Goal: Task Accomplishment & Management: Use online tool/utility

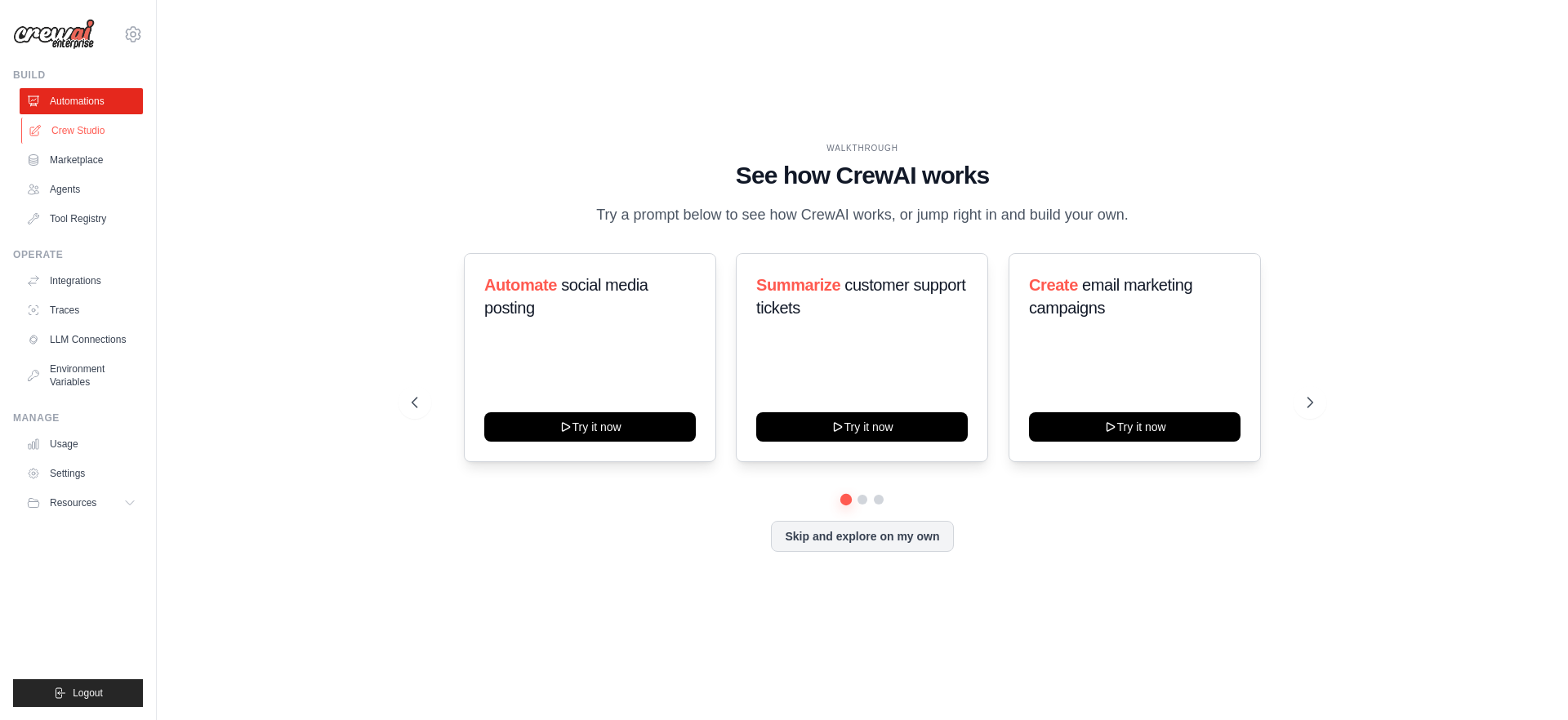
click at [65, 128] on link "Crew Studio" at bounding box center [83, 131] width 124 height 26
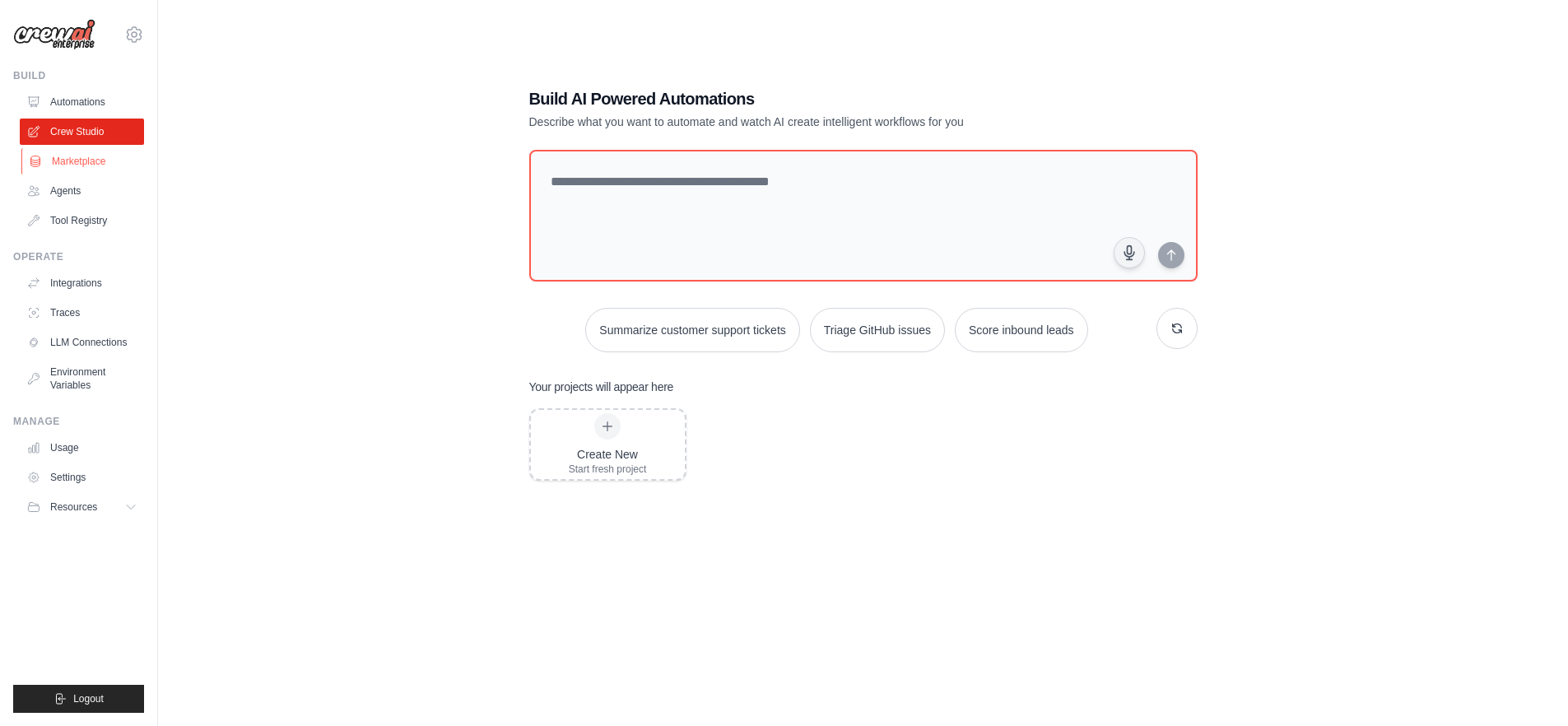
click at [85, 168] on link "Marketplace" at bounding box center [84, 161] width 125 height 27
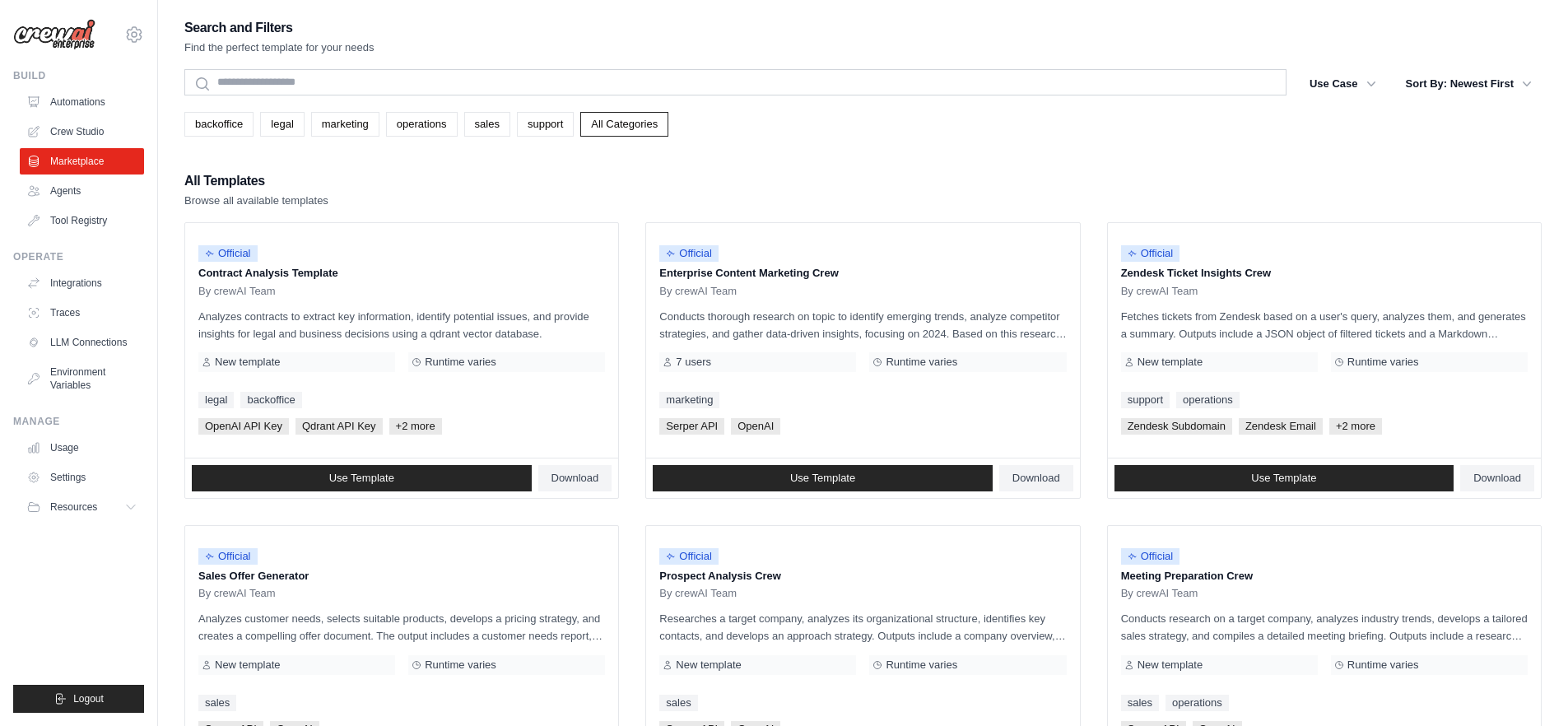
click at [81, 205] on ul "Automations Crew Studio Marketplace Agents Tool Registry" at bounding box center [82, 161] width 125 height 145
click at [81, 193] on link "Agents" at bounding box center [84, 191] width 125 height 27
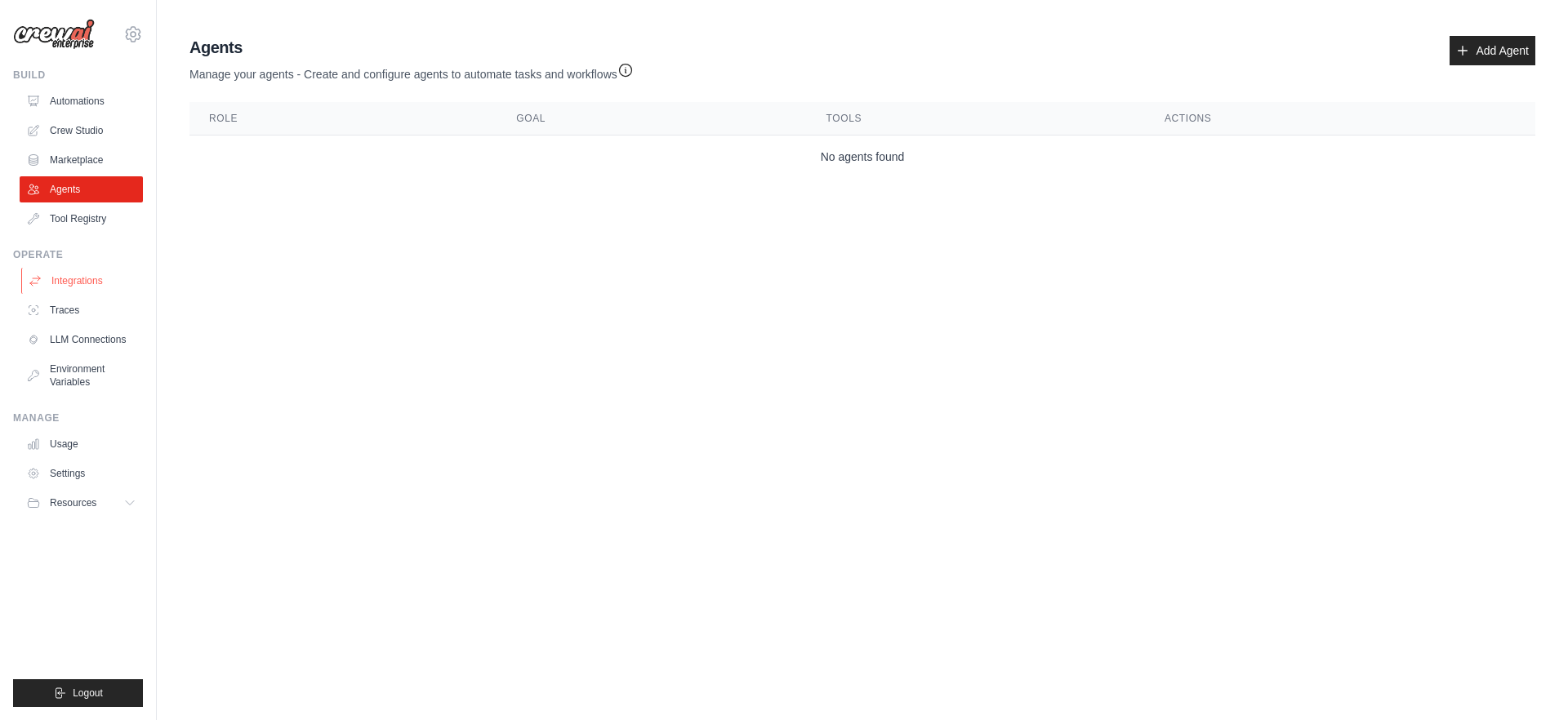
click at [68, 271] on link "Integrations" at bounding box center [83, 281] width 124 height 26
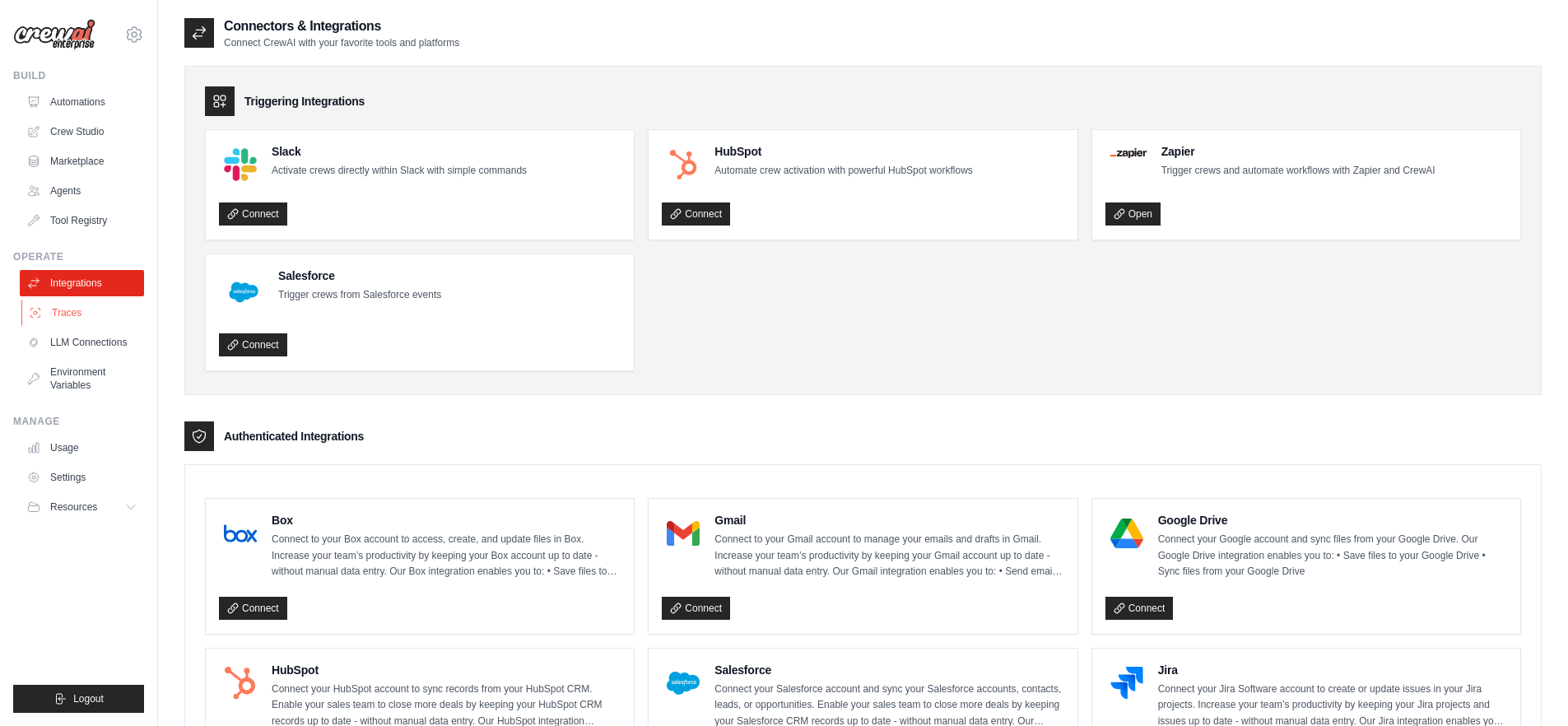
click at [69, 321] on link "Traces" at bounding box center [84, 313] width 125 height 27
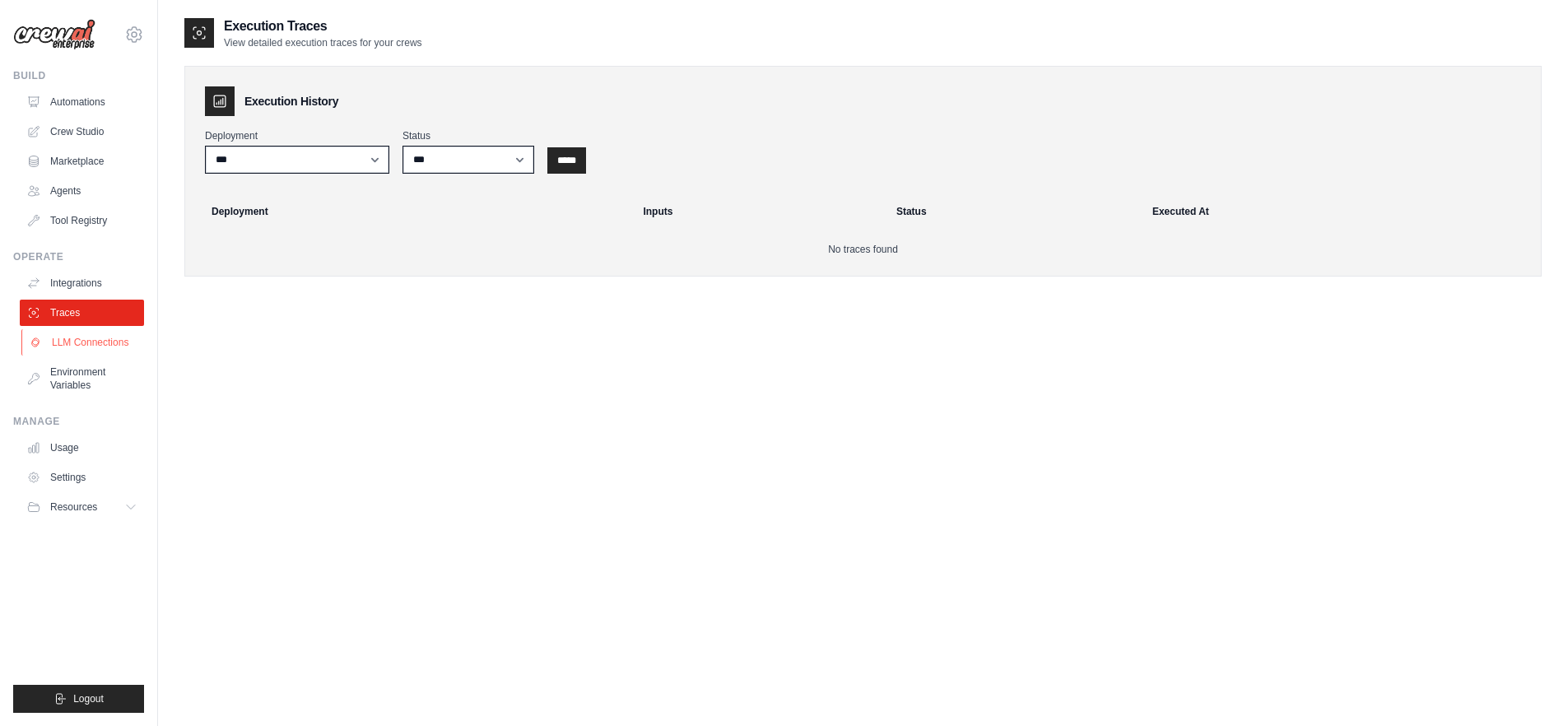
click at [69, 335] on link "LLM Connections" at bounding box center [84, 342] width 125 height 27
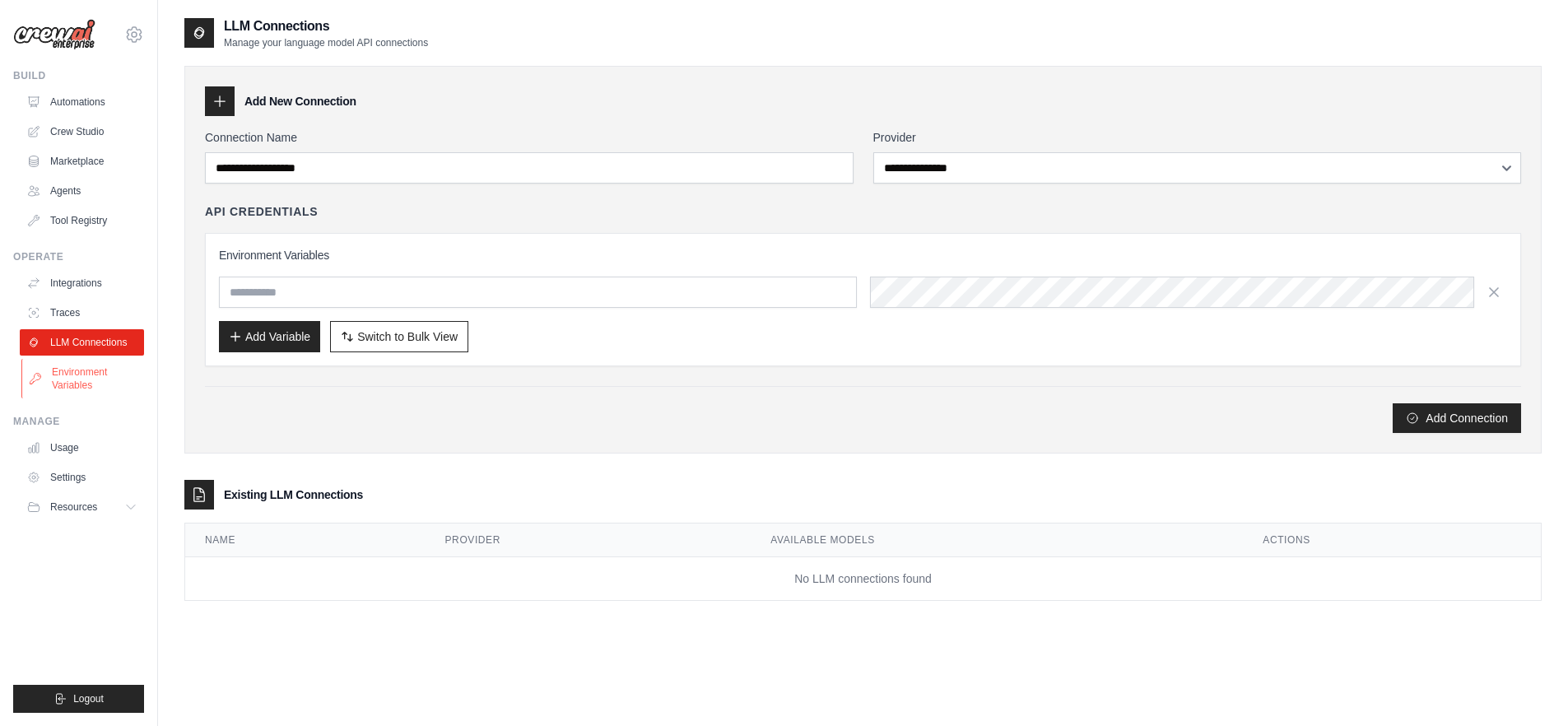
click at [68, 375] on link "Environment Variables" at bounding box center [84, 379] width 125 height 40
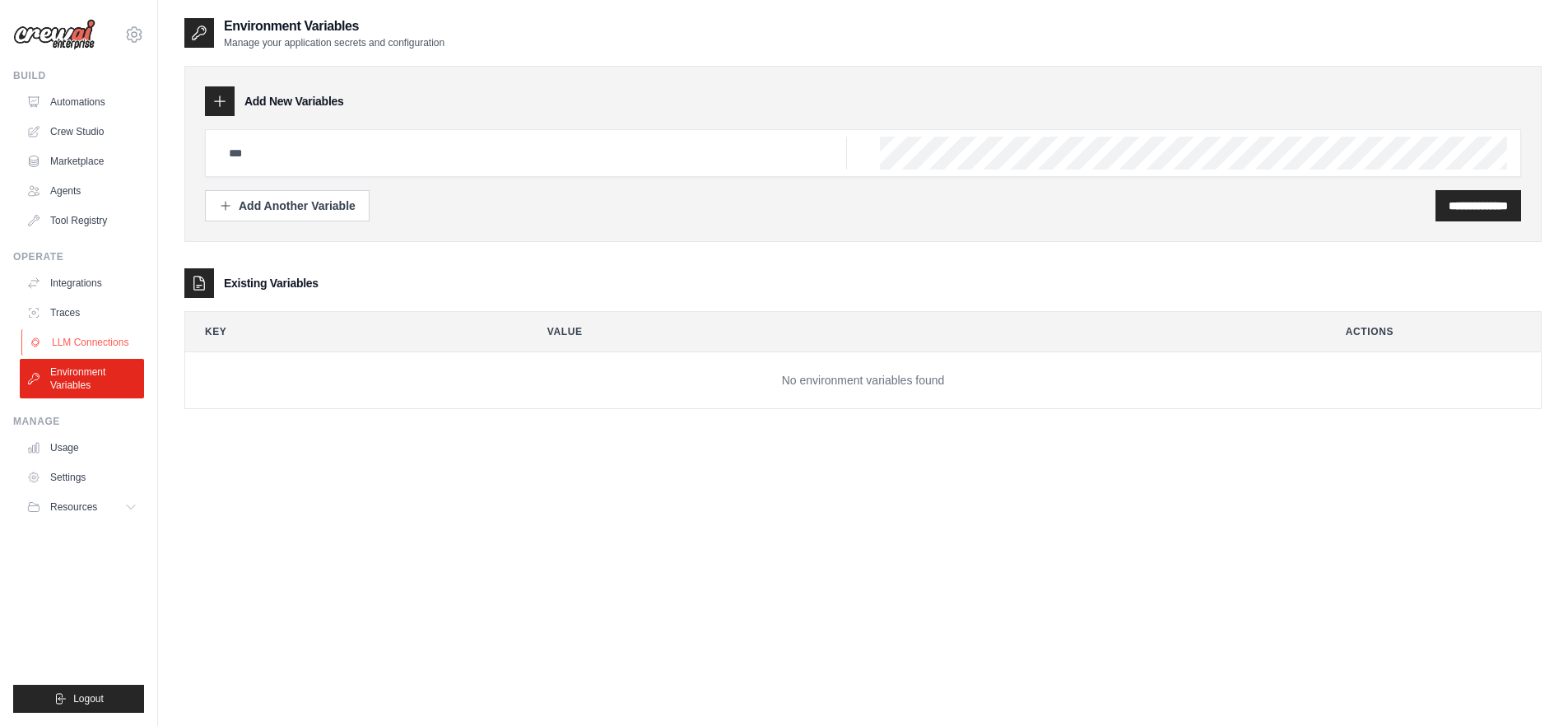
click at [70, 344] on link "LLM Connections" at bounding box center [84, 342] width 125 height 27
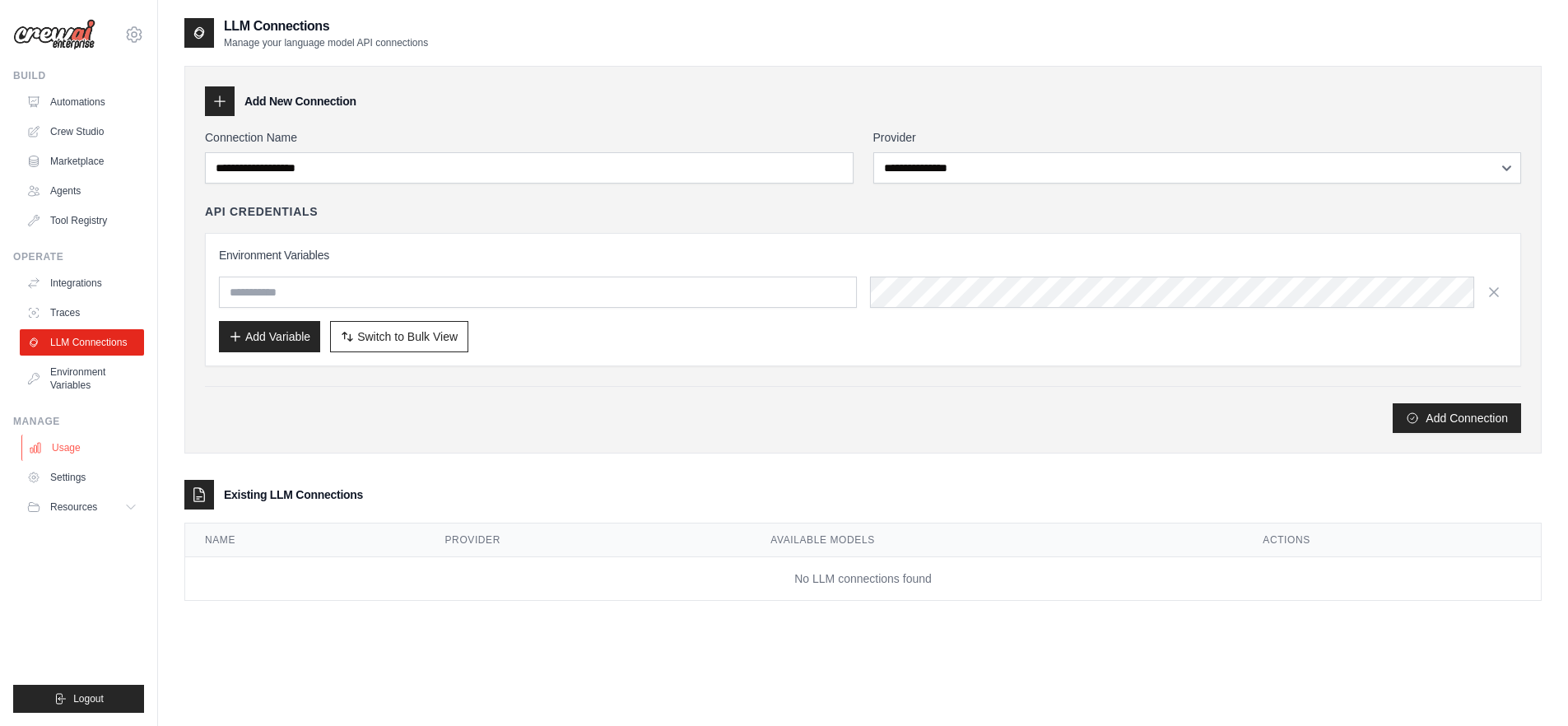
click at [69, 440] on link "Usage" at bounding box center [84, 448] width 125 height 27
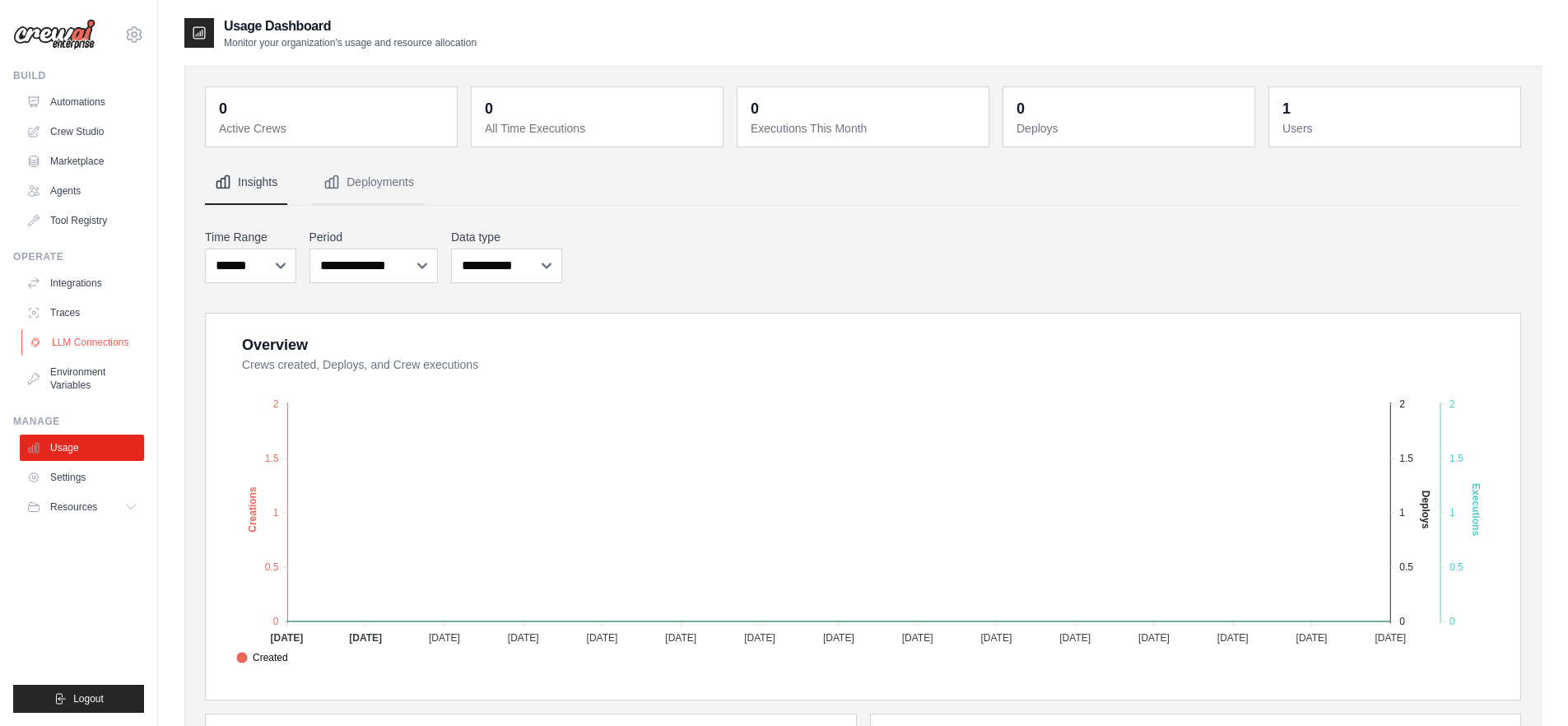
click at [86, 349] on link "LLM Connections" at bounding box center [84, 342] width 125 height 27
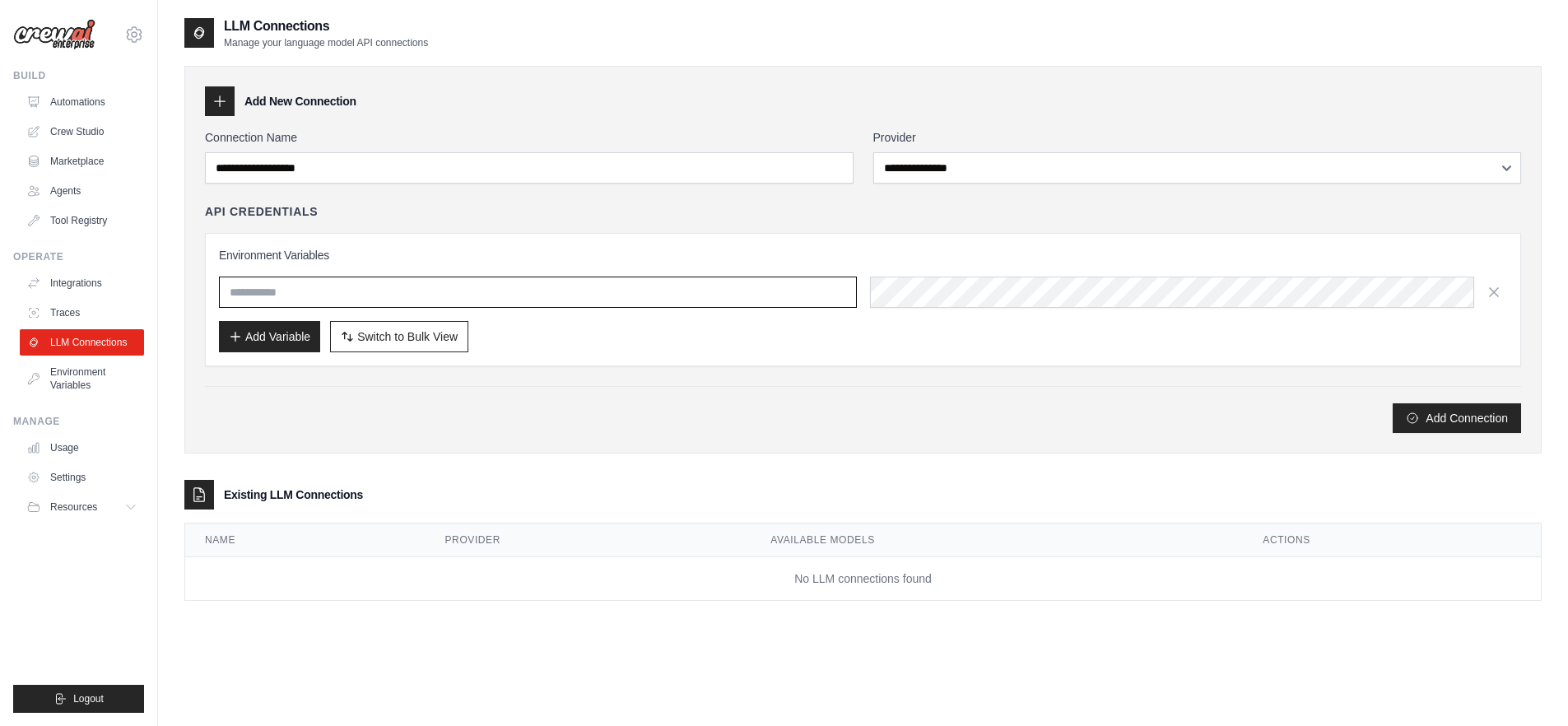
click at [652, 297] on input "text" at bounding box center [538, 292] width 638 height 32
paste input "**********"
type input "**********"
click at [273, 331] on button "Add Variable" at bounding box center [270, 336] width 101 height 32
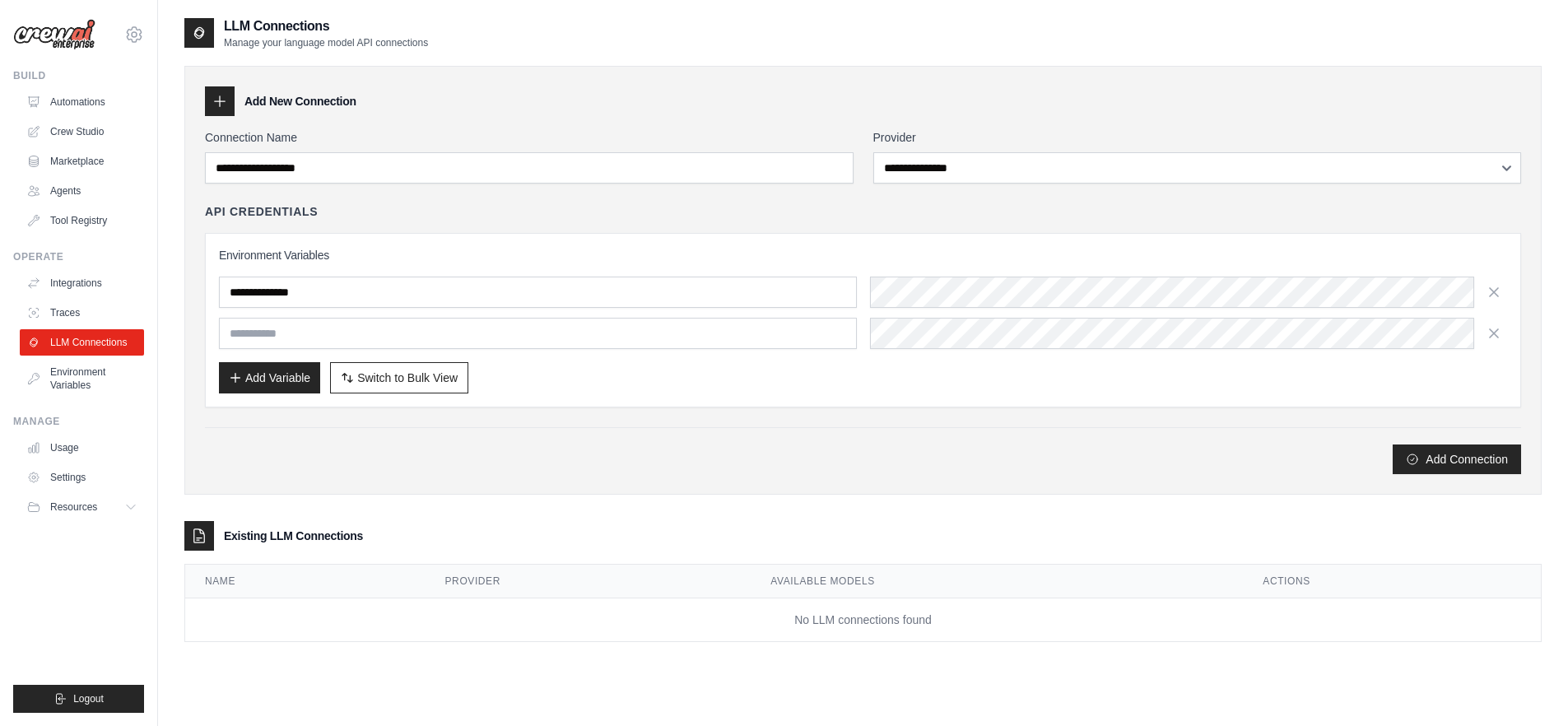
click at [706, 454] on div "Add Connection" at bounding box center [863, 459] width 1316 height 30
click at [93, 102] on link "Automations" at bounding box center [84, 102] width 125 height 27
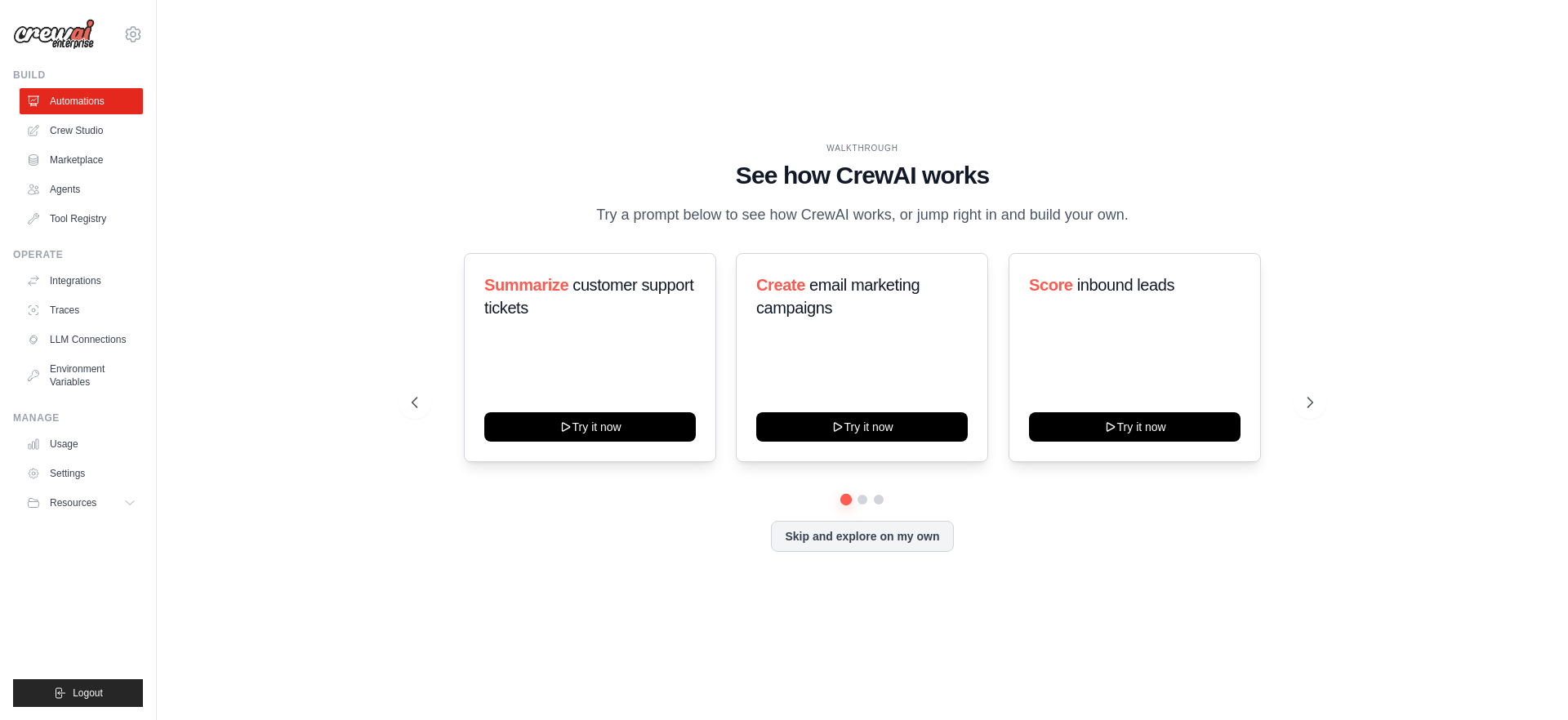
click at [1046, 208] on p "Try a prompt below to see how CrewAI works, or jump right in and build your own." at bounding box center [863, 215] width 549 height 24
click at [1311, 406] on icon at bounding box center [1313, 403] width 5 height 10
click at [1311, 405] on icon at bounding box center [1313, 403] width 5 height 10
click at [905, 538] on button "Skip and explore on my own" at bounding box center [862, 535] width 182 height 31
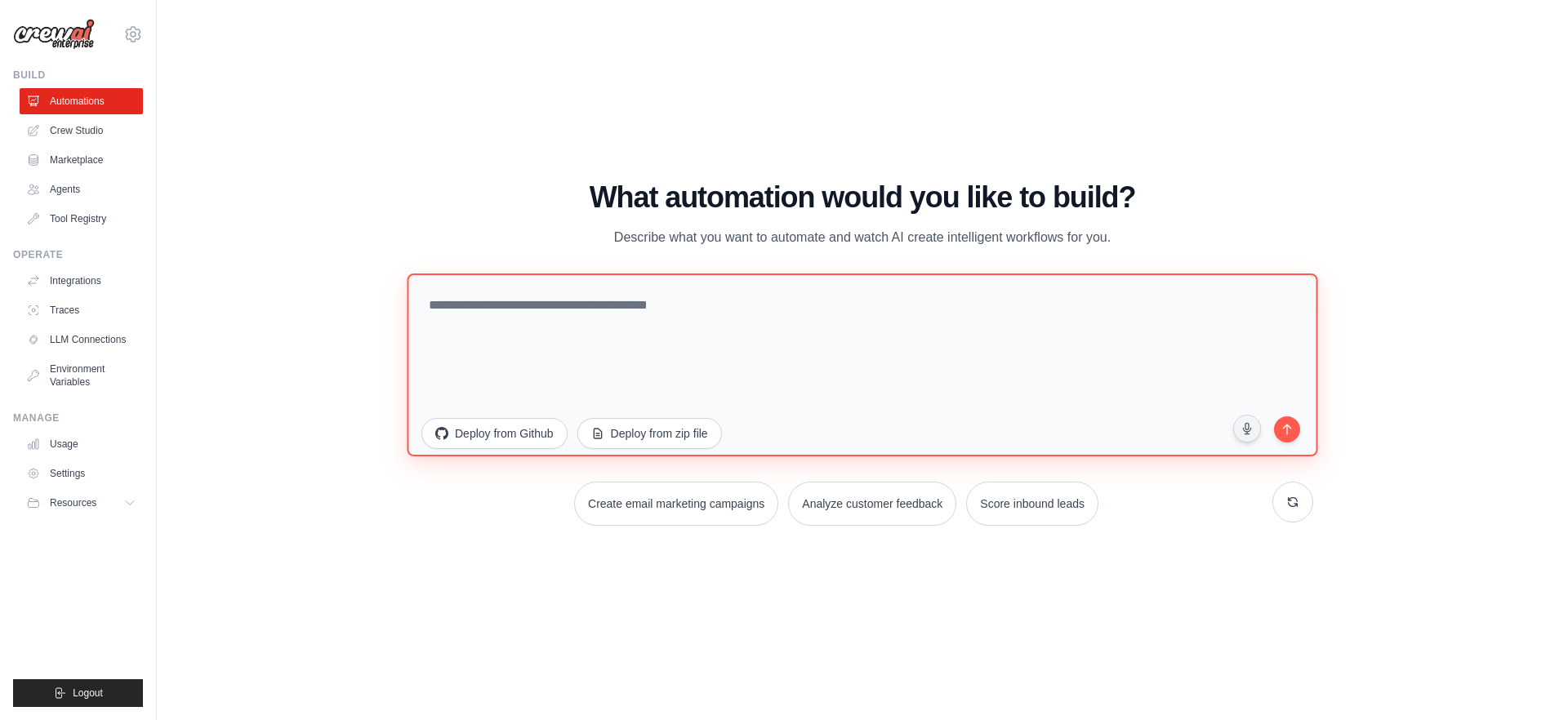
click at [580, 376] on textarea at bounding box center [862, 365] width 910 height 183
click at [924, 333] on textarea at bounding box center [862, 365] width 910 height 183
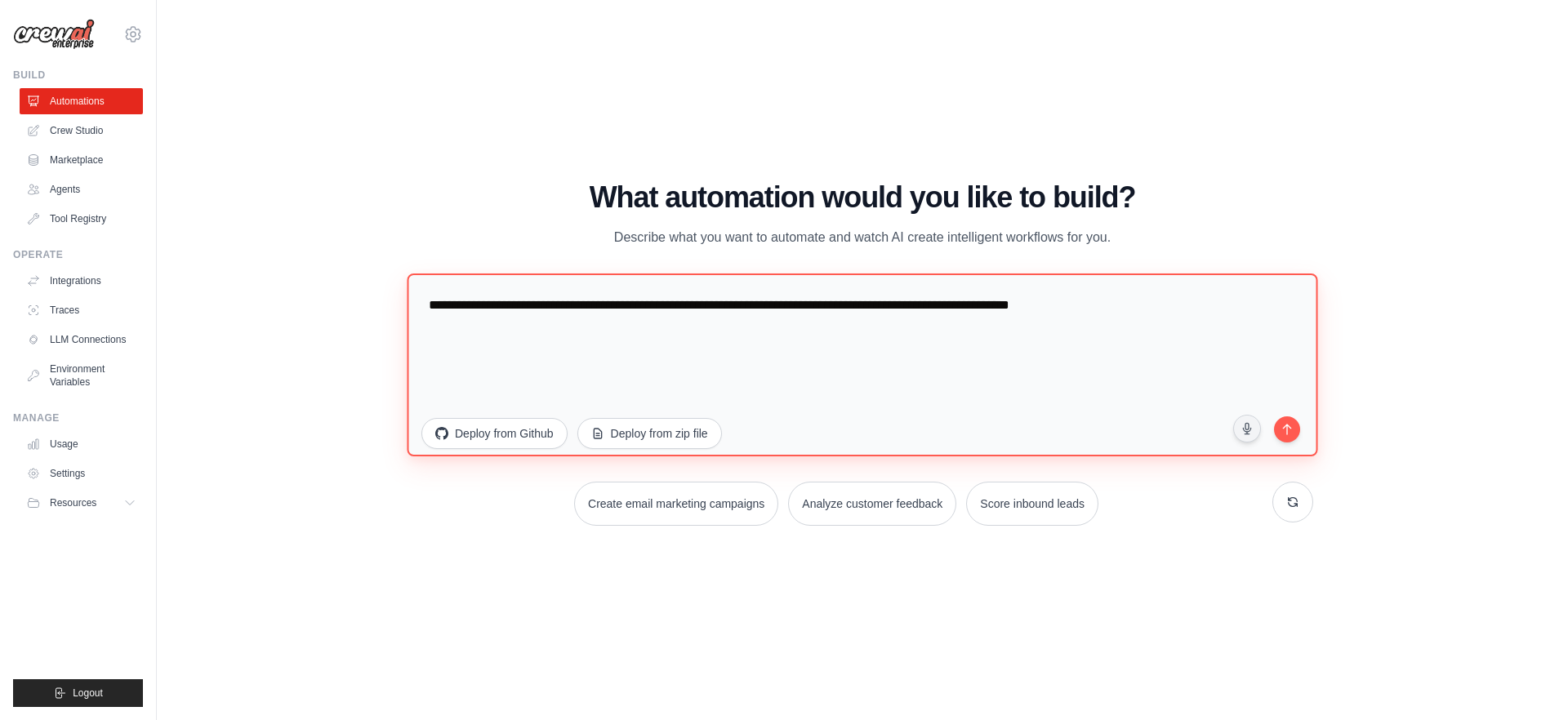
paste textarea "**********"
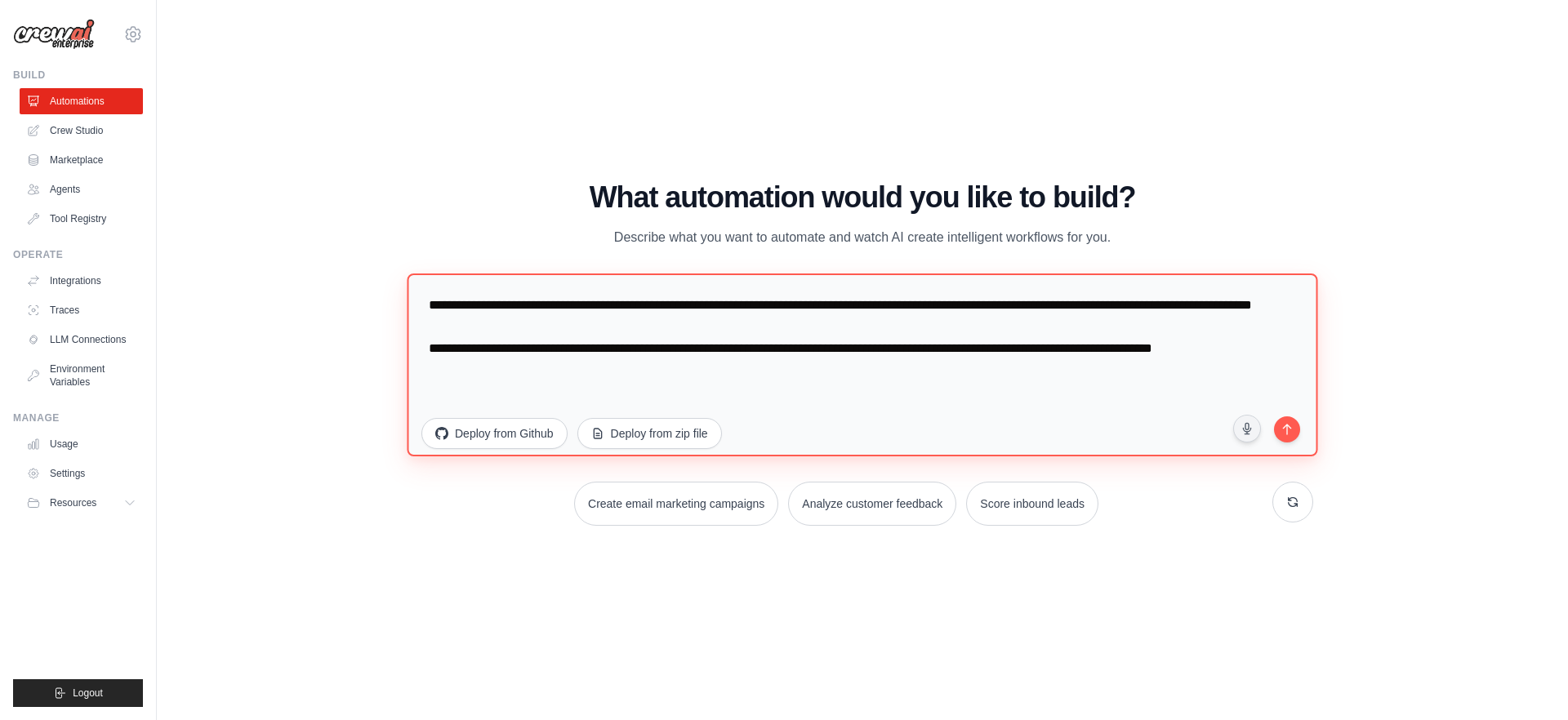
type textarea "**********"
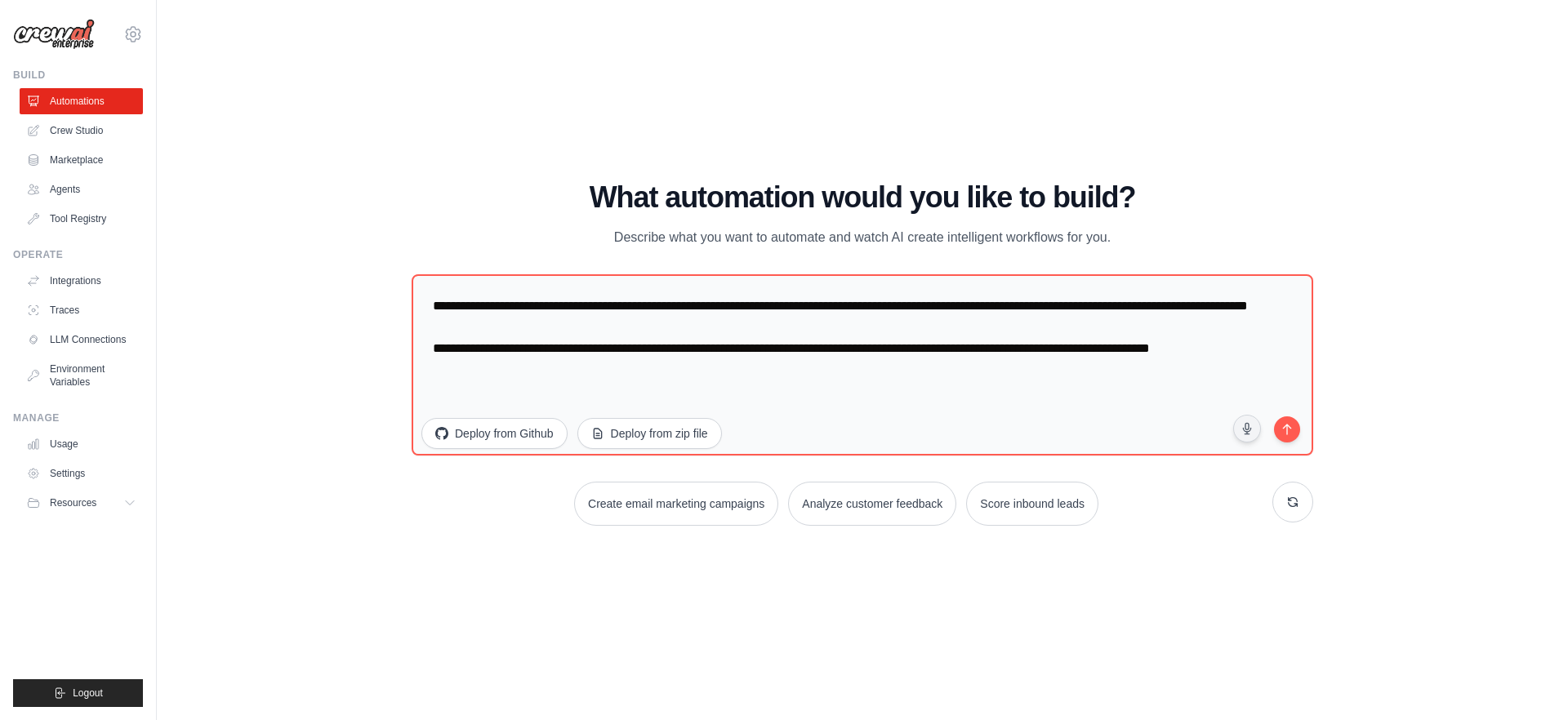
click at [1339, 152] on div "WALKTHROUGH See how CrewAI works Try a prompt below to see how CrewAI works, or…" at bounding box center [862, 360] width 1359 height 688
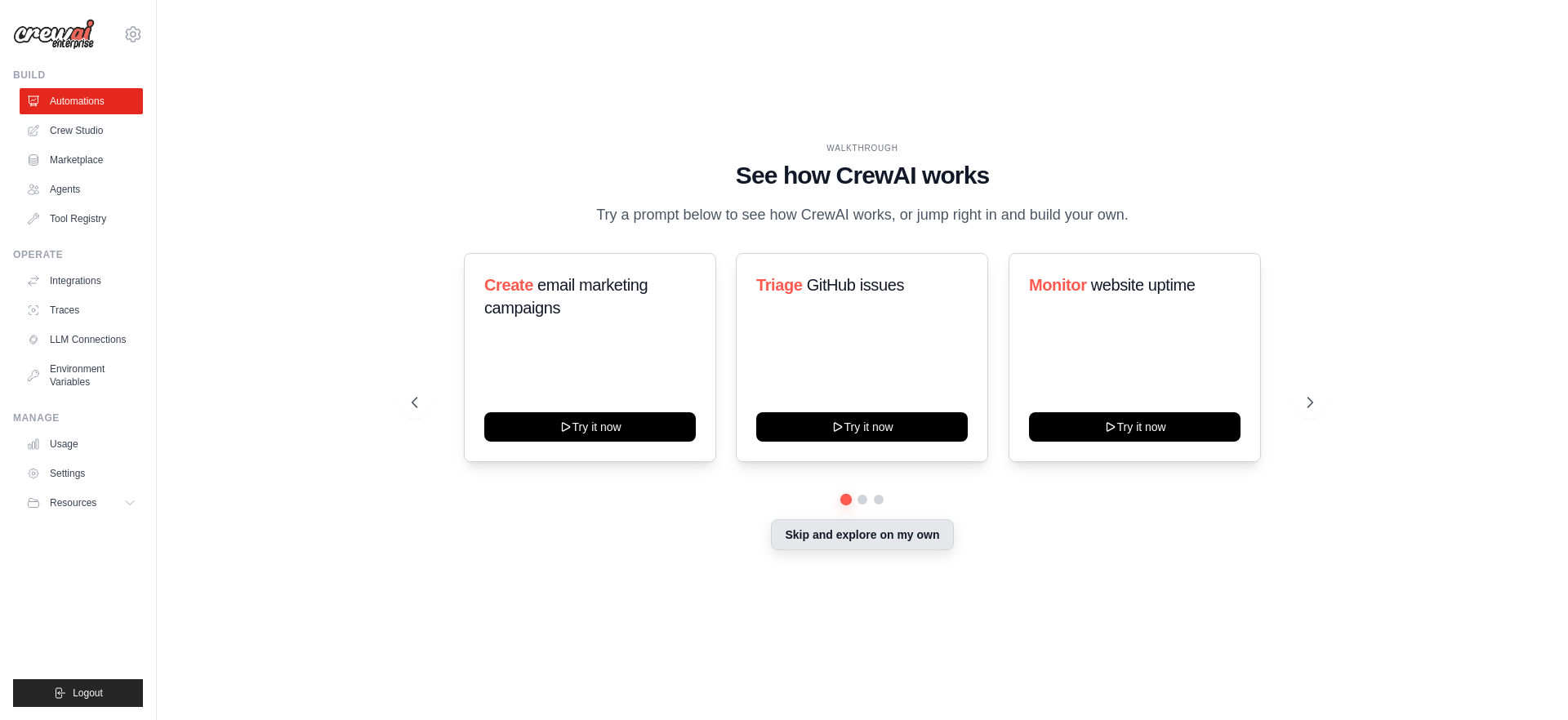
click at [897, 541] on button "Skip and explore on my own" at bounding box center [862, 535] width 182 height 31
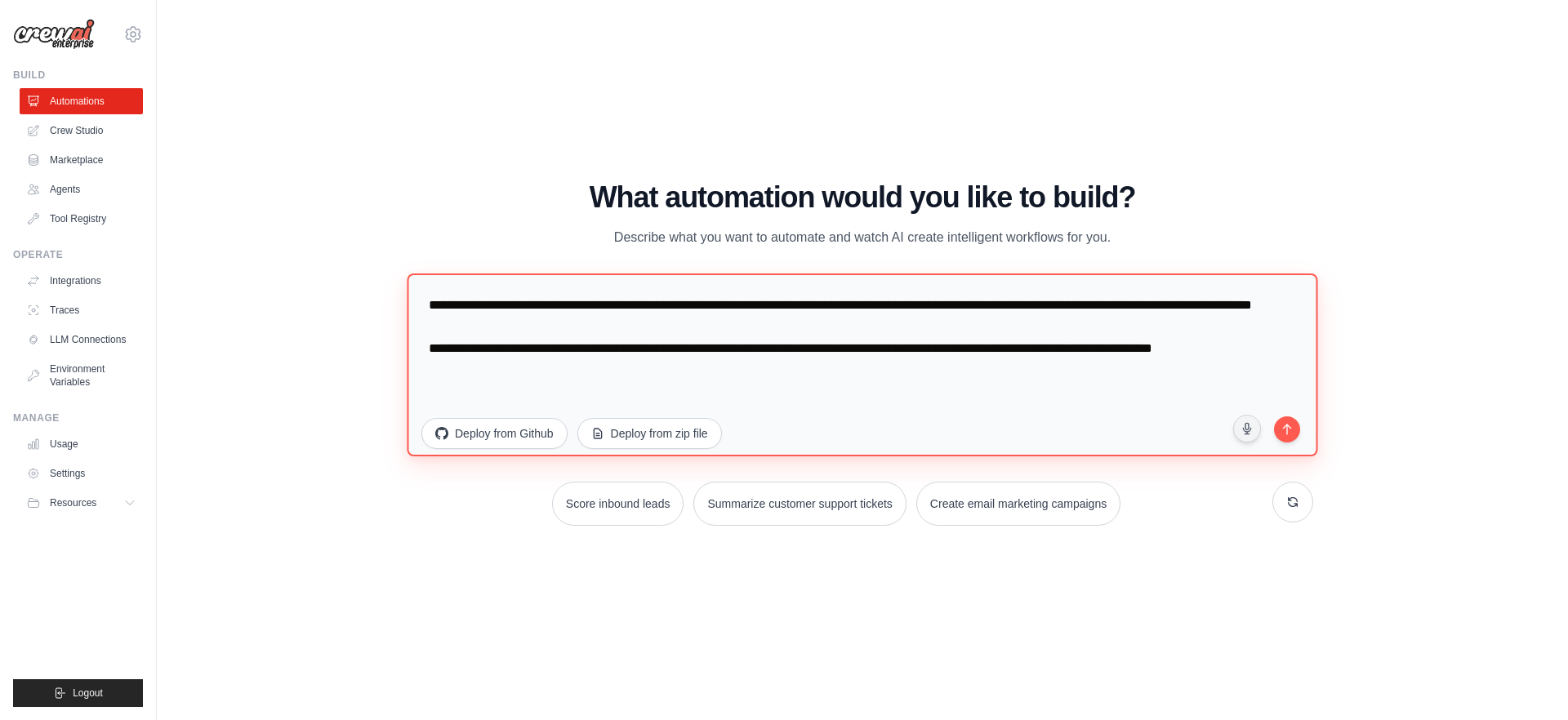
click at [1162, 390] on textarea "**********" at bounding box center [862, 365] width 910 height 183
click at [926, 367] on textarea "**********" at bounding box center [862, 365] width 910 height 183
click at [1309, 376] on textarea "**********" at bounding box center [862, 365] width 910 height 183
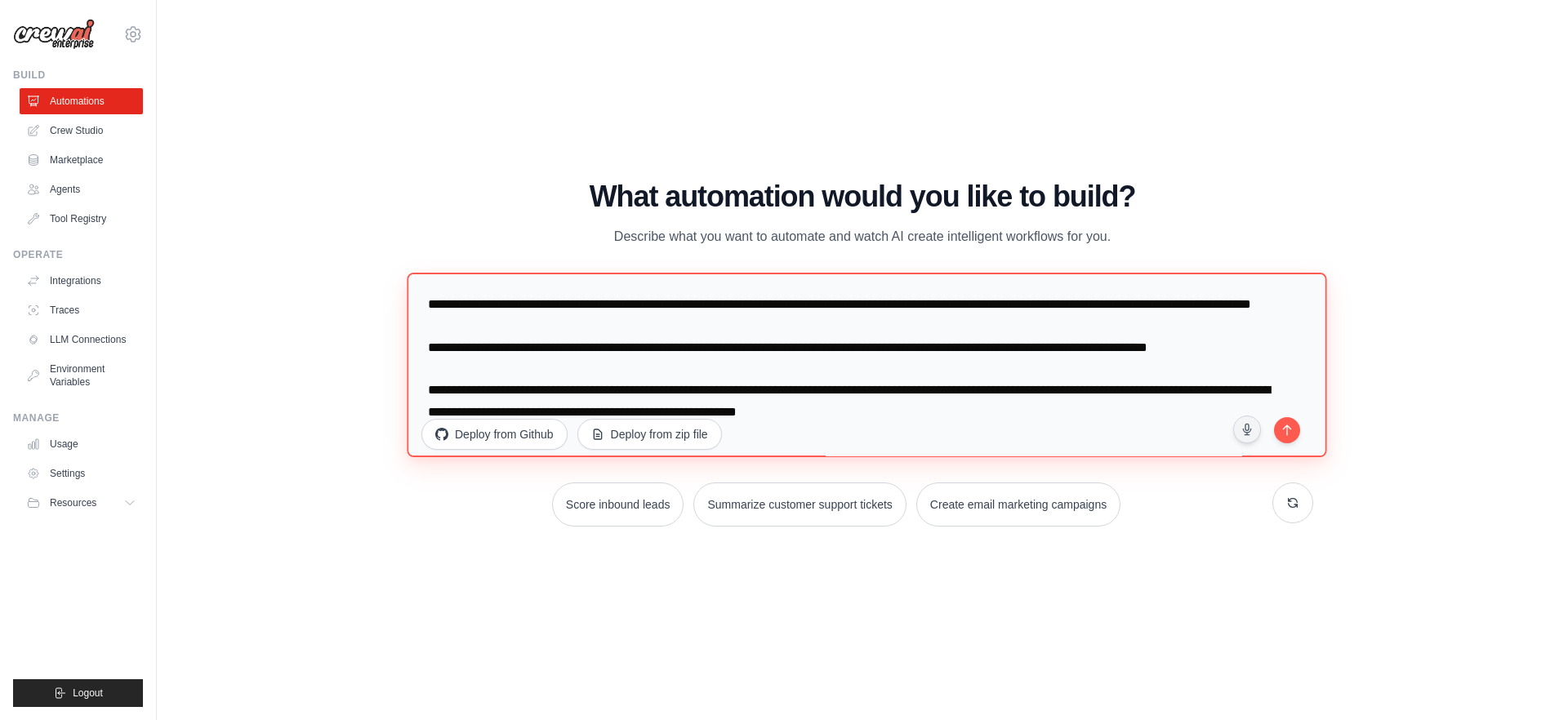
click at [426, 371] on textarea "**********" at bounding box center [867, 365] width 920 height 185
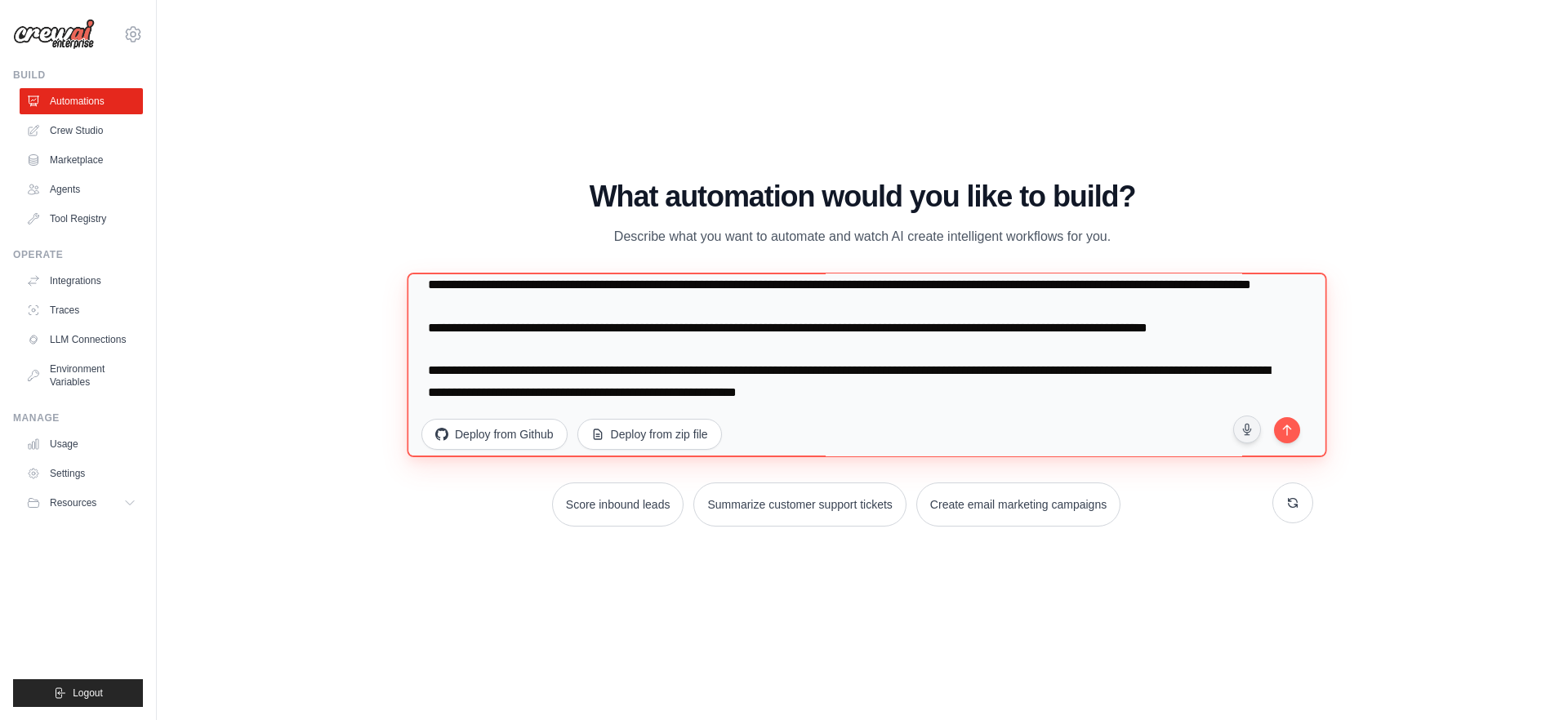
scroll to position [43, 0]
click at [1022, 396] on textarea "**********" at bounding box center [867, 365] width 920 height 185
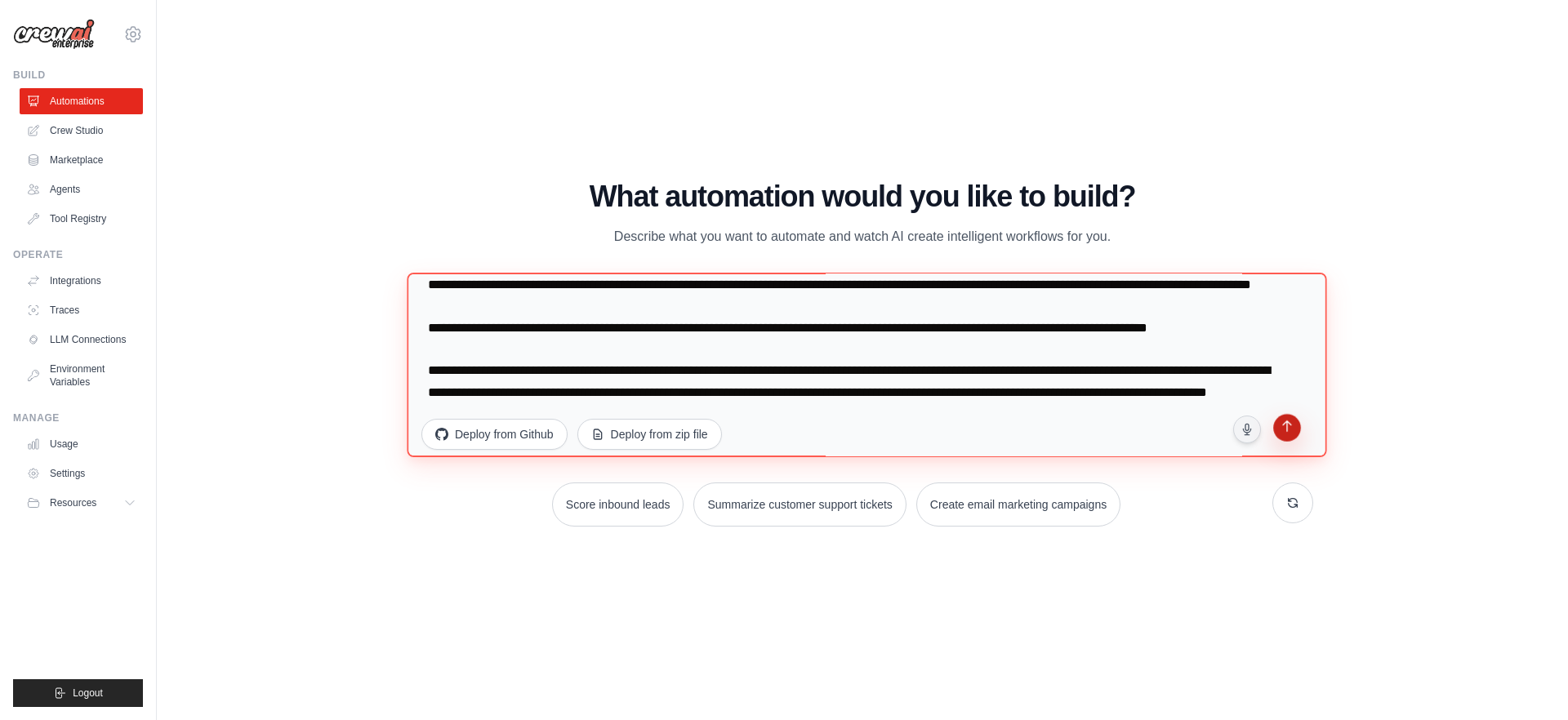
type textarea "**********"
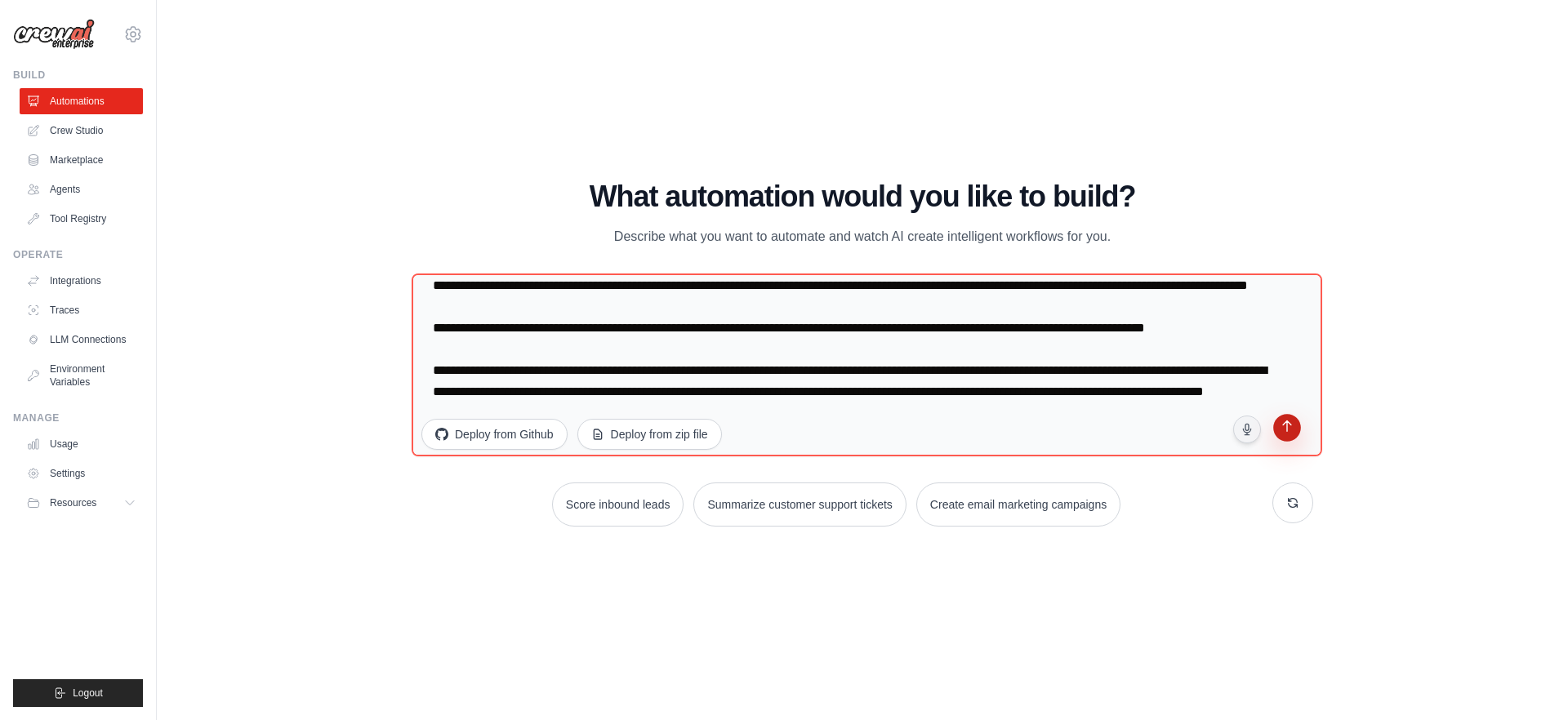
click at [1278, 430] on button "submit" at bounding box center [1287, 430] width 35 height 35
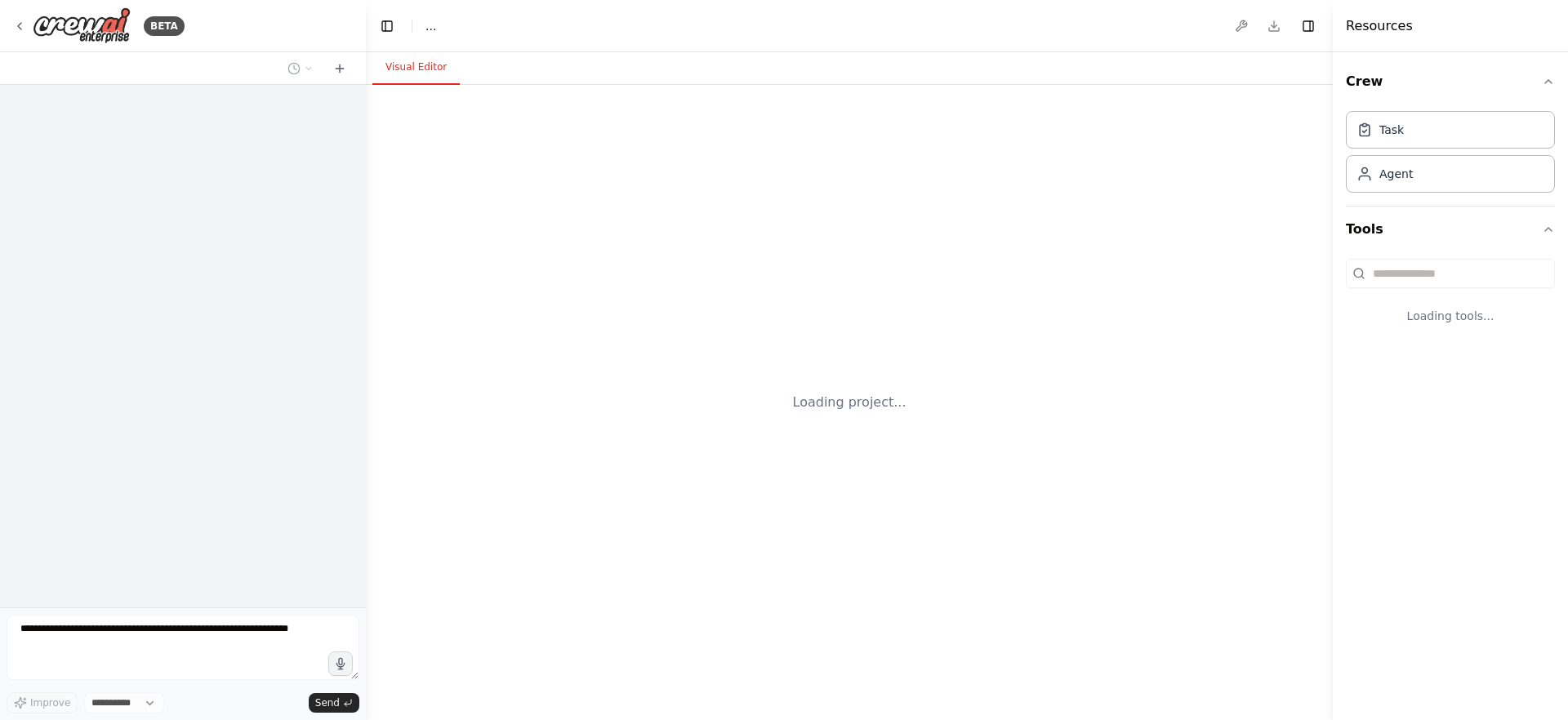
select select "****"
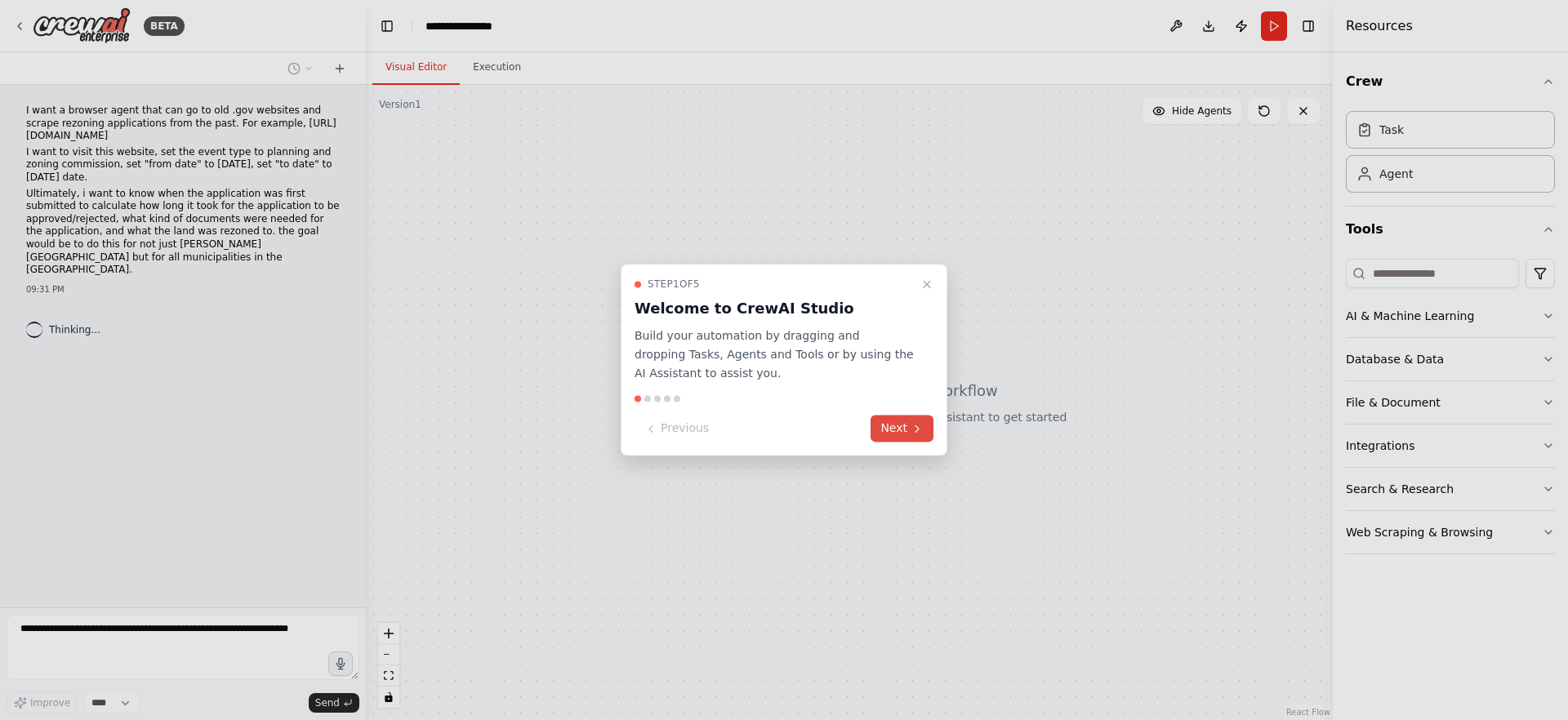
click at [908, 437] on button "Next" at bounding box center [902, 428] width 63 height 27
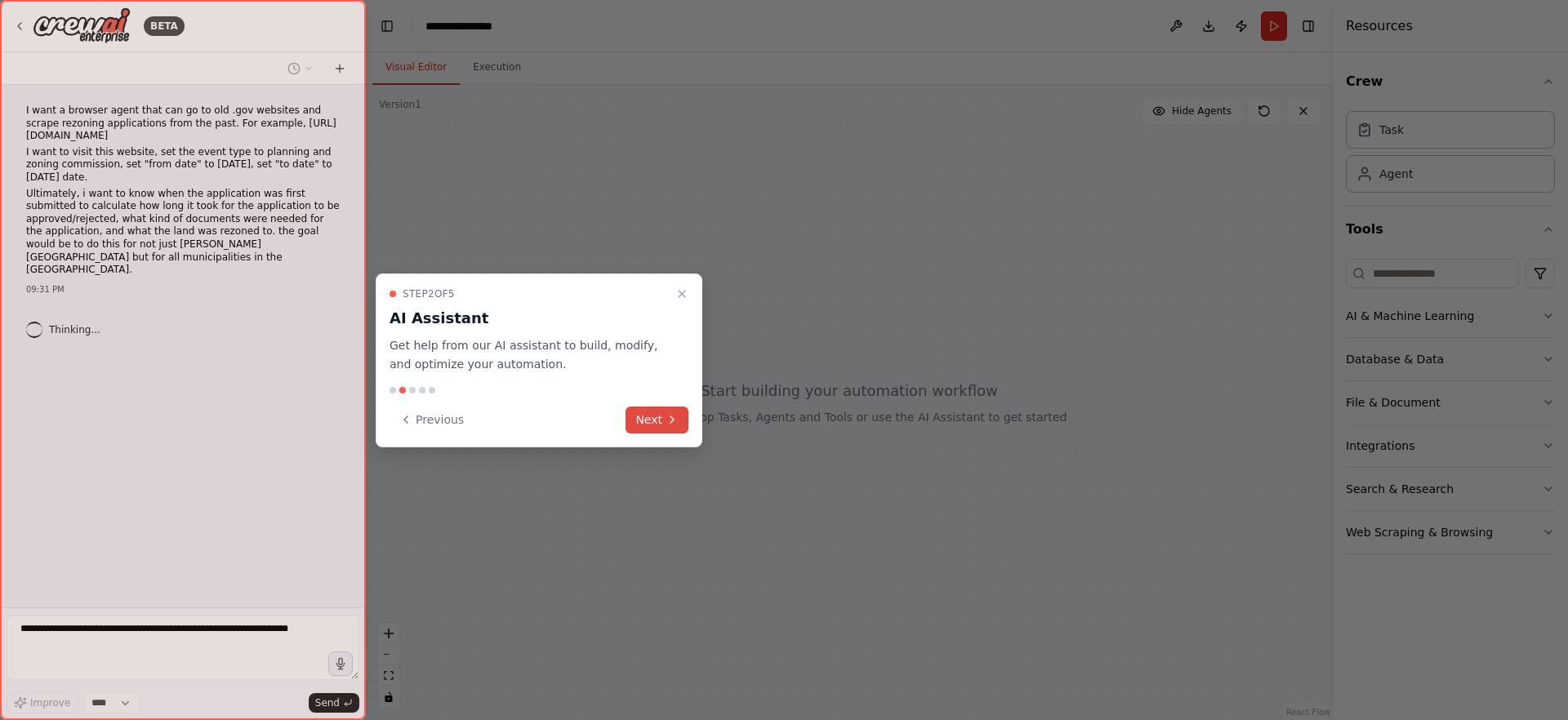
click at [673, 418] on icon at bounding box center [672, 419] width 3 height 7
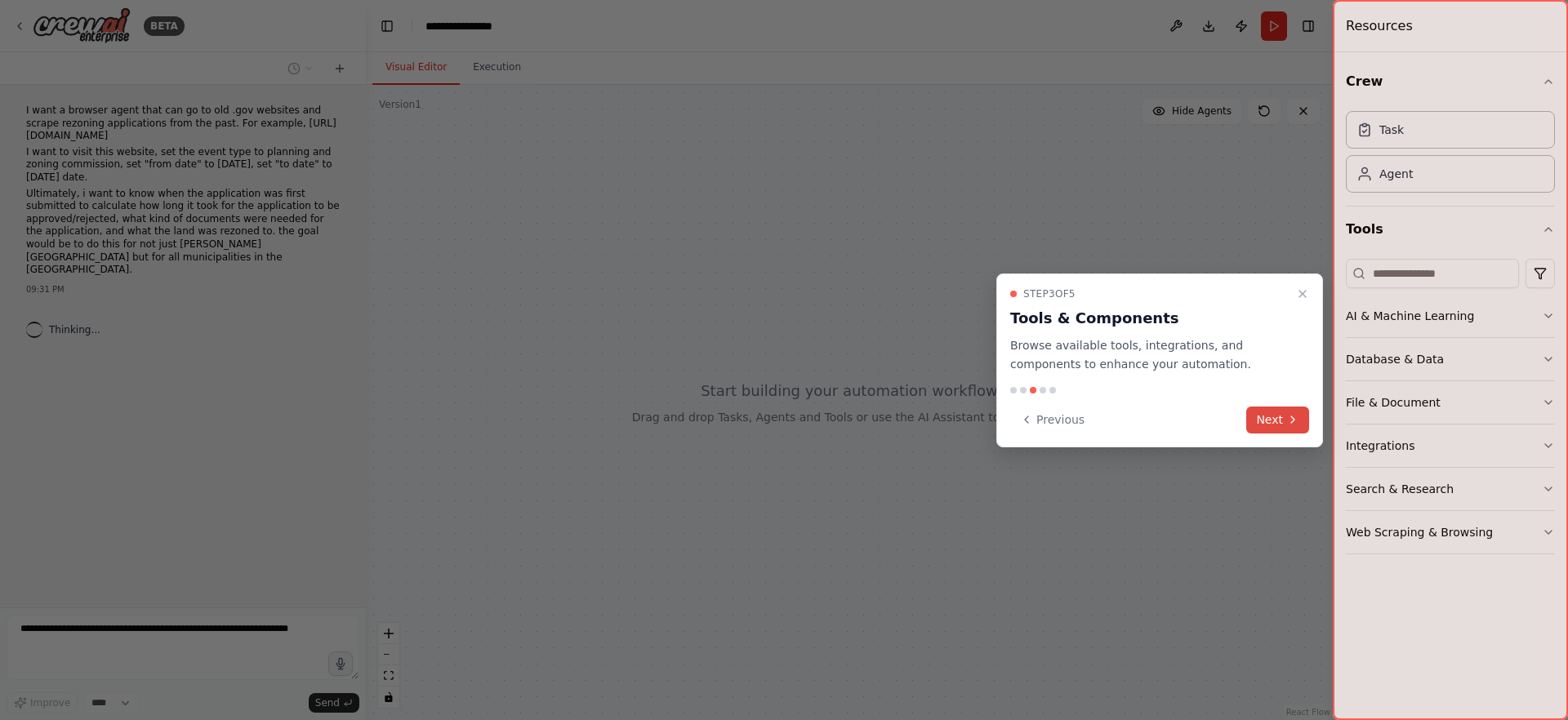
click at [1288, 426] on button "Next" at bounding box center [1277, 420] width 63 height 27
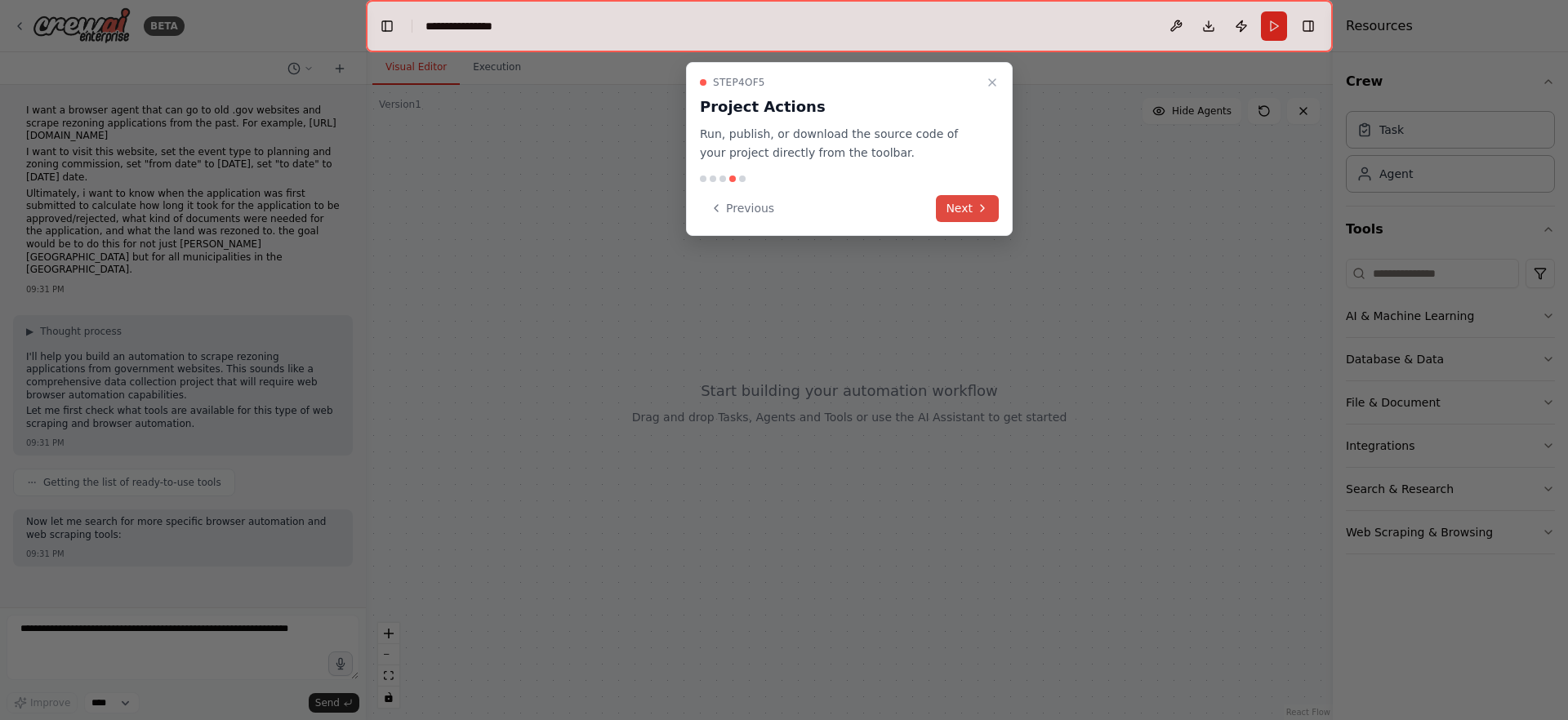
scroll to position [43, 0]
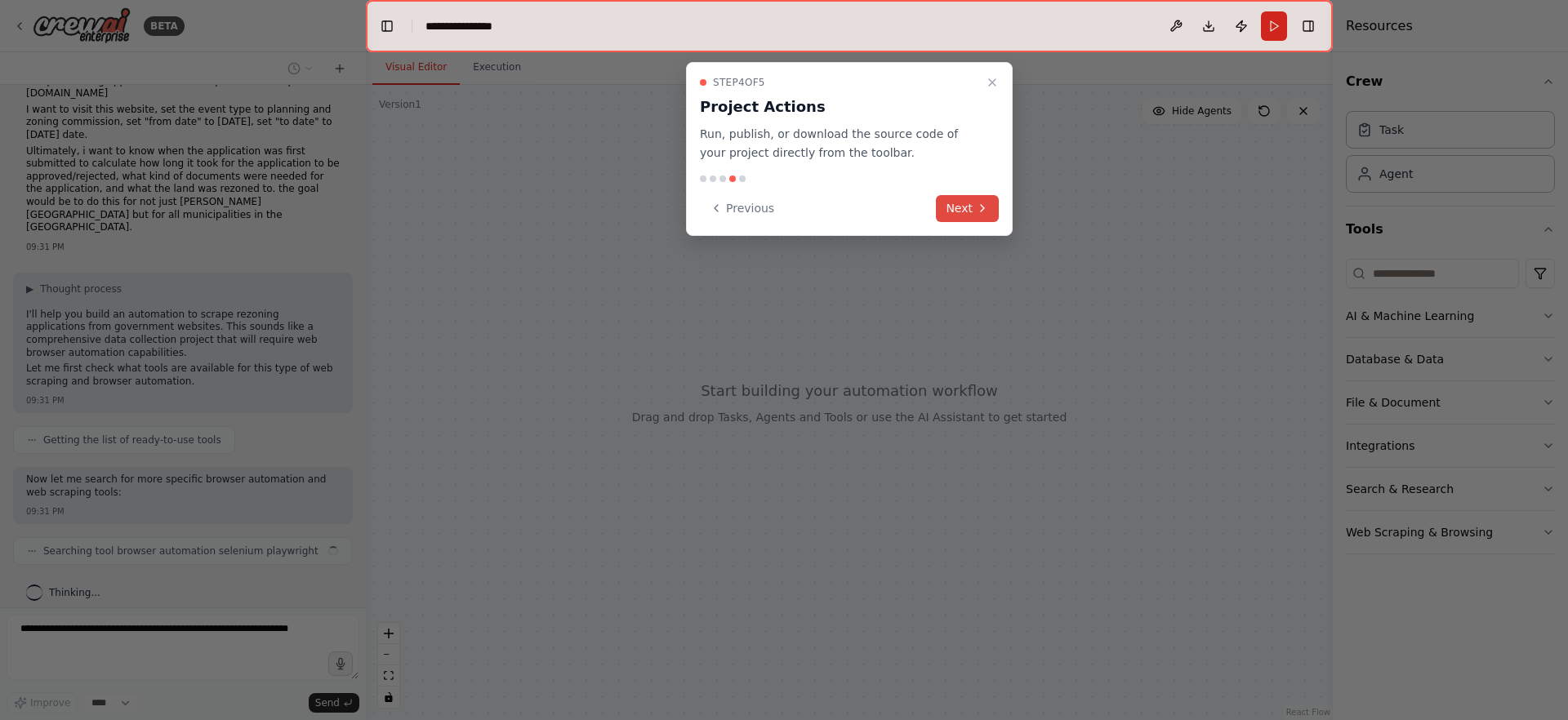
click at [982, 216] on button "Next" at bounding box center [967, 208] width 63 height 27
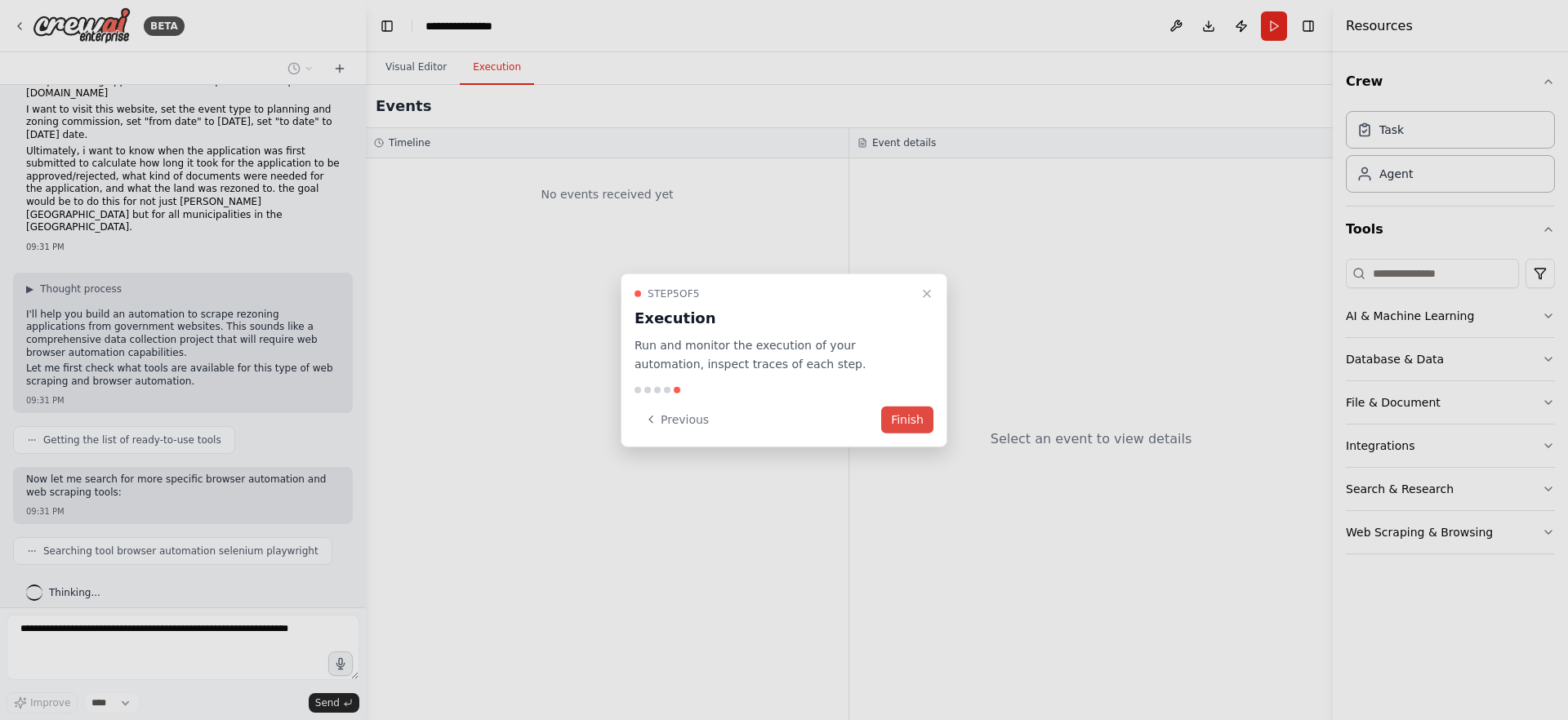
click at [918, 428] on button "Finish" at bounding box center [906, 419] width 52 height 27
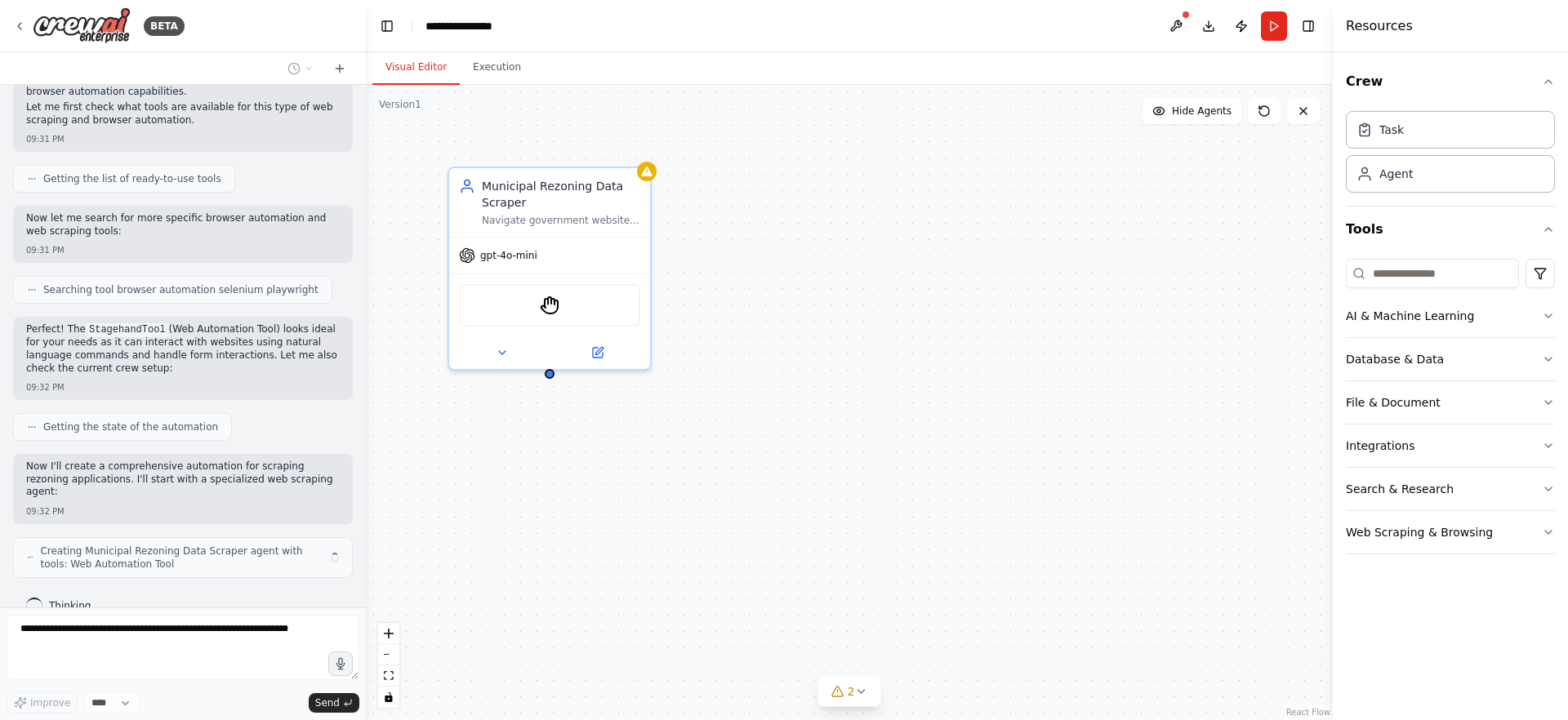
scroll to position [316, 0]
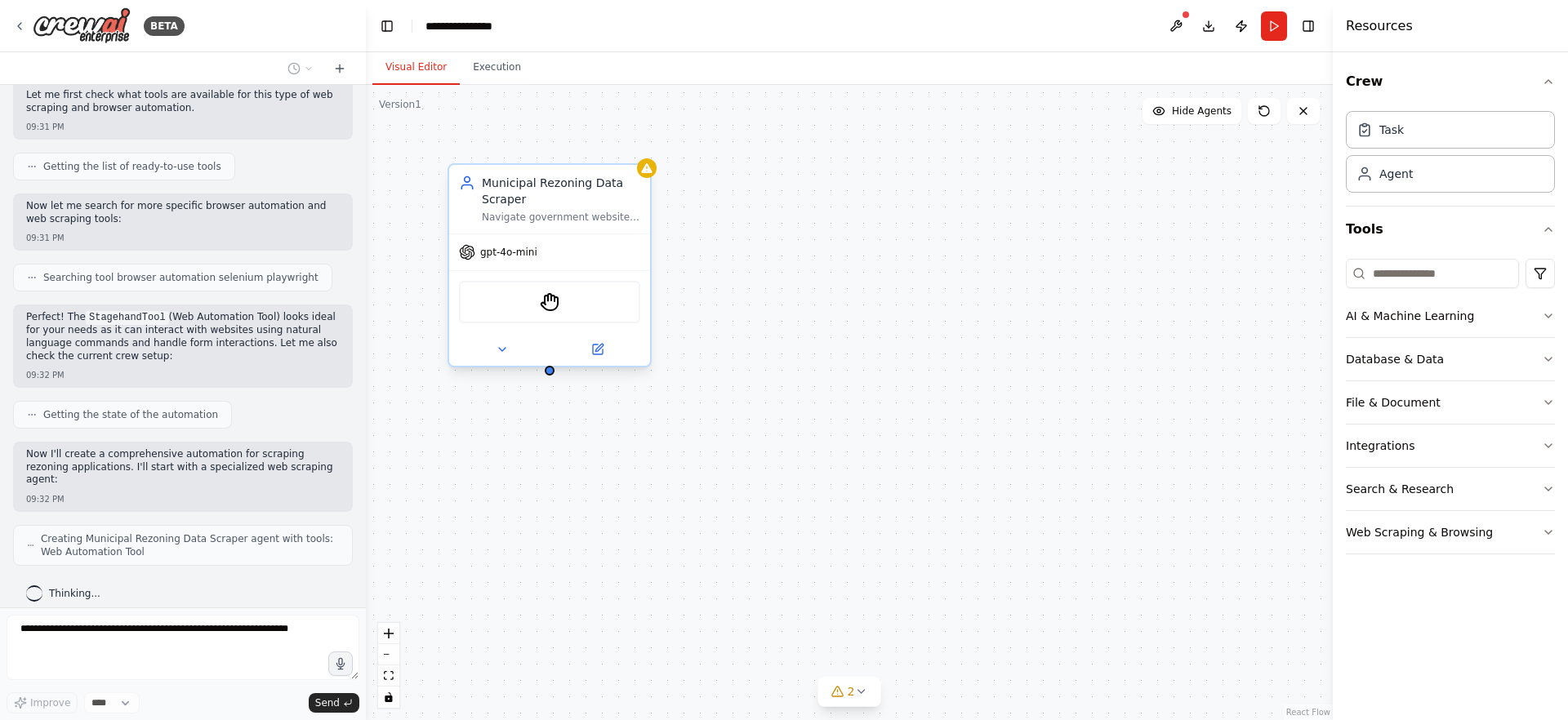
click at [486, 259] on div "gpt-4o-mini" at bounding box center [498, 252] width 78 height 16
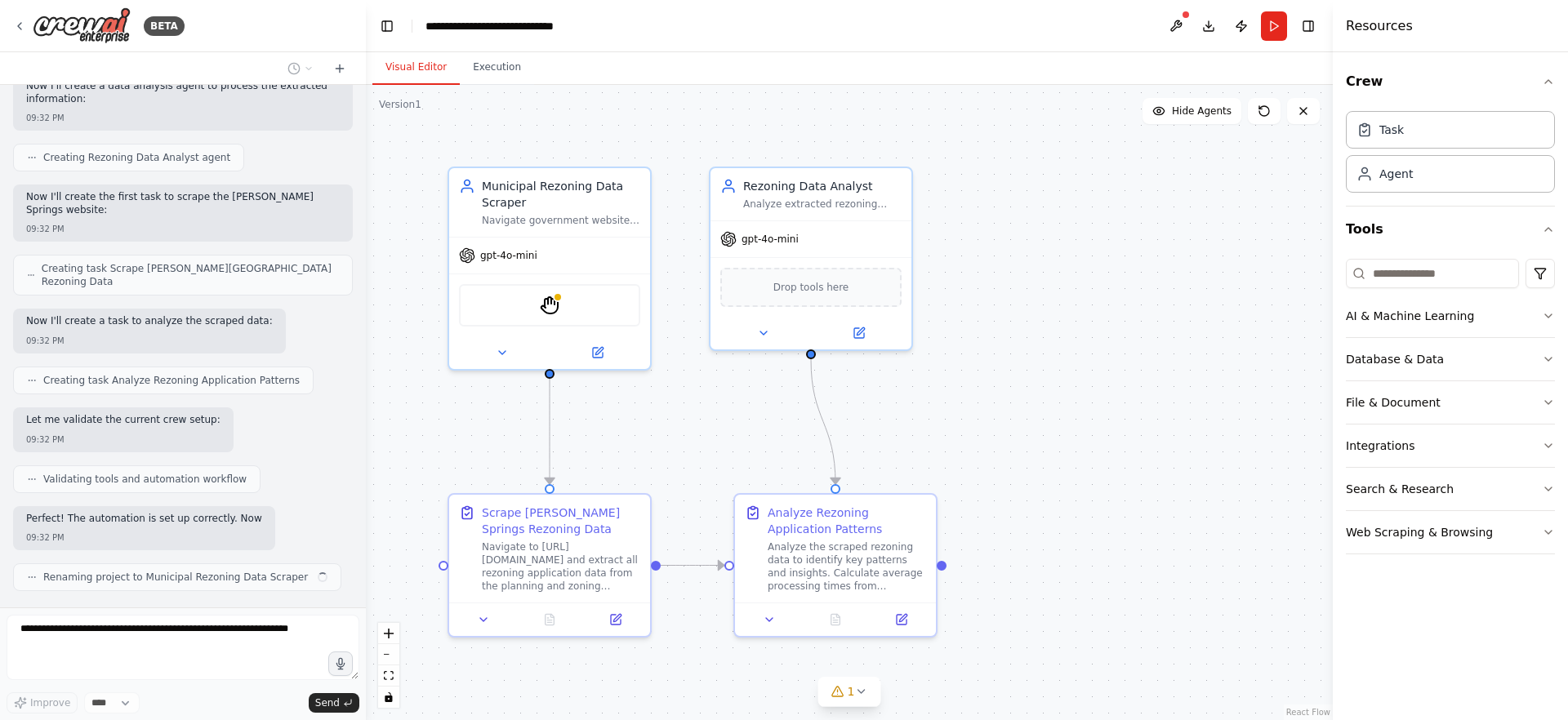
scroll to position [834, 0]
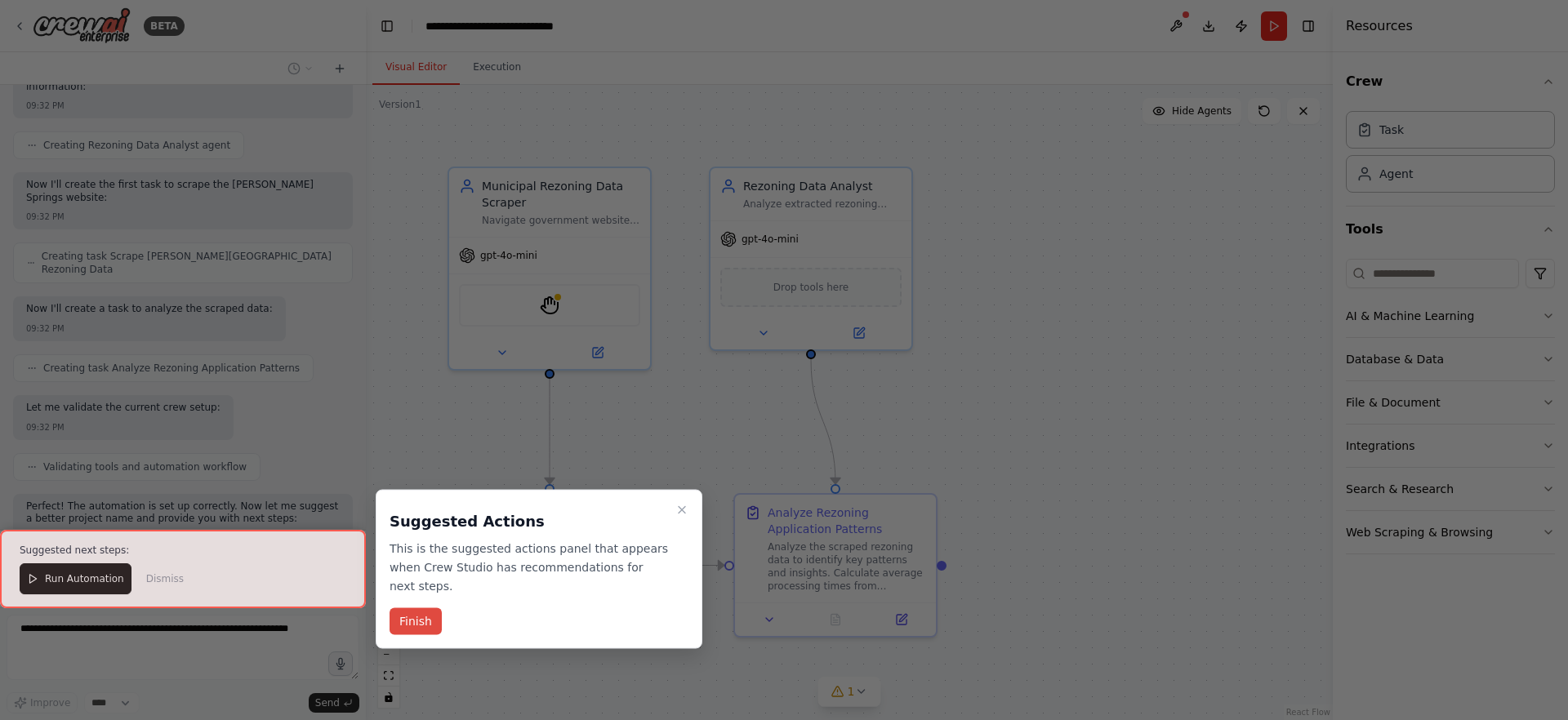
click at [415, 629] on button "Finish" at bounding box center [415, 621] width 52 height 27
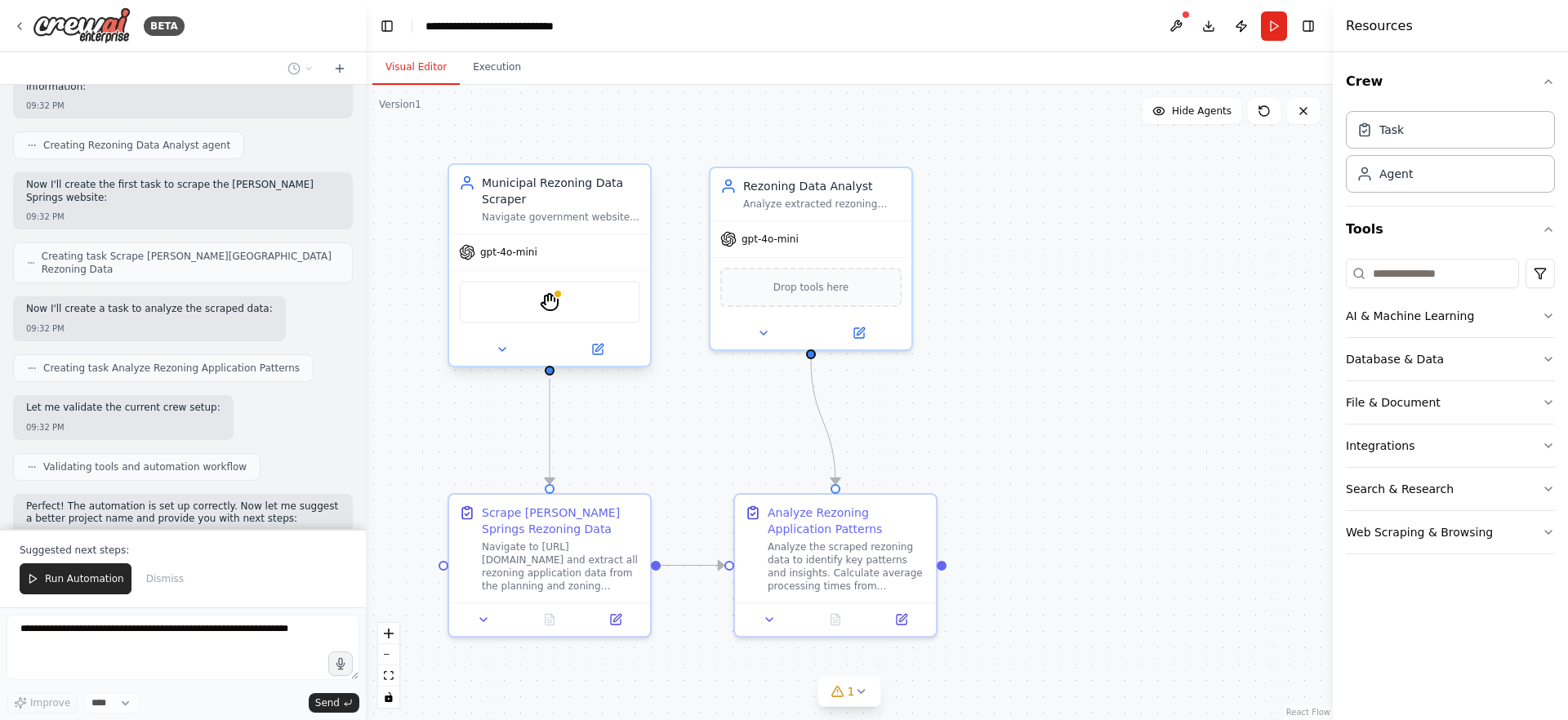
click at [535, 260] on div "gpt-4o-mini" at bounding box center [550, 252] width 201 height 36
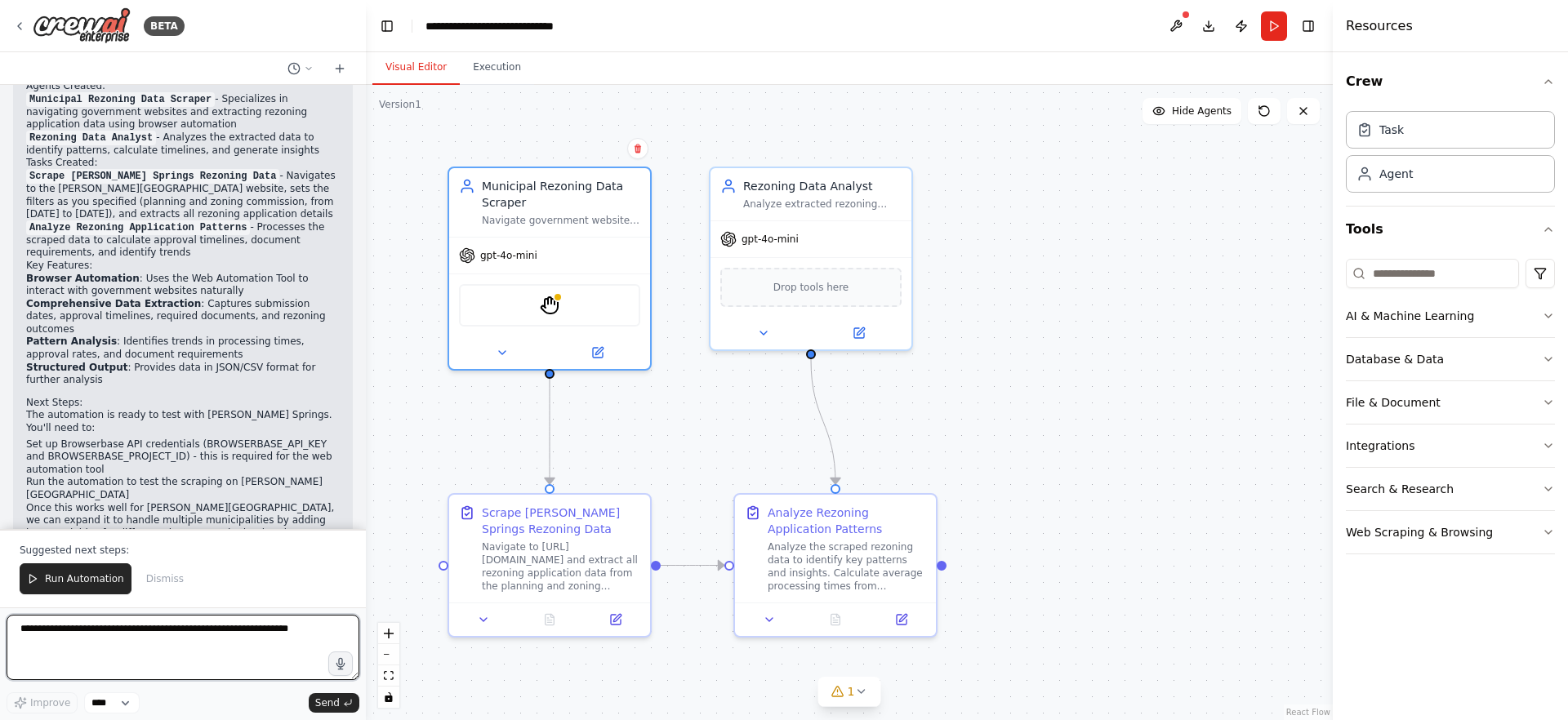
scroll to position [1407, 0]
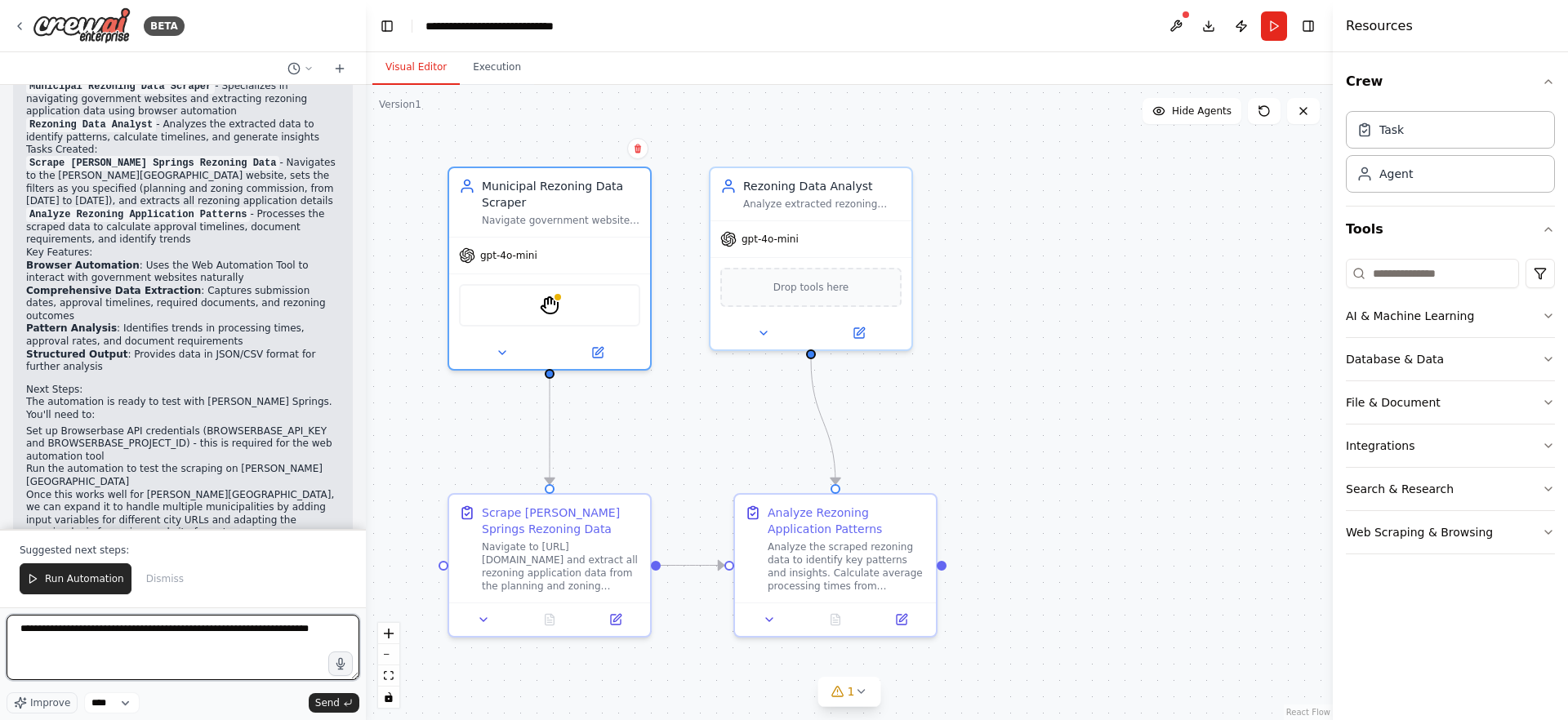
type textarea "**********"
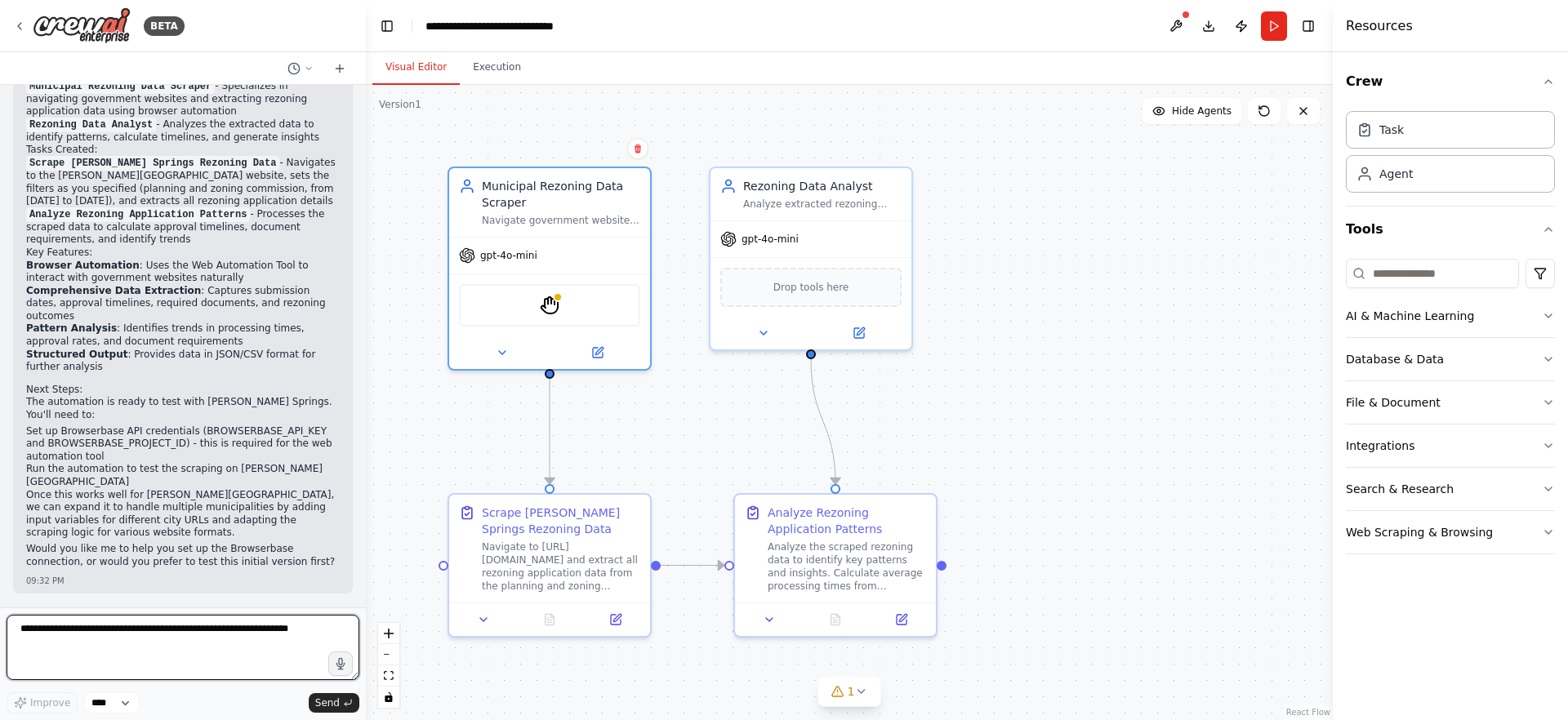
scroll to position [1441, 0]
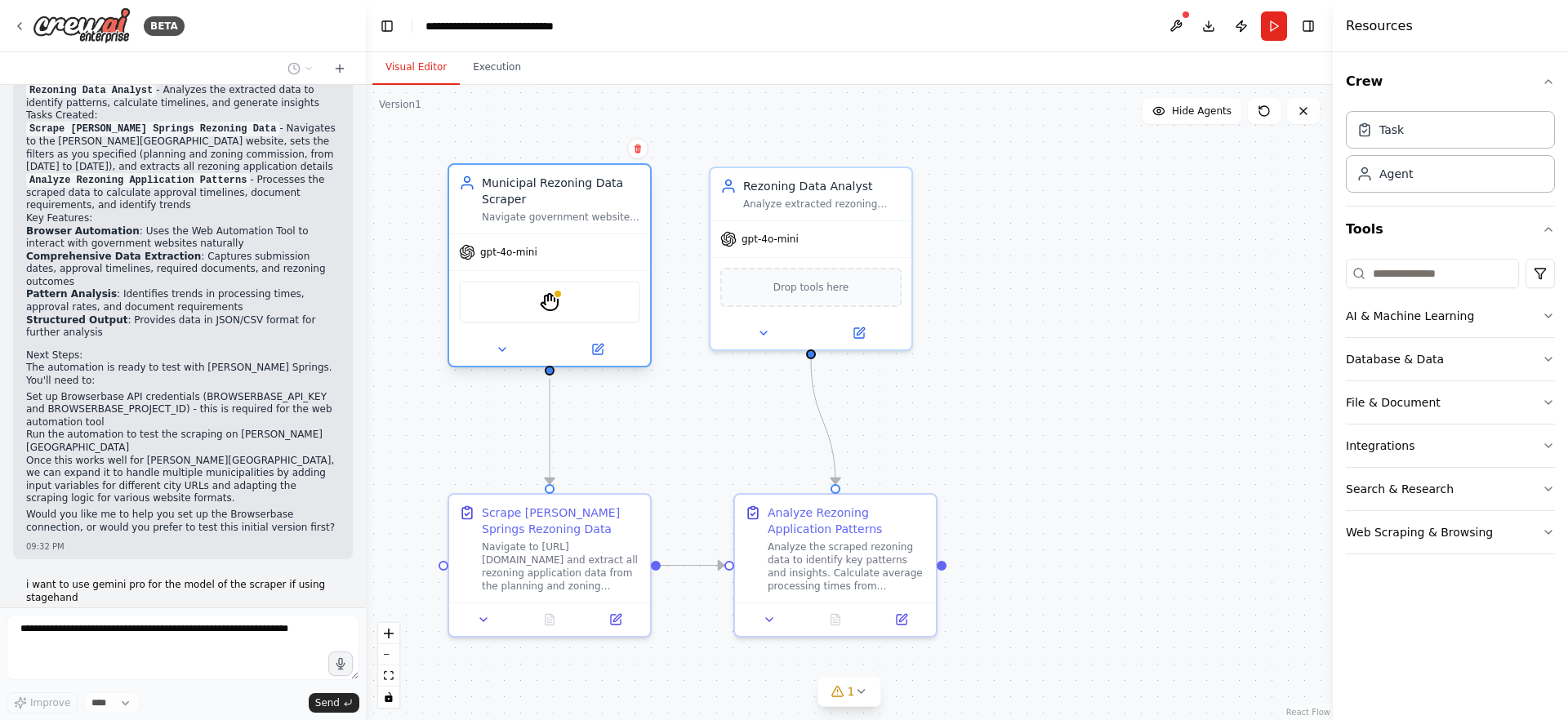
click at [569, 281] on div "StagehandTool" at bounding box center [550, 302] width 181 height 43
click at [586, 349] on button at bounding box center [597, 349] width 92 height 20
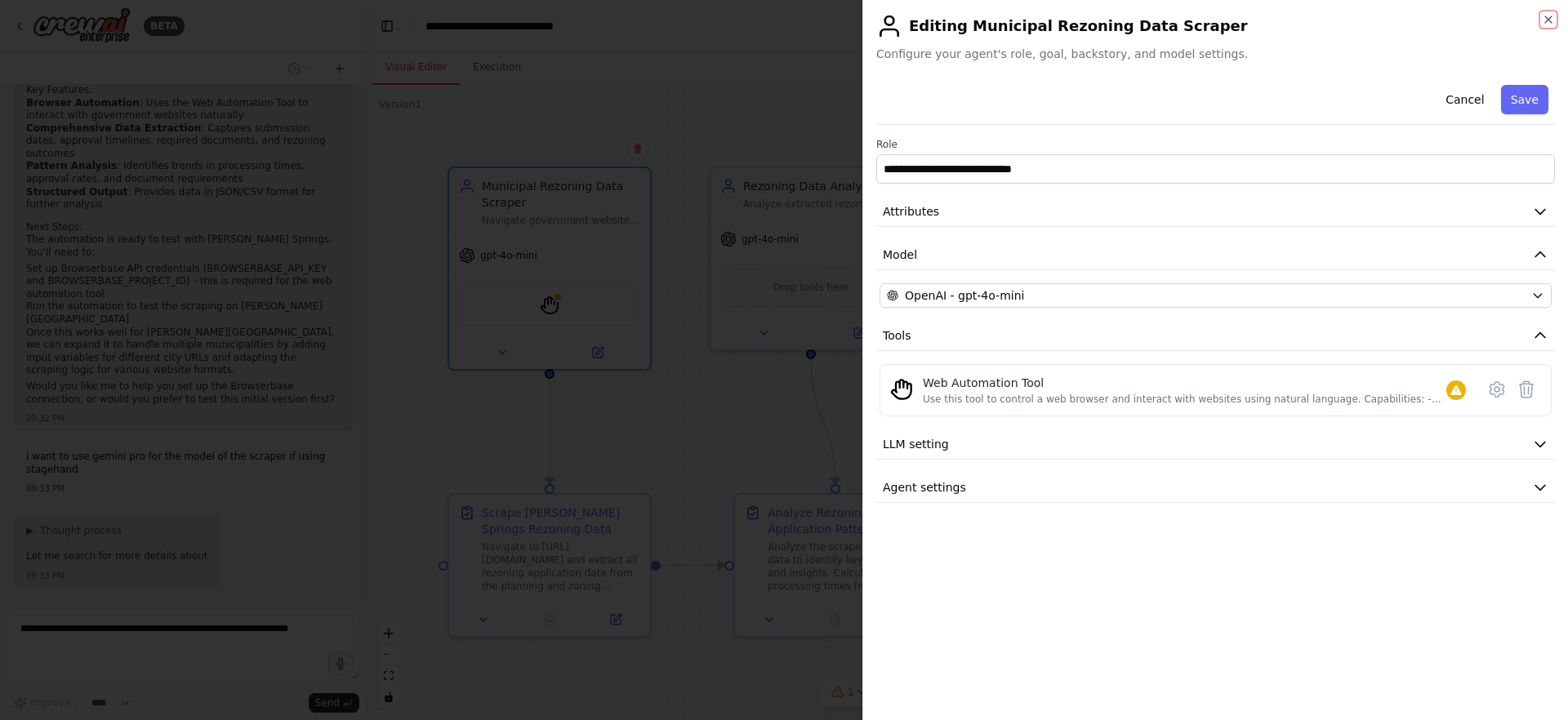
scroll to position [1582, 0]
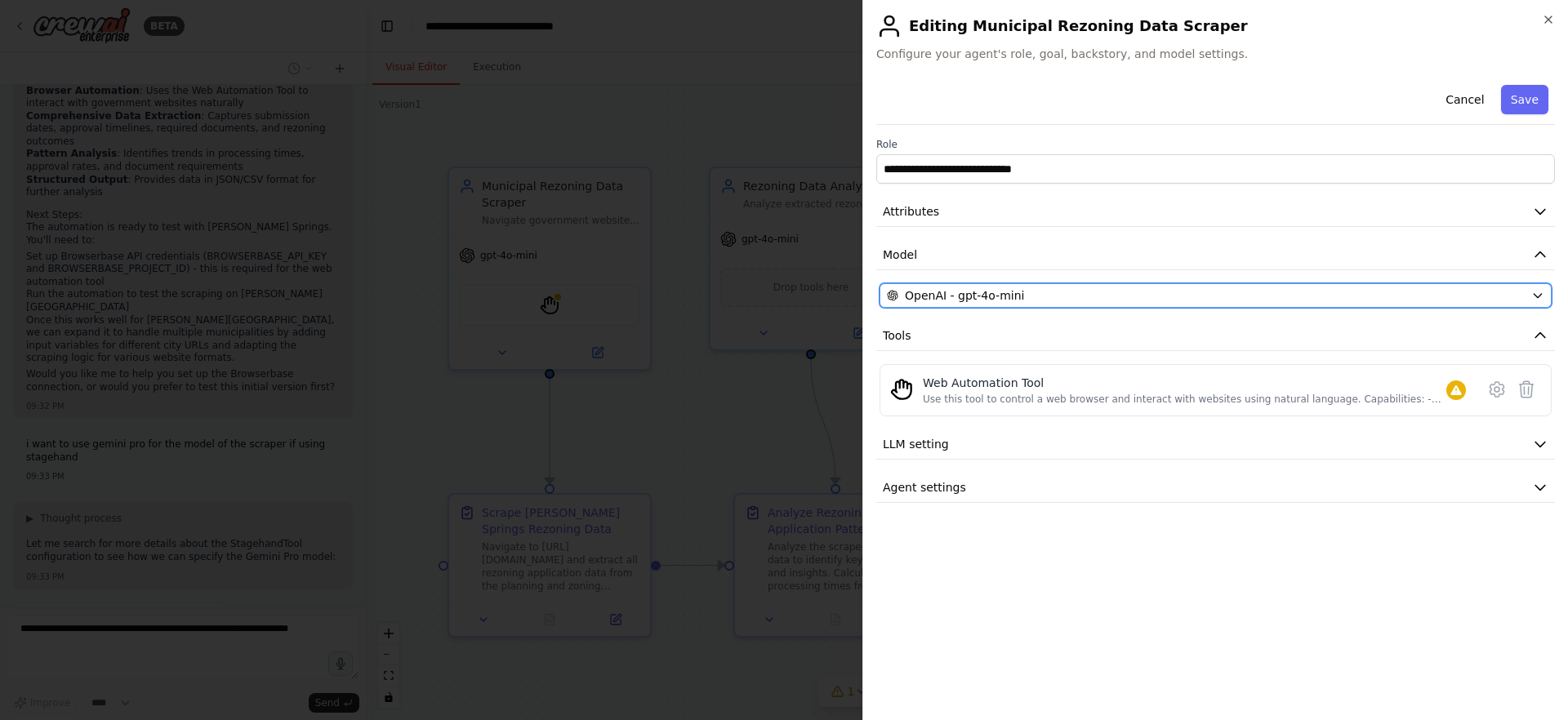
click at [1238, 302] on div "OpenAI - gpt-4o-mini" at bounding box center [1205, 296] width 638 height 16
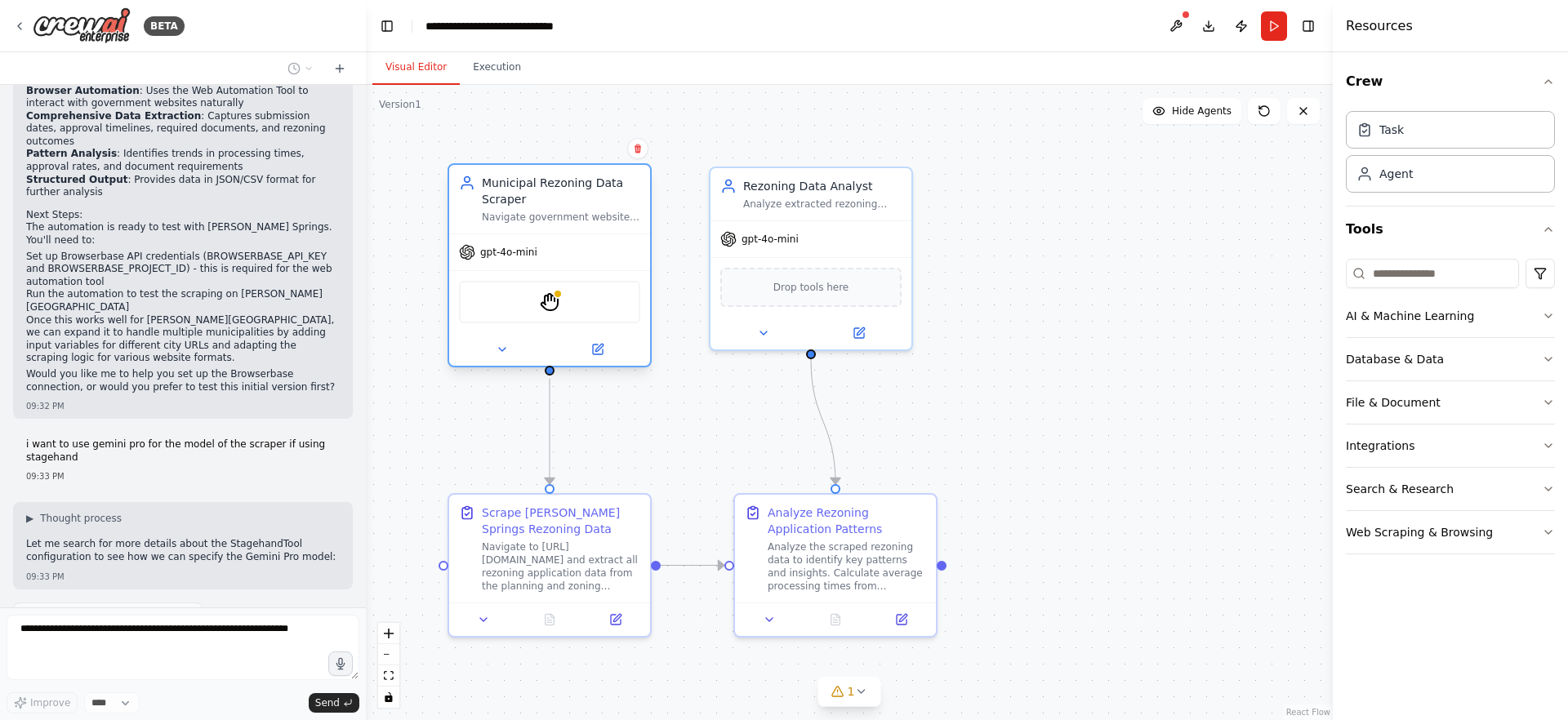
click at [569, 247] on div "gpt-4o-mini" at bounding box center [550, 252] width 201 height 36
click at [516, 255] on span "gpt-4o-mini" at bounding box center [508, 252] width 57 height 13
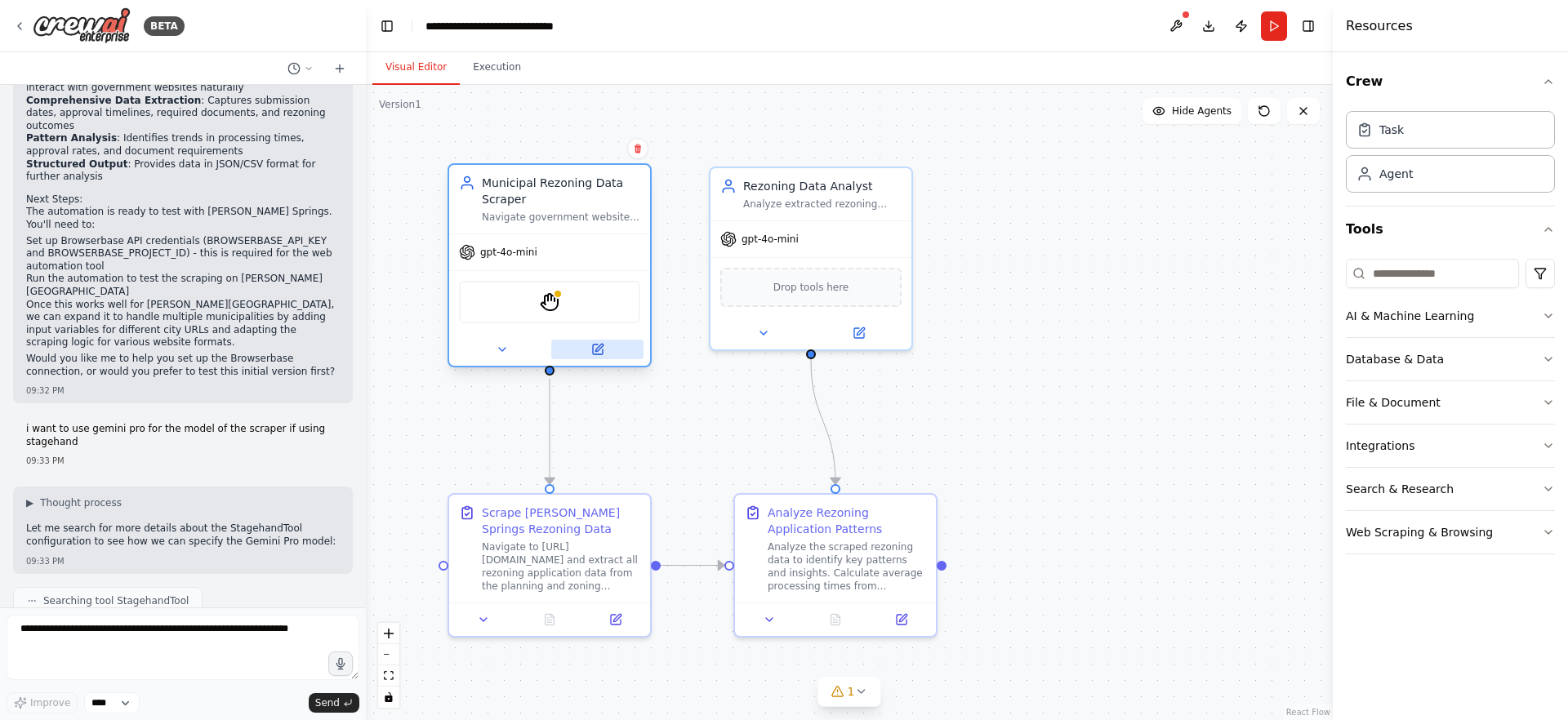
click at [590, 346] on button at bounding box center [597, 349] width 92 height 20
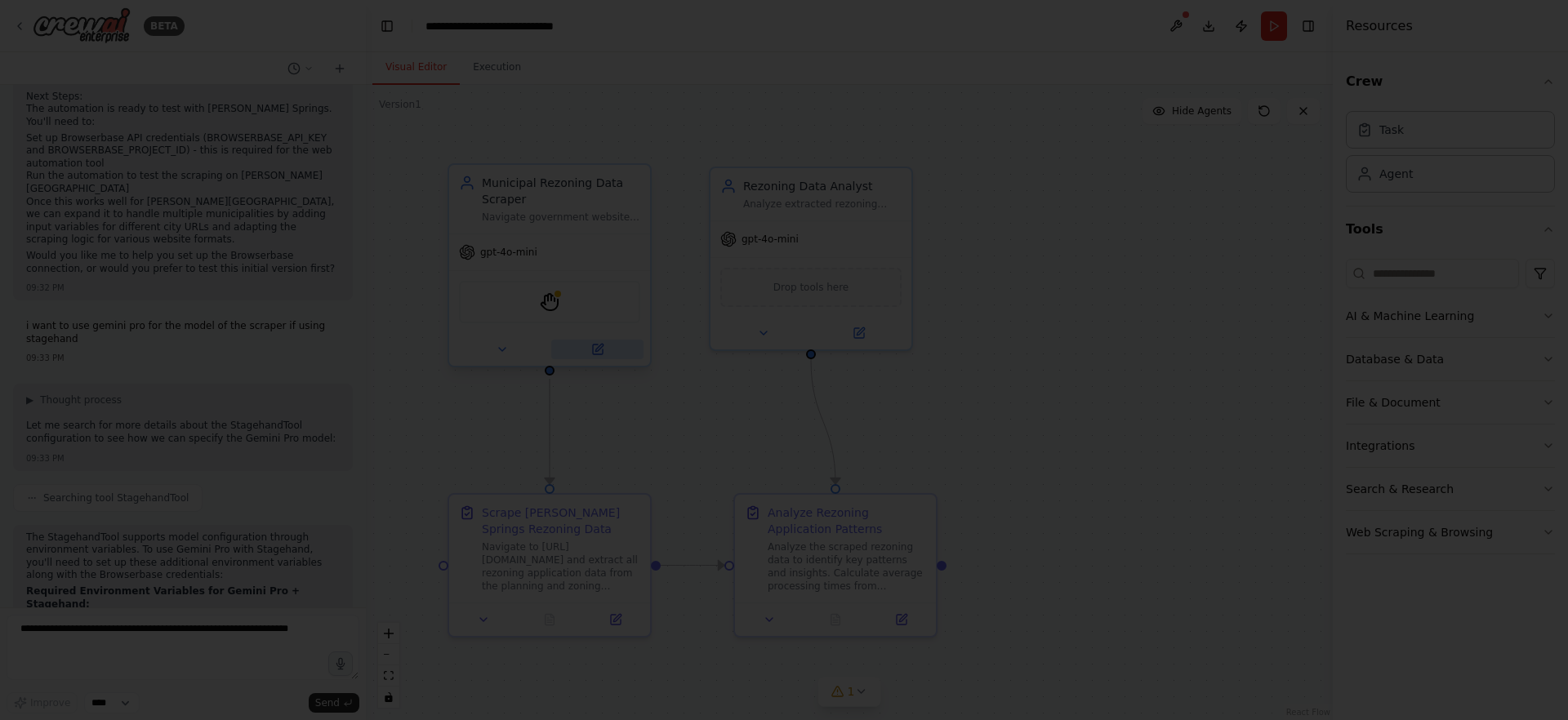
click at [579, 362] on div at bounding box center [550, 349] width 201 height 33
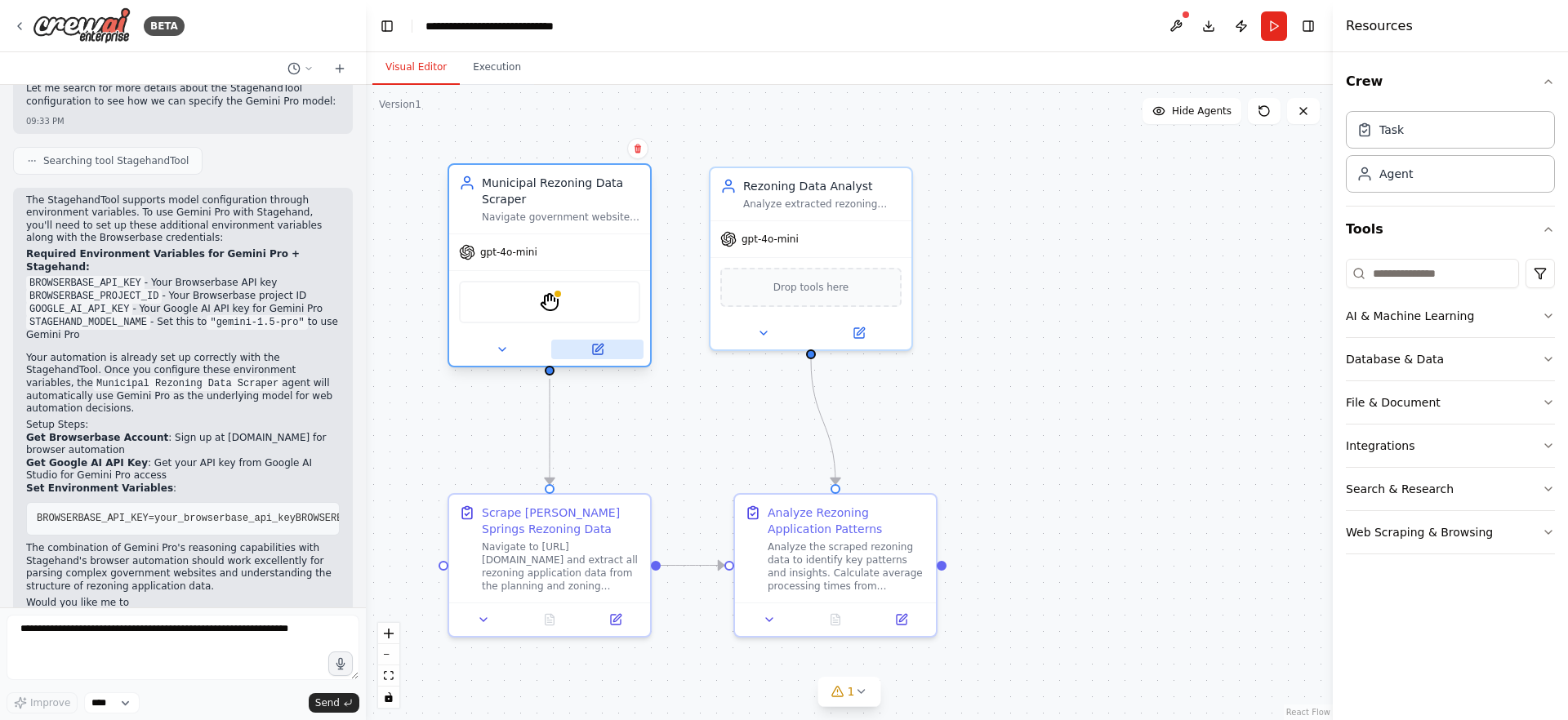
click at [579, 348] on button at bounding box center [597, 349] width 92 height 20
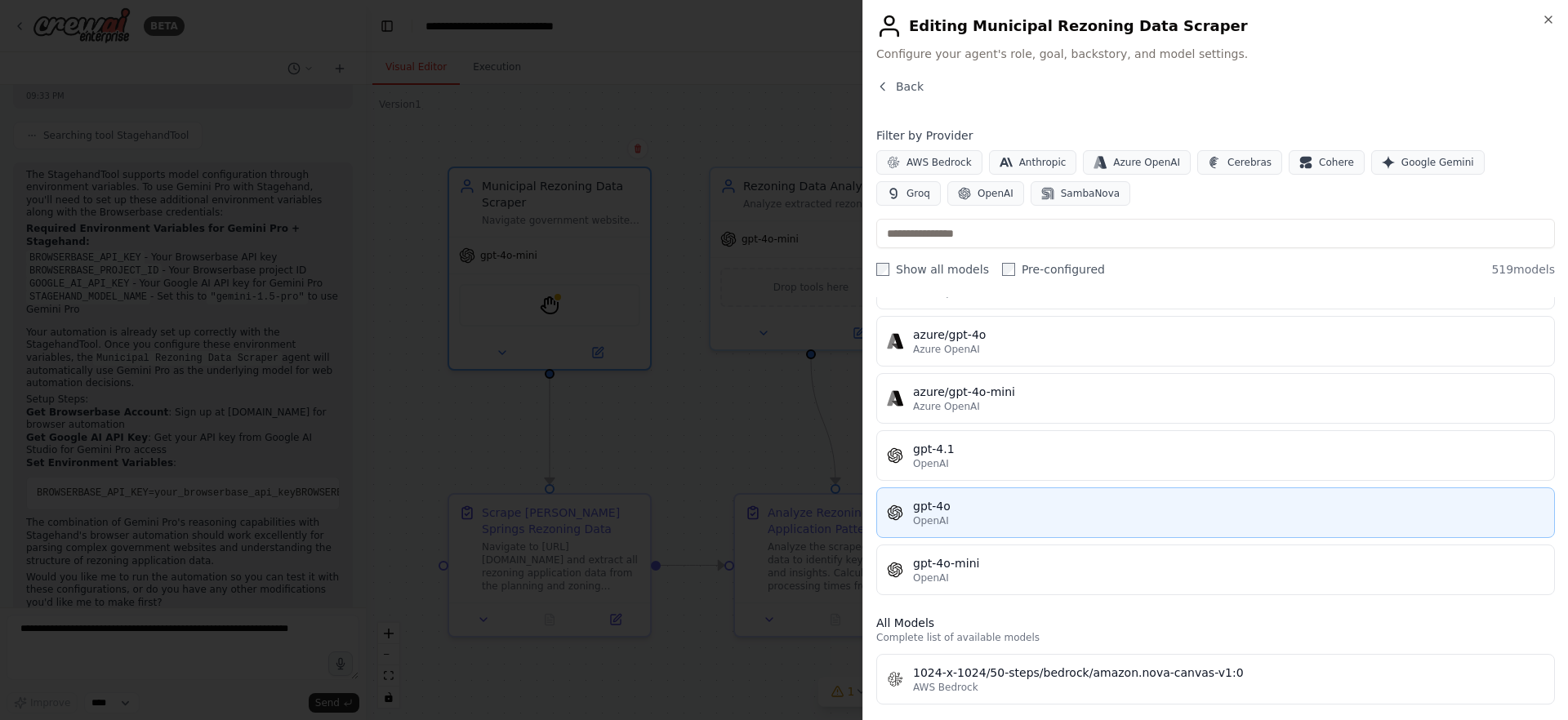
scroll to position [0, 0]
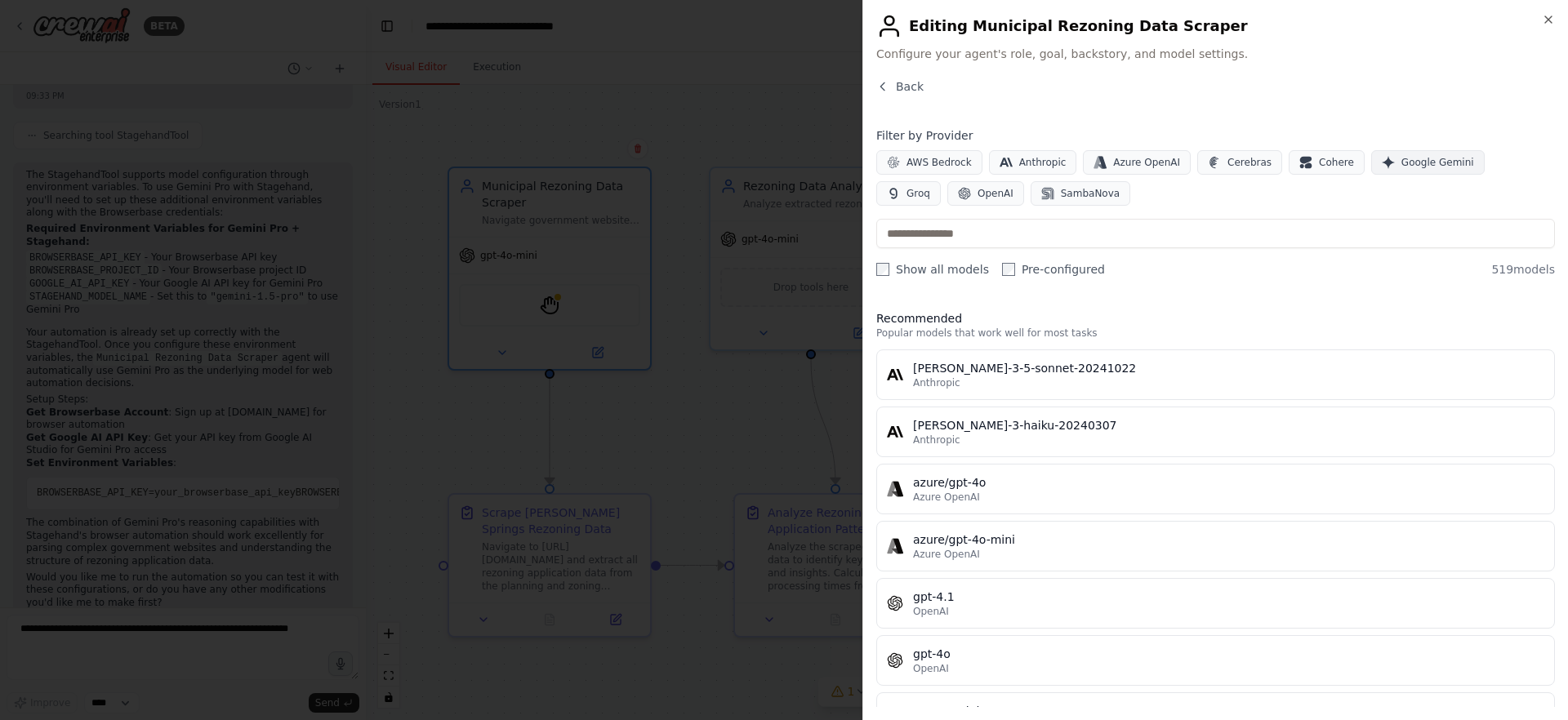
click at [1448, 163] on span "Google Gemini" at bounding box center [1438, 162] width 73 height 13
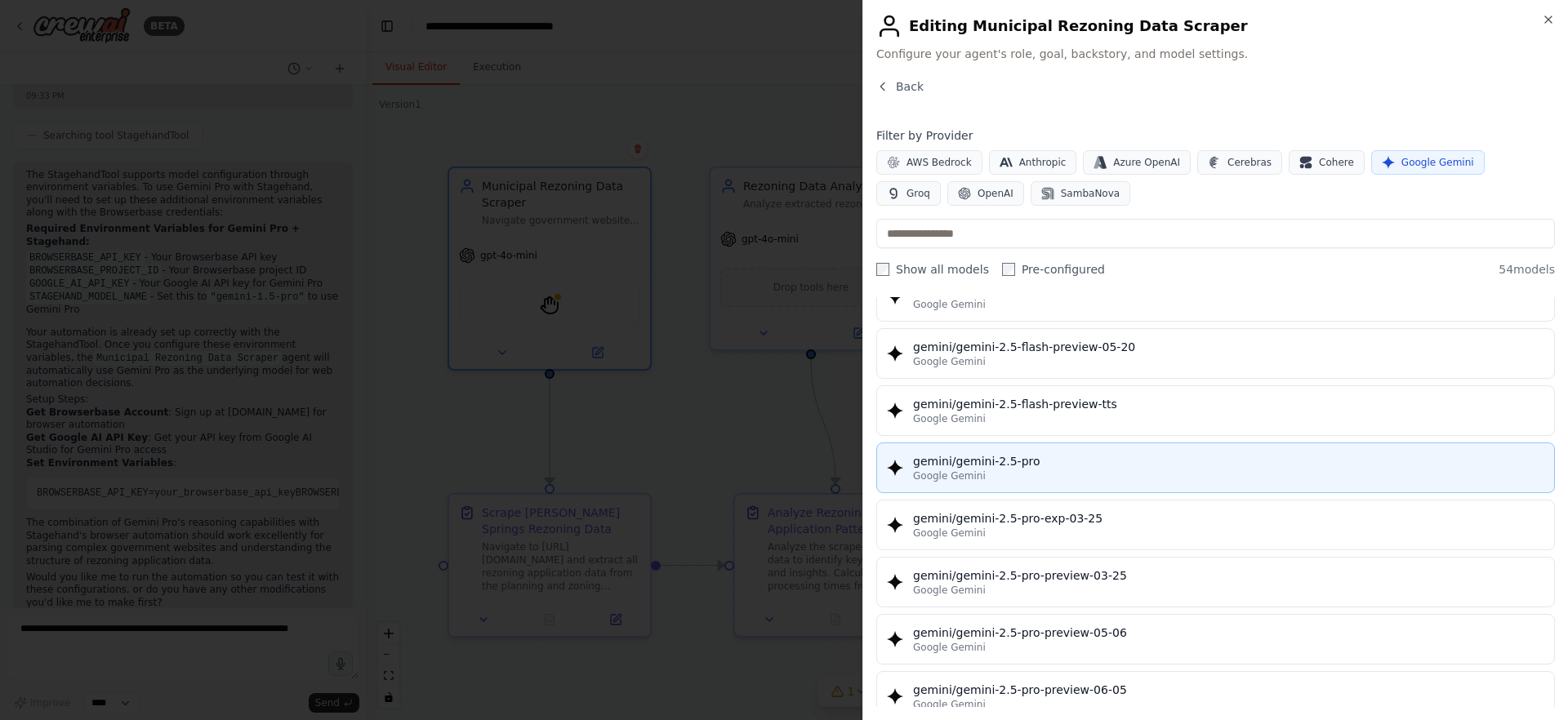
scroll to position [1679, 0]
click at [1065, 481] on div "Google Gemini" at bounding box center [1229, 476] width 631 height 13
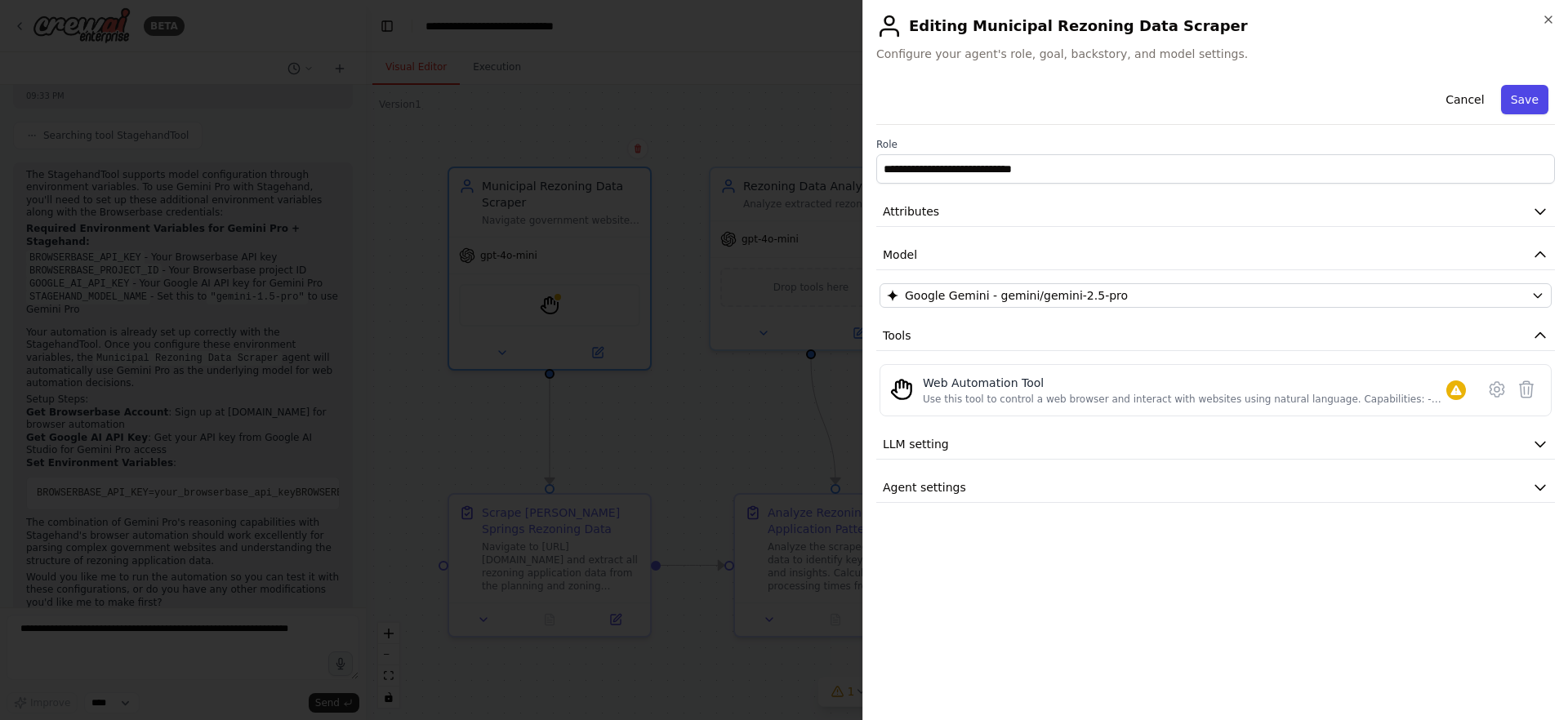
click at [1524, 95] on button "Save" at bounding box center [1524, 100] width 47 height 30
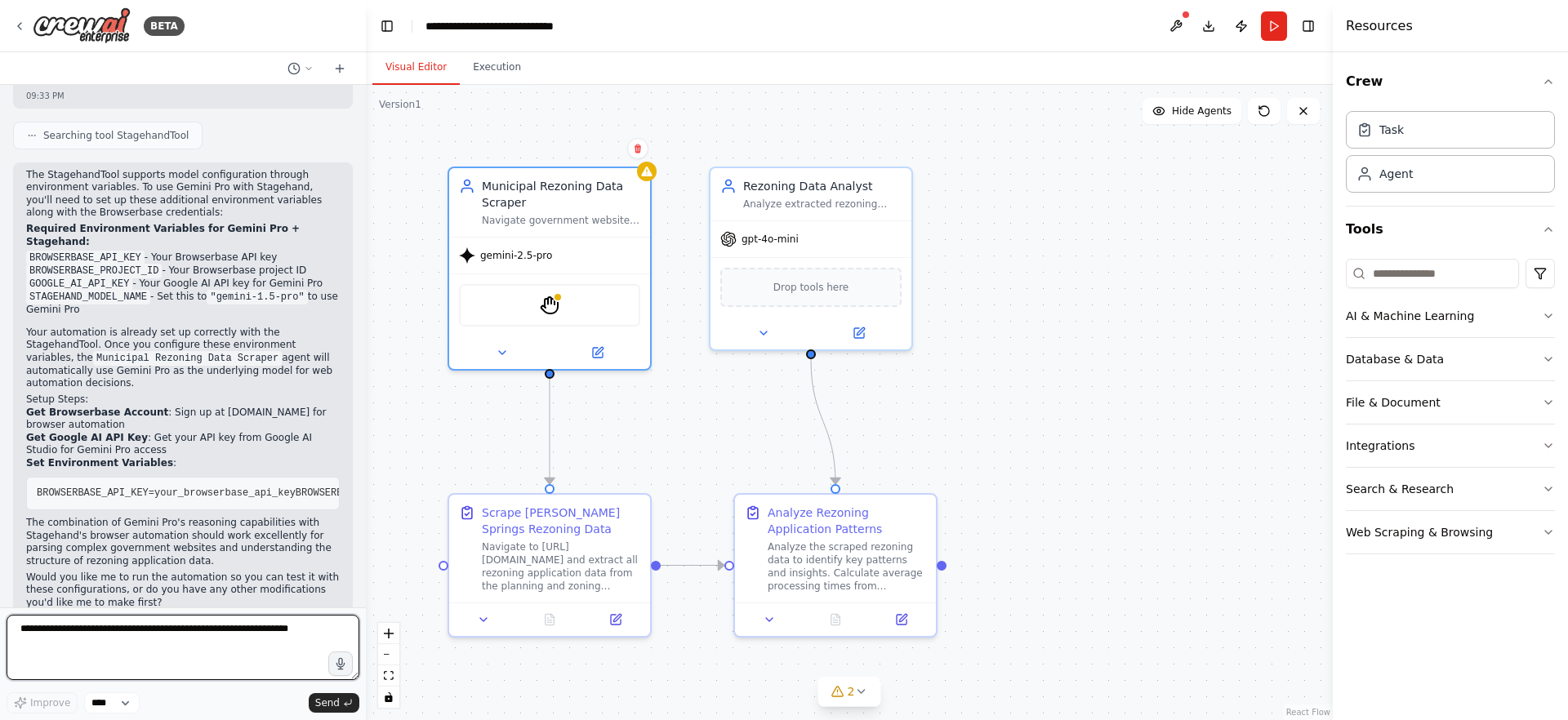
click at [242, 646] on textarea at bounding box center [183, 647] width 353 height 65
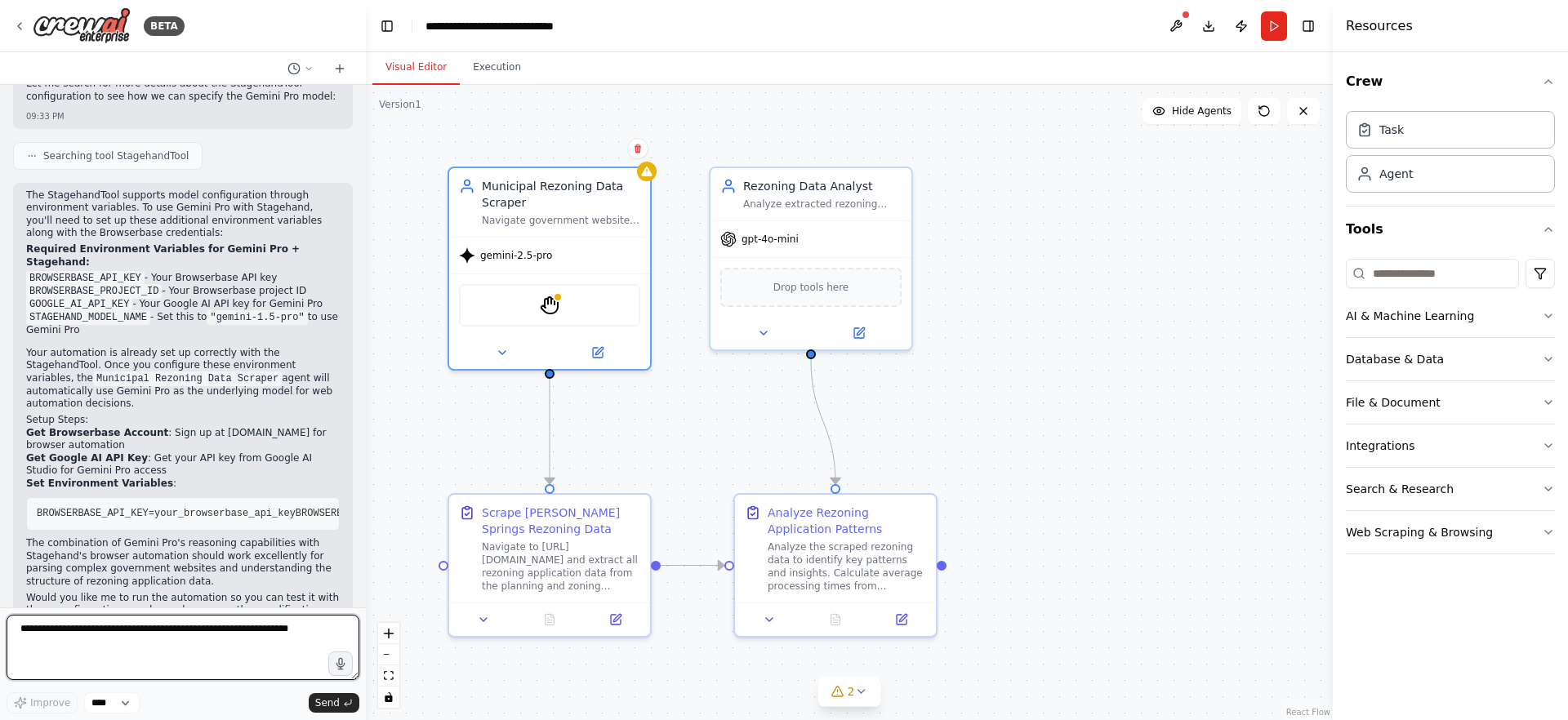
scroll to position [2063, 0]
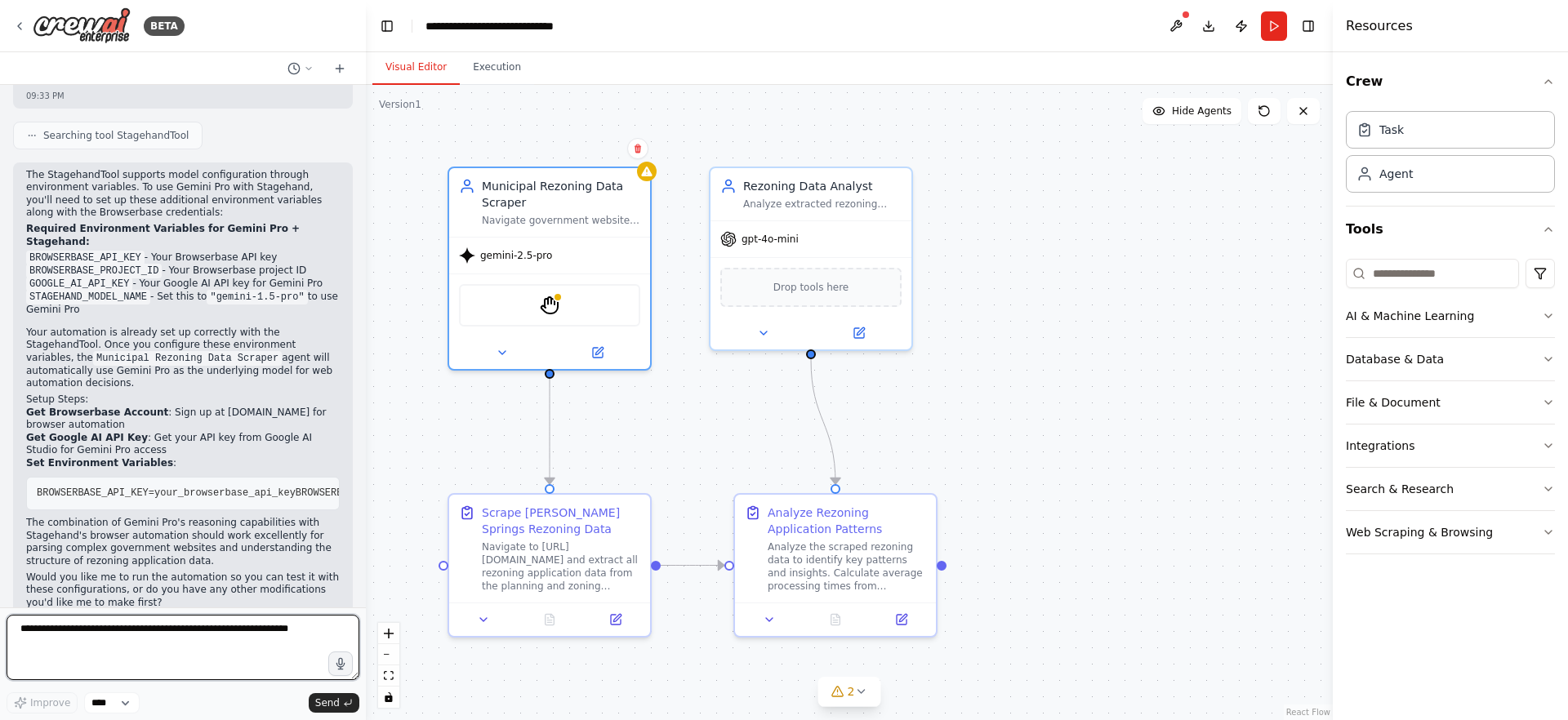
click at [237, 652] on textarea at bounding box center [183, 647] width 353 height 65
type textarea "********"
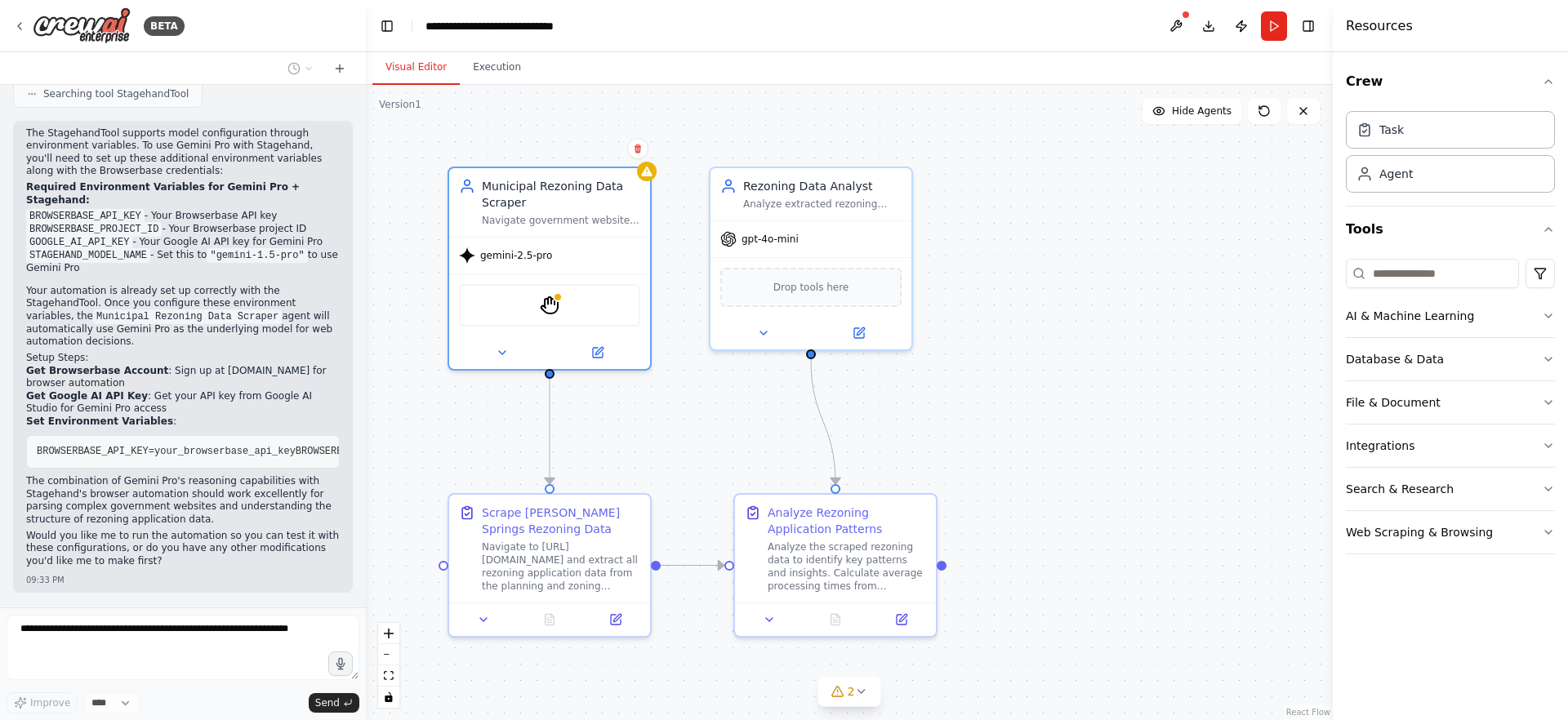
scroll to position [2162, 0]
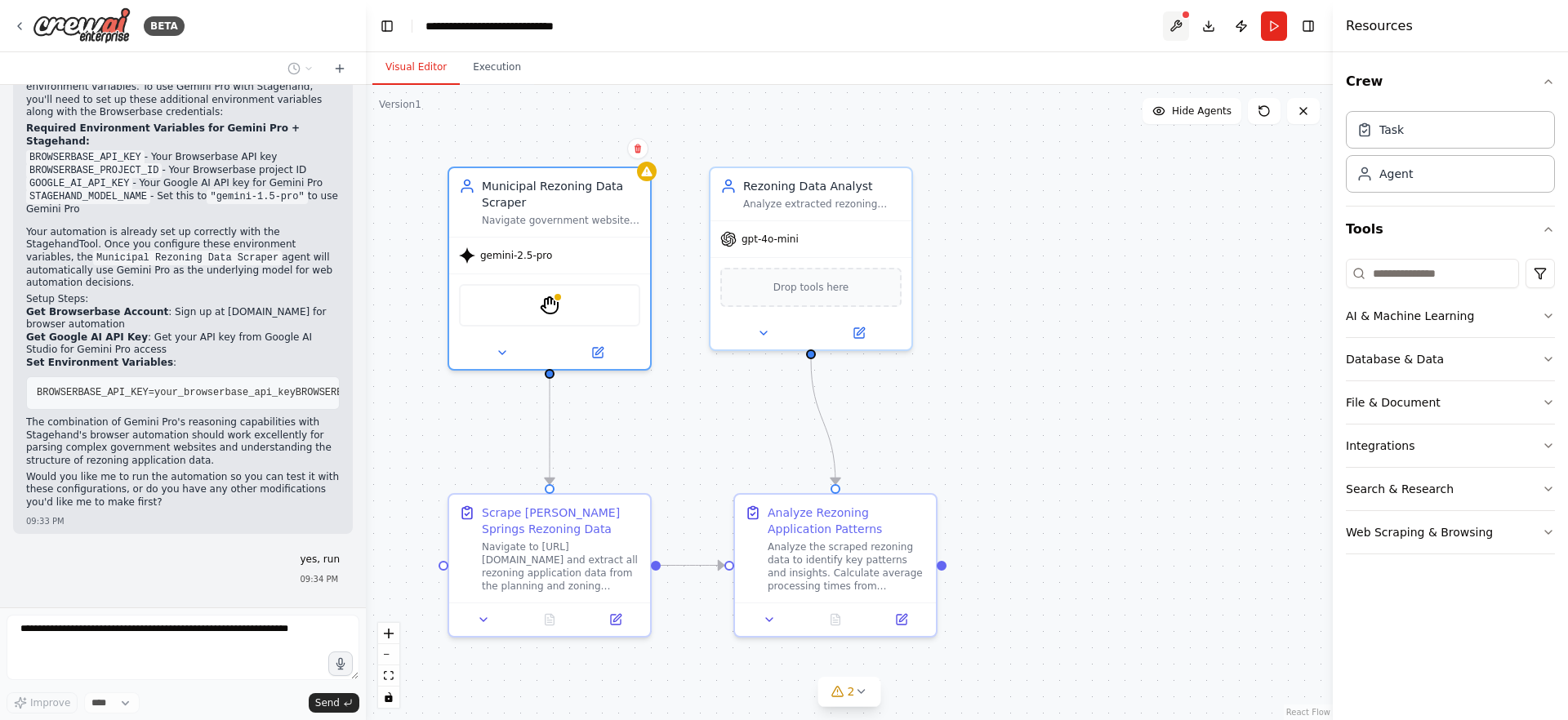
click at [1172, 25] on button at bounding box center [1176, 26] width 26 height 30
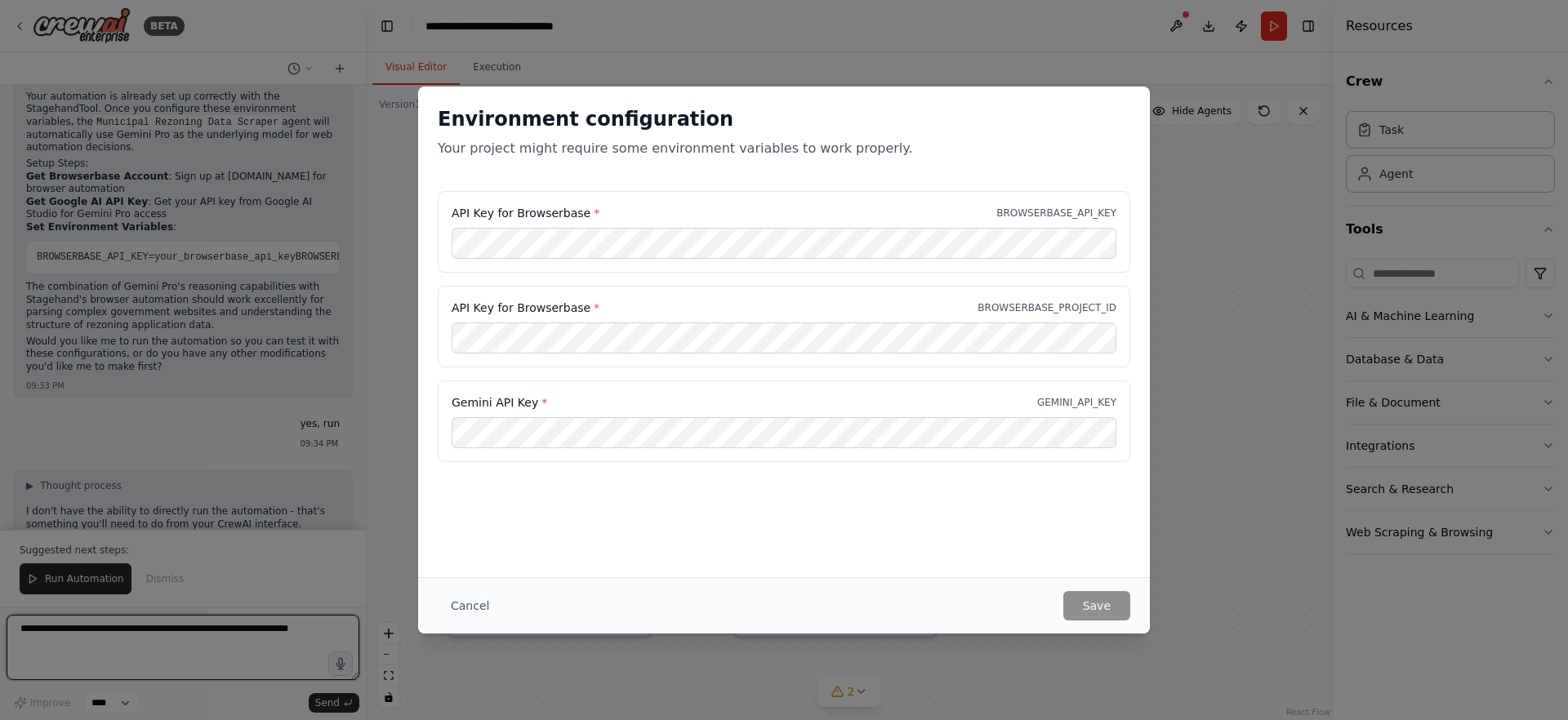
scroll to position [2312, 0]
click at [599, 496] on div "Environment configuration Your project might require some environment variables…" at bounding box center [784, 332] width 732 height 491
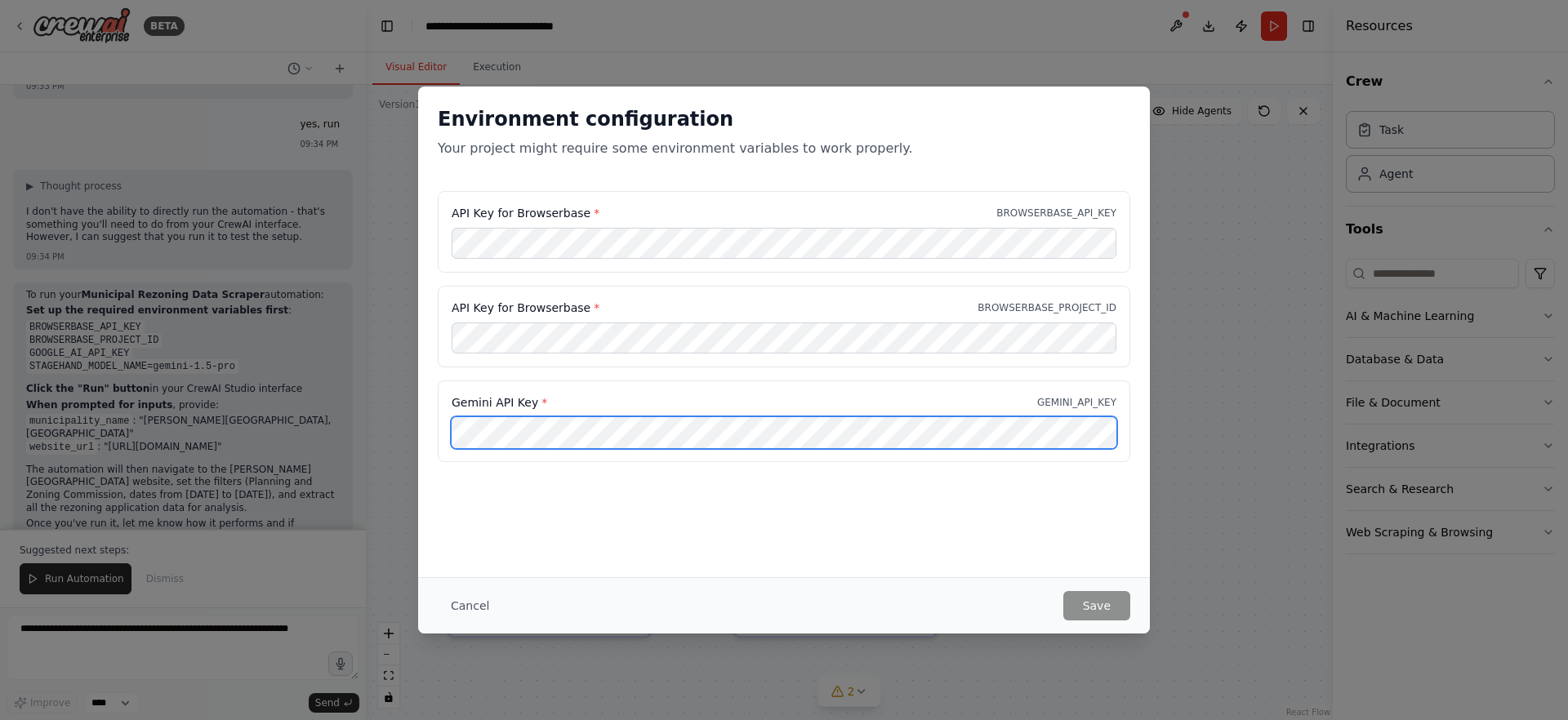
scroll to position [2611, 0]
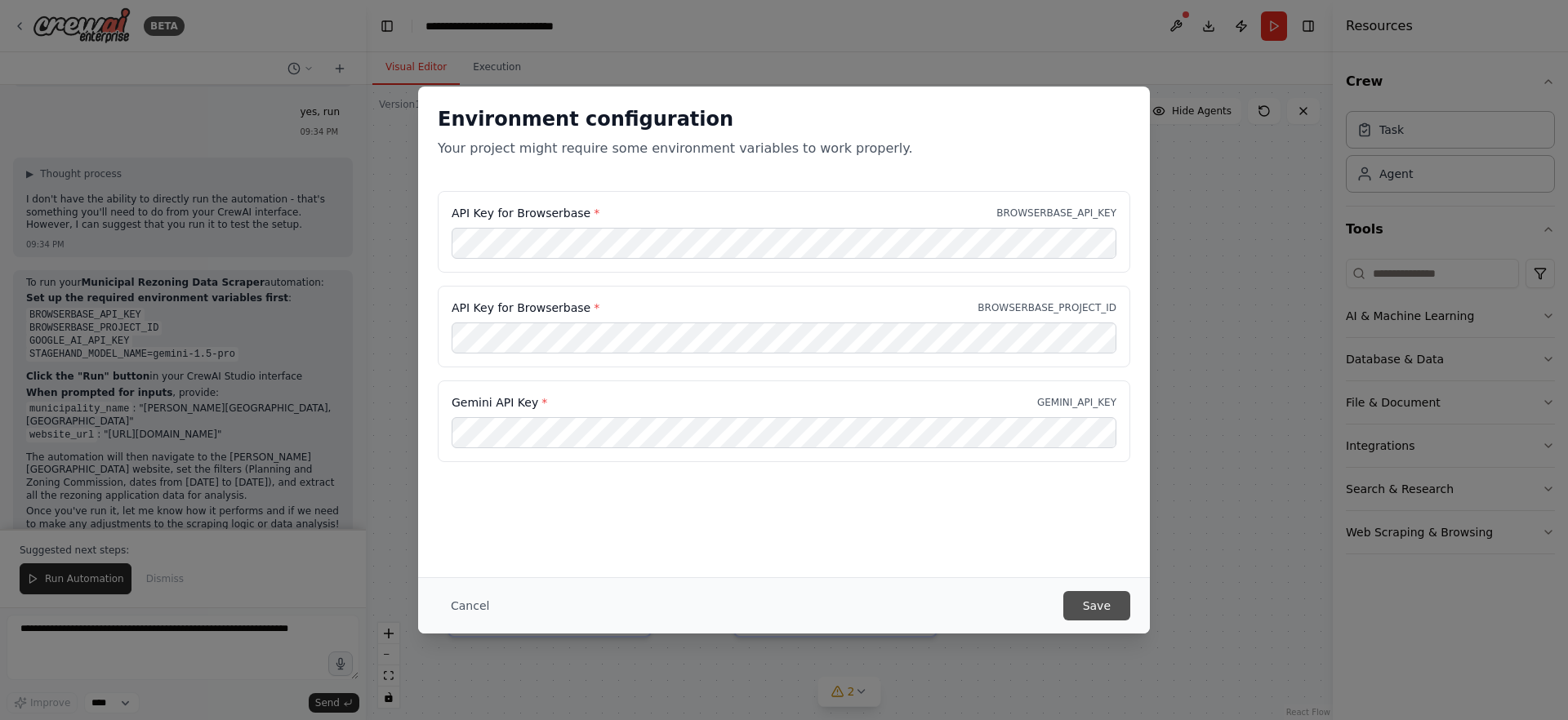
click at [1080, 598] on button "Save" at bounding box center [1096, 606] width 67 height 30
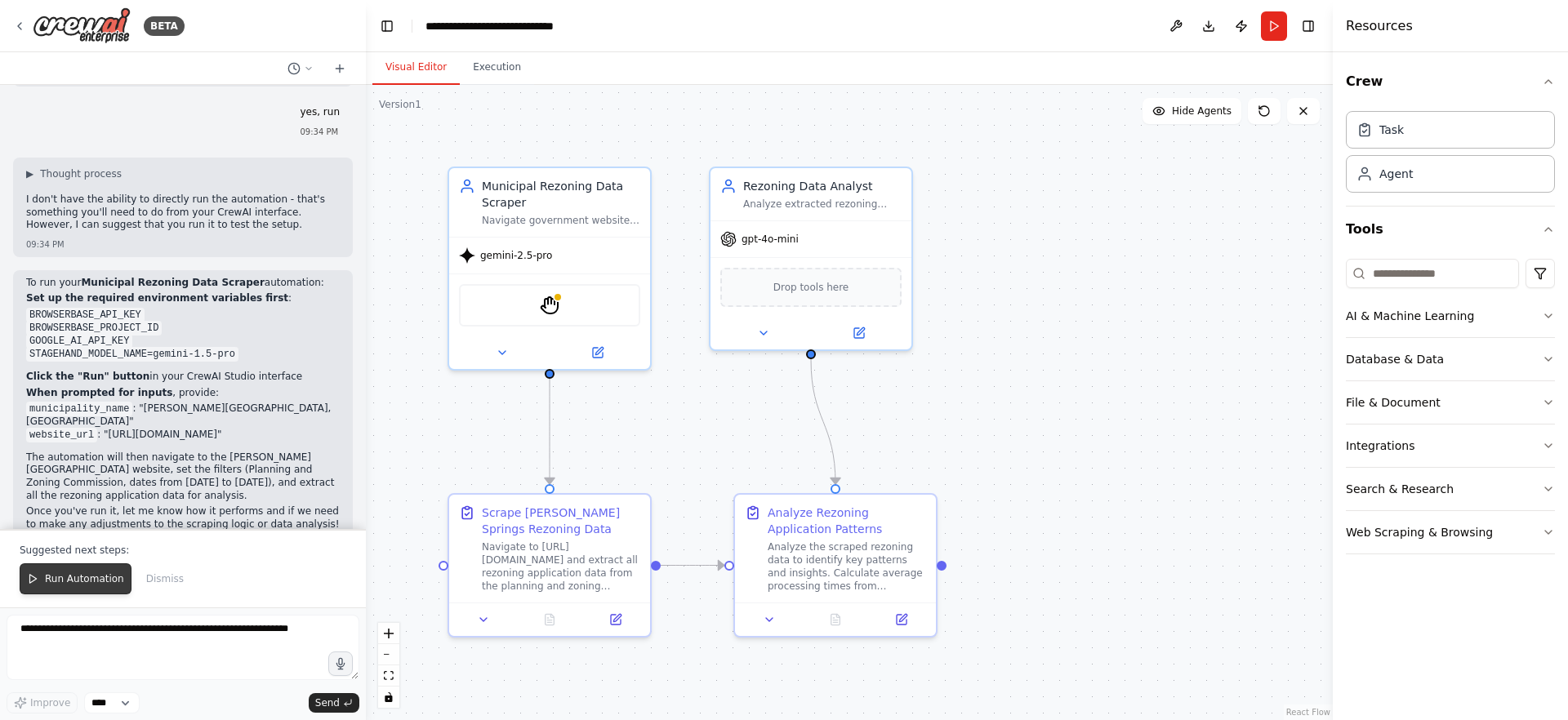
click at [77, 579] on span "Run Automation" at bounding box center [85, 579] width 79 height 13
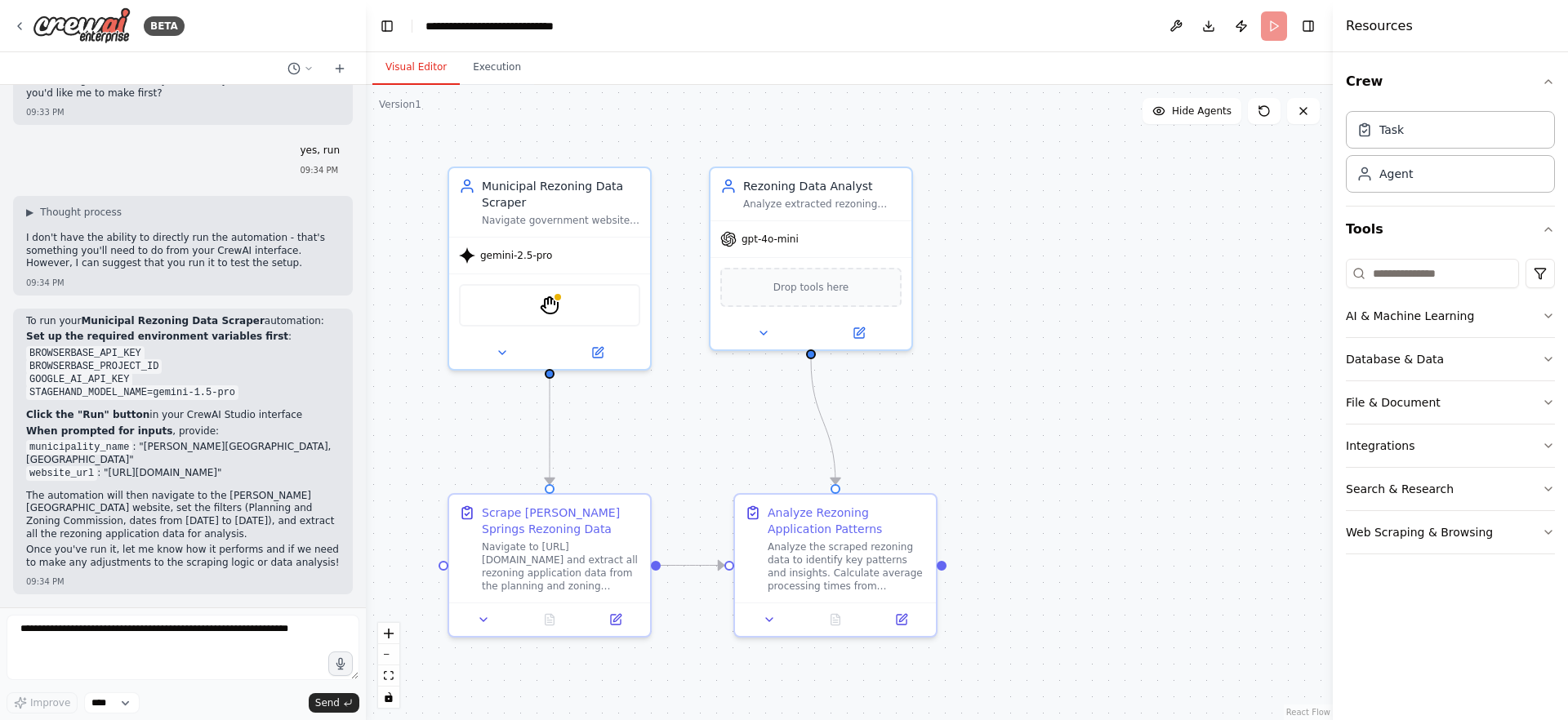
scroll to position [2532, 0]
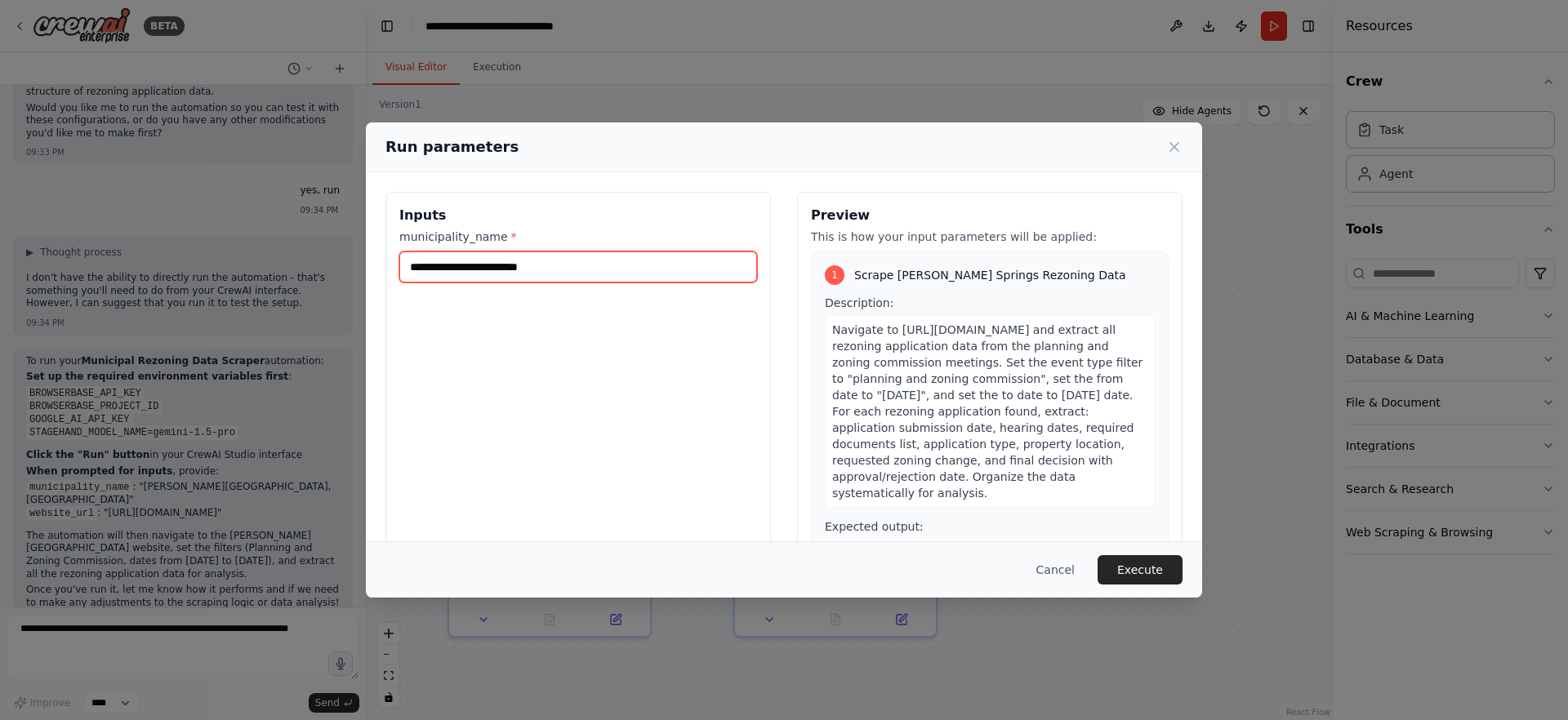
click at [610, 274] on input "municipality_name *" at bounding box center [578, 267] width 358 height 31
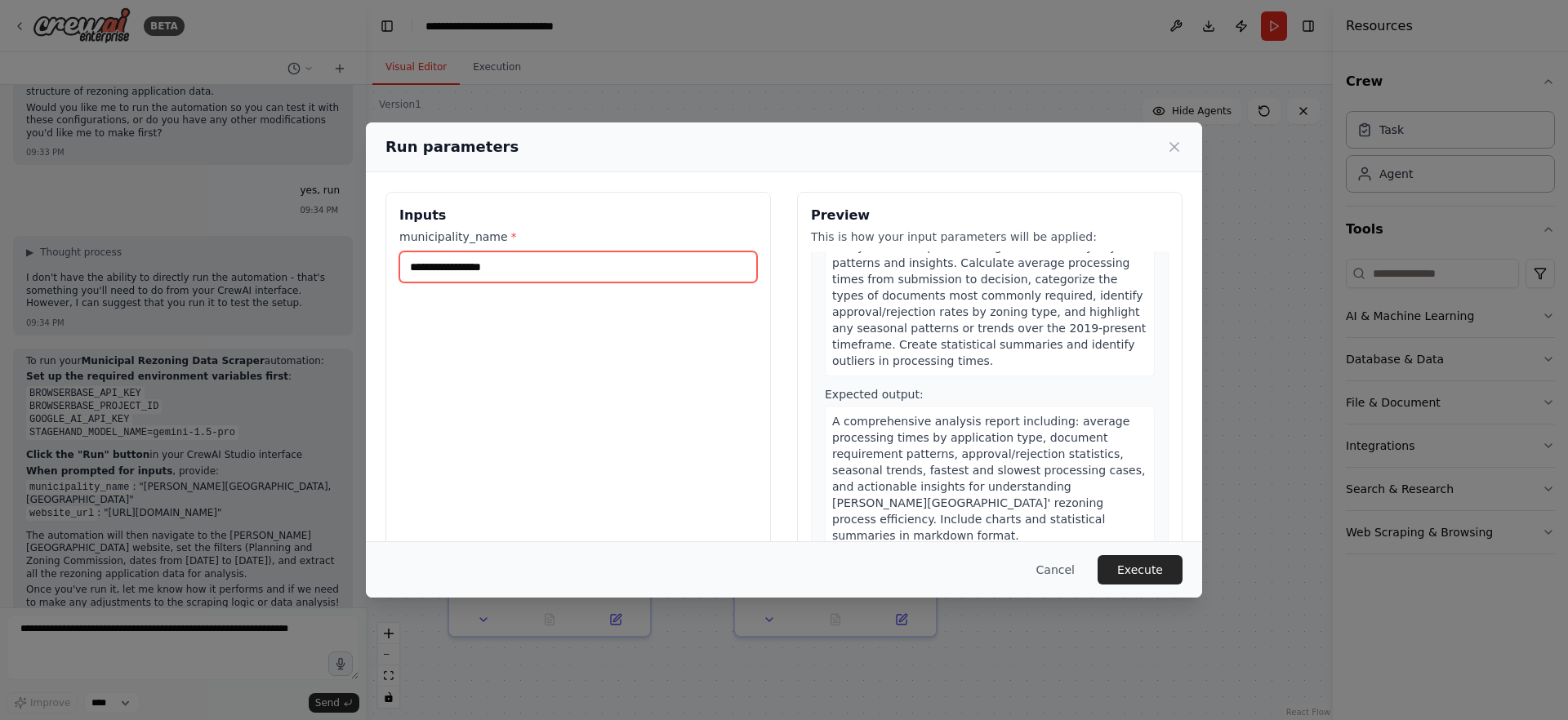
scroll to position [7, 0]
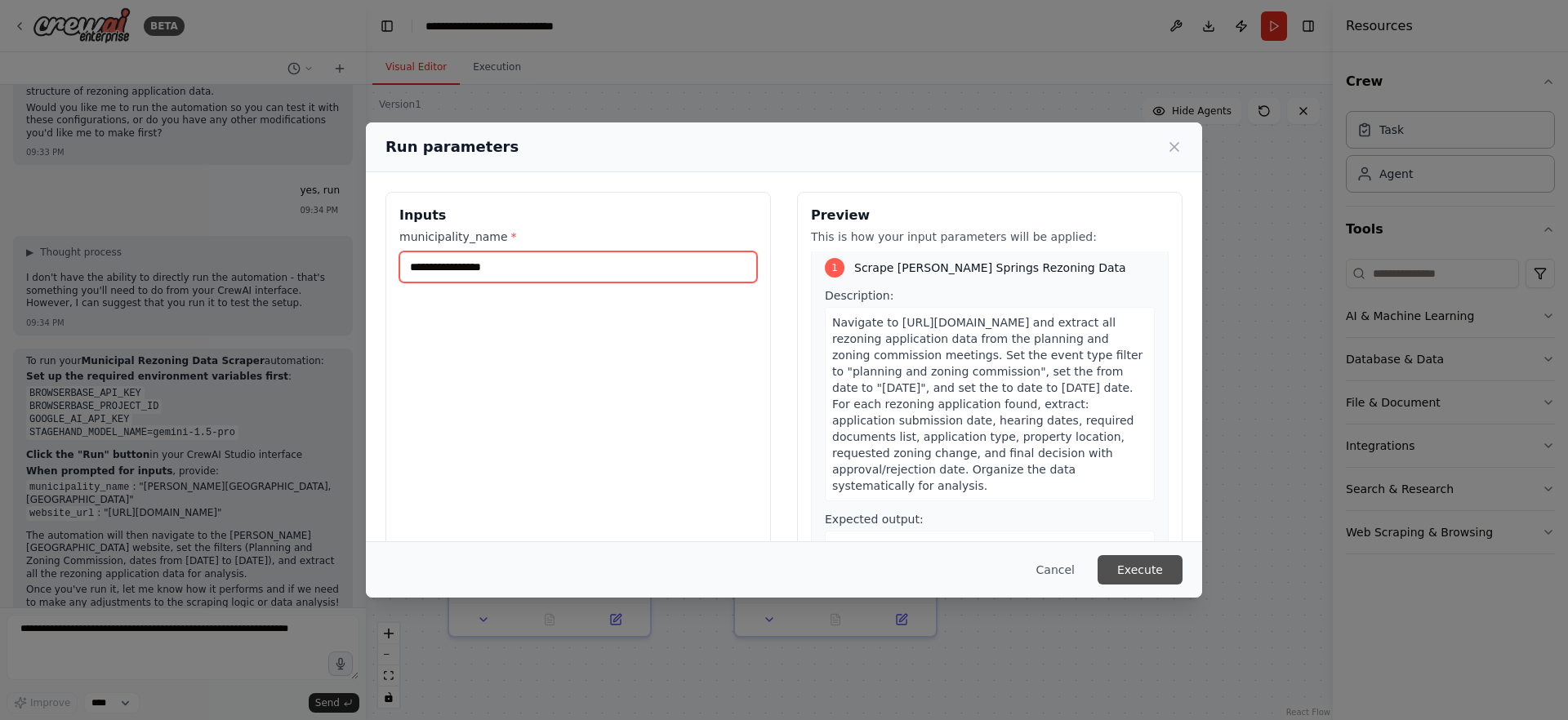
type input "**********"
click at [1126, 563] on button "Execute" at bounding box center [1140, 570] width 85 height 30
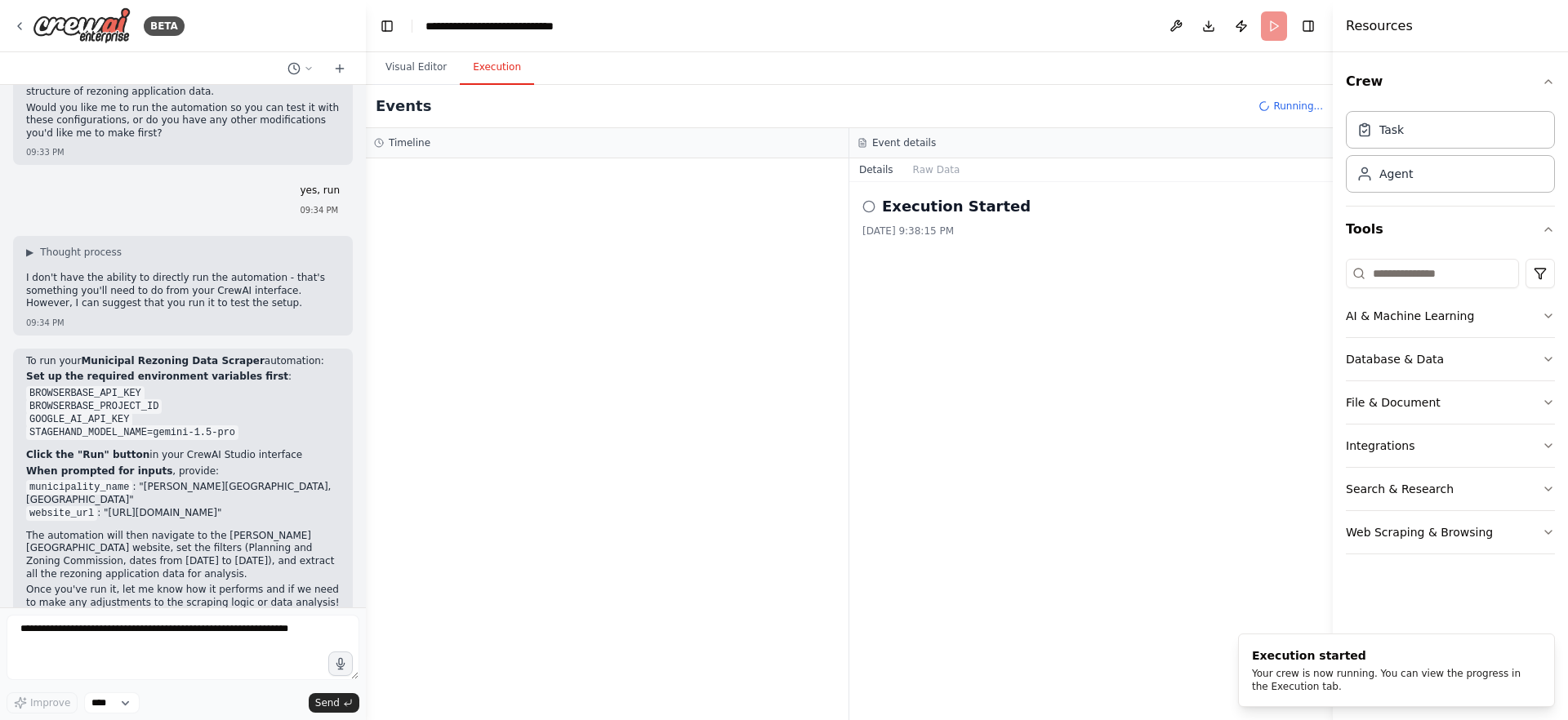
click at [515, 61] on button "Execution" at bounding box center [497, 68] width 74 height 35
click at [924, 218] on div "Execution Started 9/16/2025, 9:38:15 PM" at bounding box center [1091, 217] width 457 height 43
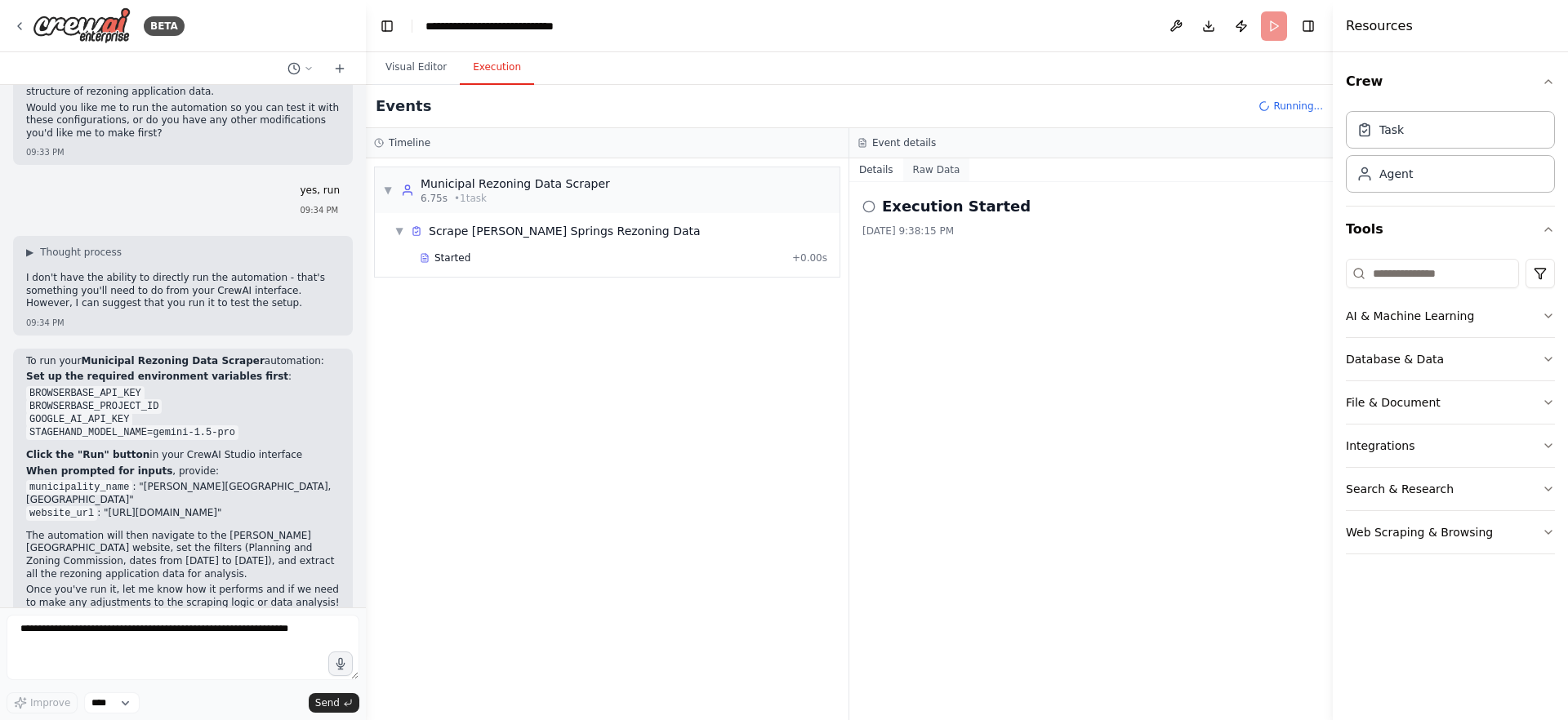
click at [929, 177] on button "Raw Data" at bounding box center [936, 170] width 67 height 23
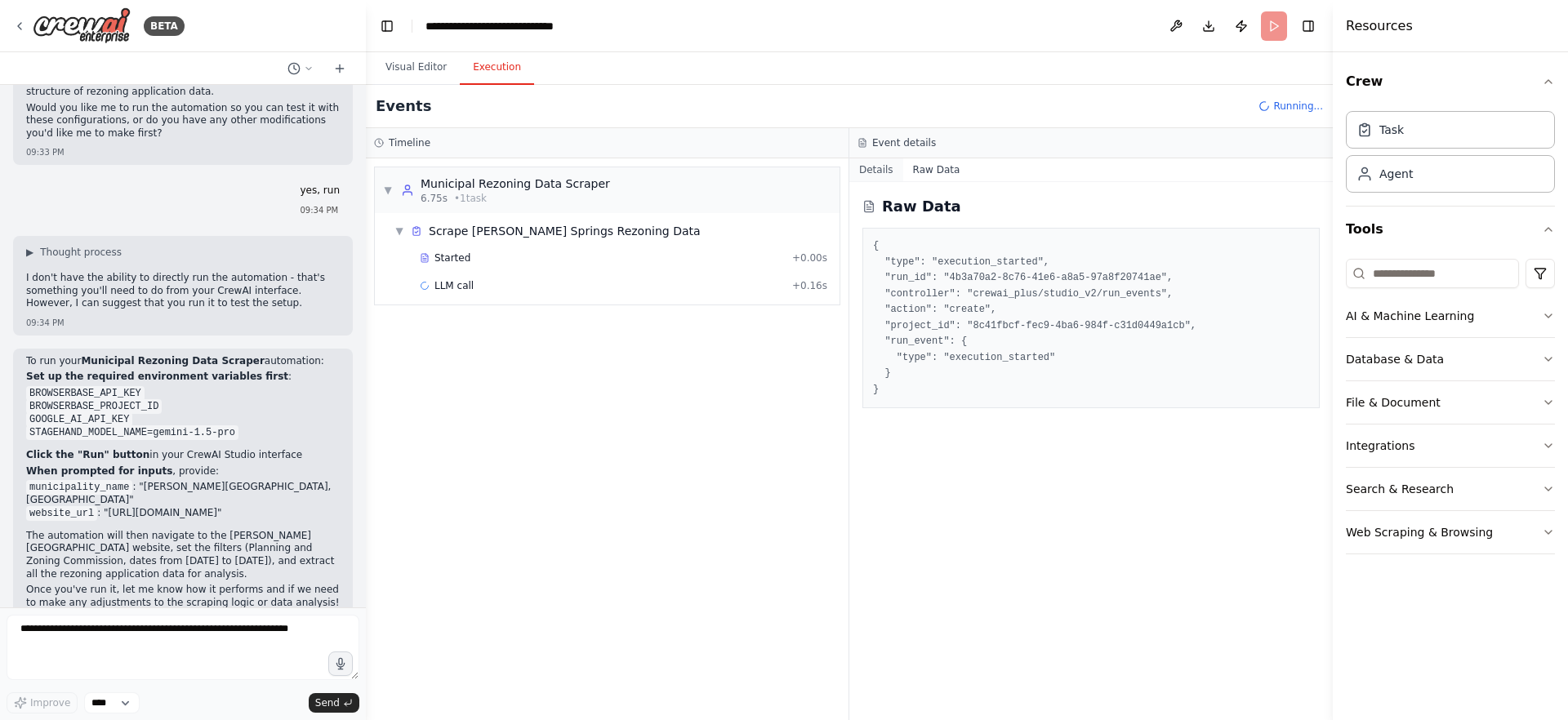
click at [874, 172] on button "Details" at bounding box center [876, 170] width 54 height 23
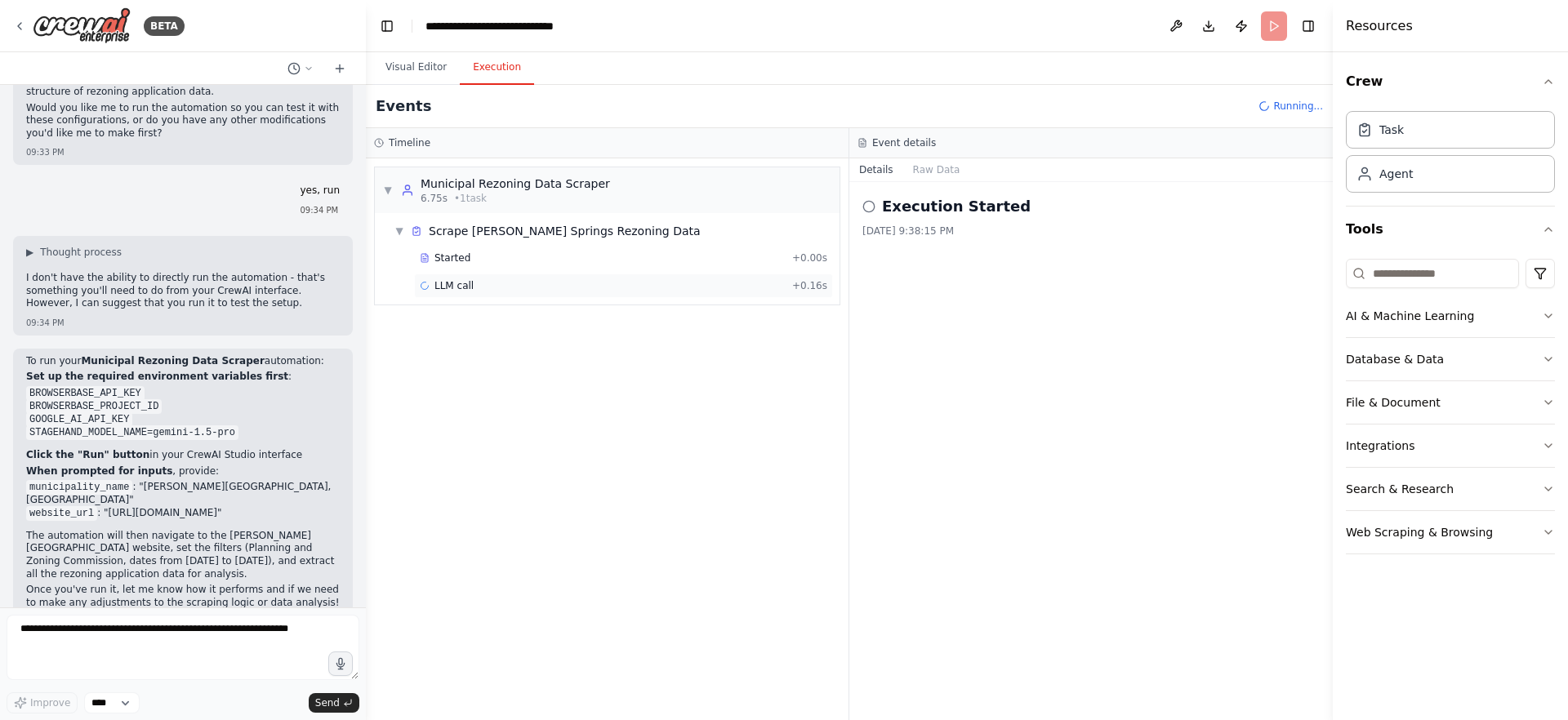
click at [499, 277] on div "LLM call + 0.16s" at bounding box center [623, 286] width 419 height 25
click at [496, 309] on span "Web Automation Tool" at bounding box center [486, 314] width 104 height 13
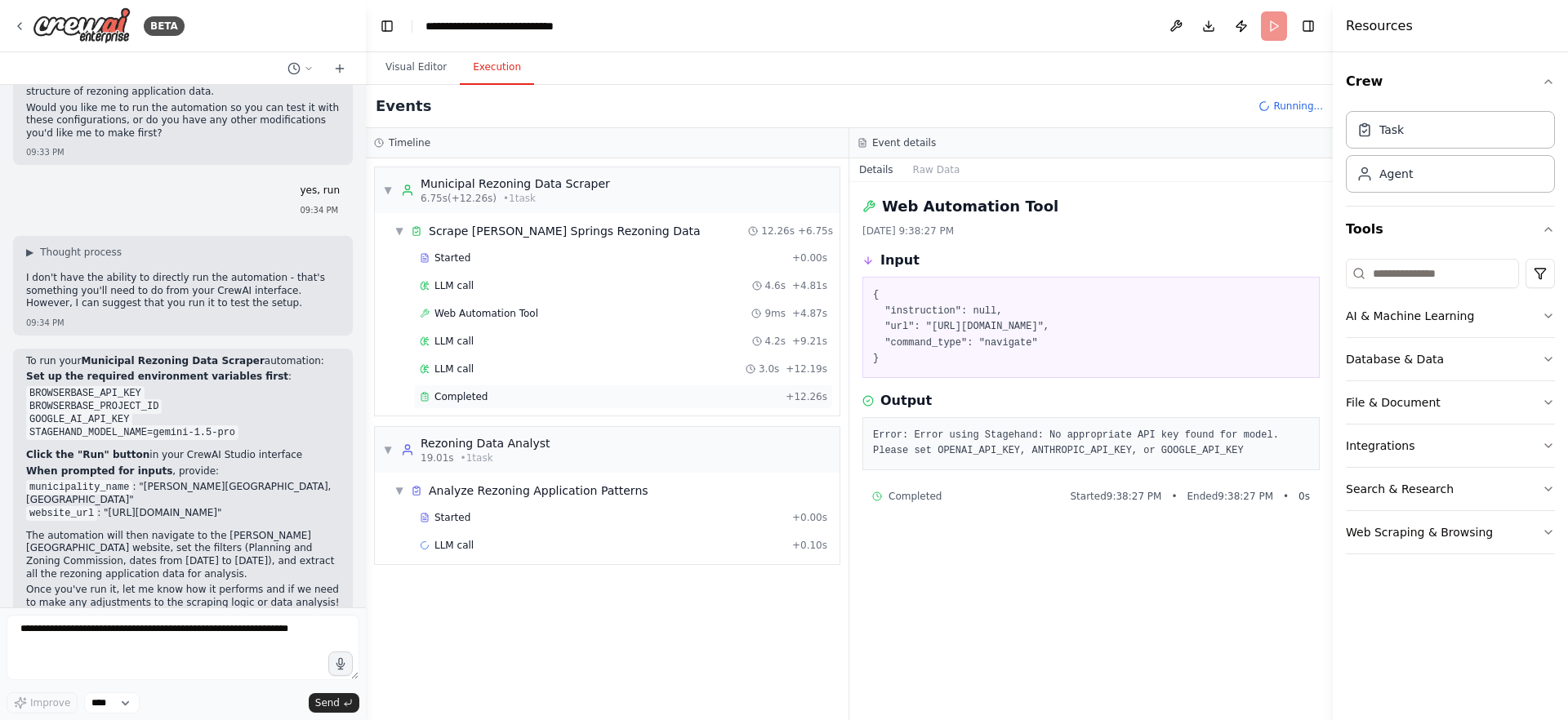
click at [574, 401] on div "Completed" at bounding box center [599, 397] width 359 height 13
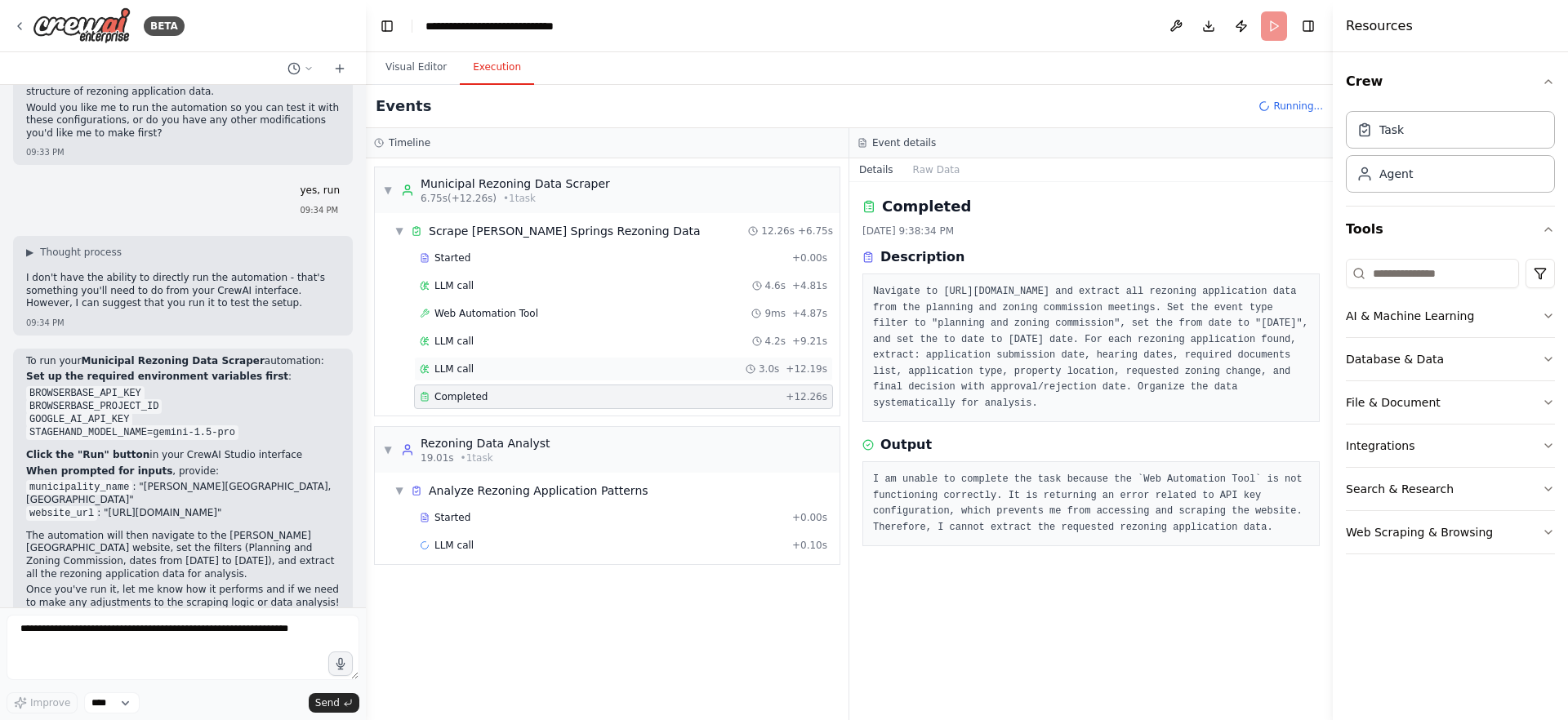
click at [569, 379] on div "LLM call 3.0s + 12.19s" at bounding box center [623, 369] width 419 height 25
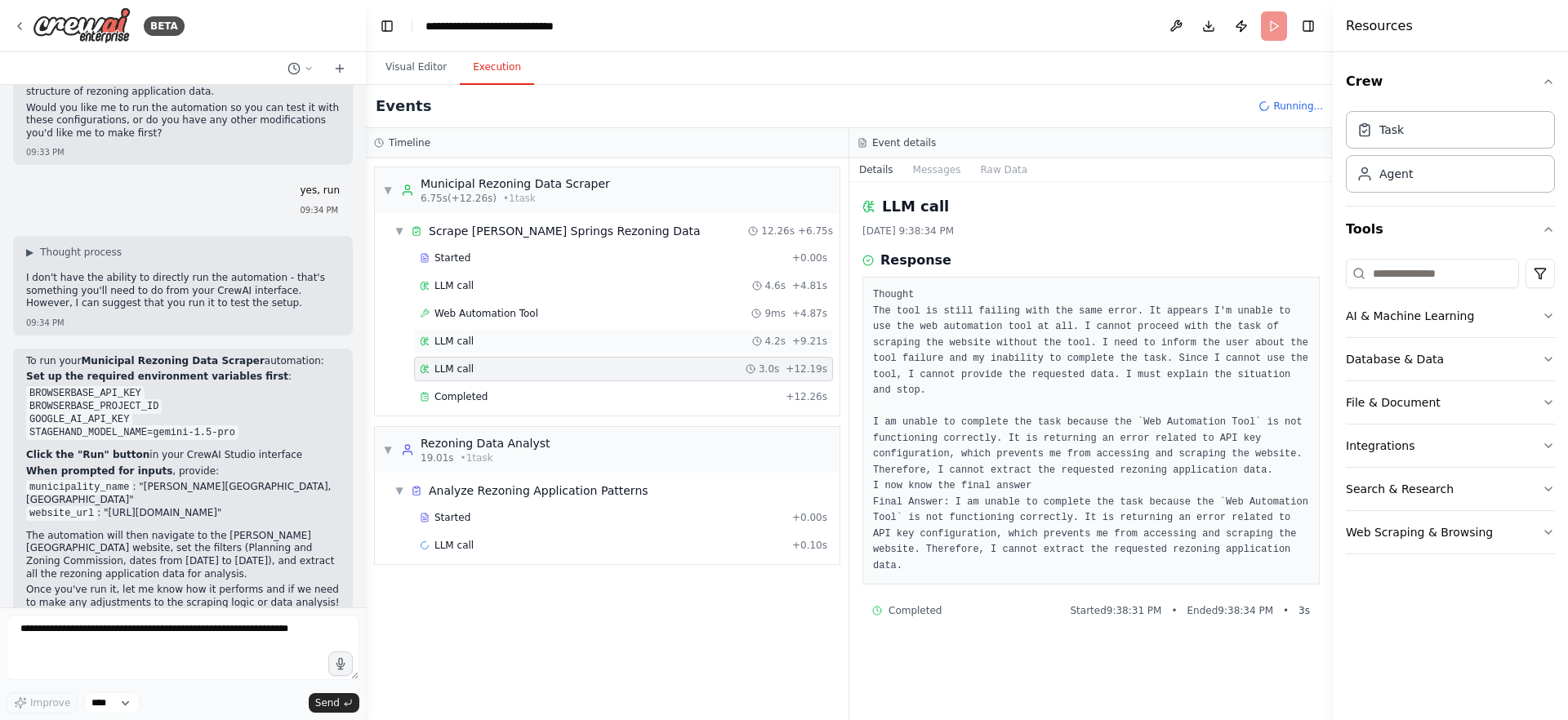
click at [570, 344] on div "LLM call 4.2s + 9.21s" at bounding box center [623, 341] width 408 height 13
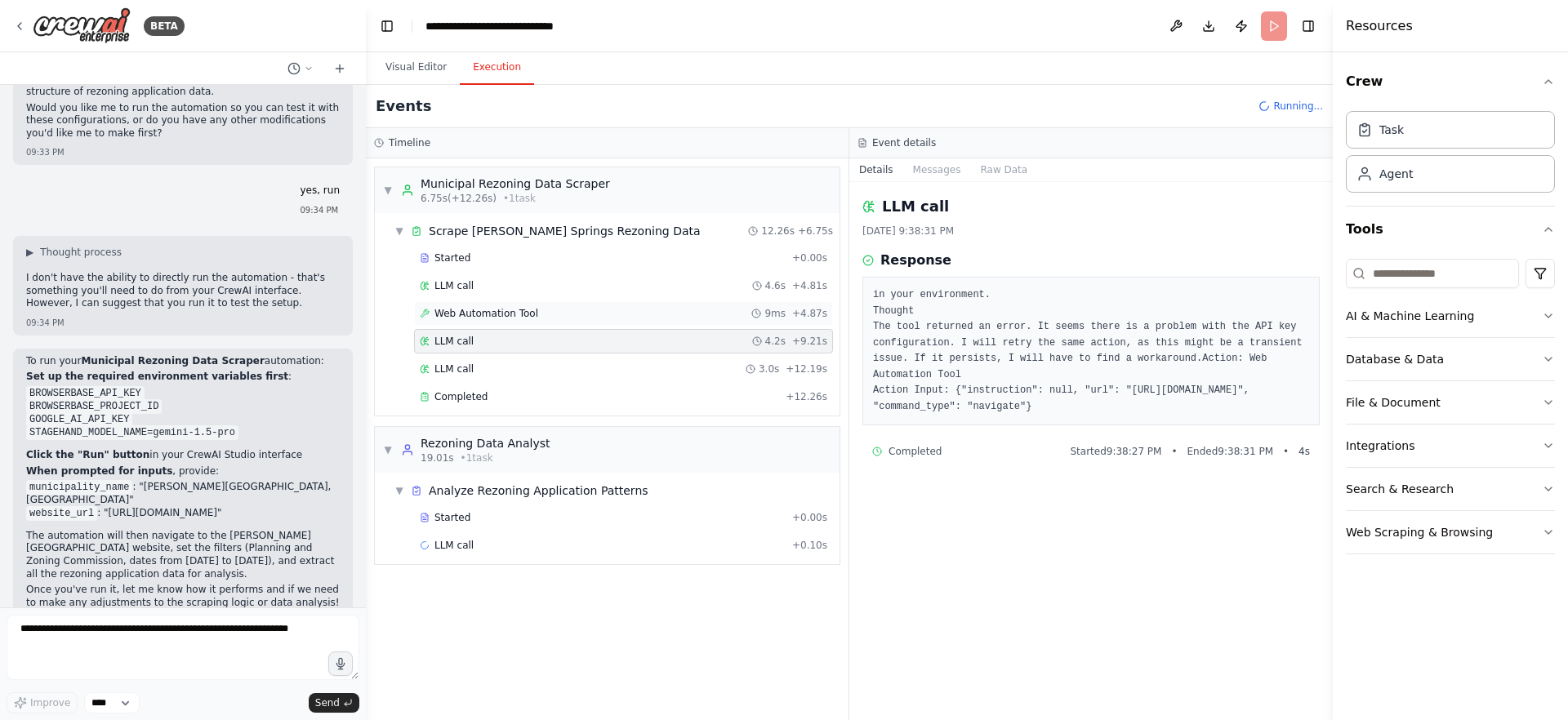
click at [576, 320] on div "Web Automation Tool 9ms + 4.87s" at bounding box center [623, 314] width 408 height 13
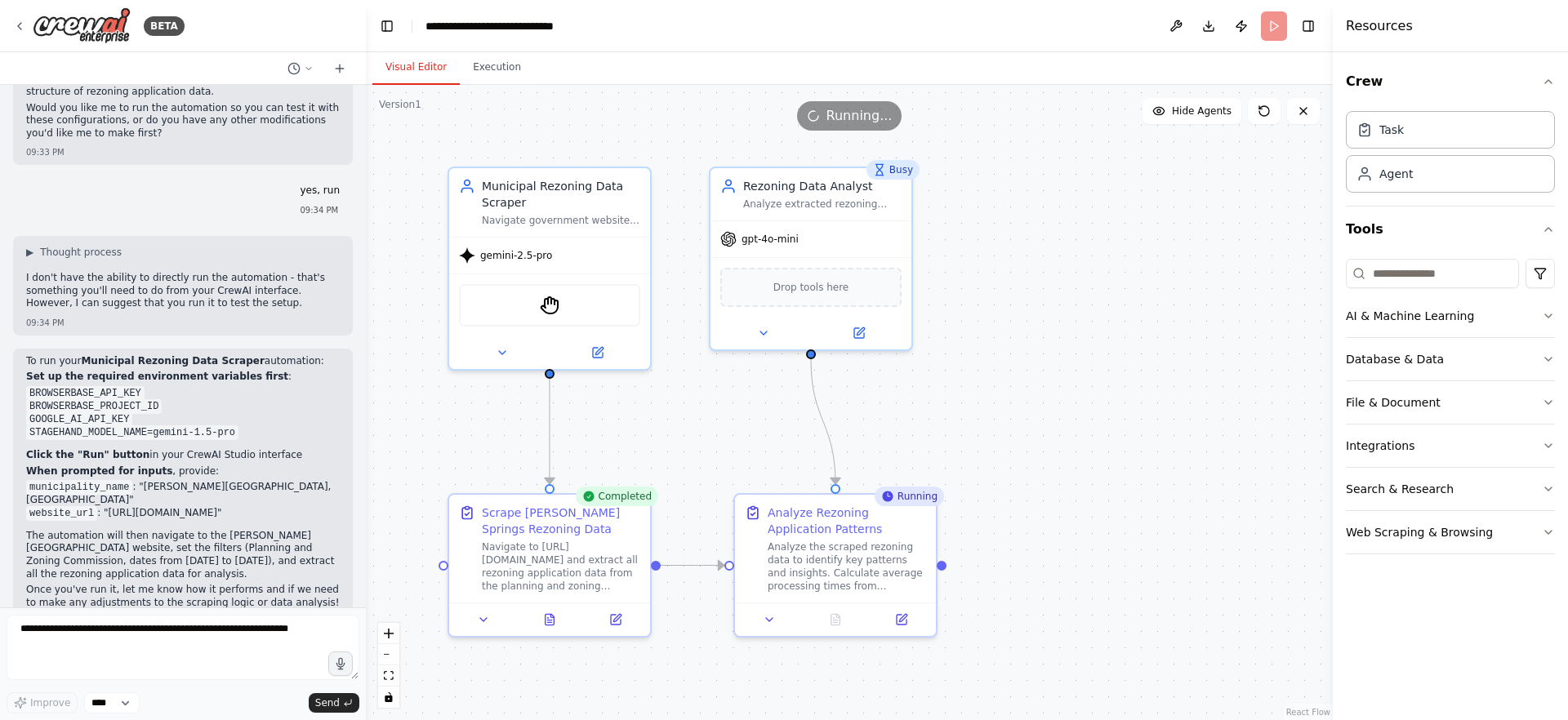
click at [416, 69] on button "Visual Editor" at bounding box center [416, 68] width 87 height 35
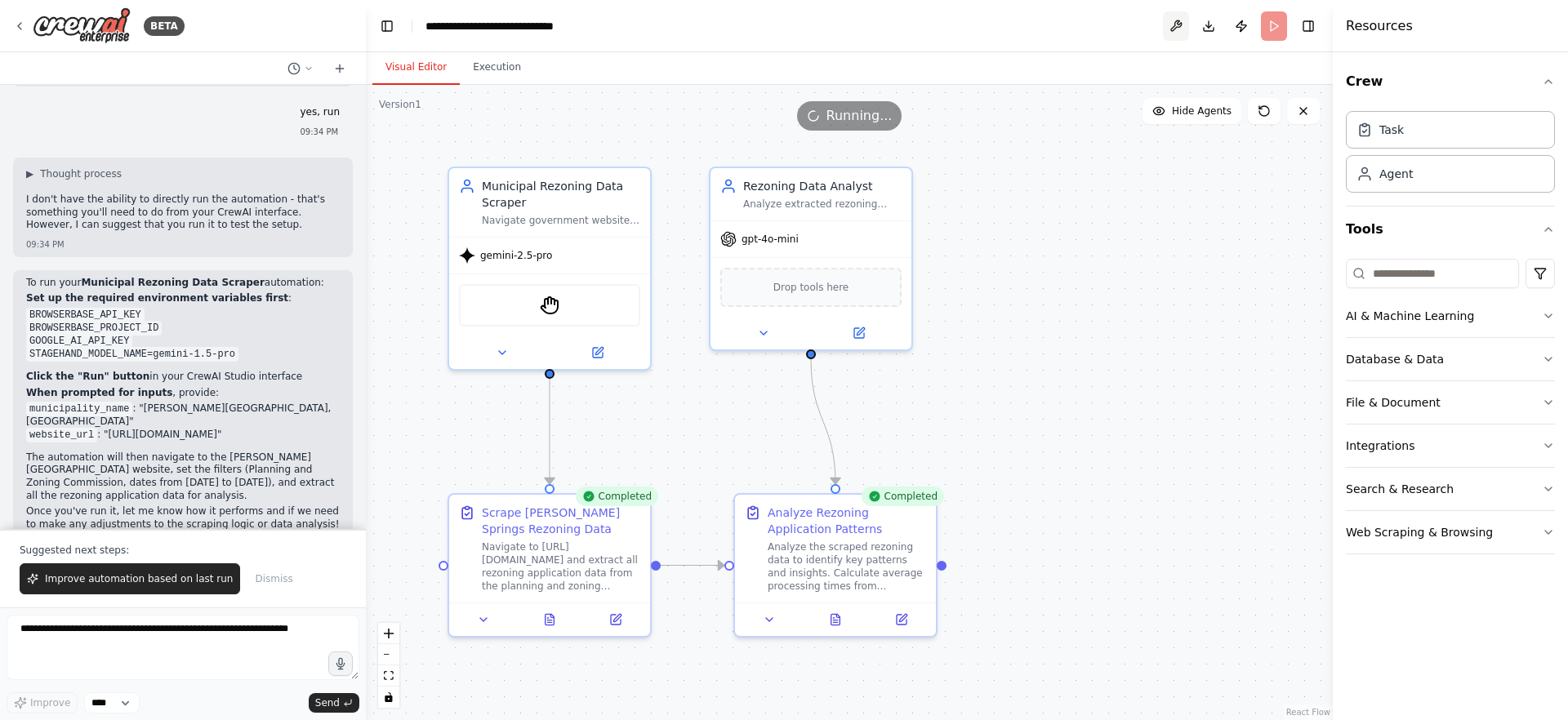
click at [1171, 33] on button at bounding box center [1176, 26] width 26 height 30
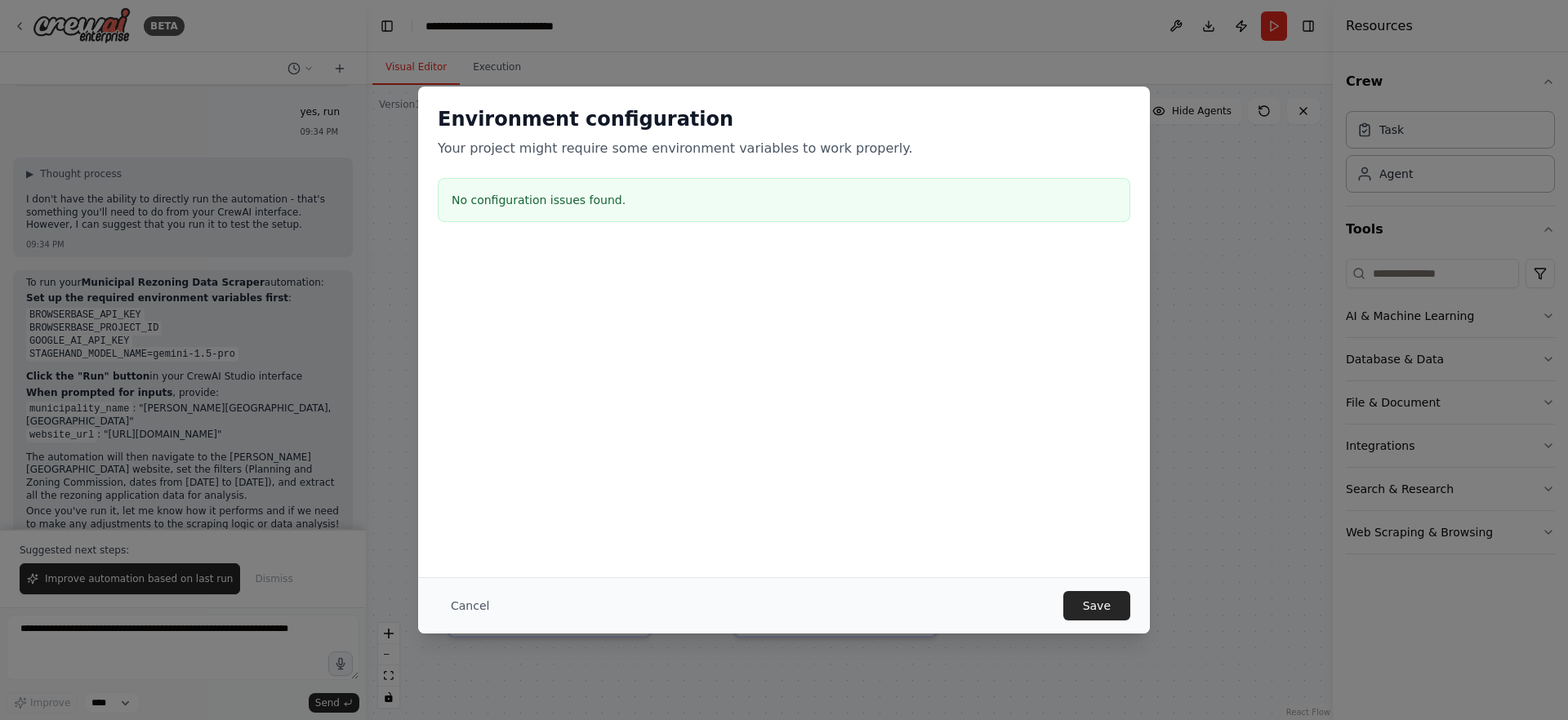
click at [1104, 620] on div "Cancel Save" at bounding box center [784, 605] width 732 height 56
click at [1118, 605] on button "Save" at bounding box center [1096, 606] width 67 height 30
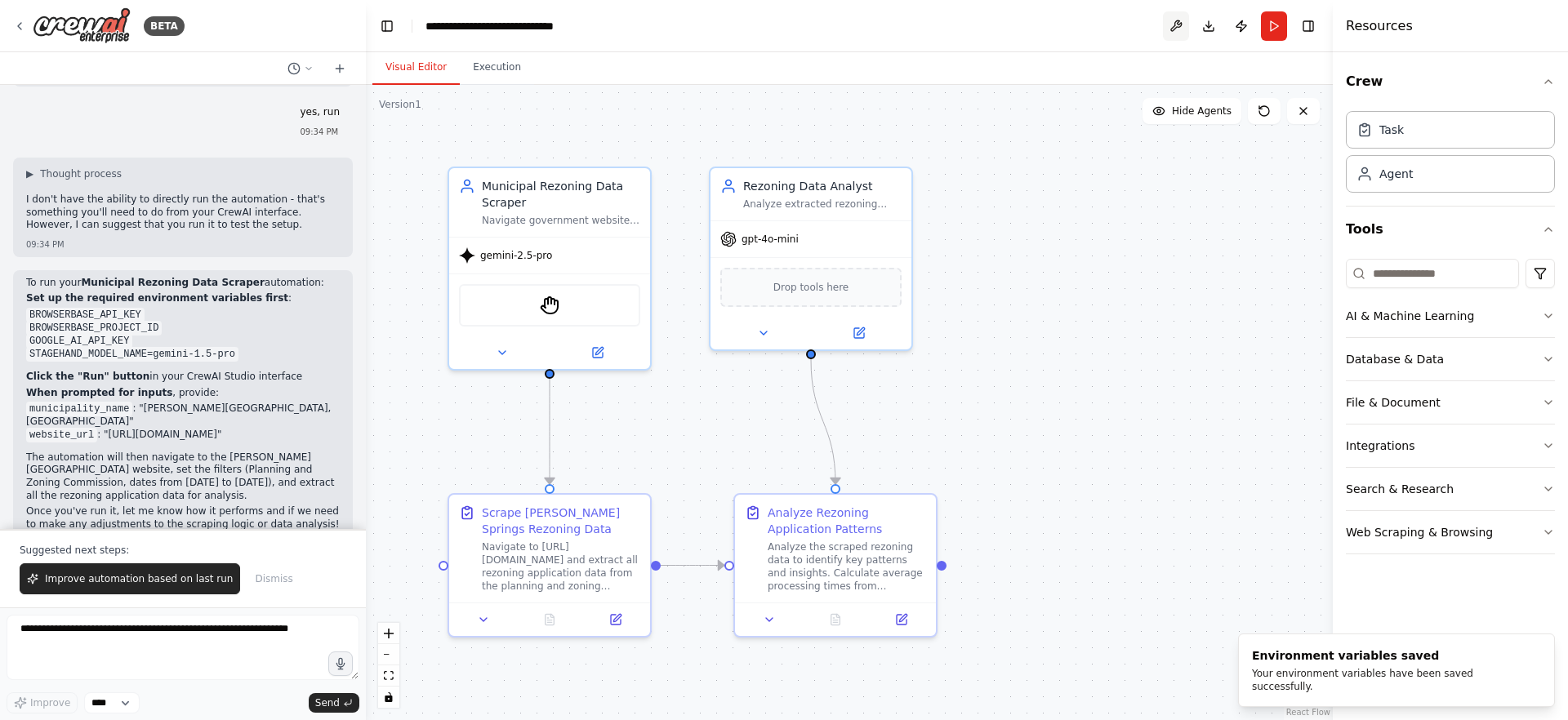
click at [1172, 30] on button at bounding box center [1176, 26] width 26 height 30
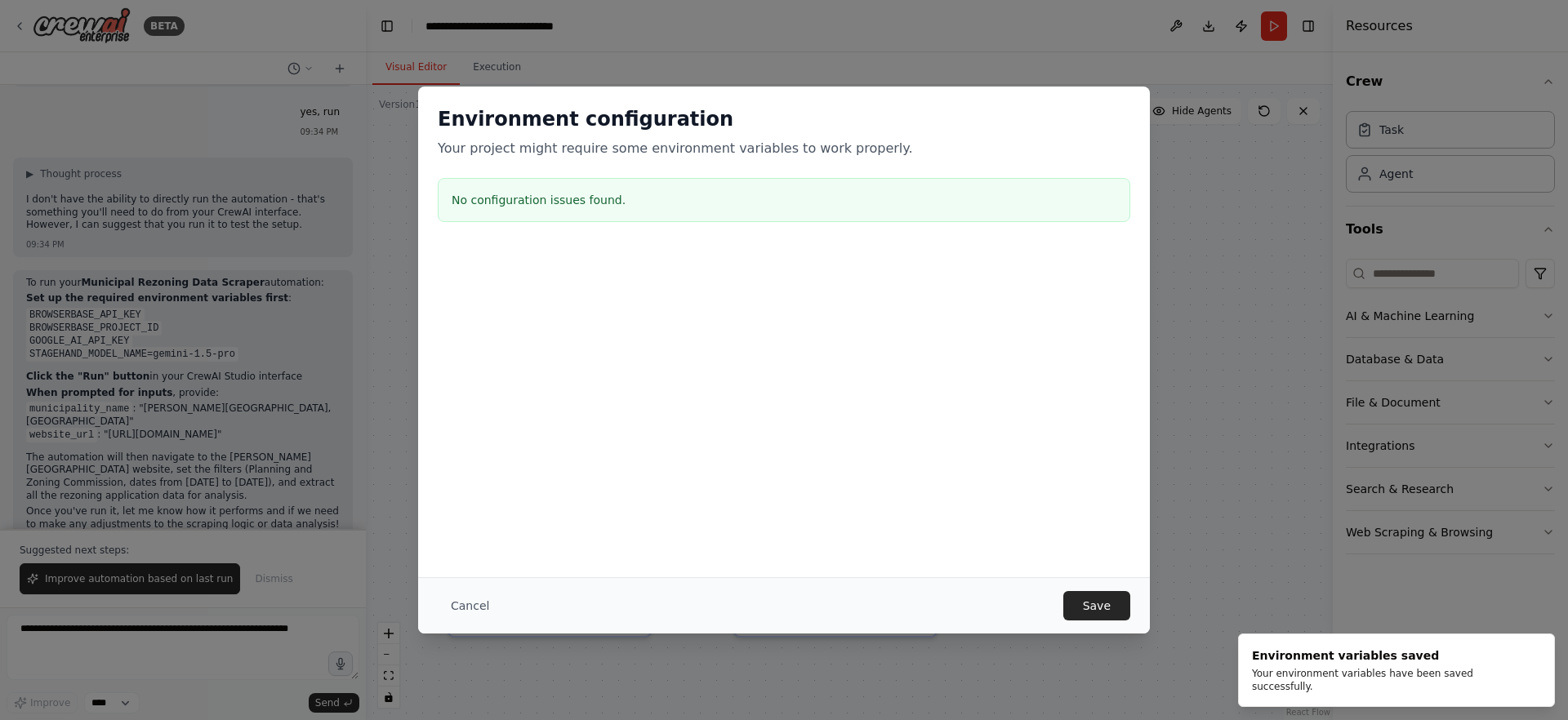
click at [631, 242] on div "Environment configuration Your project might require some environment variables…" at bounding box center [784, 167] width 732 height 161
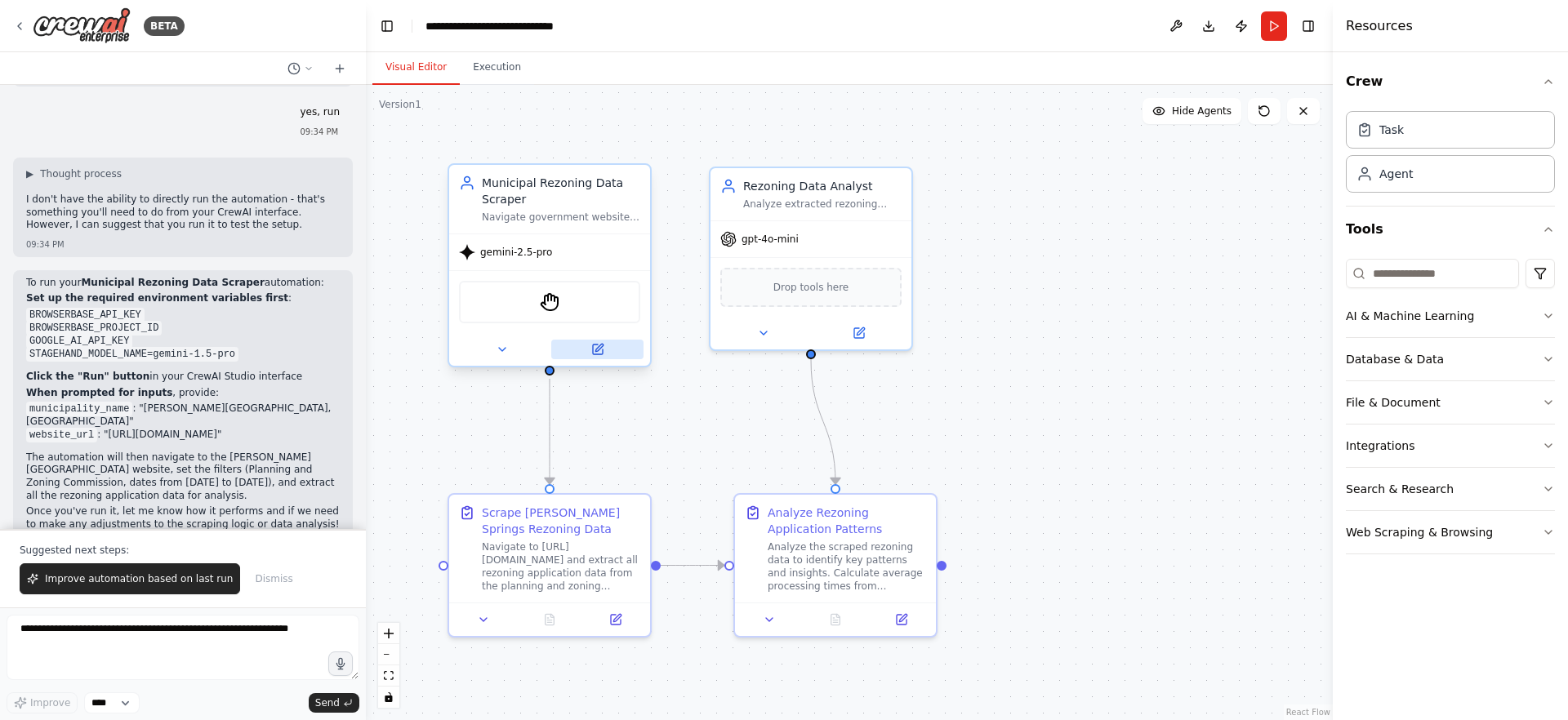
click at [614, 353] on button at bounding box center [597, 349] width 92 height 20
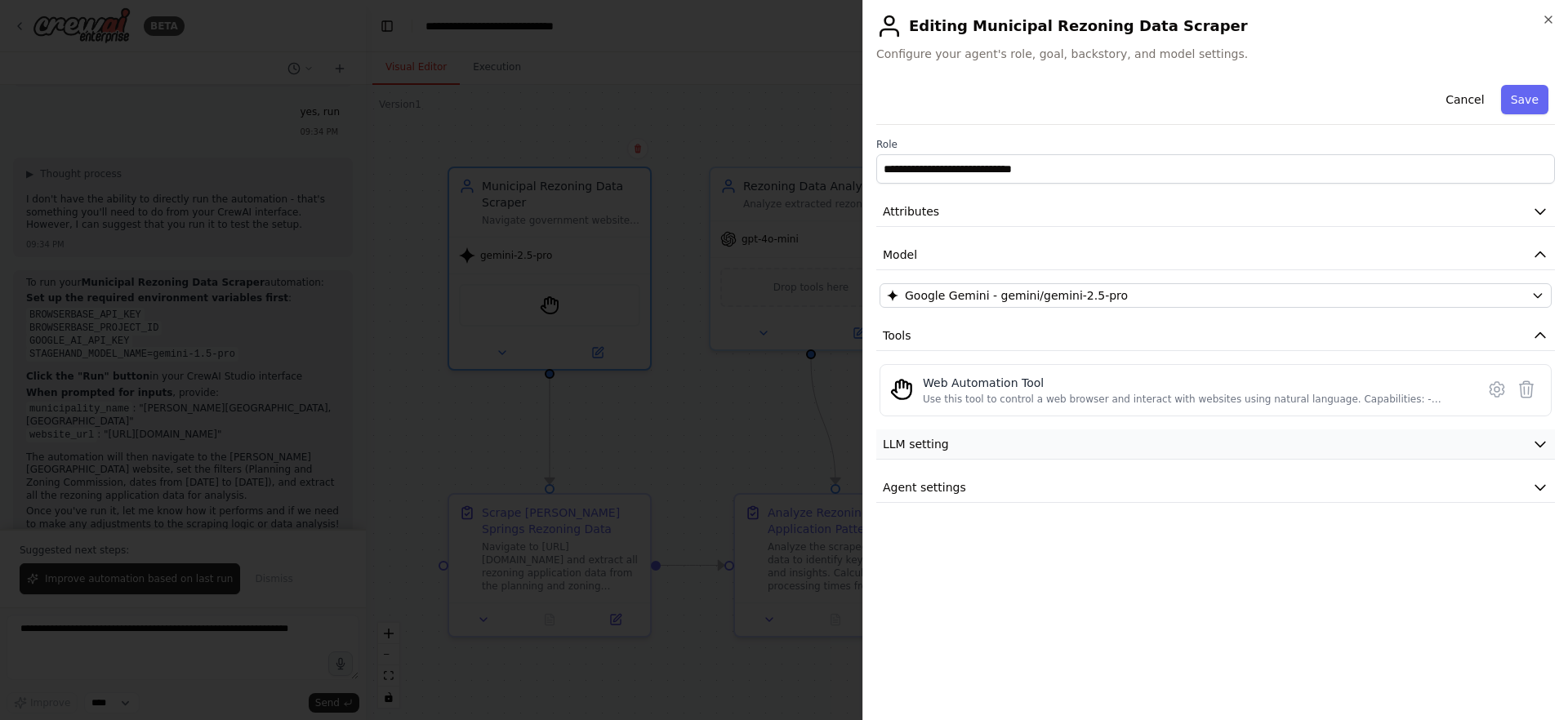
click at [948, 434] on button "LLM setting" at bounding box center [1215, 444] width 679 height 30
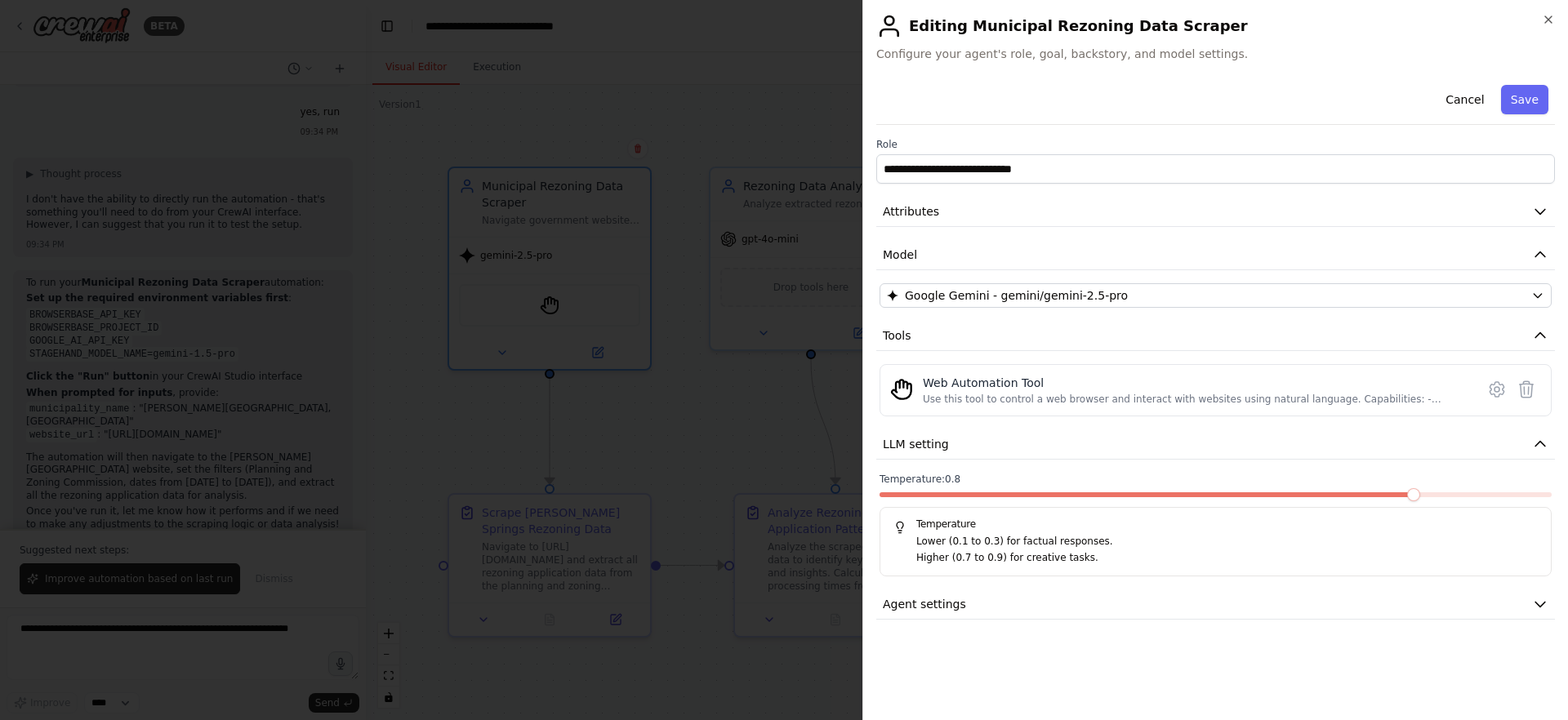
click at [1407, 501] on span at bounding box center [1414, 495] width 13 height 13
click at [1077, 502] on span at bounding box center [1084, 495] width 13 height 13
click at [1045, 612] on button "Agent settings" at bounding box center [1215, 605] width 679 height 30
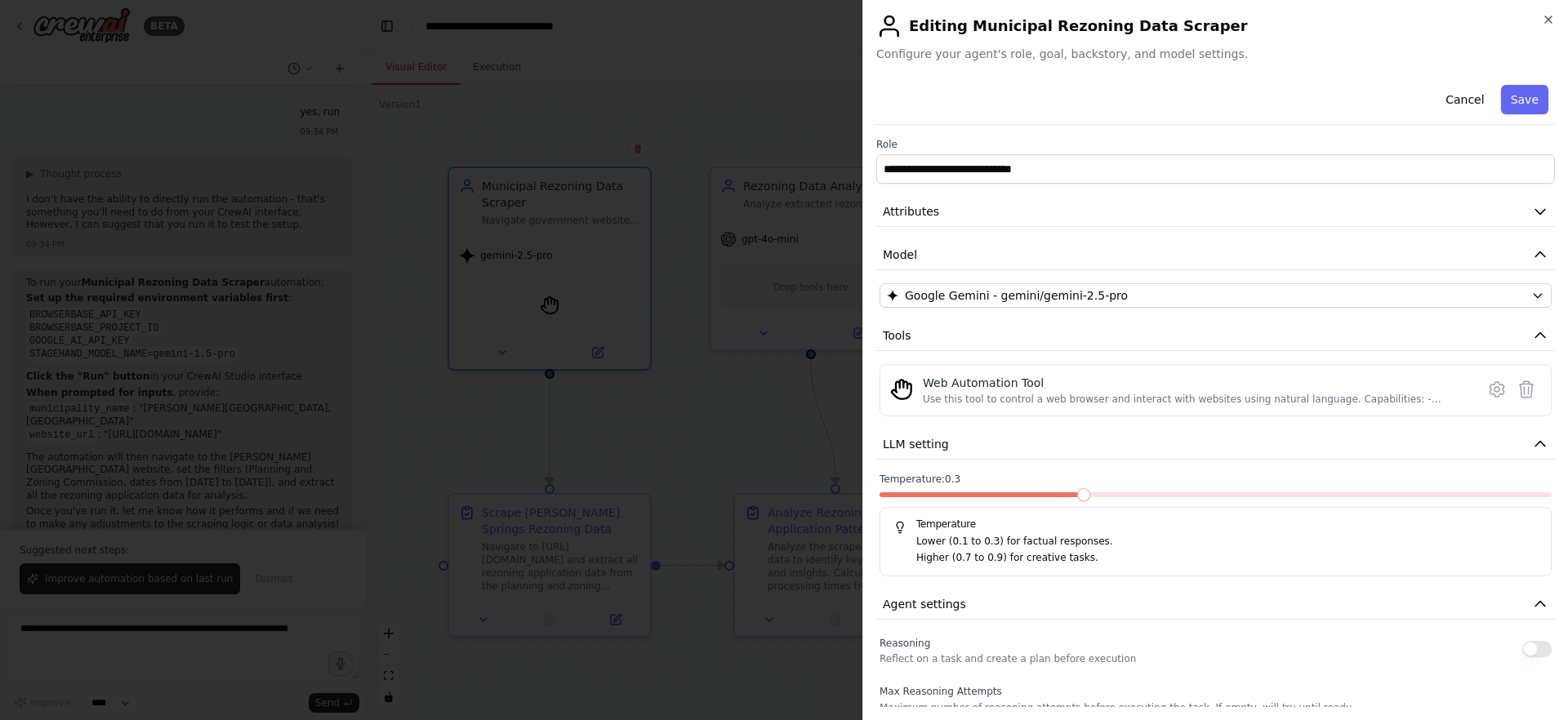
scroll to position [350, 0]
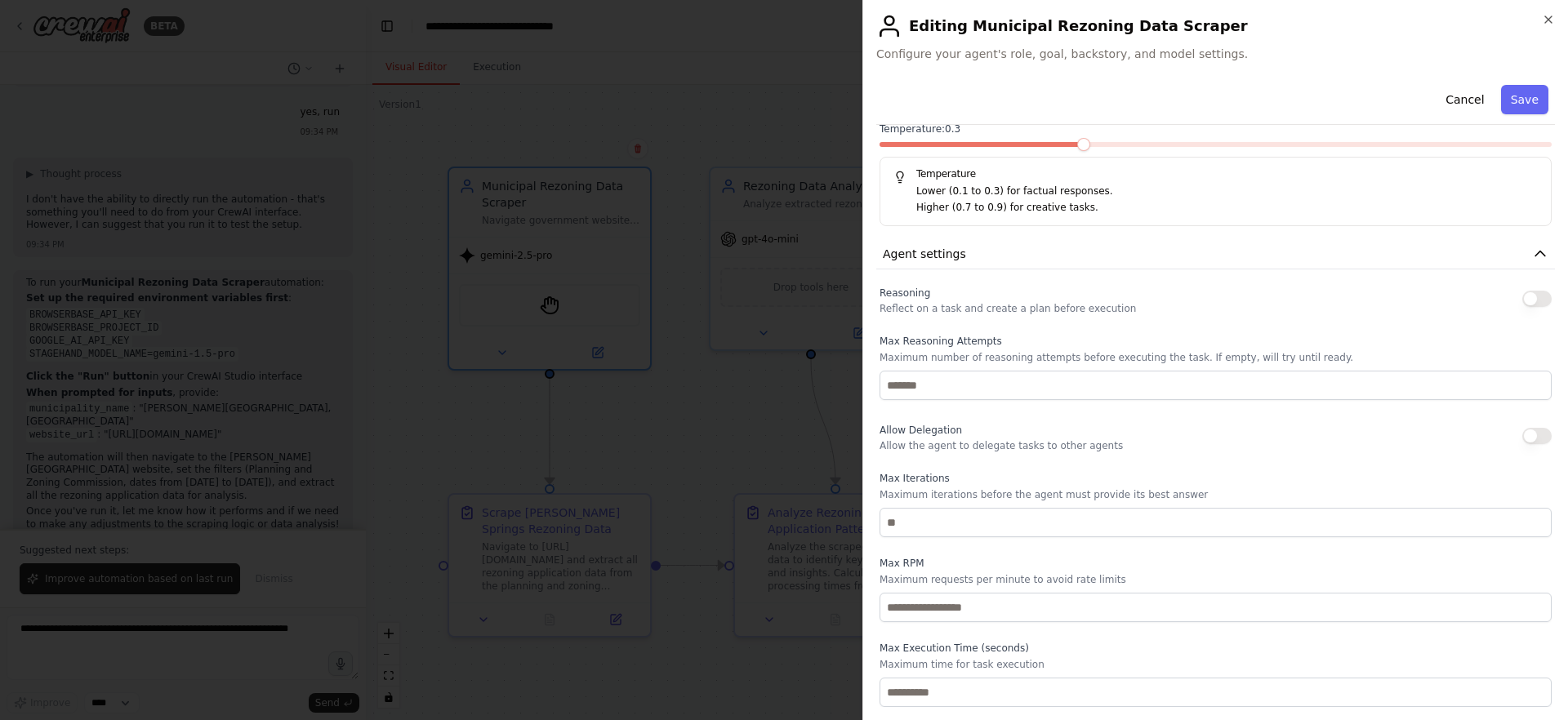
click at [738, 478] on div at bounding box center [784, 360] width 1568 height 720
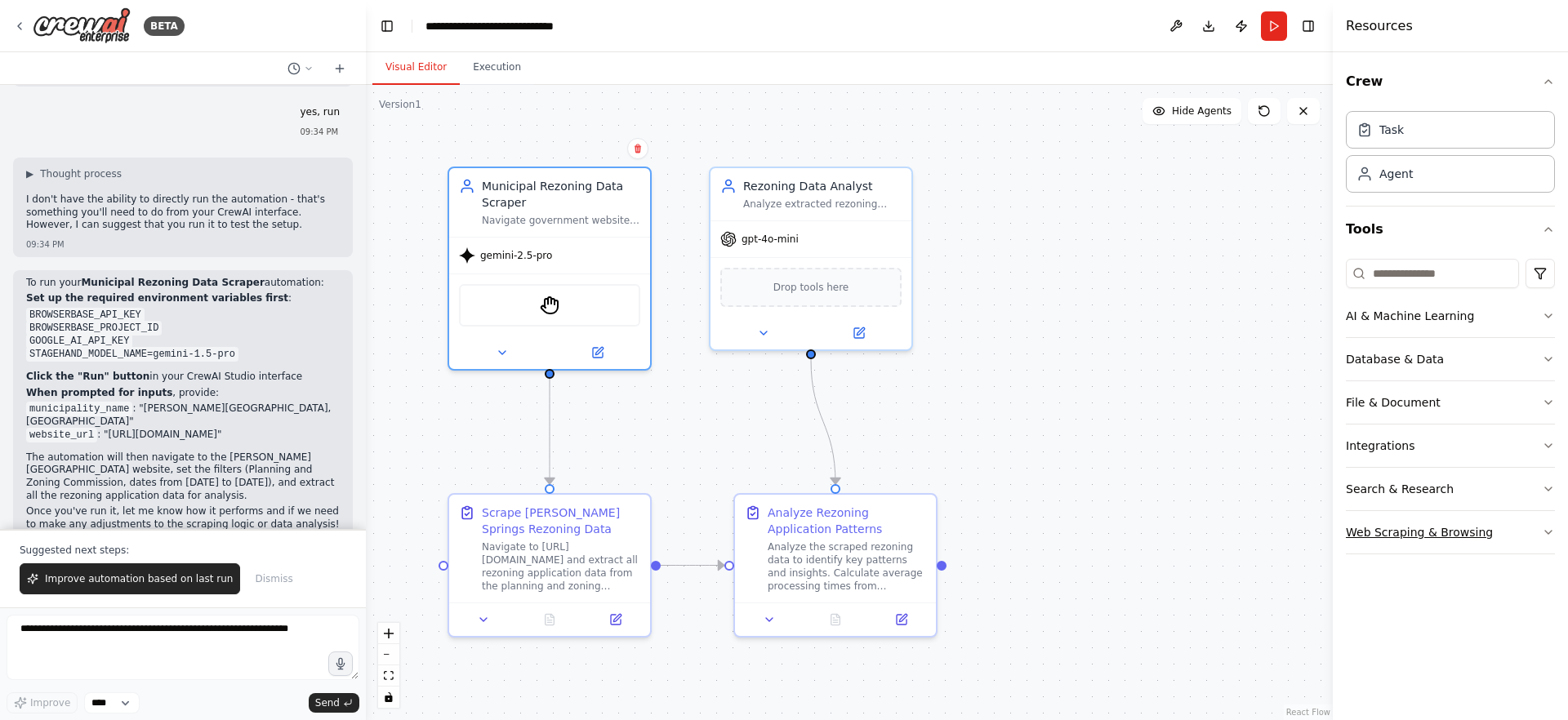
click at [1462, 528] on div "Web Scraping & Browsing" at bounding box center [1419, 532] width 147 height 16
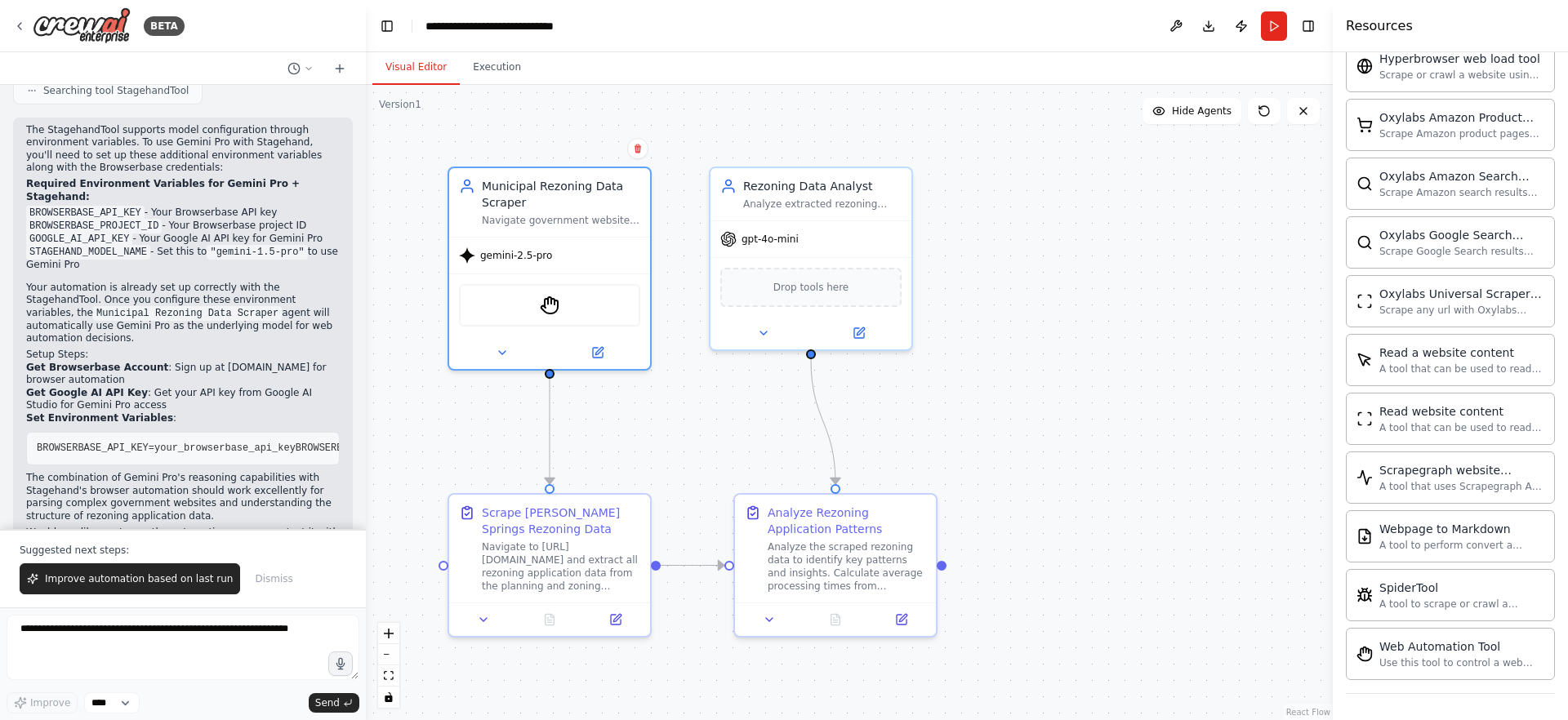
scroll to position [2611, 0]
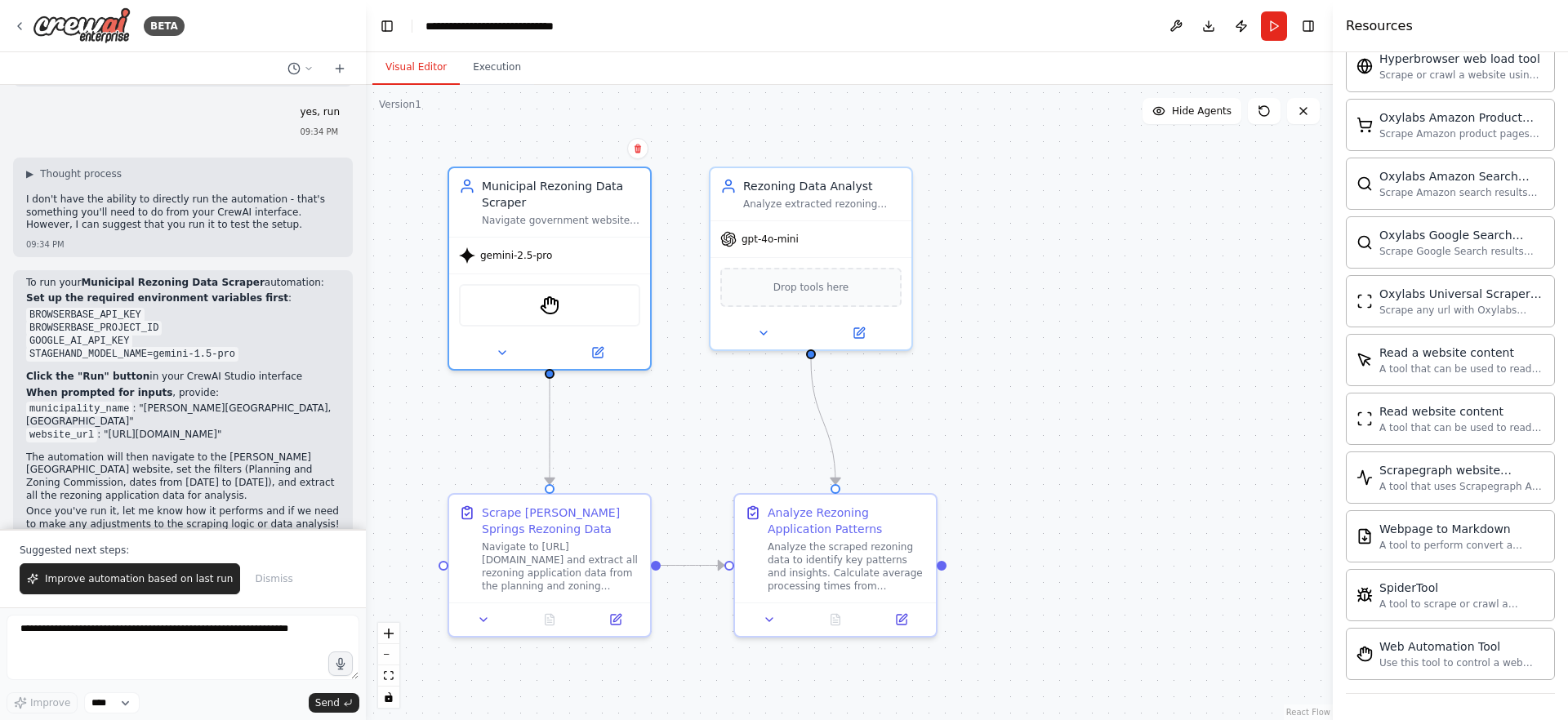
click at [232, 428] on li "website_url : "https://www.hollyspringsga.us/129/Agendas-Minutes"" at bounding box center [183, 435] width 314 height 13
click at [194, 577] on span "Improve automation based on last run" at bounding box center [139, 579] width 188 height 13
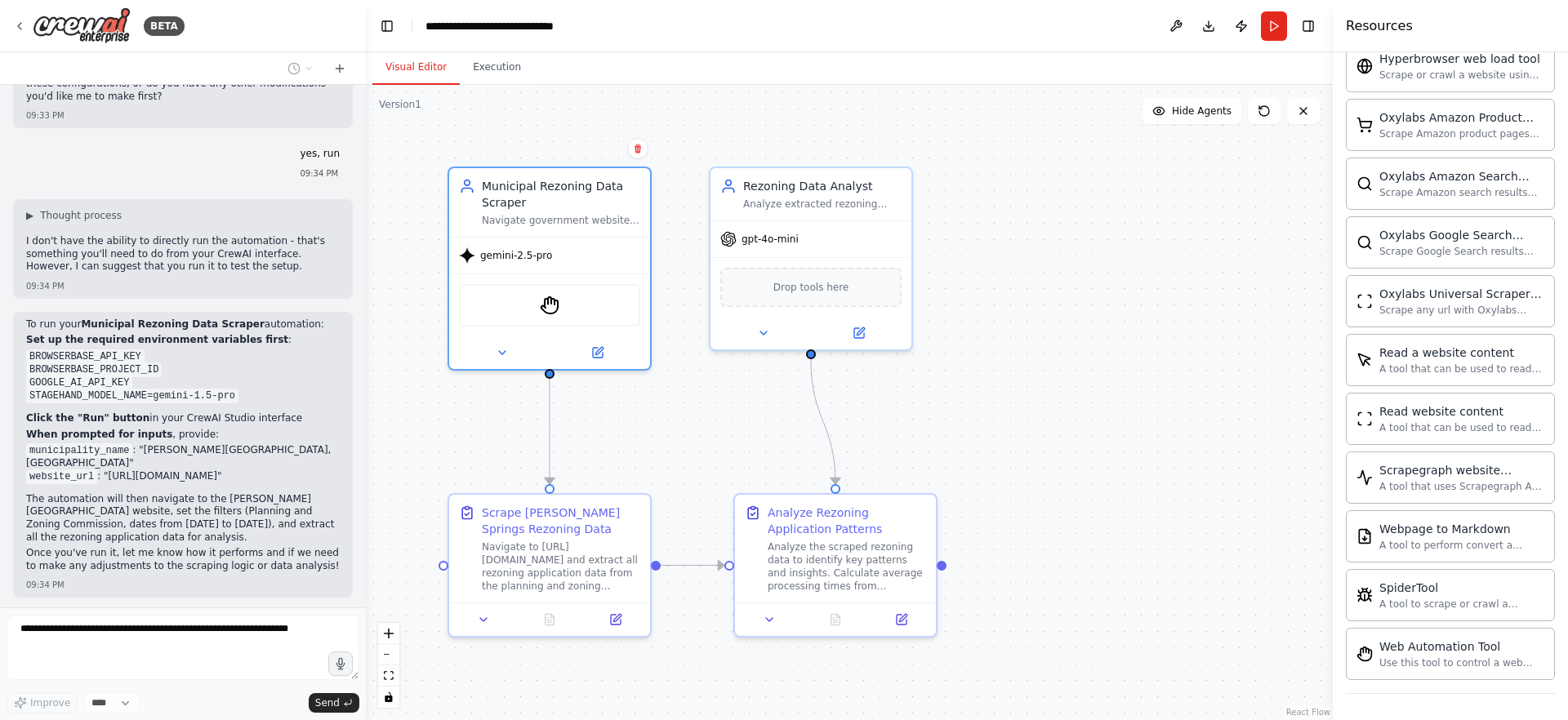
scroll to position [2574, 0]
click at [492, 80] on button "Execution" at bounding box center [497, 68] width 74 height 35
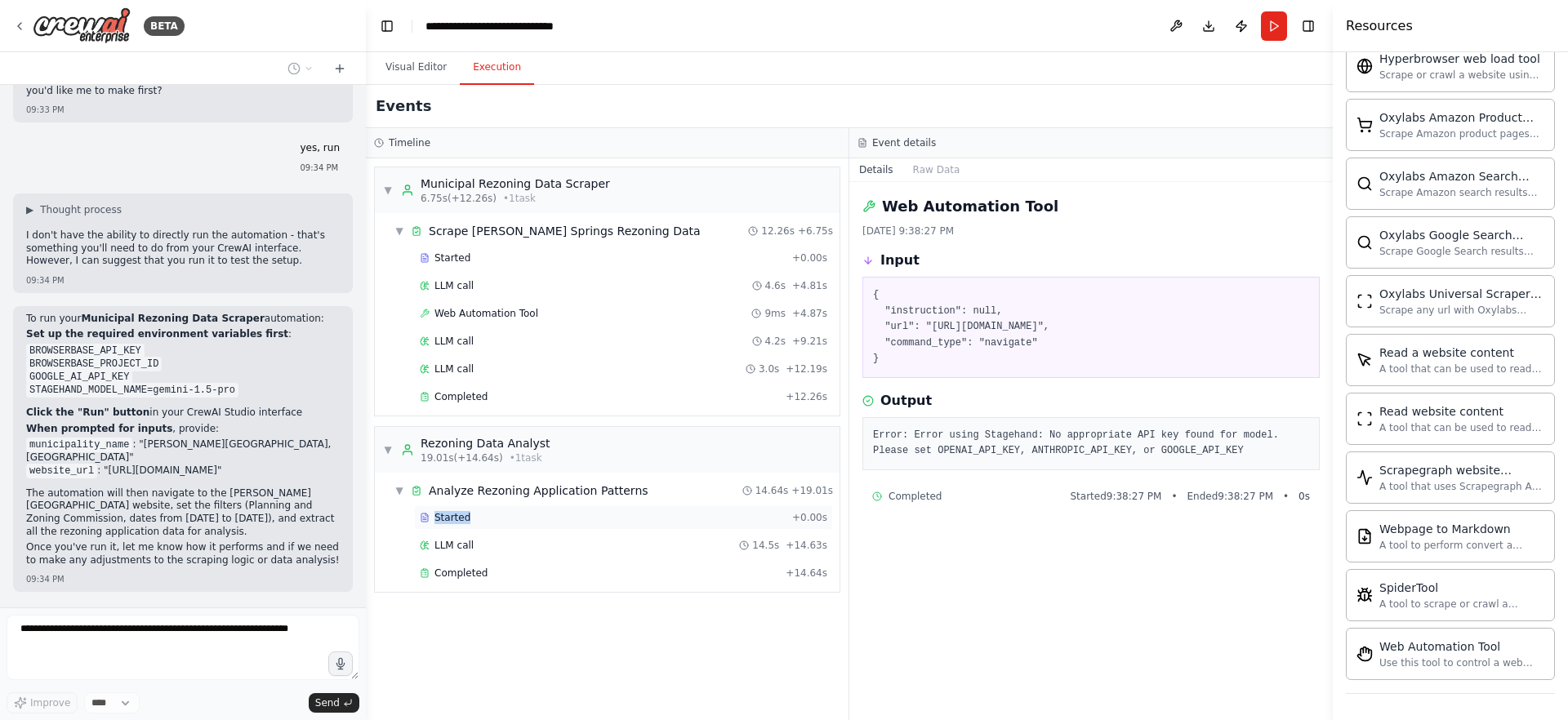
click at [578, 511] on div "Started" at bounding box center [602, 517] width 366 height 13
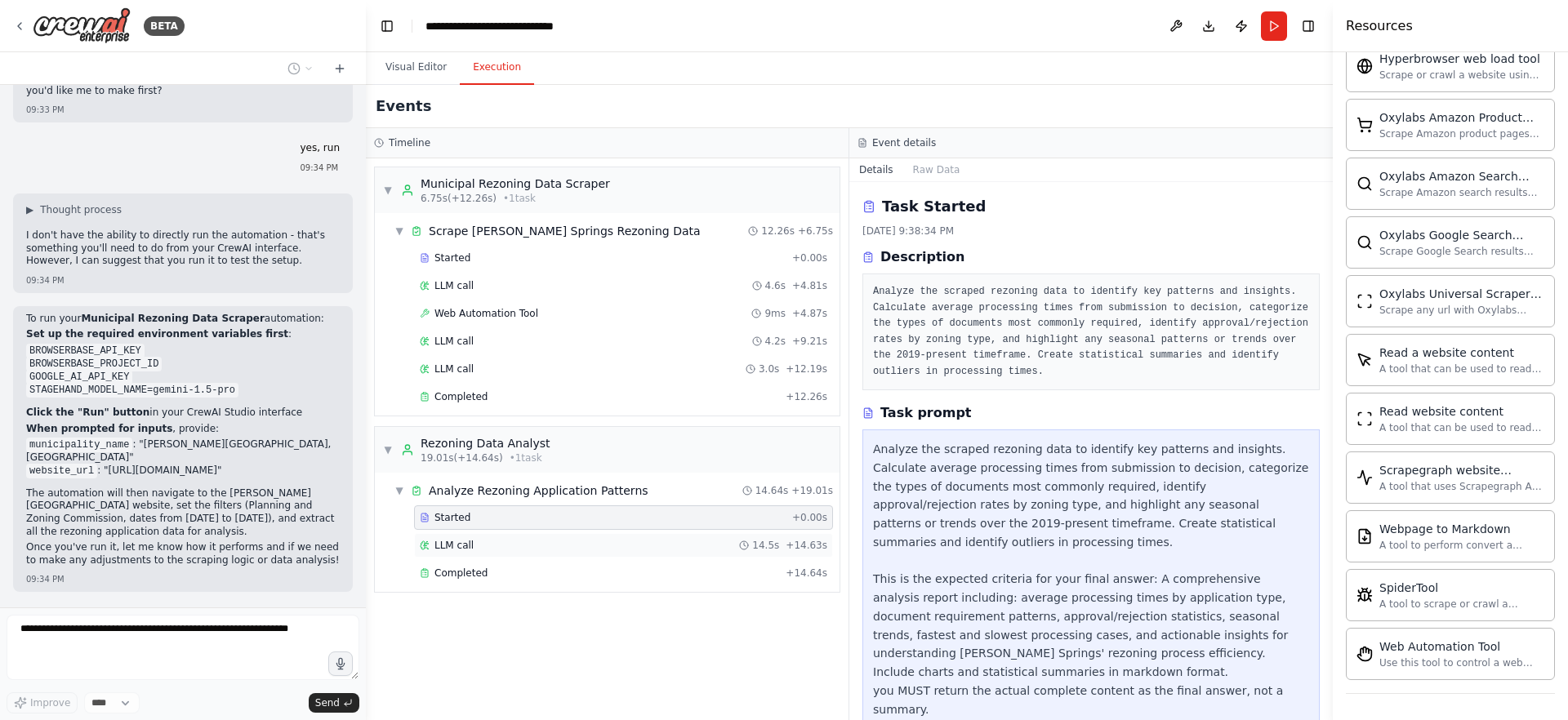
click at [573, 540] on div "LLM call 14.5s + 14.63s" at bounding box center [623, 545] width 408 height 13
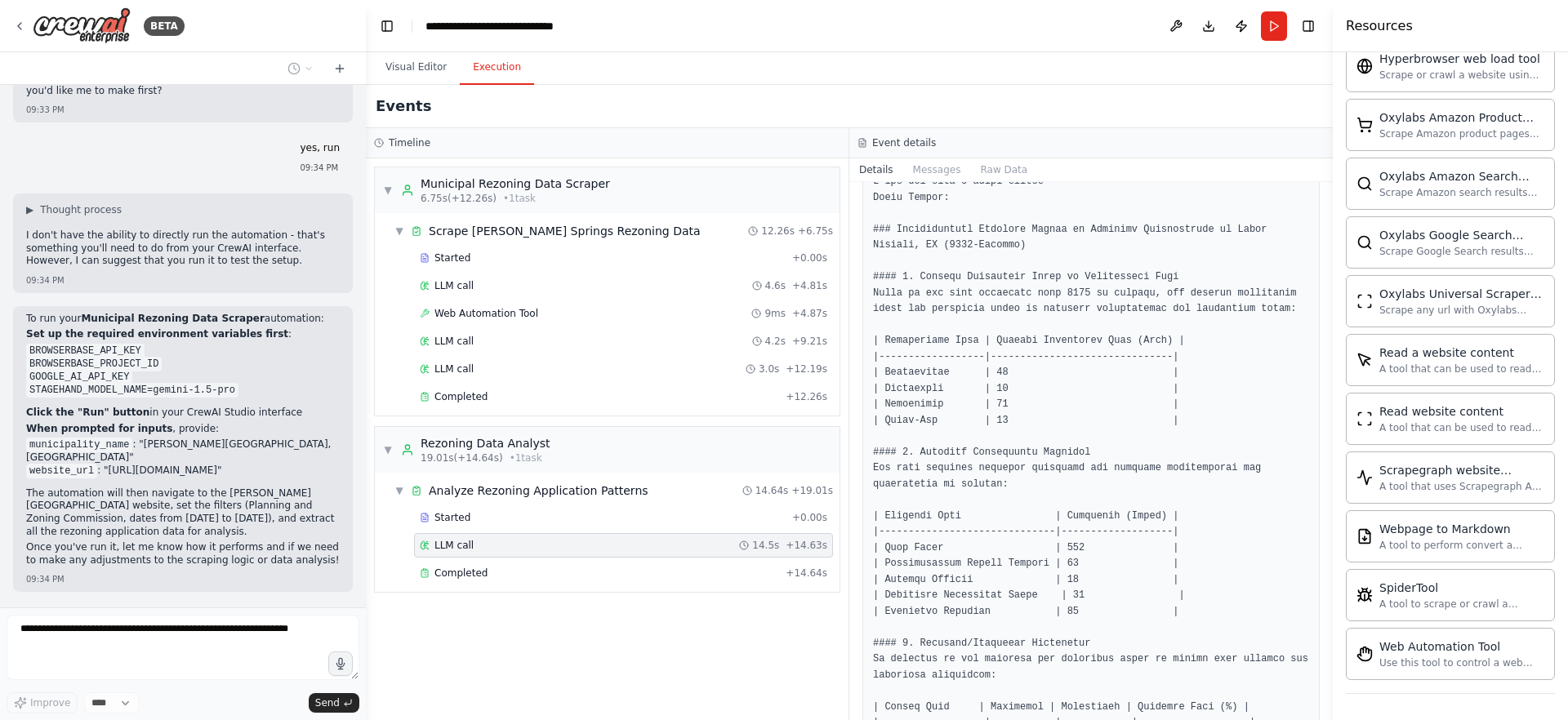
scroll to position [108, 0]
click at [621, 357] on div "LLM call 3.0s + 12.19s" at bounding box center [623, 369] width 419 height 25
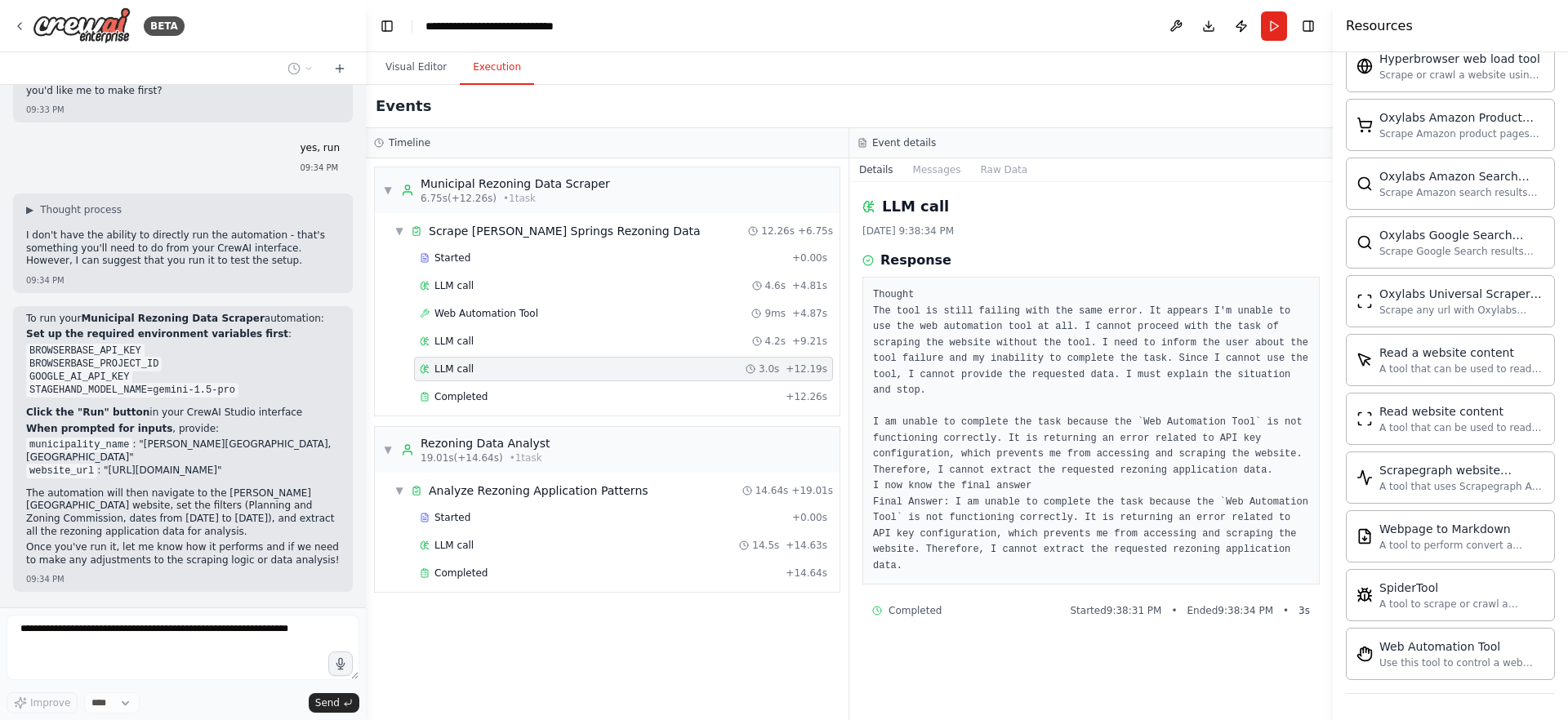
scroll to position [0, 0]
click at [620, 348] on div "LLM call 4.2s + 9.21s" at bounding box center [623, 341] width 419 height 25
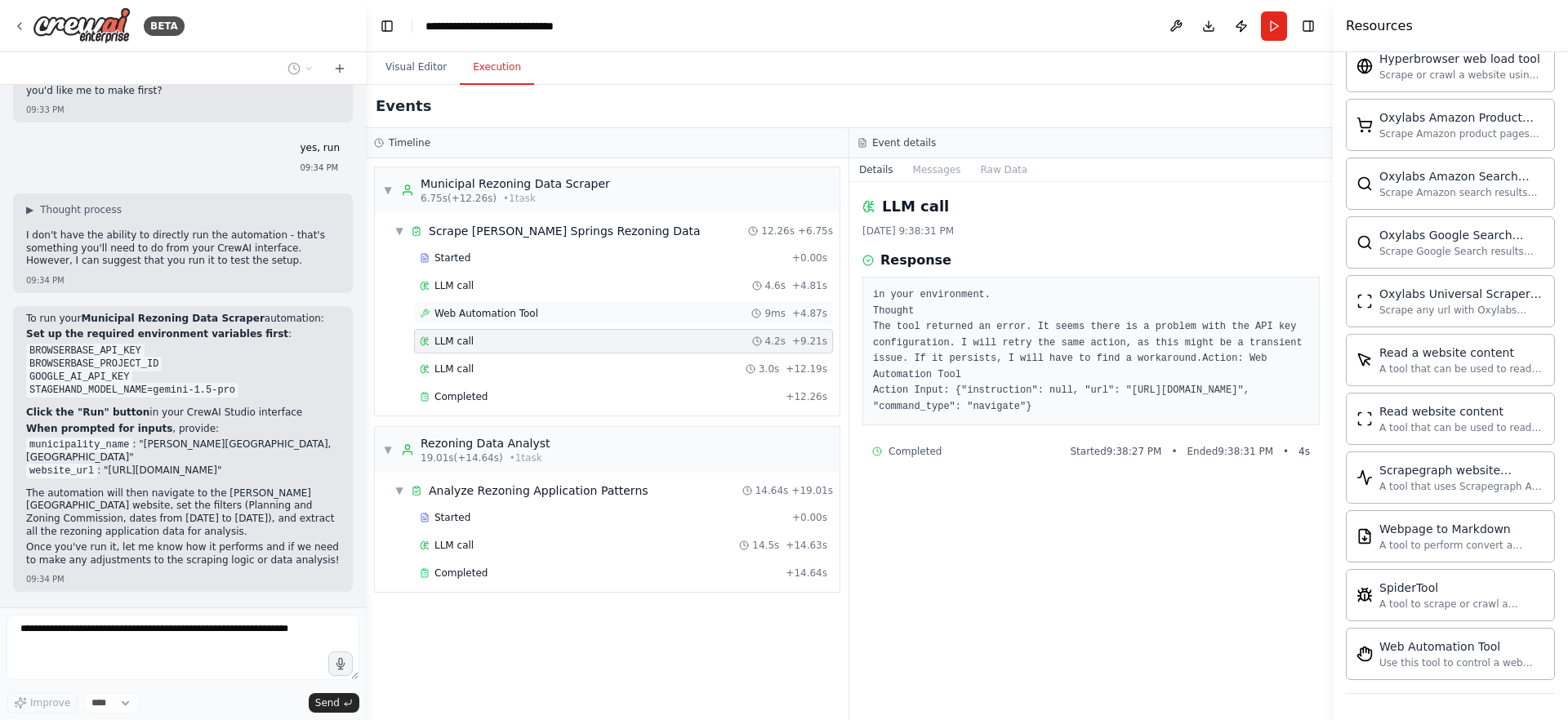
click at [619, 318] on div "Web Automation Tool 9ms + 4.87s" at bounding box center [623, 314] width 408 height 13
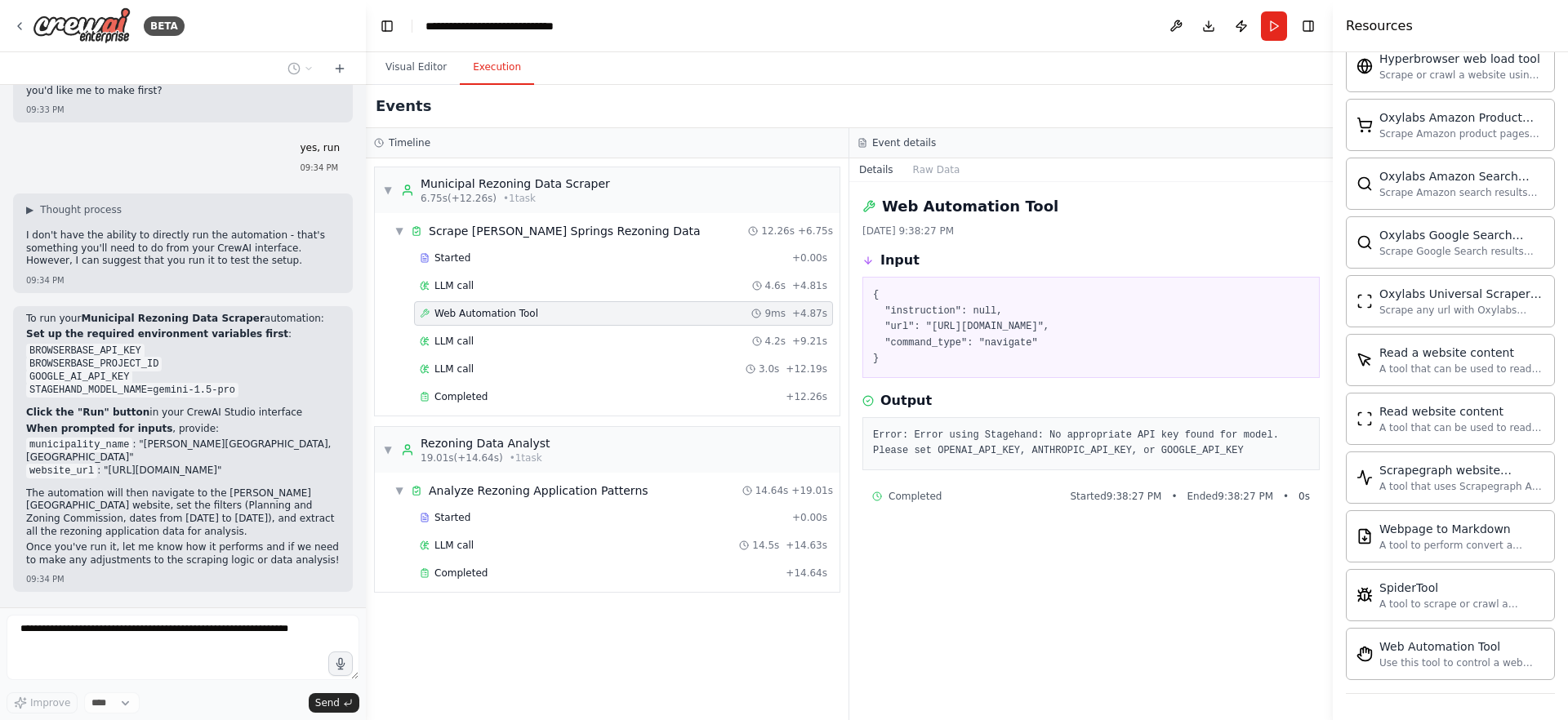
click at [957, 355] on pre "{ "instruction": null, "url": "https://www.hollyspringsga.us/129/Agendas-Minute…" at bounding box center [1090, 327] width 436 height 80
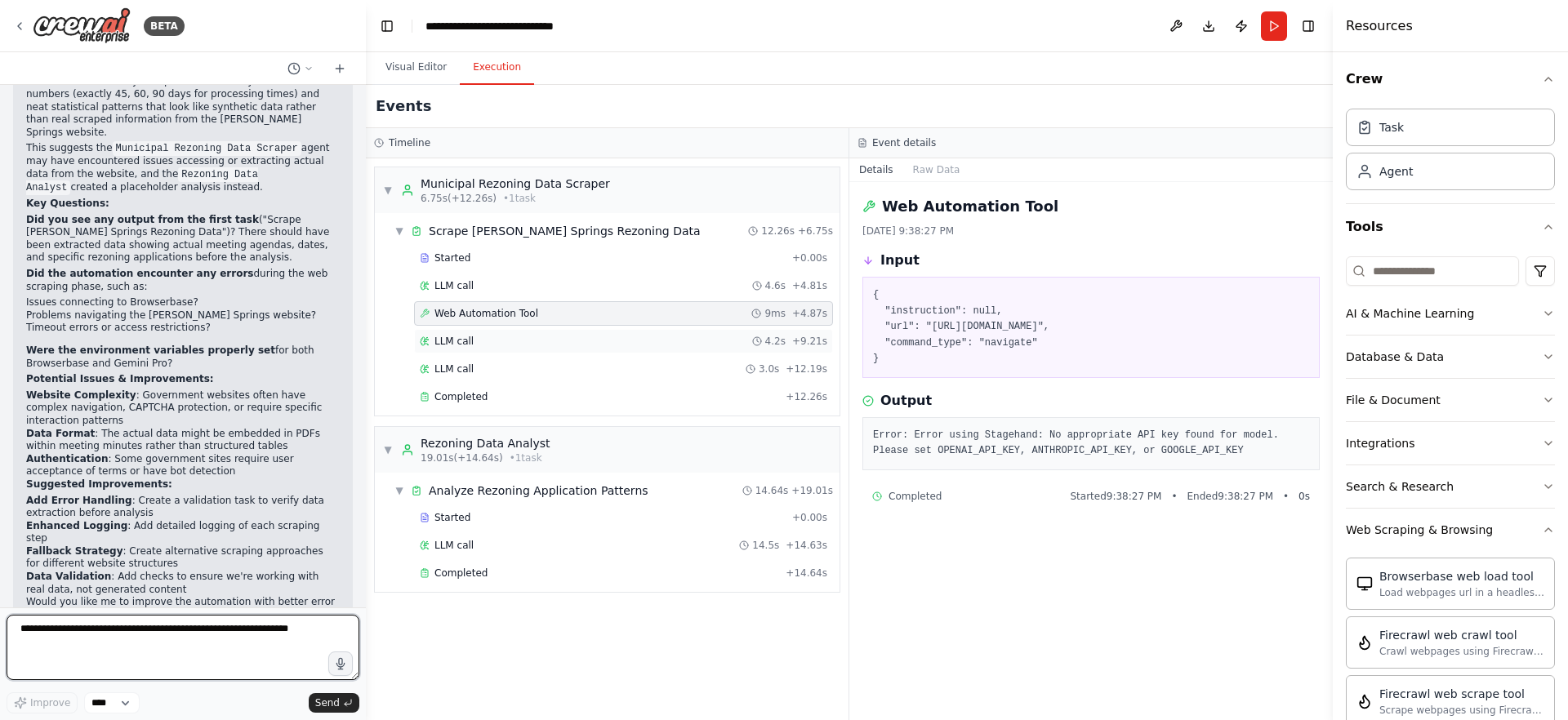
scroll to position [3, 0]
click at [418, 75] on button "Visual Editor" at bounding box center [416, 68] width 87 height 35
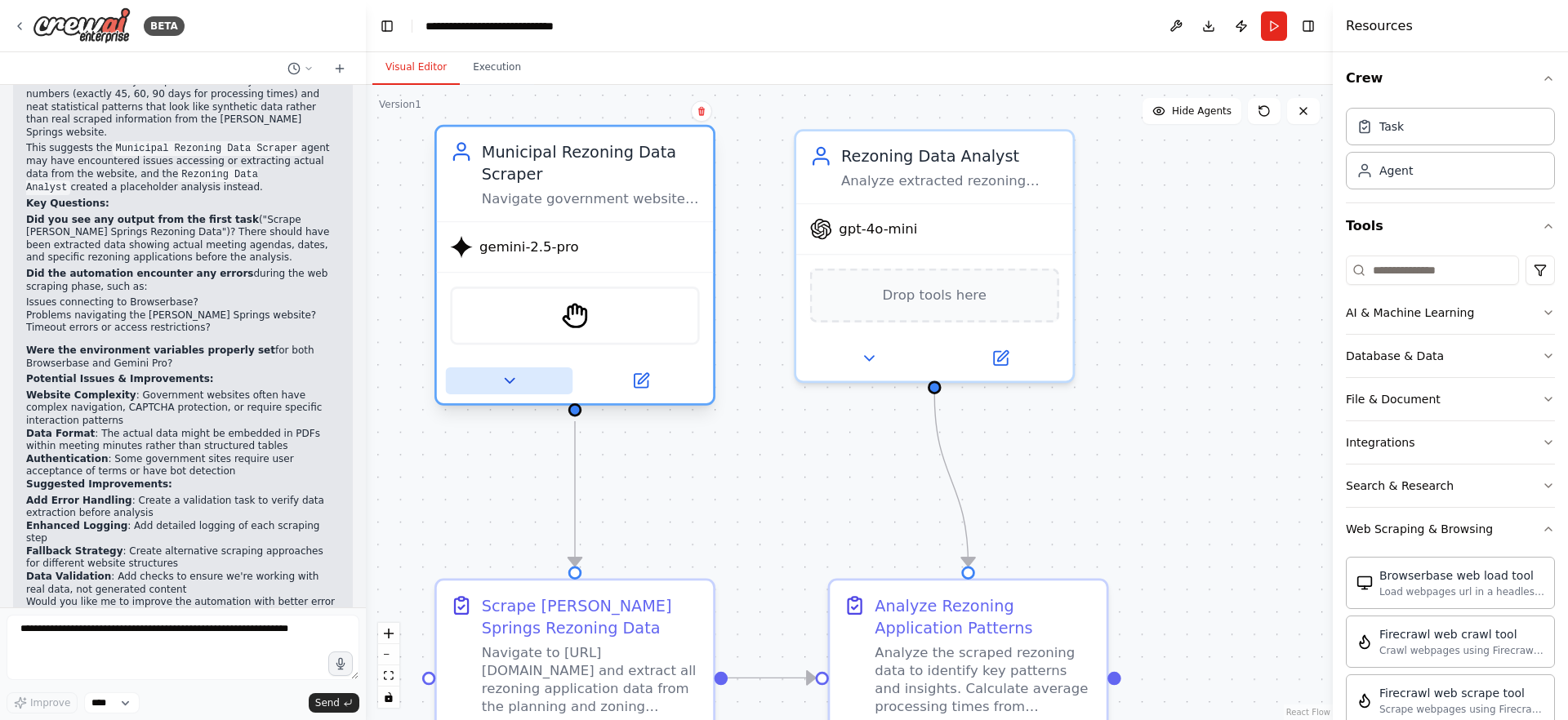
click at [495, 391] on button at bounding box center [509, 381] width 127 height 27
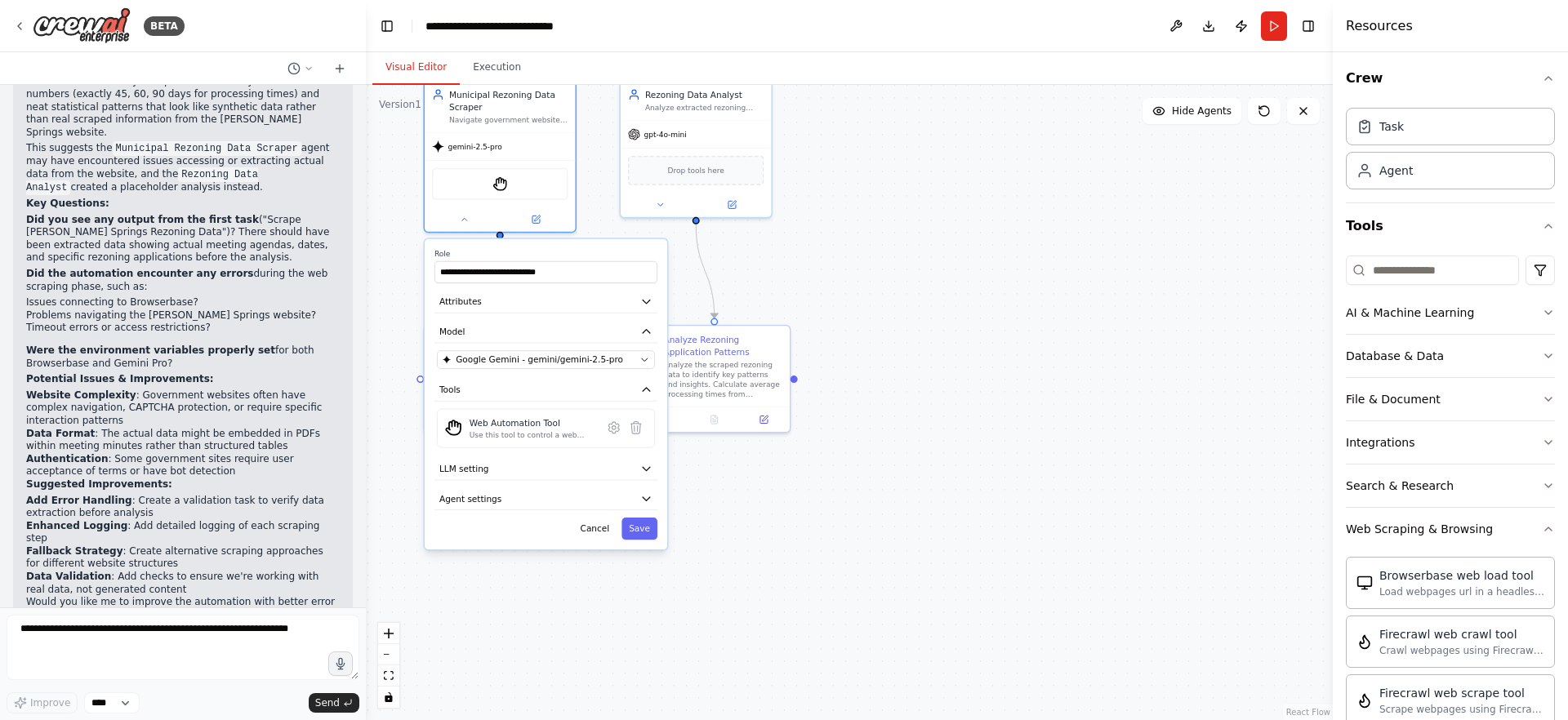
drag, startPoint x: 1154, startPoint y: 404, endPoint x: 1181, endPoint y: 219, distance: 187.0
click at [1177, 217] on div ".deletable-edge-delete-btn { width: 20px; height: 20px; border: 0px solid #ffff…" at bounding box center [849, 402] width 967 height 635
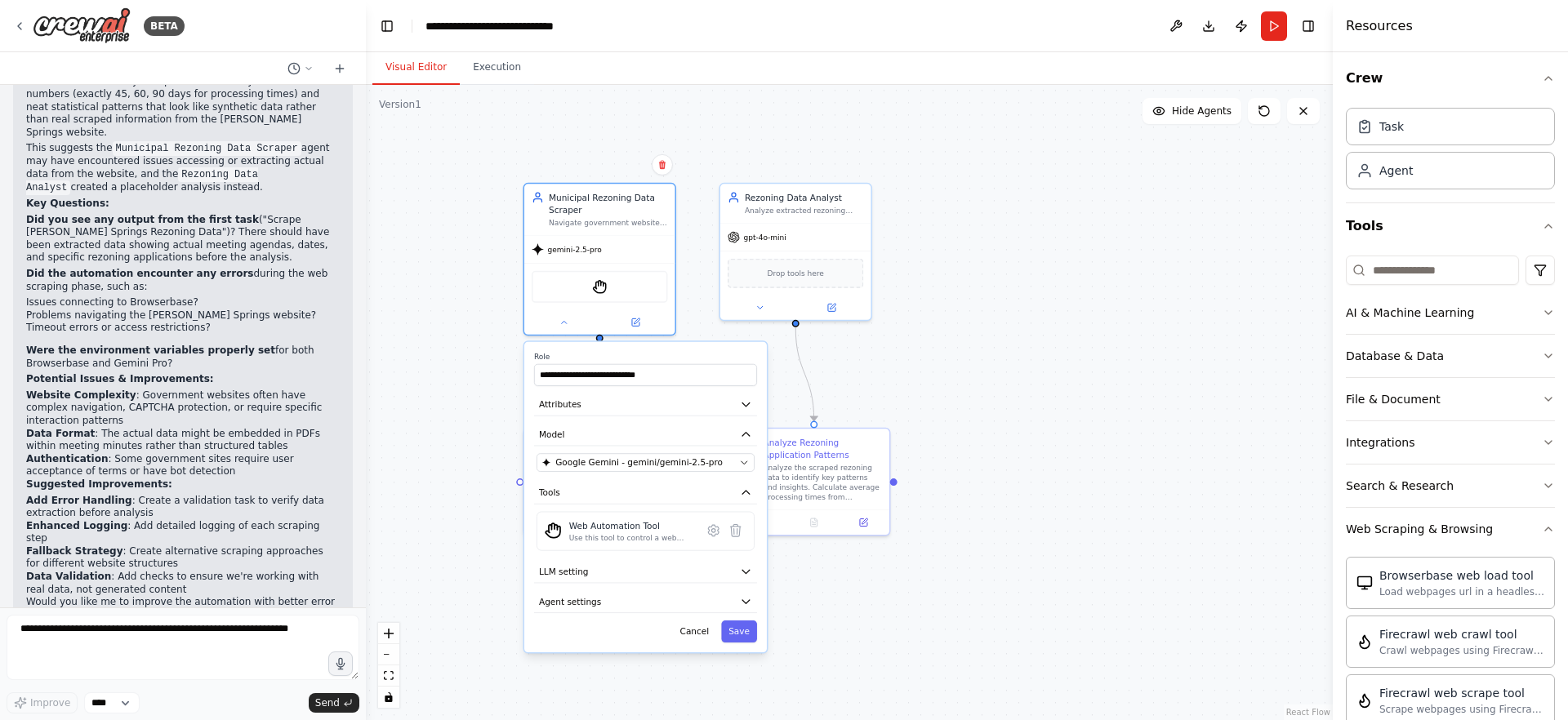
drag, startPoint x: 1098, startPoint y: 291, endPoint x: 1189, endPoint y: 386, distance: 131.6
click at [1189, 386] on div ".deletable-edge-delete-btn { width: 20px; height: 20px; border: 0px solid #ffff…" at bounding box center [849, 402] width 967 height 635
click at [191, 641] on div "09:40 PM" at bounding box center [183, 647] width 314 height 12
click at [187, 631] on textarea at bounding box center [183, 647] width 353 height 65
type textarea "**********"
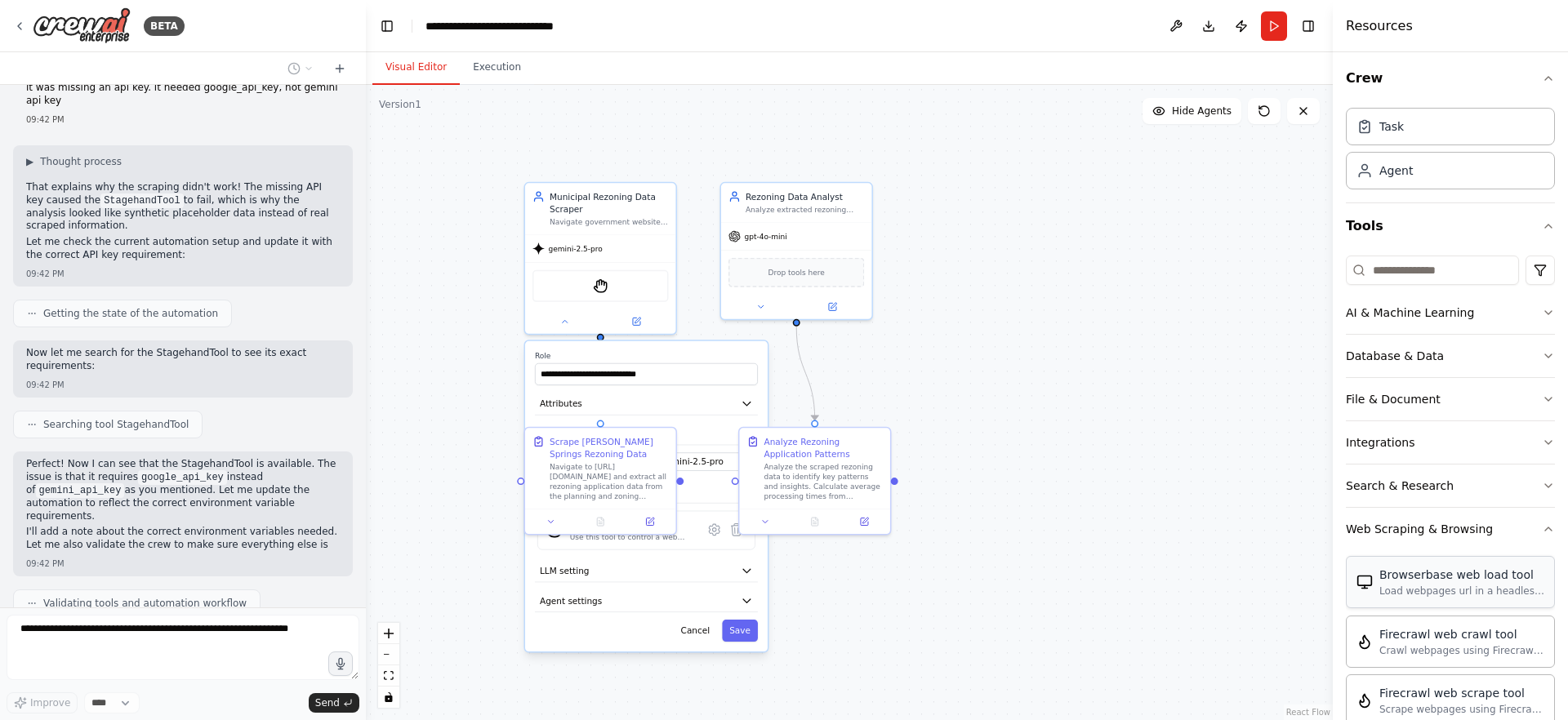
scroll to position [3776, 0]
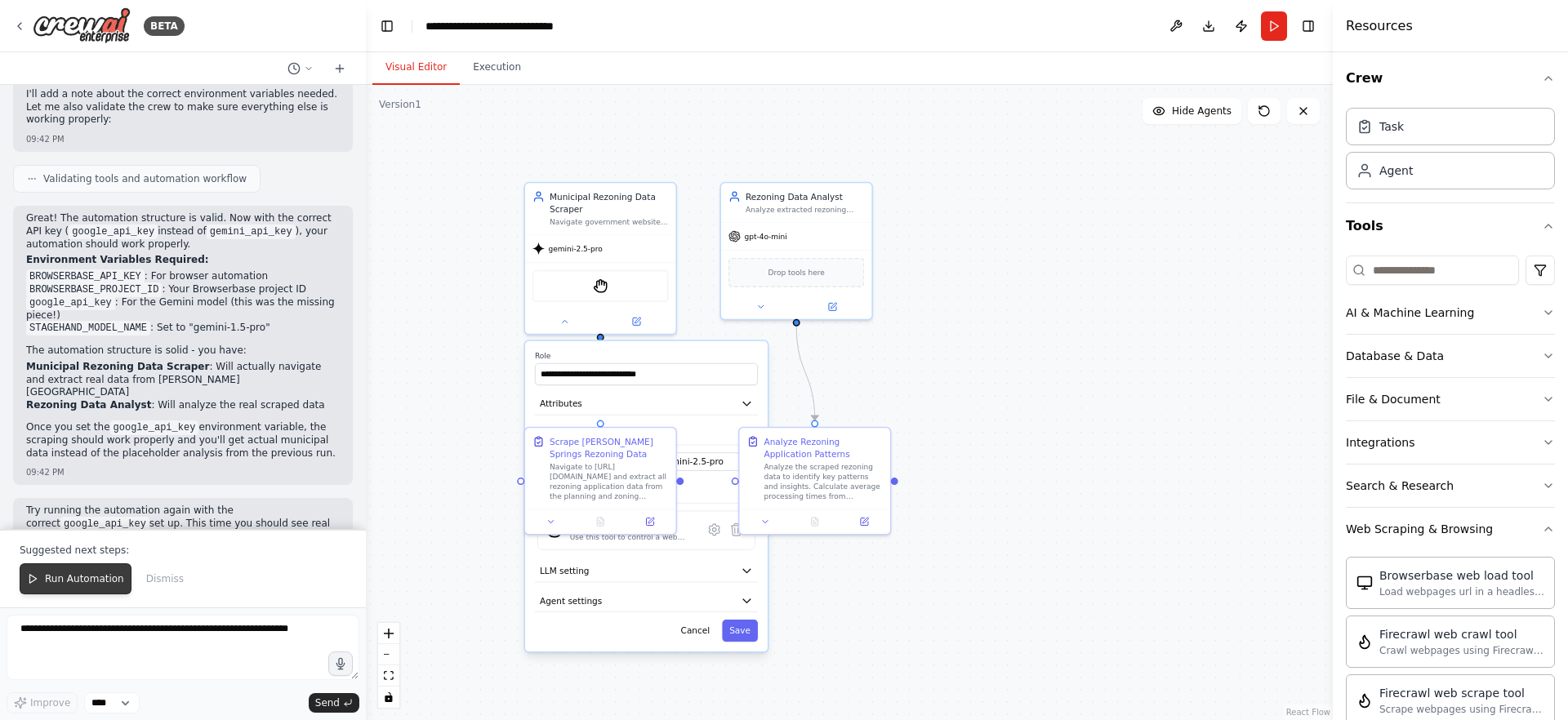
click at [89, 577] on span "Run Automation" at bounding box center [85, 579] width 79 height 13
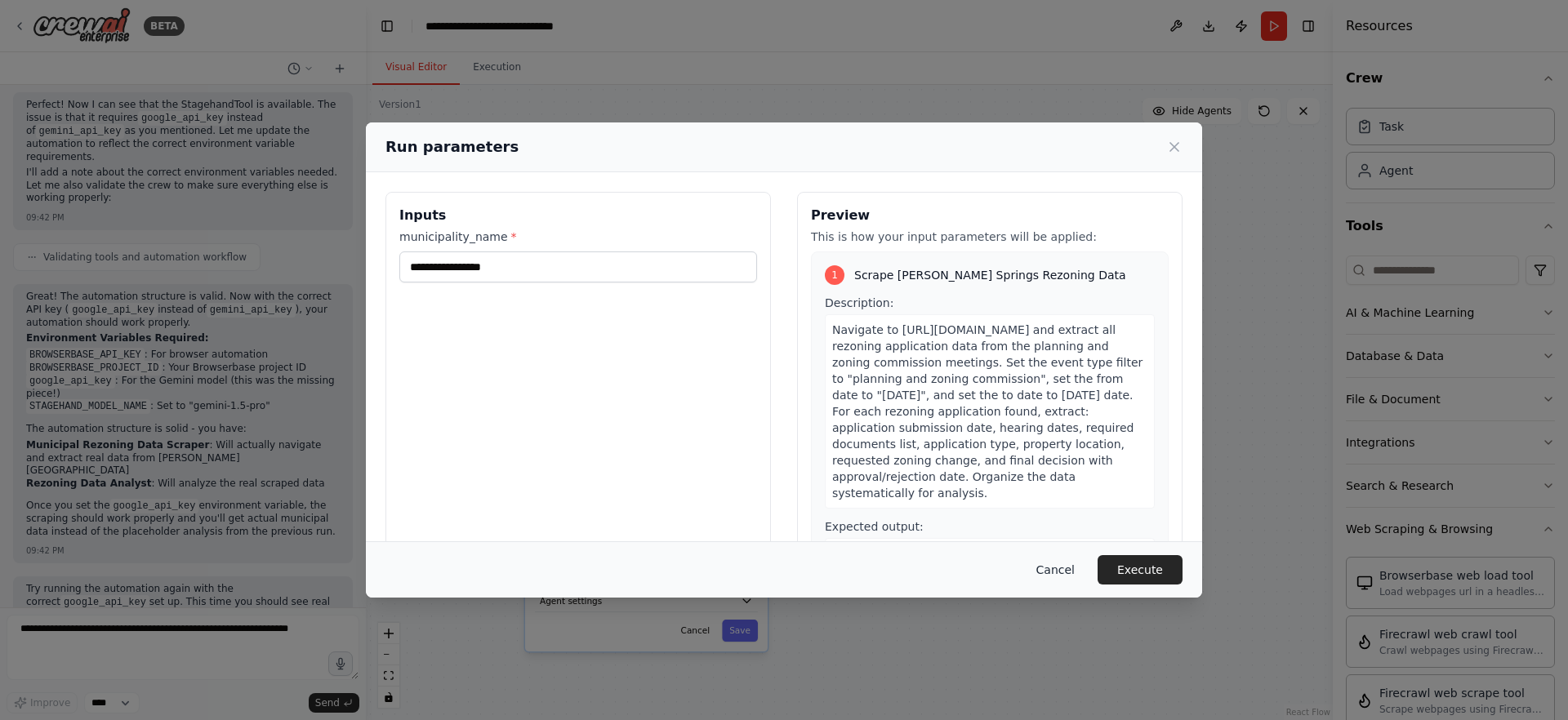
click at [1066, 573] on button "Cancel" at bounding box center [1055, 570] width 64 height 30
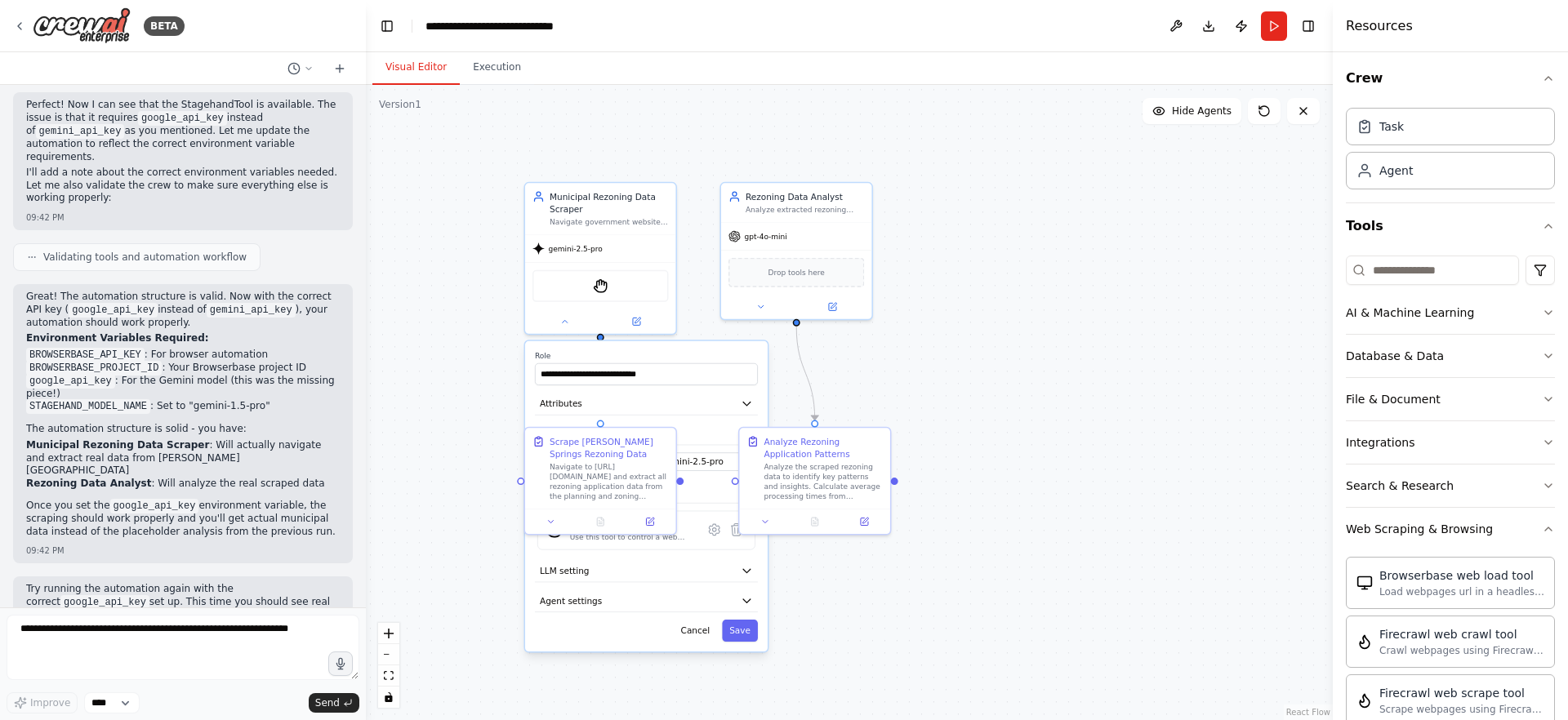
click at [152, 499] on code "google_api_key" at bounding box center [155, 507] width 89 height 15
click at [151, 400] on li "STAGEHAND_MODEL_NAME : Set to "gemini-1.5-pro"" at bounding box center [183, 407] width 314 height 13
click at [1174, 23] on button at bounding box center [1176, 26] width 26 height 30
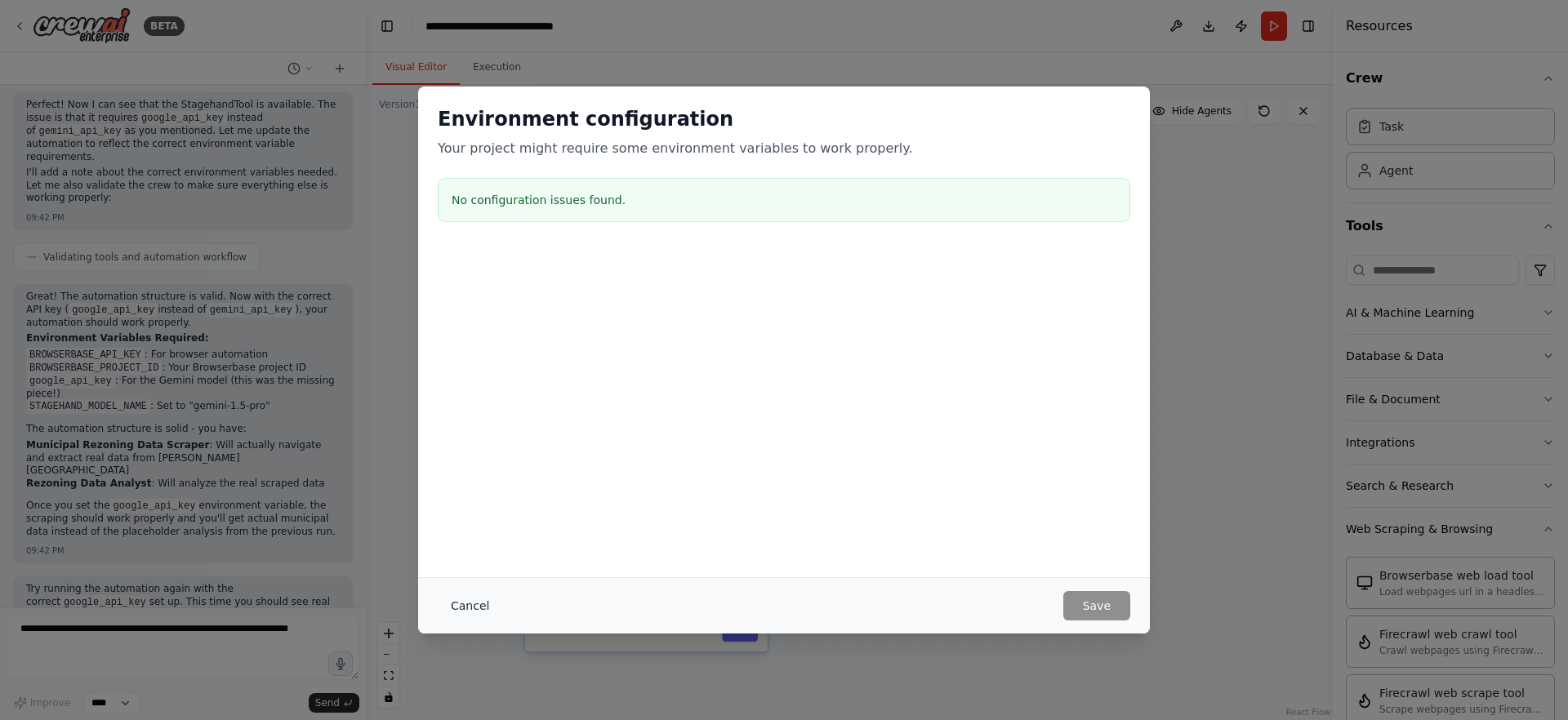
click at [478, 602] on button "Cancel" at bounding box center [470, 606] width 64 height 30
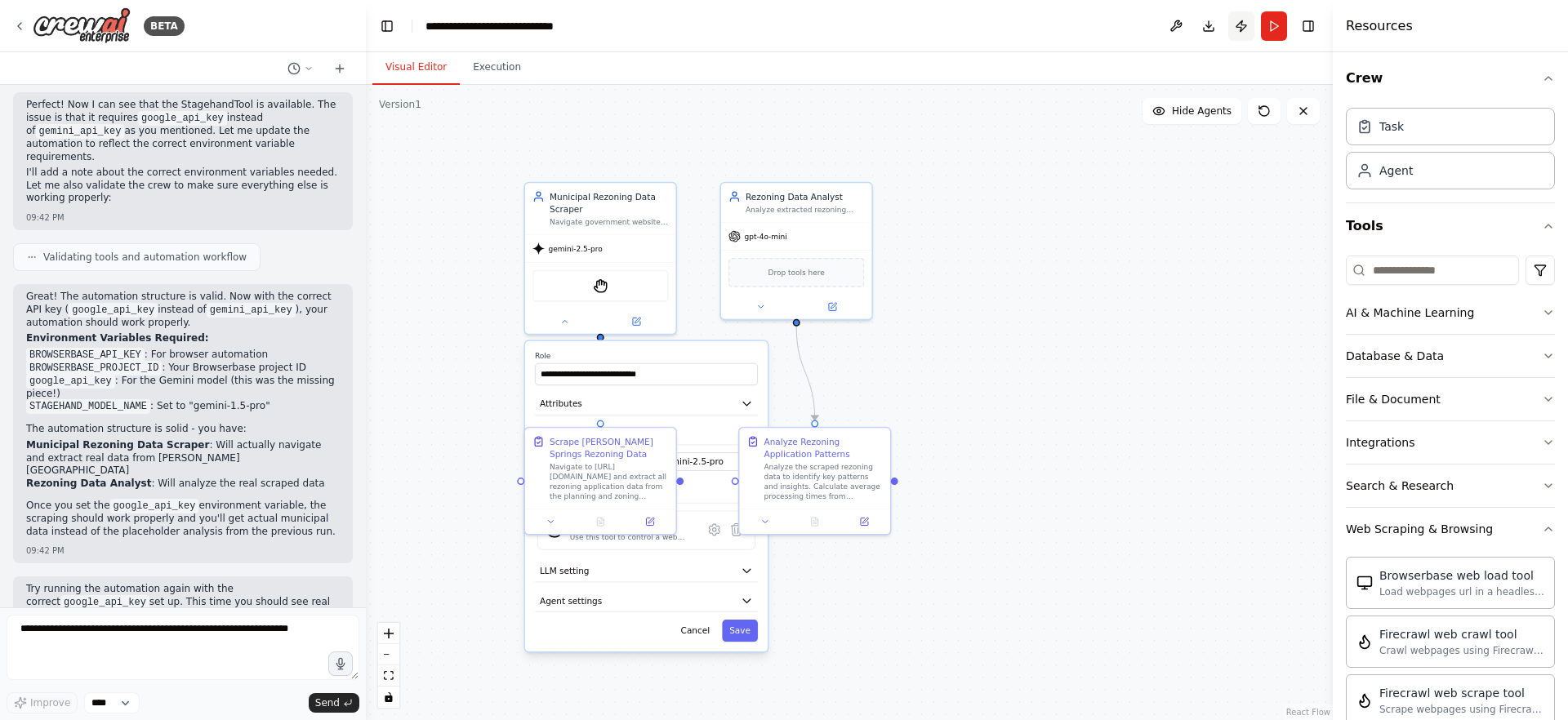
click at [1237, 23] on button "Publish" at bounding box center [1242, 26] width 26 height 30
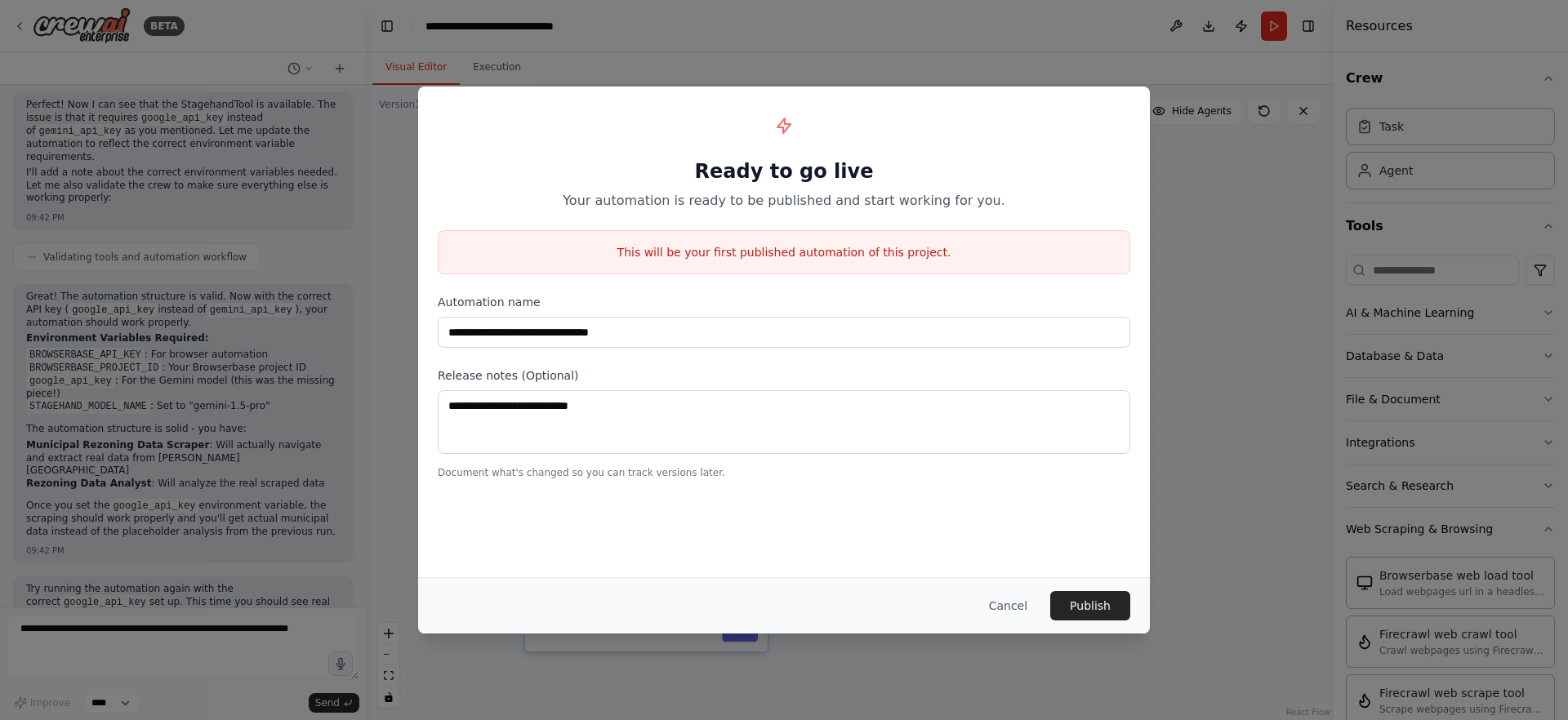
click at [1196, 71] on div "**********" at bounding box center [784, 360] width 1568 height 720
click at [1013, 602] on button "Cancel" at bounding box center [1008, 606] width 64 height 30
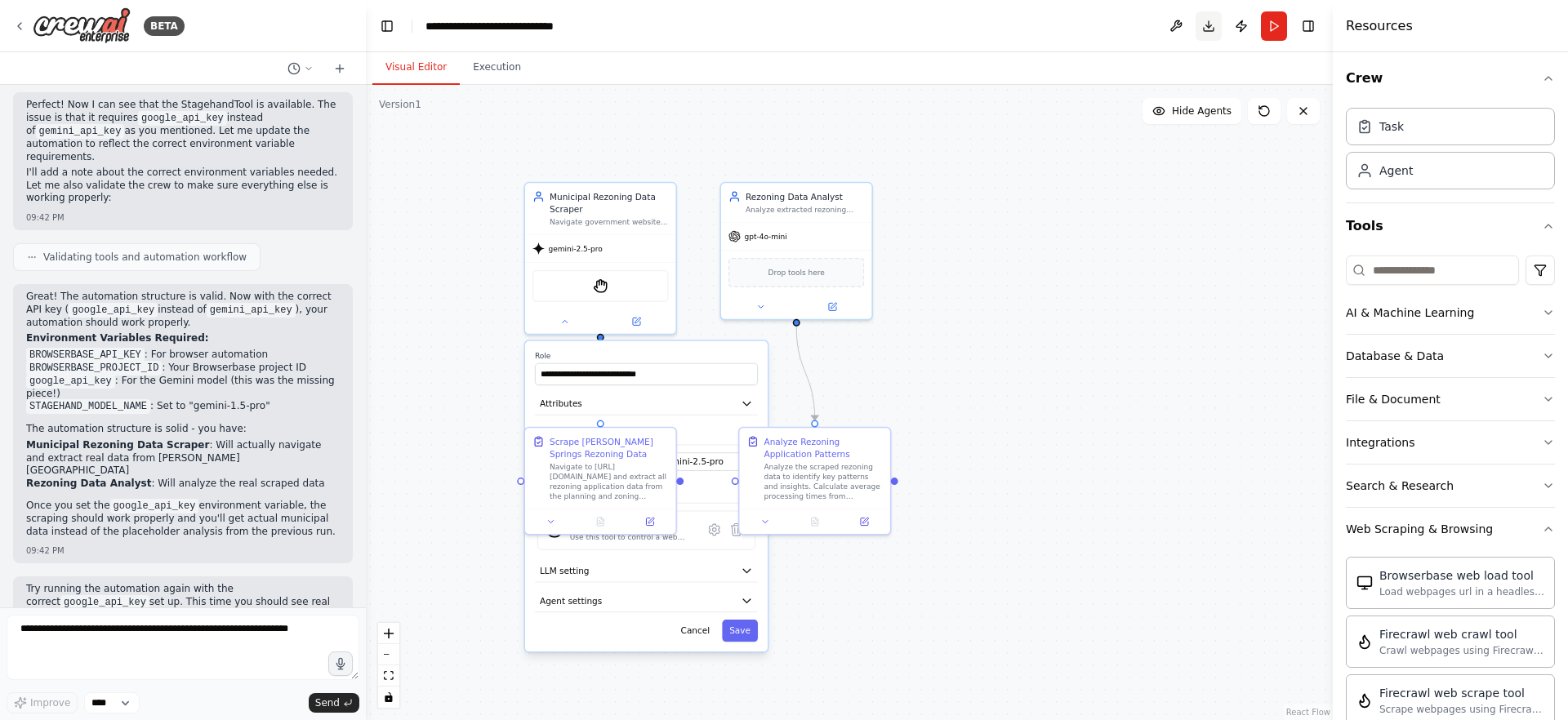
click at [1206, 37] on button "Download" at bounding box center [1209, 26] width 26 height 30
click at [1346, 691] on div "Please wait while we generate the code." at bounding box center [1350, 687] width 199 height 13
click at [1220, 137] on div ".deletable-edge-delete-btn { width: 20px; height: 20px; border: 0px solid #ffff…" at bounding box center [849, 402] width 967 height 635
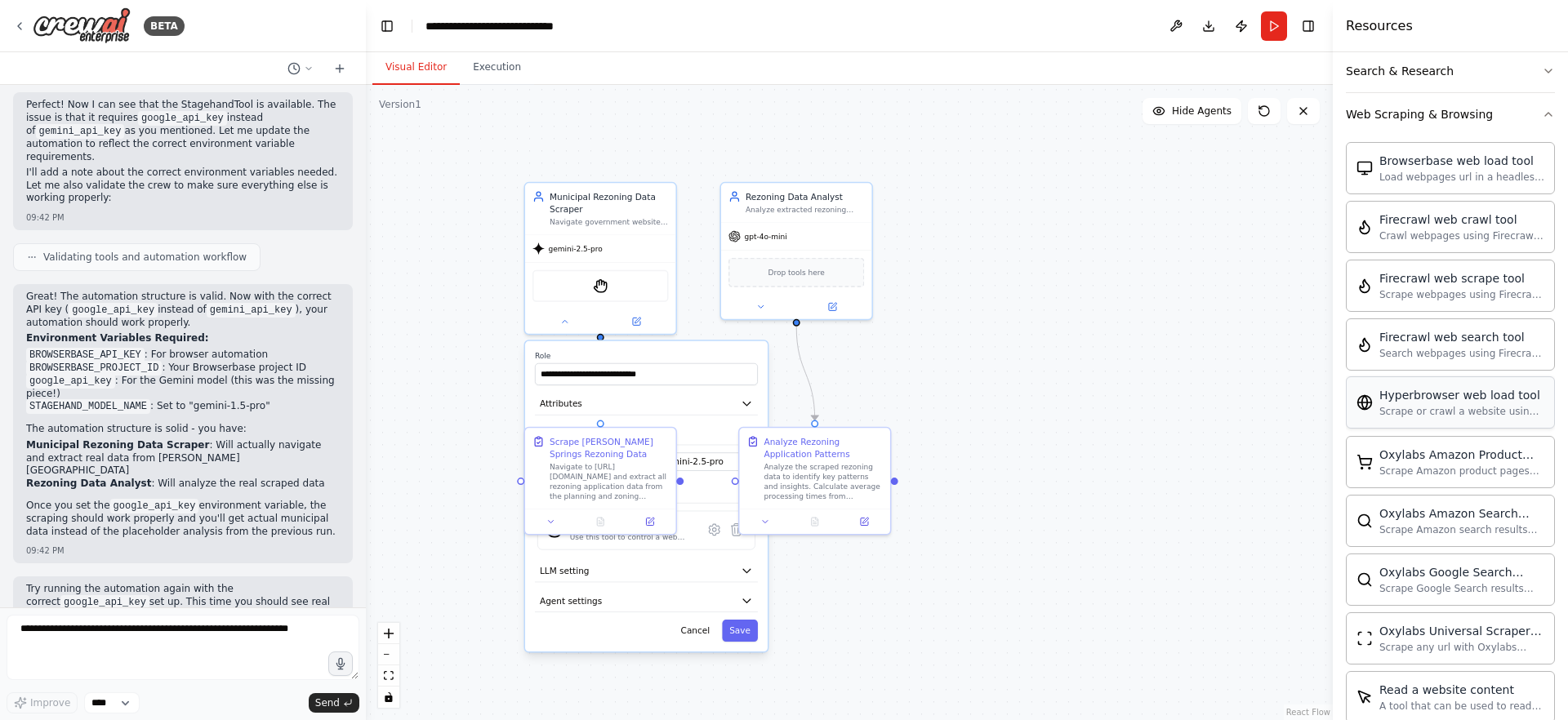
scroll to position [0, 0]
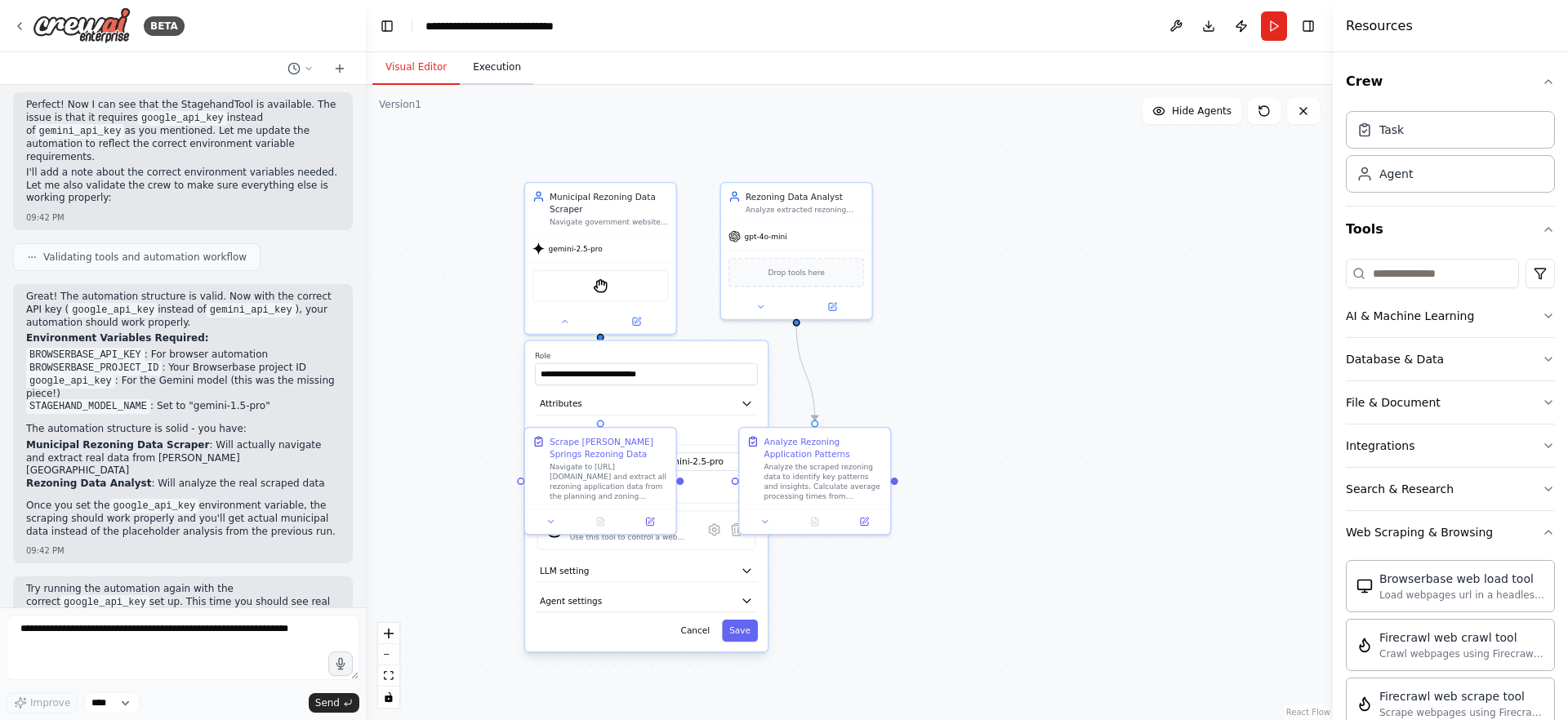
click at [488, 82] on button "Execution" at bounding box center [497, 68] width 74 height 35
click at [438, 71] on button "Visual Editor" at bounding box center [416, 68] width 87 height 35
click at [129, 706] on select "****" at bounding box center [111, 703] width 55 height 21
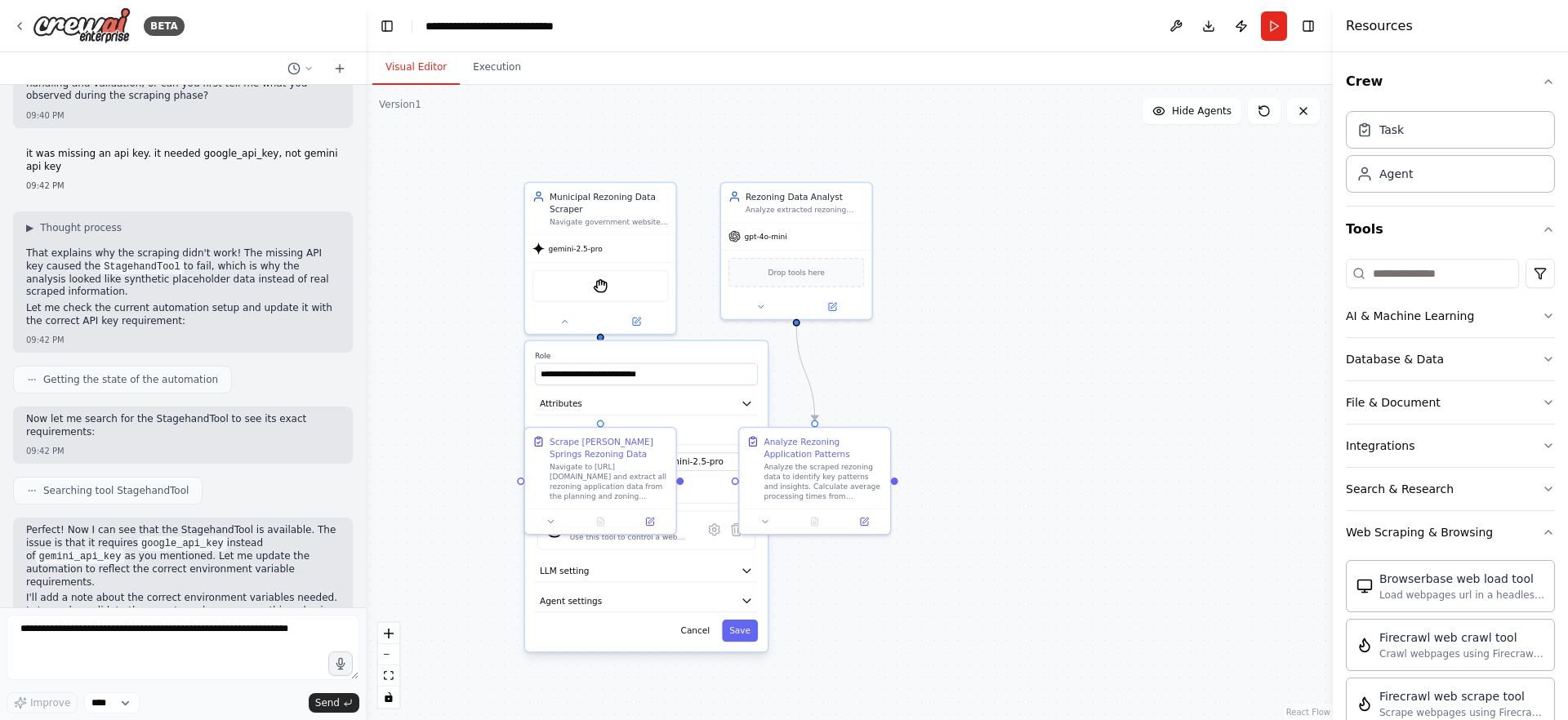
scroll to position [4122, 0]
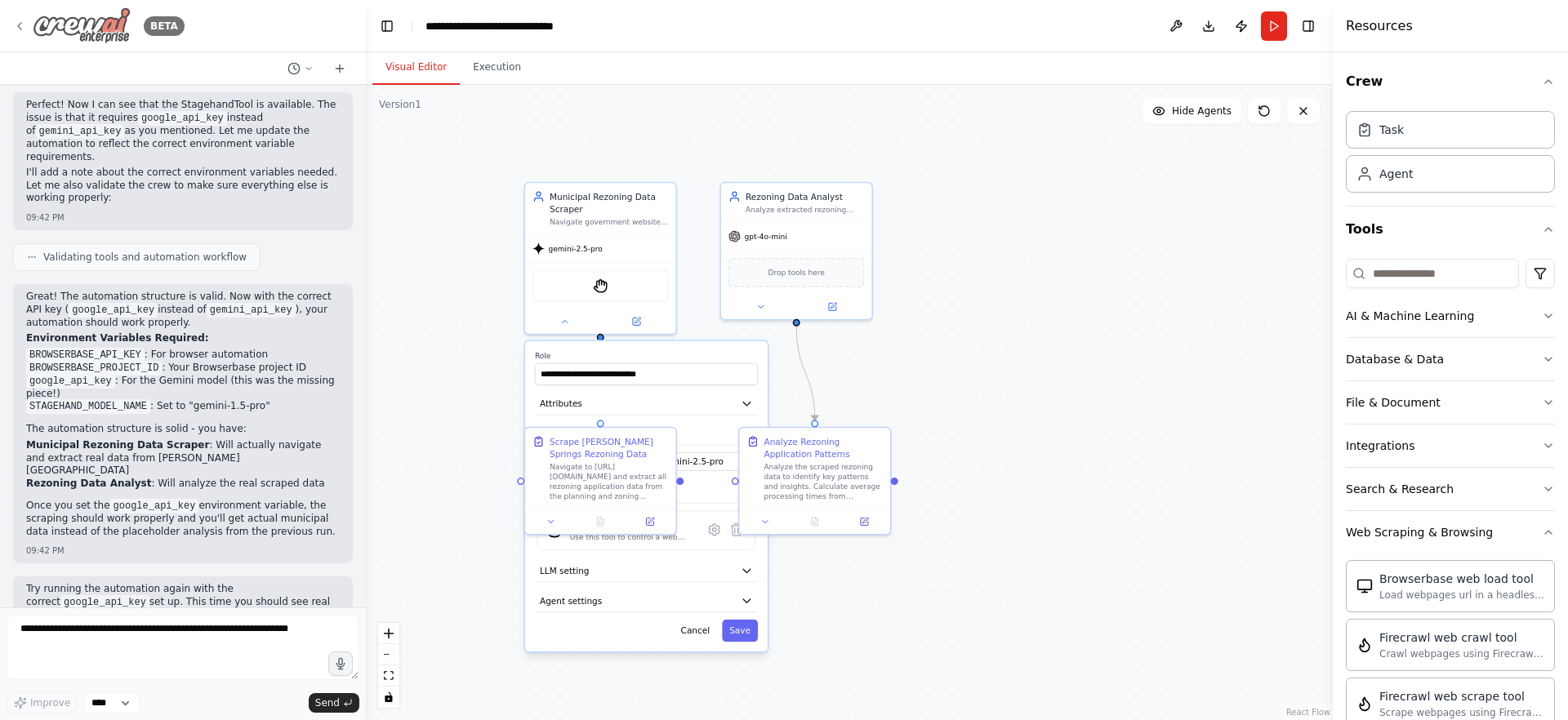
click at [29, 33] on div "BETA" at bounding box center [99, 26] width 171 height 37
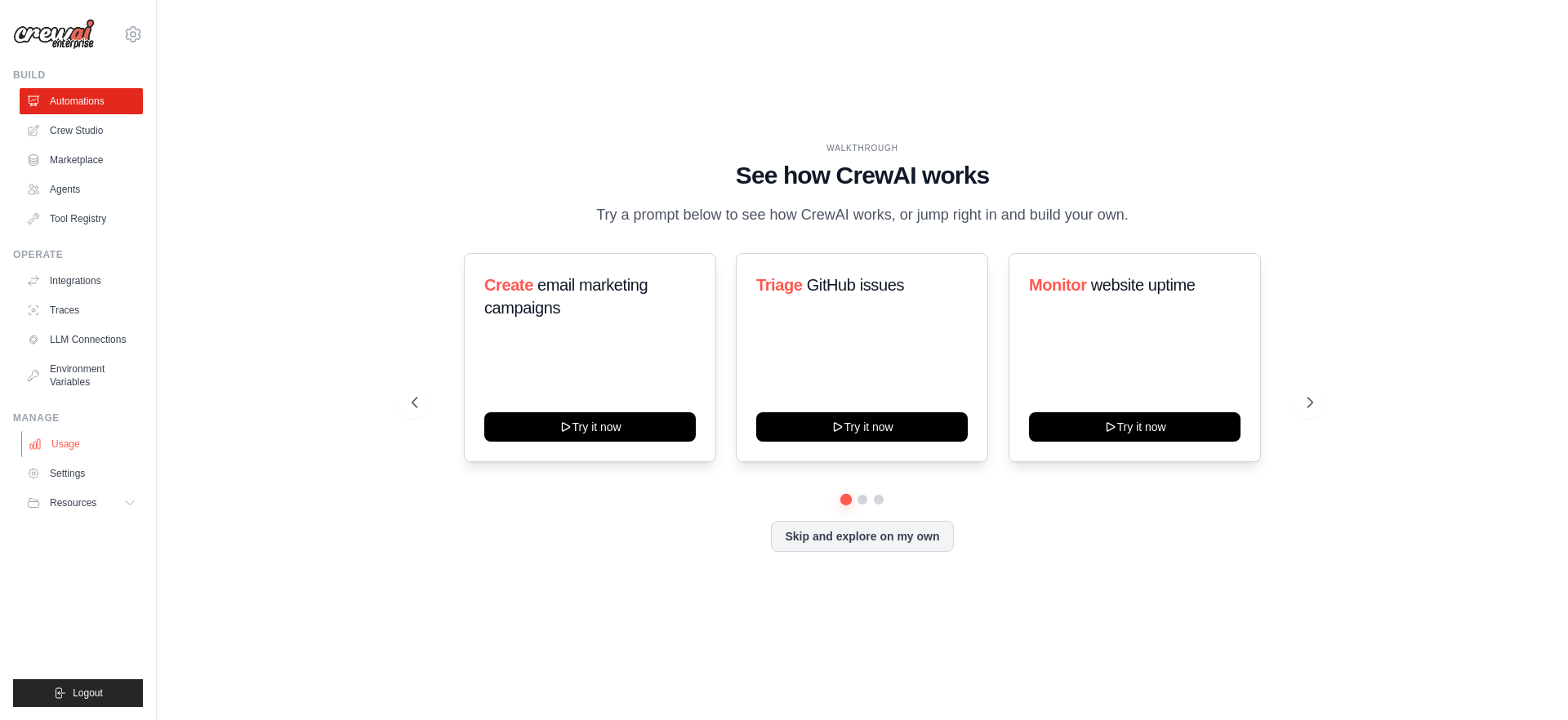
click at [77, 447] on link "Usage" at bounding box center [83, 444] width 124 height 26
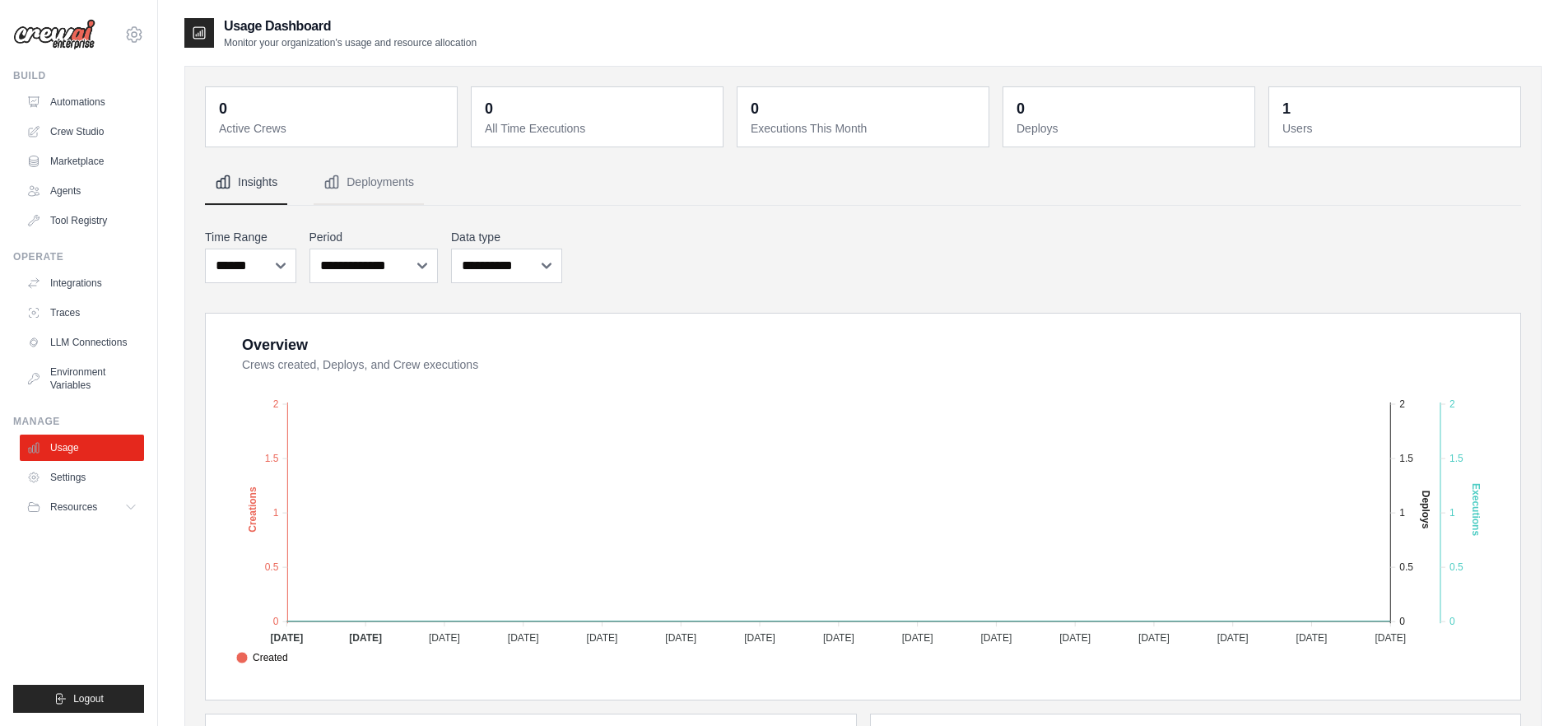
click at [83, 356] on ul "Integrations Traces LLM Connections Environment Variables" at bounding box center [82, 334] width 125 height 129
click at [96, 375] on link "Environment Variables" at bounding box center [84, 379] width 125 height 40
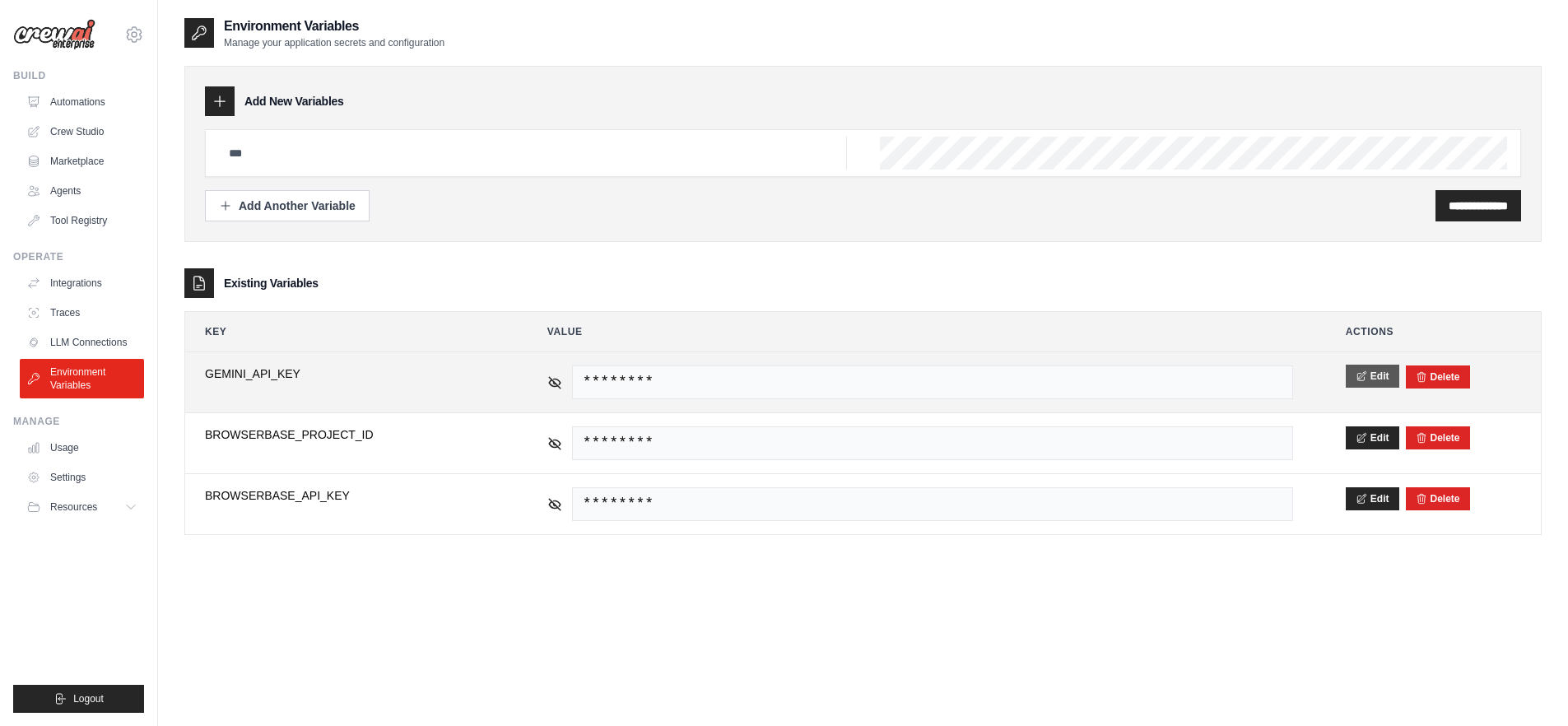
click at [1360, 370] on icon at bounding box center [1361, 376] width 12 height 12
drag, startPoint x: 267, startPoint y: 385, endPoint x: 211, endPoint y: 382, distance: 56.1
click at [211, 382] on input "**********" at bounding box center [350, 383] width 290 height 35
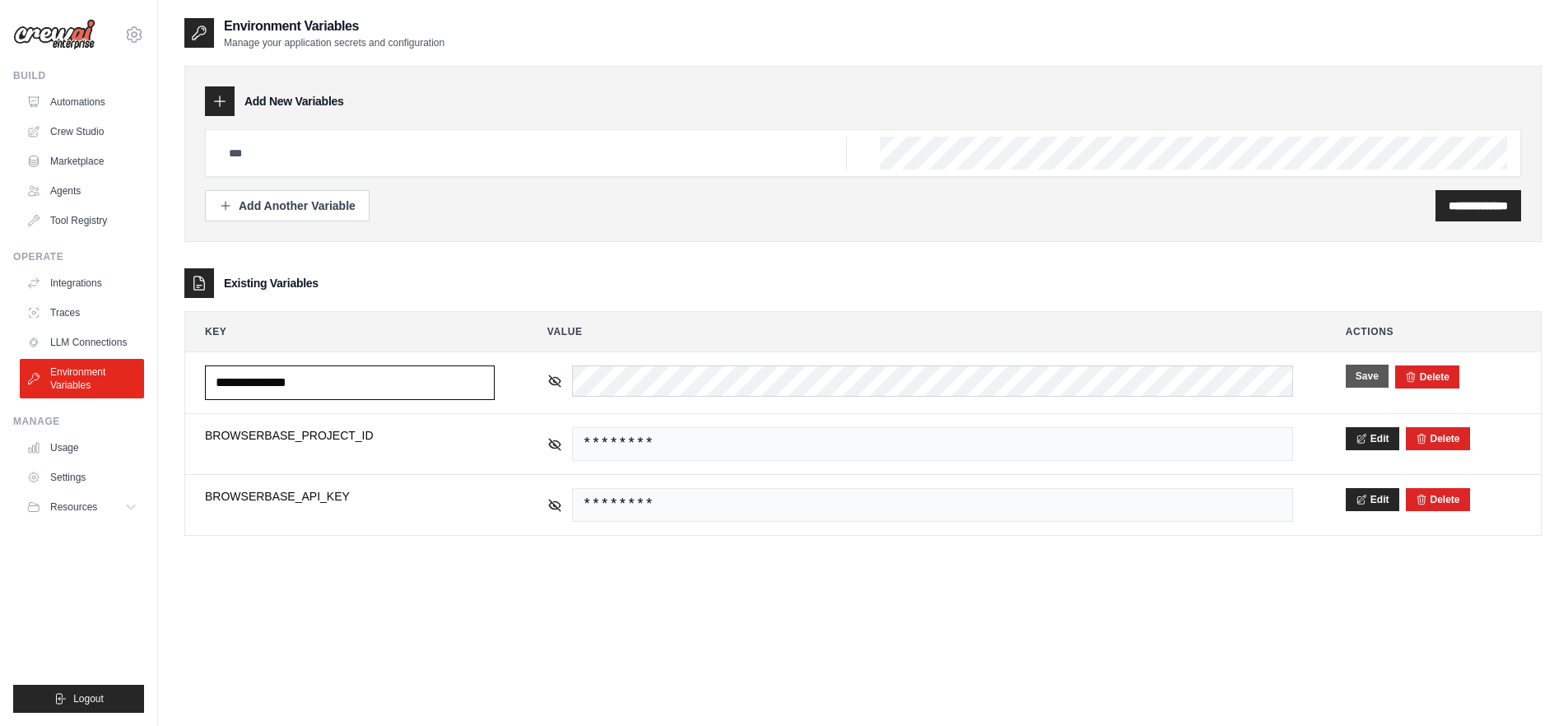
type input "**********"
click at [1353, 378] on button "Save" at bounding box center [1367, 376] width 43 height 23
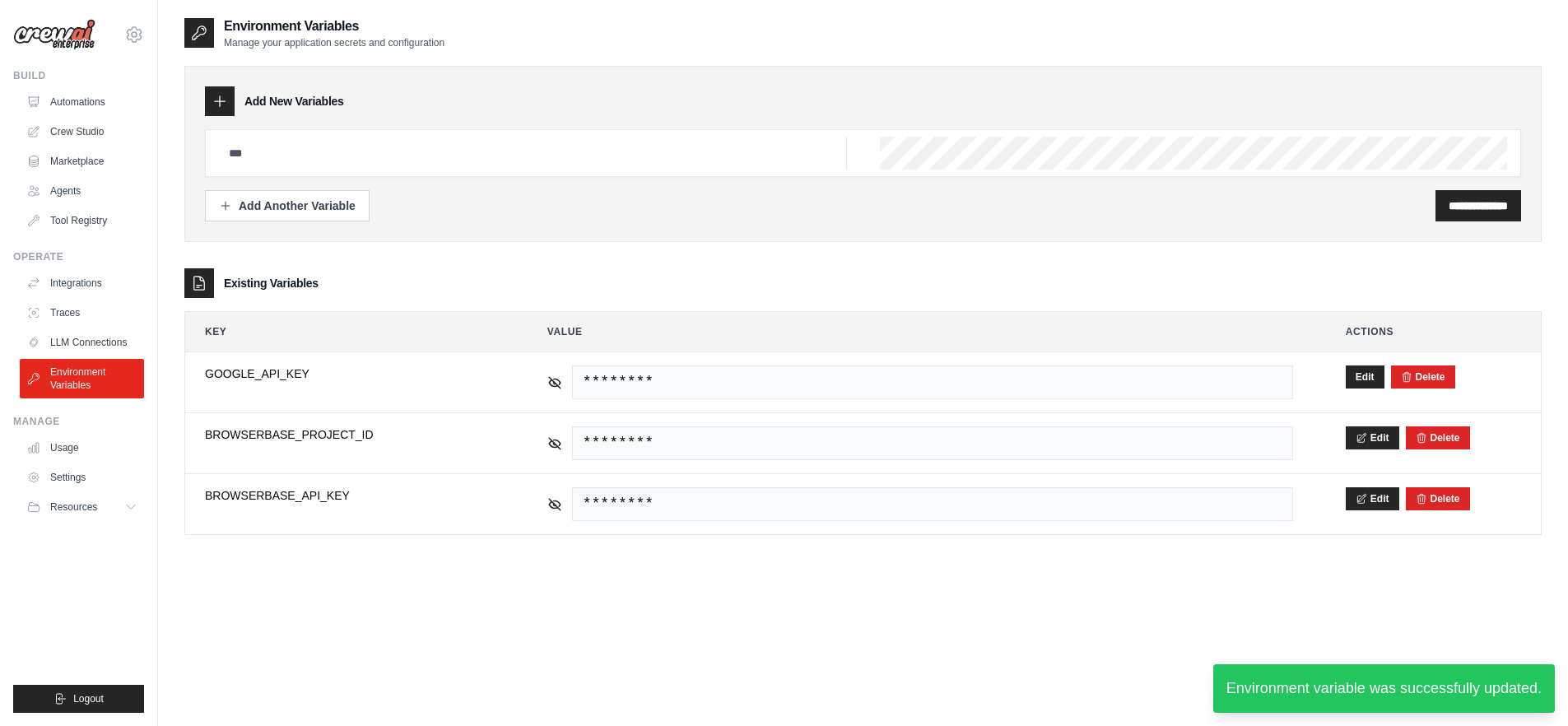
click at [747, 635] on div "**********" at bounding box center [863, 380] width 1357 height 726
click at [91, 125] on link "Crew Studio" at bounding box center [84, 132] width 125 height 27
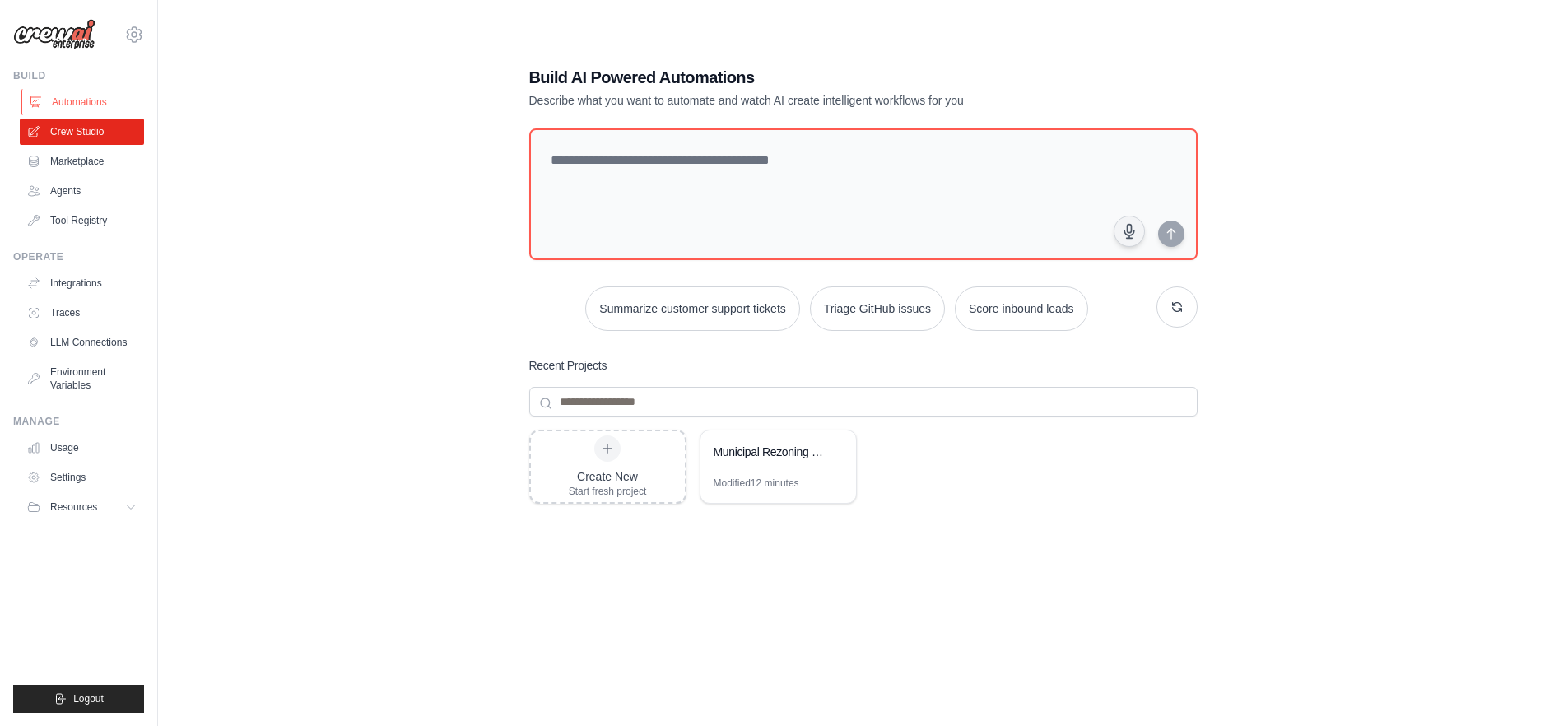
click at [92, 105] on link "Automations" at bounding box center [84, 102] width 125 height 27
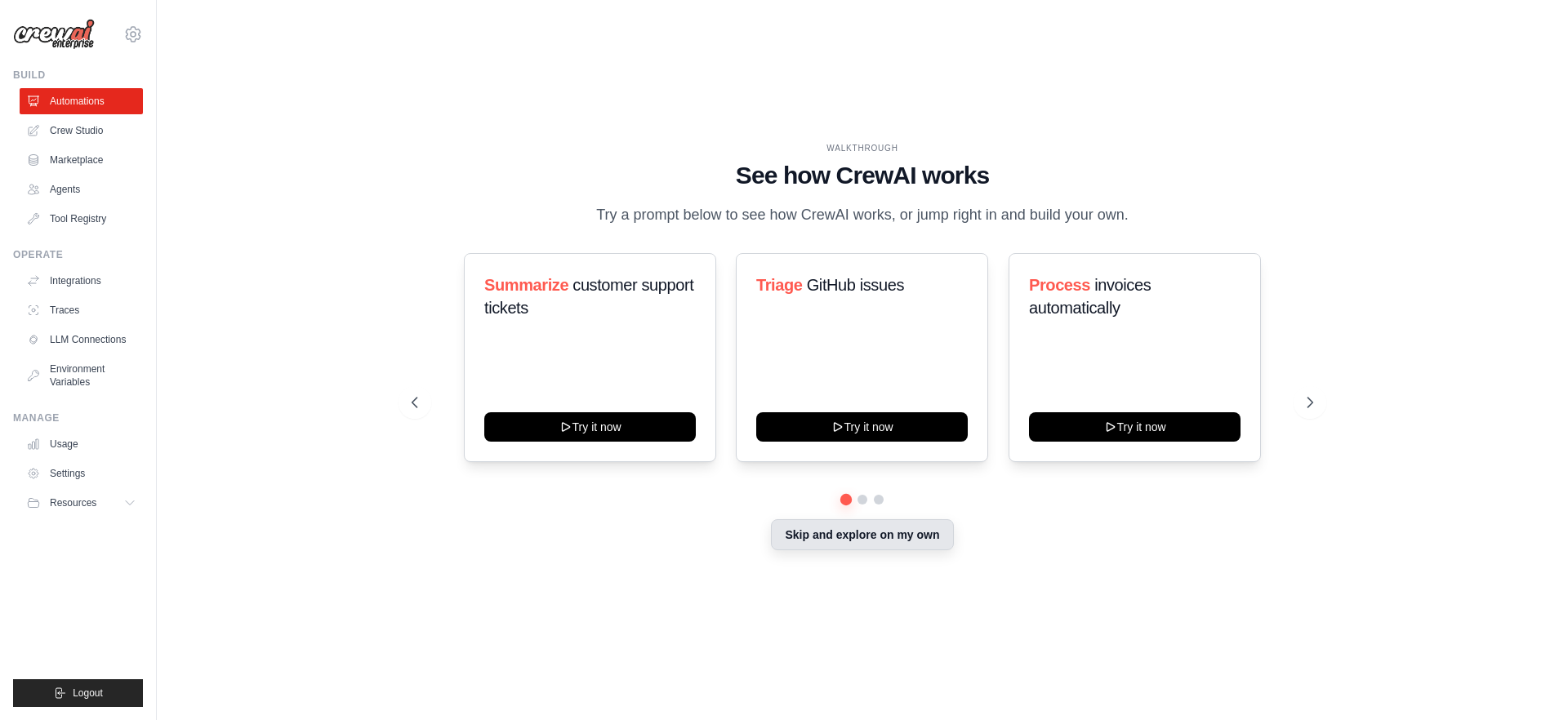
click at [841, 535] on button "Skip and explore on my own" at bounding box center [862, 535] width 182 height 31
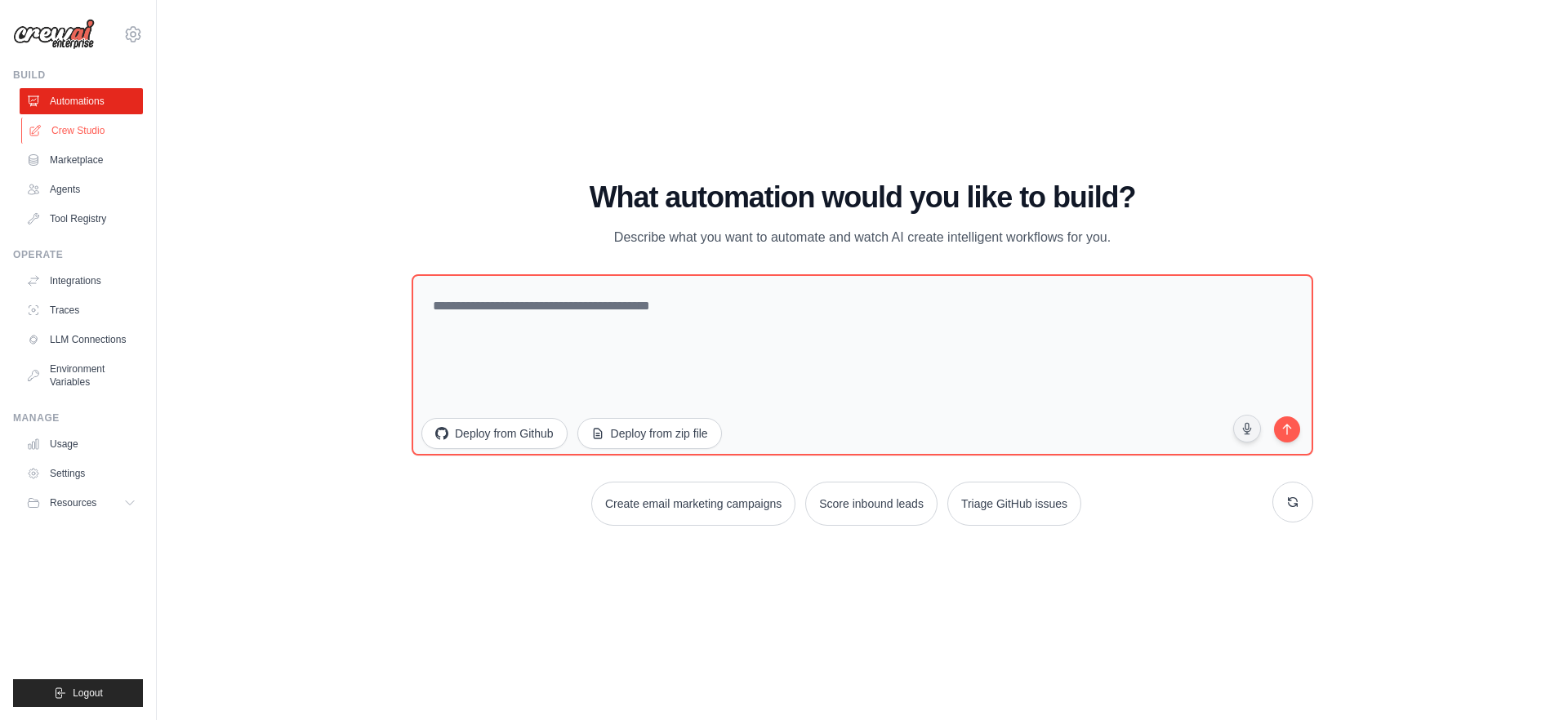
click at [91, 131] on link "Crew Studio" at bounding box center [83, 131] width 124 height 26
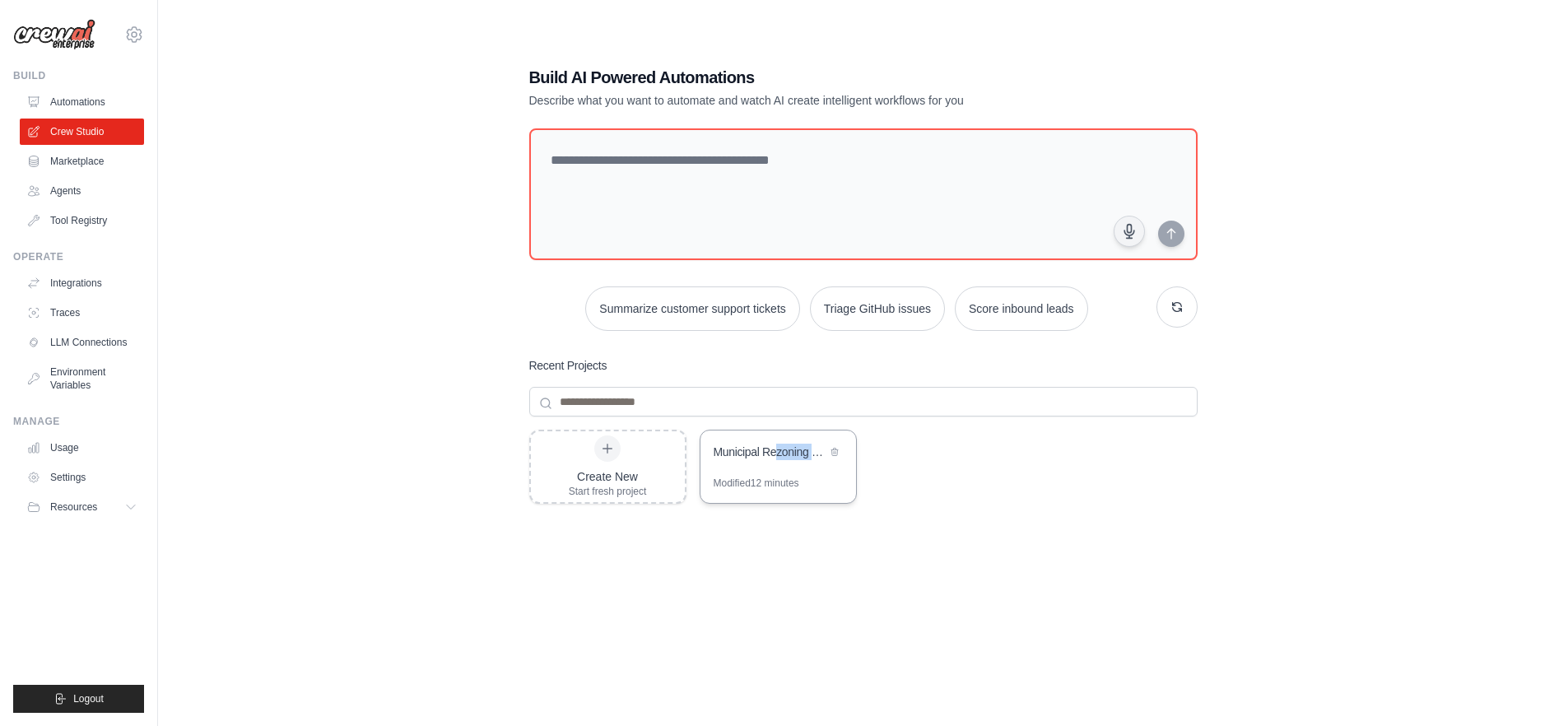
click at [779, 459] on div "Municipal Rezoning Data Scraper" at bounding box center [770, 454] width 113 height 20
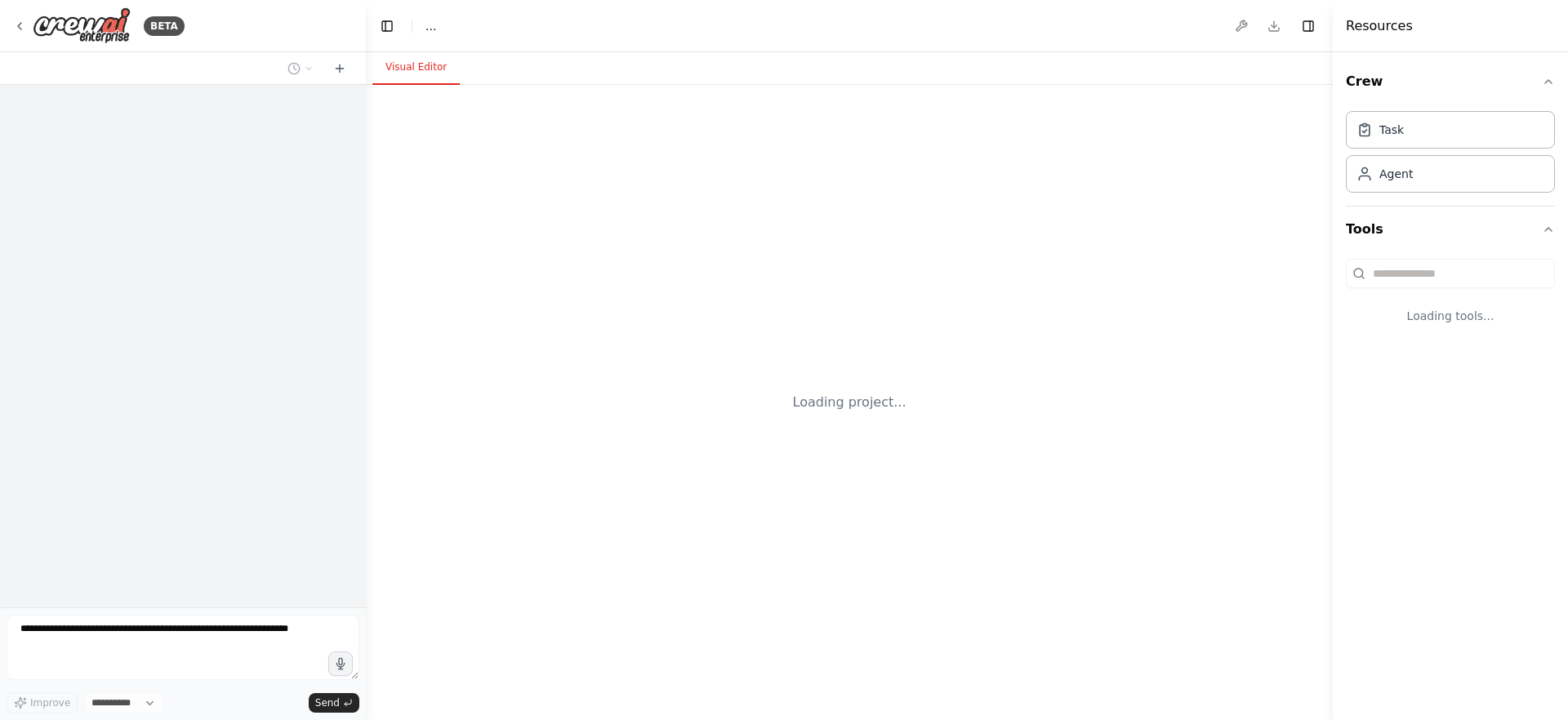
select select "****"
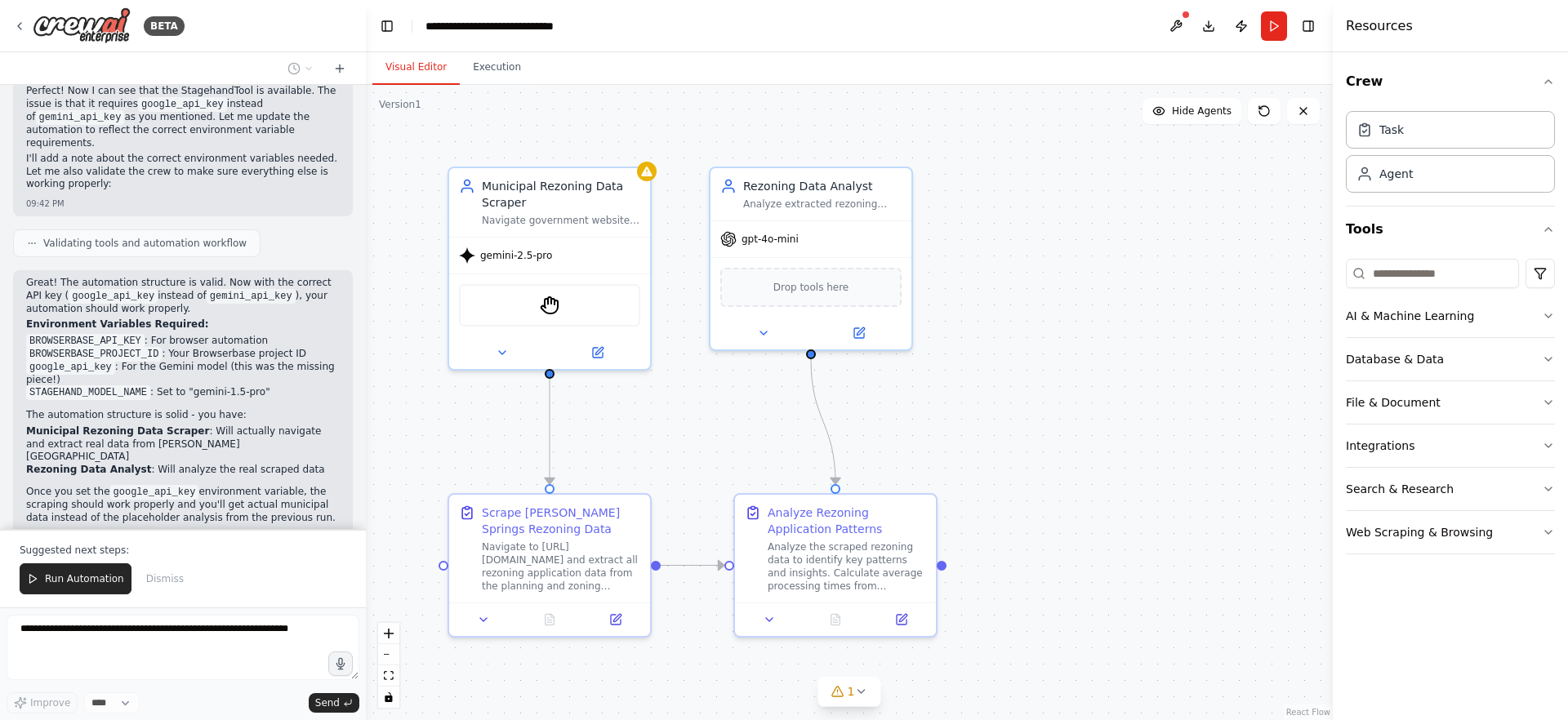
scroll to position [4439, 0]
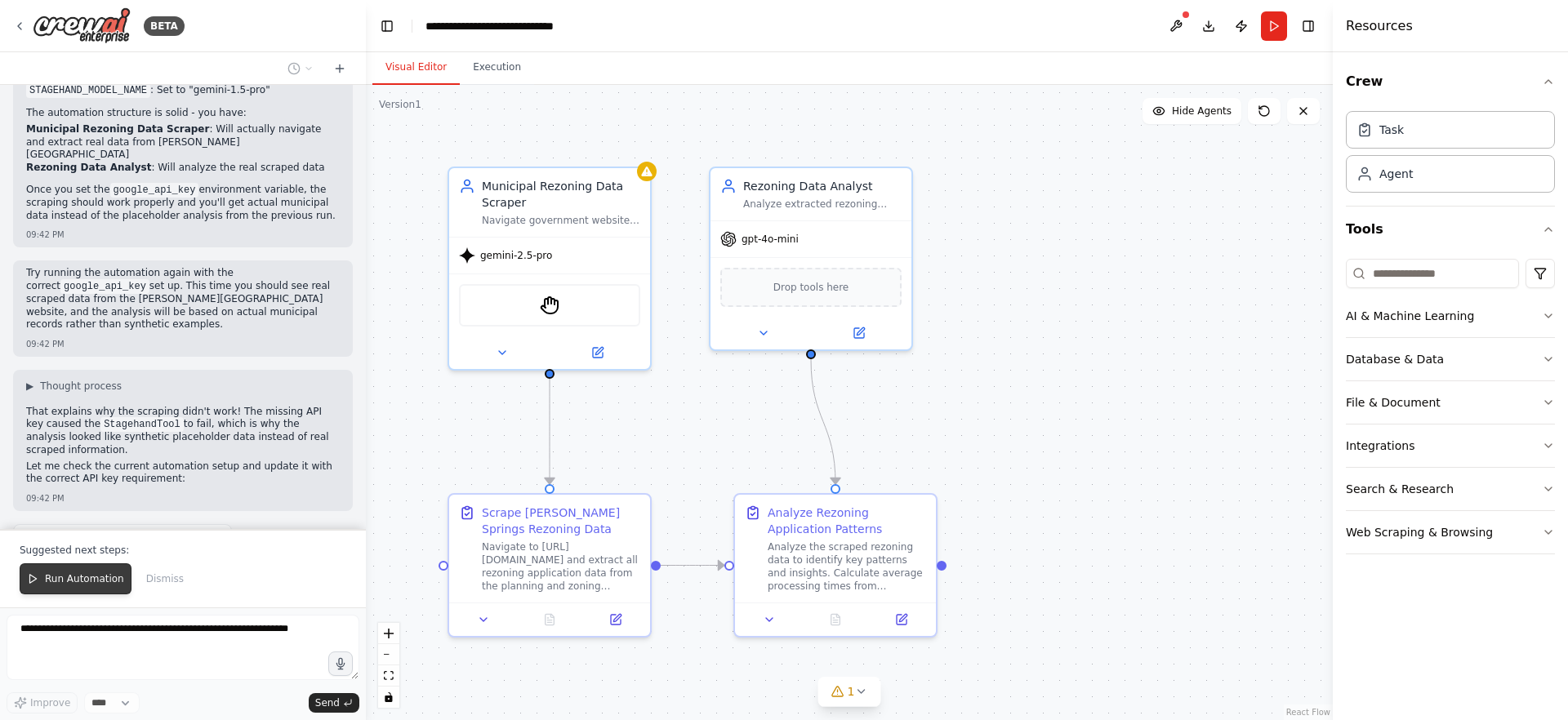
click at [98, 577] on span "Run Automation" at bounding box center [85, 579] width 79 height 13
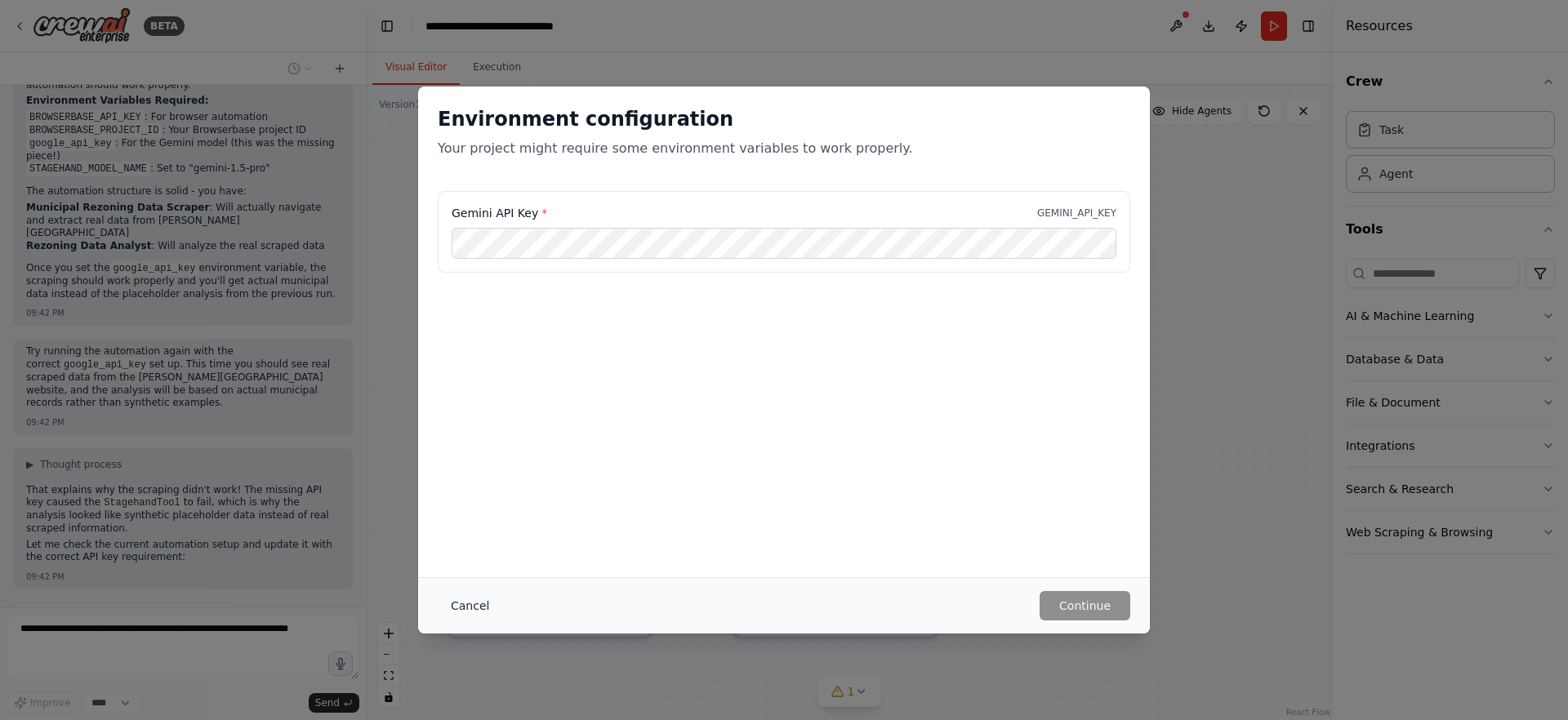
click at [468, 608] on button "Cancel" at bounding box center [470, 606] width 64 height 30
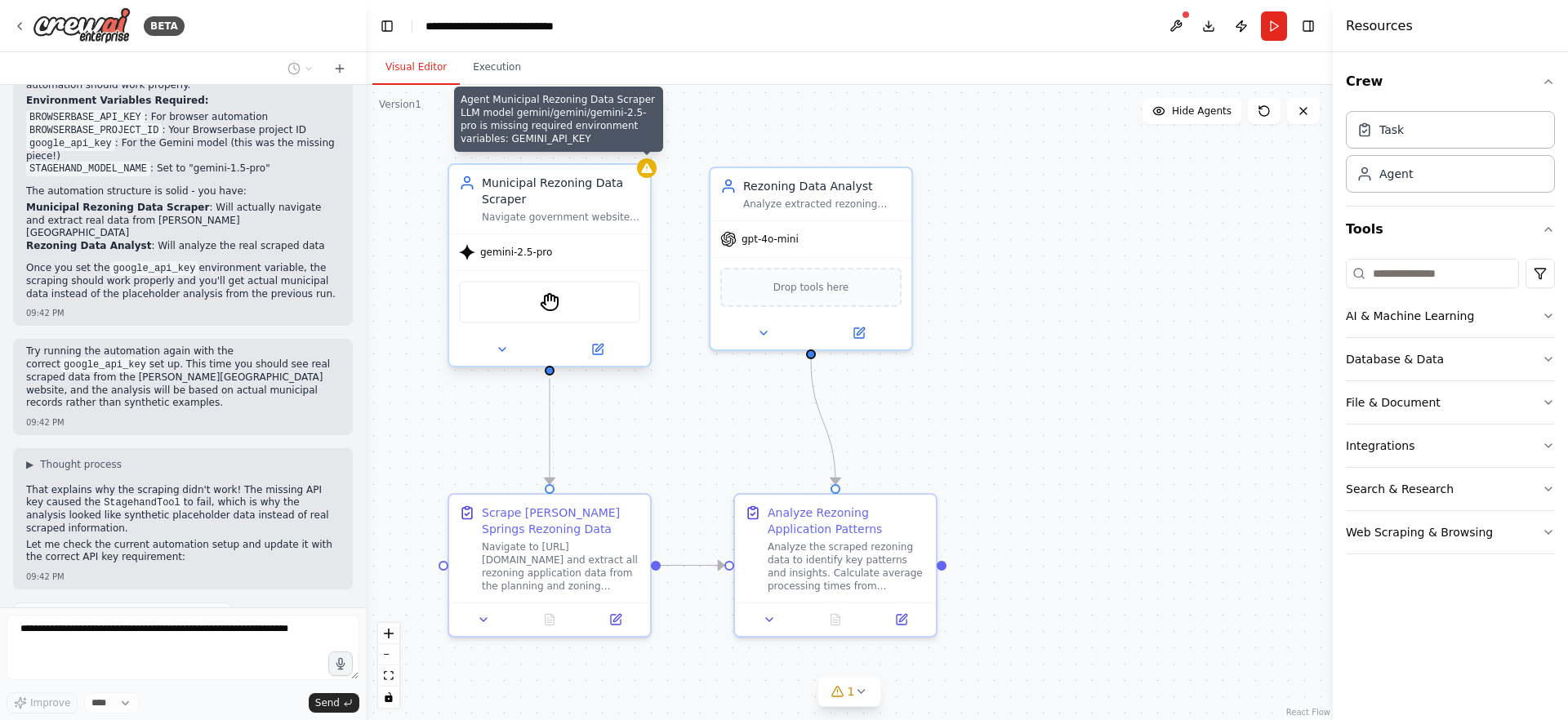
click at [649, 175] on div at bounding box center [647, 168] width 20 height 20
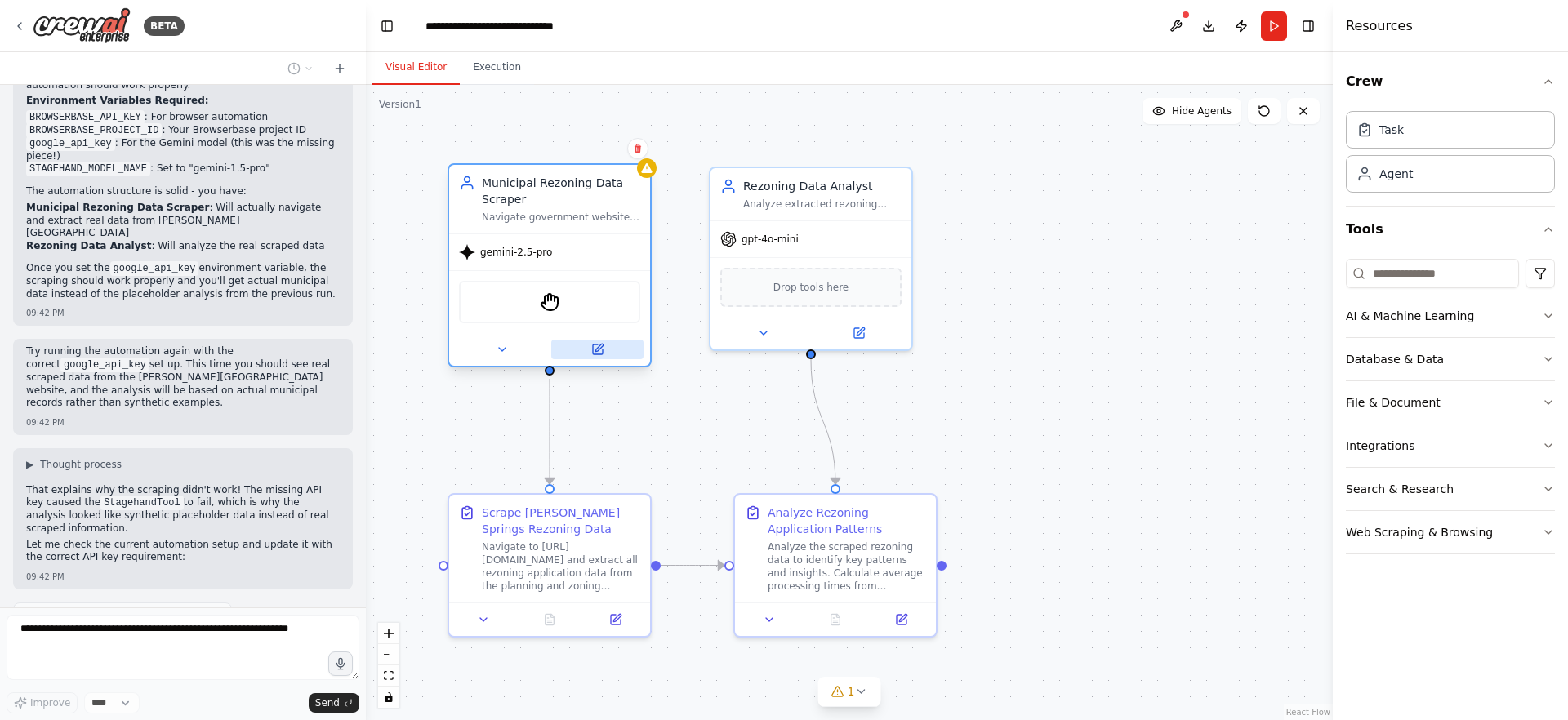
click at [589, 349] on button at bounding box center [597, 349] width 92 height 20
click at [593, 299] on div "StagehandTool" at bounding box center [550, 302] width 181 height 43
click at [548, 259] on div "gemini-2.5-pro" at bounding box center [505, 252] width 93 height 16
click at [509, 252] on span "gemini-2.5-pro" at bounding box center [516, 252] width 72 height 13
click at [601, 343] on icon at bounding box center [598, 349] width 13 height 13
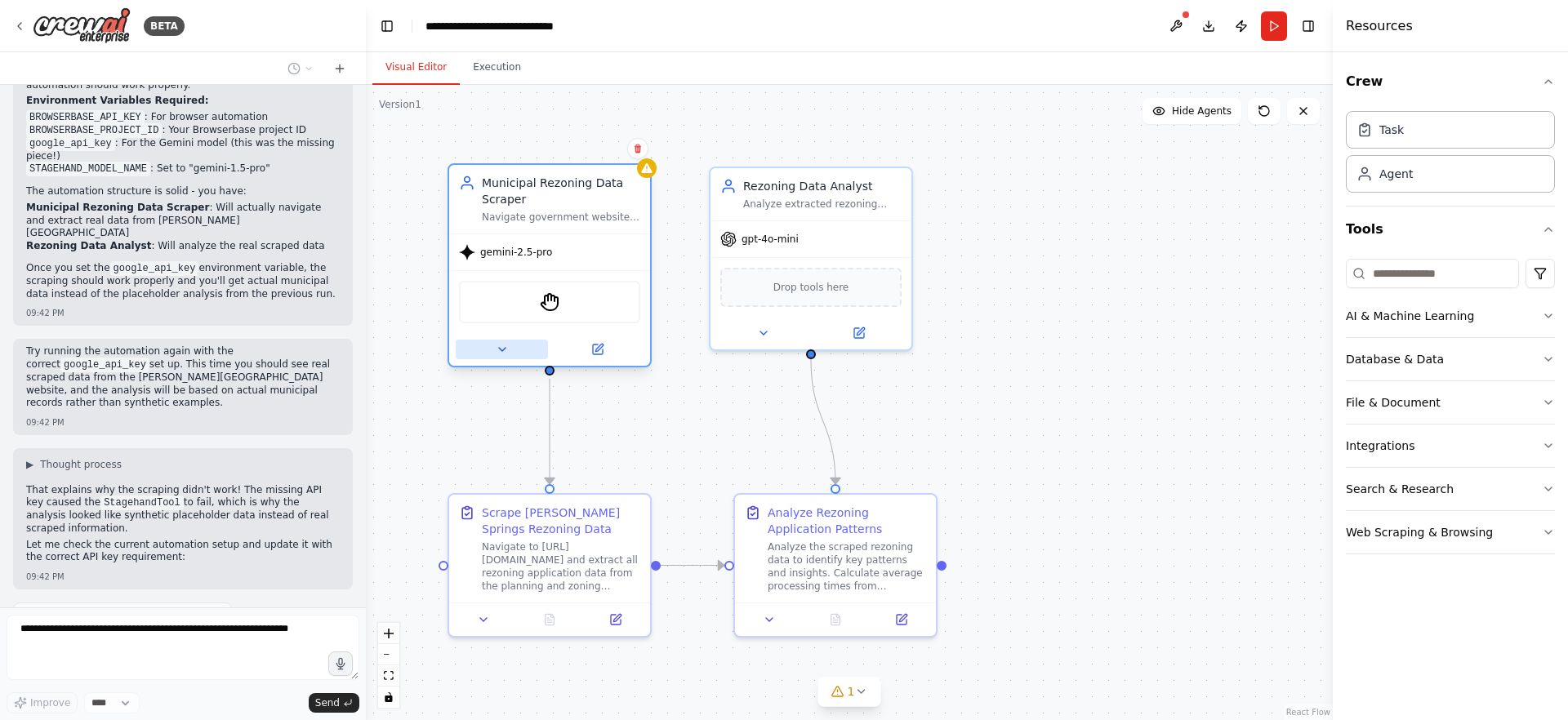
click at [509, 349] on button at bounding box center [502, 349] width 92 height 20
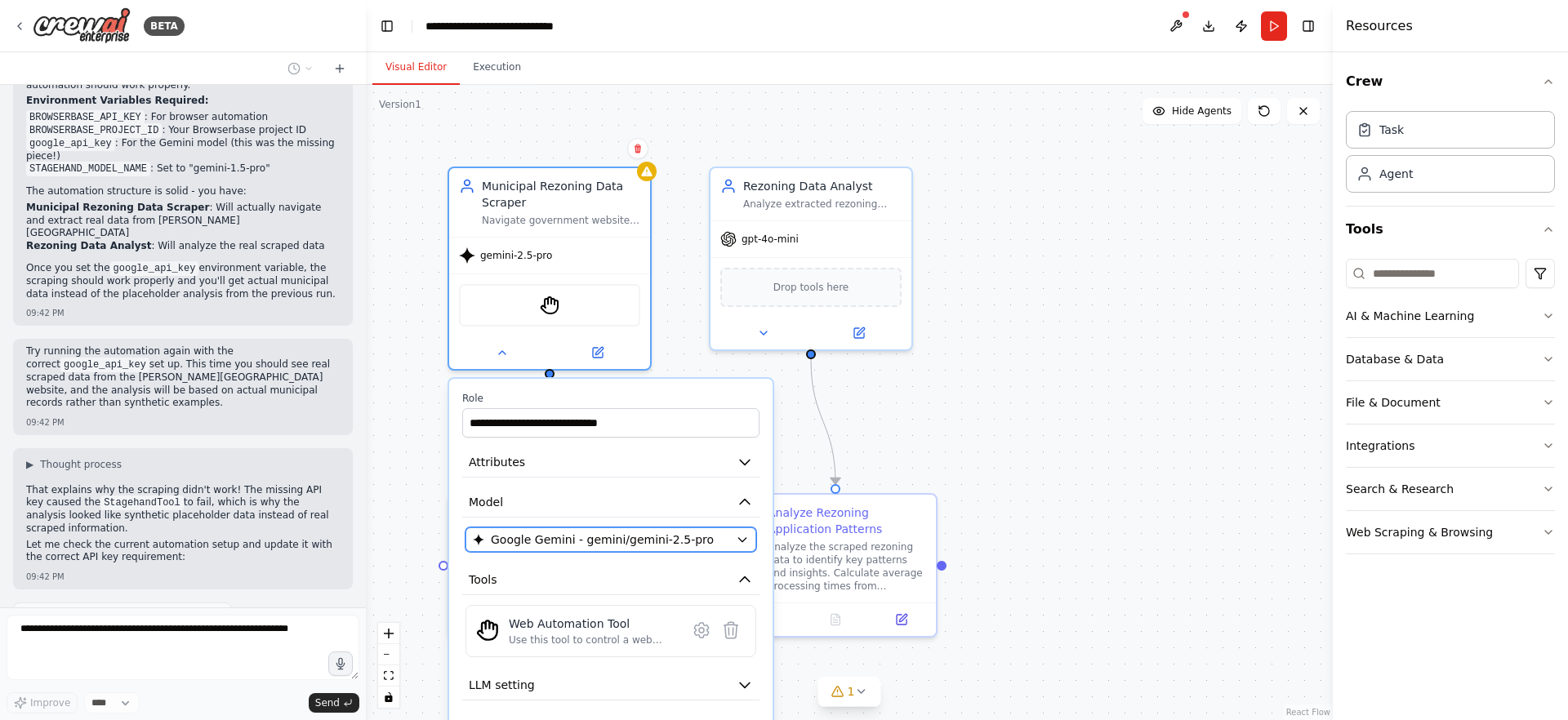
click at [549, 527] on button "Google Gemini - gemini/gemini-2.5-pro" at bounding box center [611, 540] width 291 height 25
click at [551, 543] on span "Google Gemini - gemini/gemini-2.5-pro" at bounding box center [602, 540] width 223 height 16
click at [742, 537] on icon "button" at bounding box center [742, 540] width 13 height 13
click at [741, 540] on icon "button" at bounding box center [742, 540] width 13 height 13
click at [318, 643] on div "Thinking..." at bounding box center [183, 658] width 339 height 30
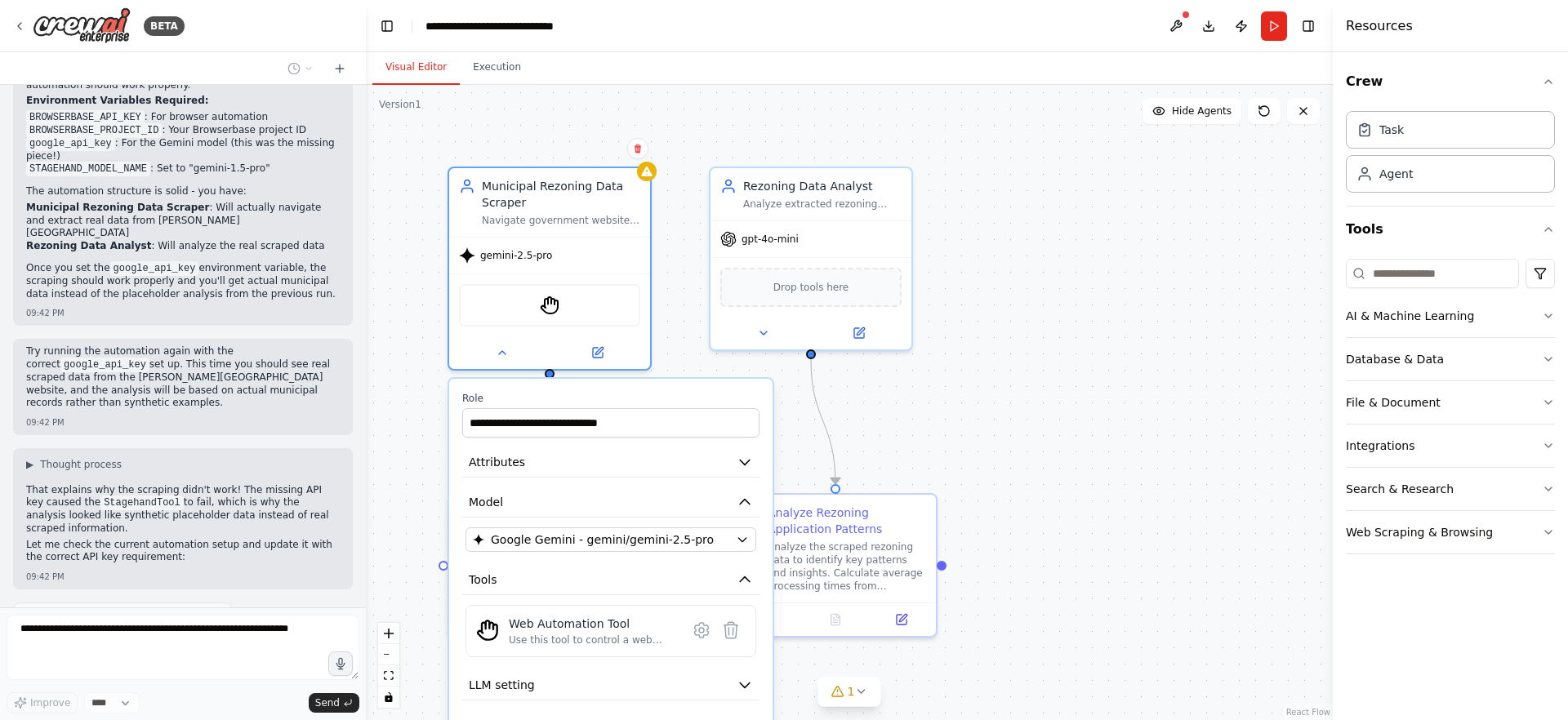
click at [681, 333] on div ".deletable-edge-delete-btn { width: 20px; height: 20px; border: 0px solid #ffff…" at bounding box center [849, 402] width 967 height 635
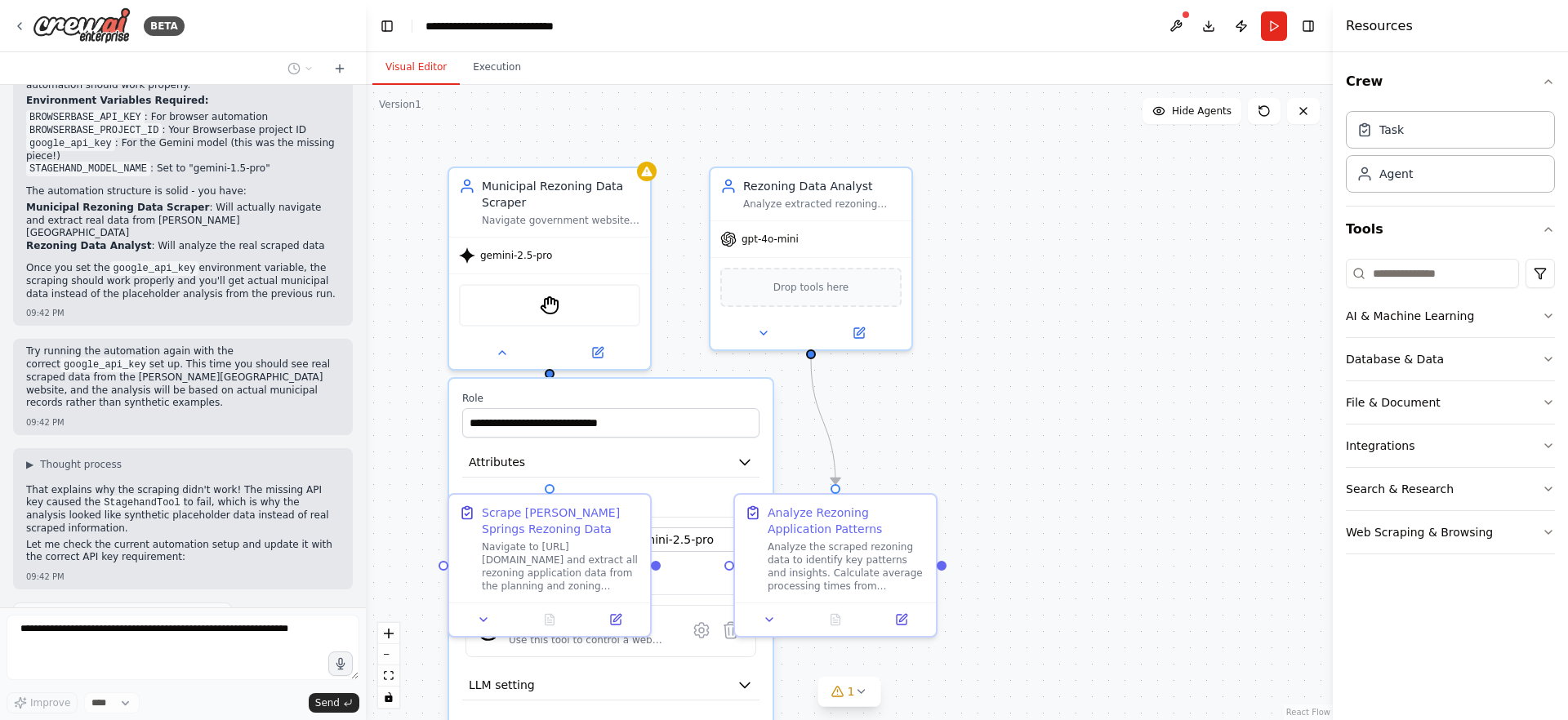
click at [443, 432] on div ".deletable-edge-delete-btn { width: 20px; height: 20px; border: 0px solid #ffff…" at bounding box center [849, 402] width 967 height 635
drag, startPoint x: 393, startPoint y: 469, endPoint x: 402, endPoint y: 463, distance: 10.8
click at [393, 468] on div ".deletable-edge-delete-btn { width: 20px; height: 20px; border: 0px solid #ffff…" at bounding box center [849, 402] width 967 height 635
click at [881, 431] on div ".deletable-edge-delete-btn { width: 20px; height: 20px; border: 0px solid #ffff…" at bounding box center [849, 402] width 967 height 635
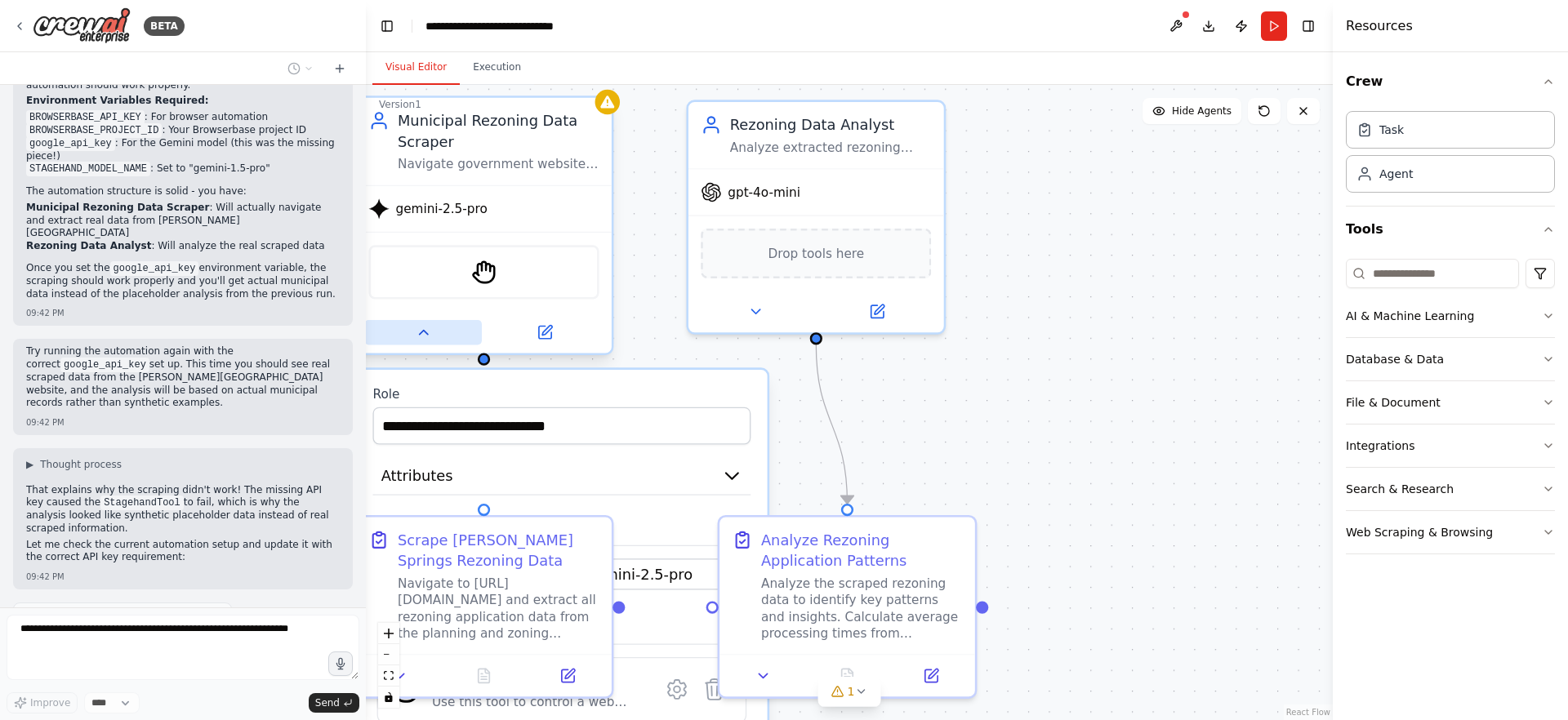
click at [423, 336] on icon at bounding box center [423, 332] width 16 height 16
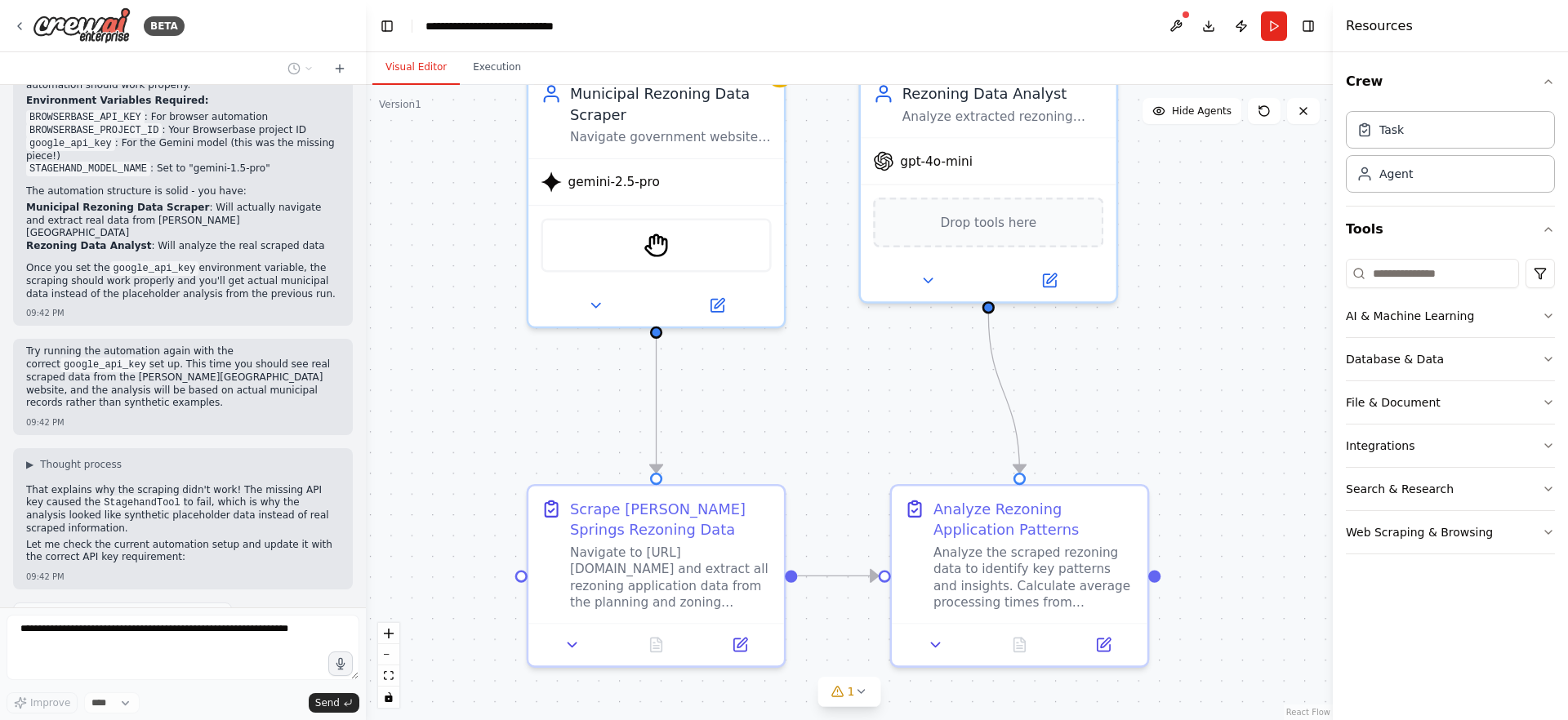
drag, startPoint x: 607, startPoint y: 455, endPoint x: 781, endPoint y: 423, distance: 176.9
click at [781, 423] on div ".deletable-edge-delete-btn { width: 20px; height: 20px; border: 0px solid #ffff…" at bounding box center [849, 402] width 967 height 635
click at [735, 639] on icon at bounding box center [741, 639] width 12 height 12
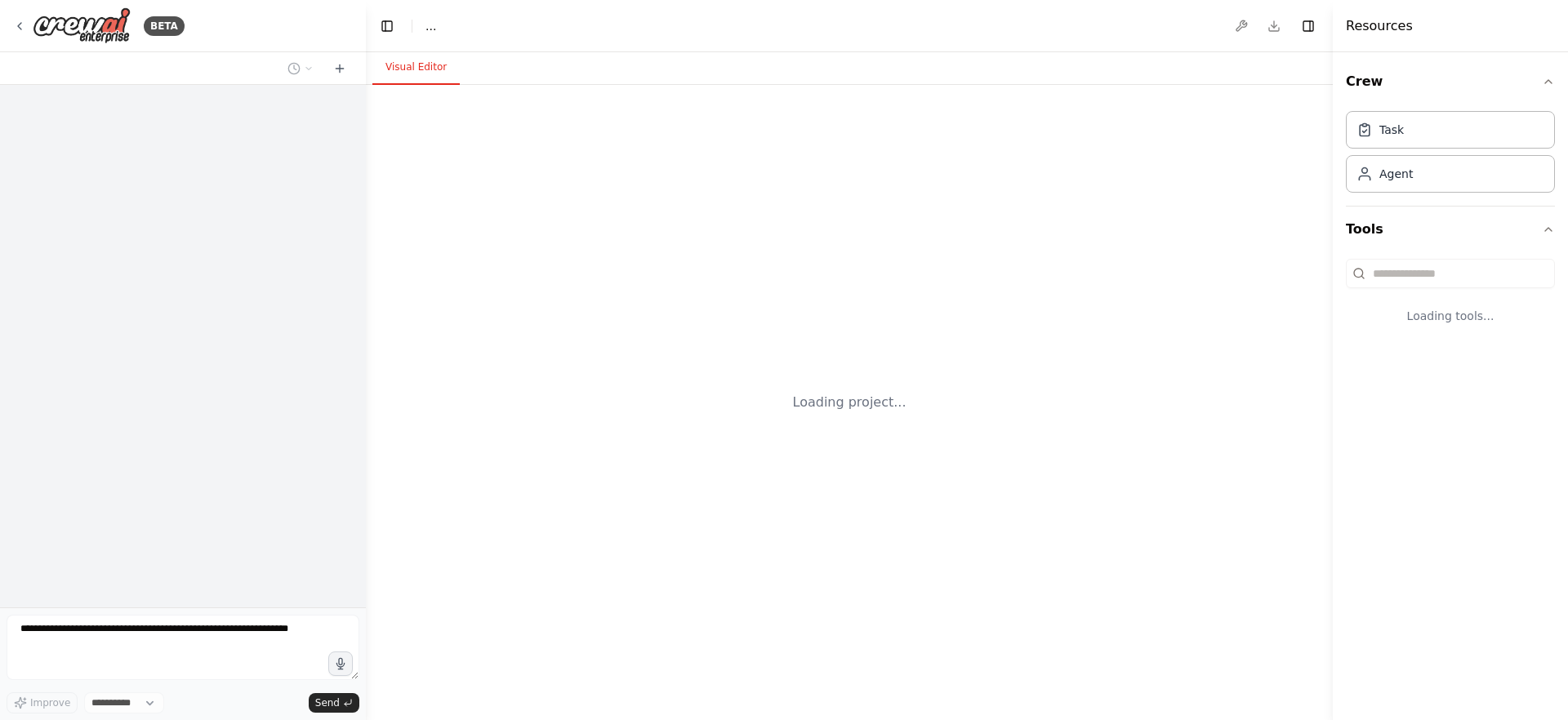
select select "****"
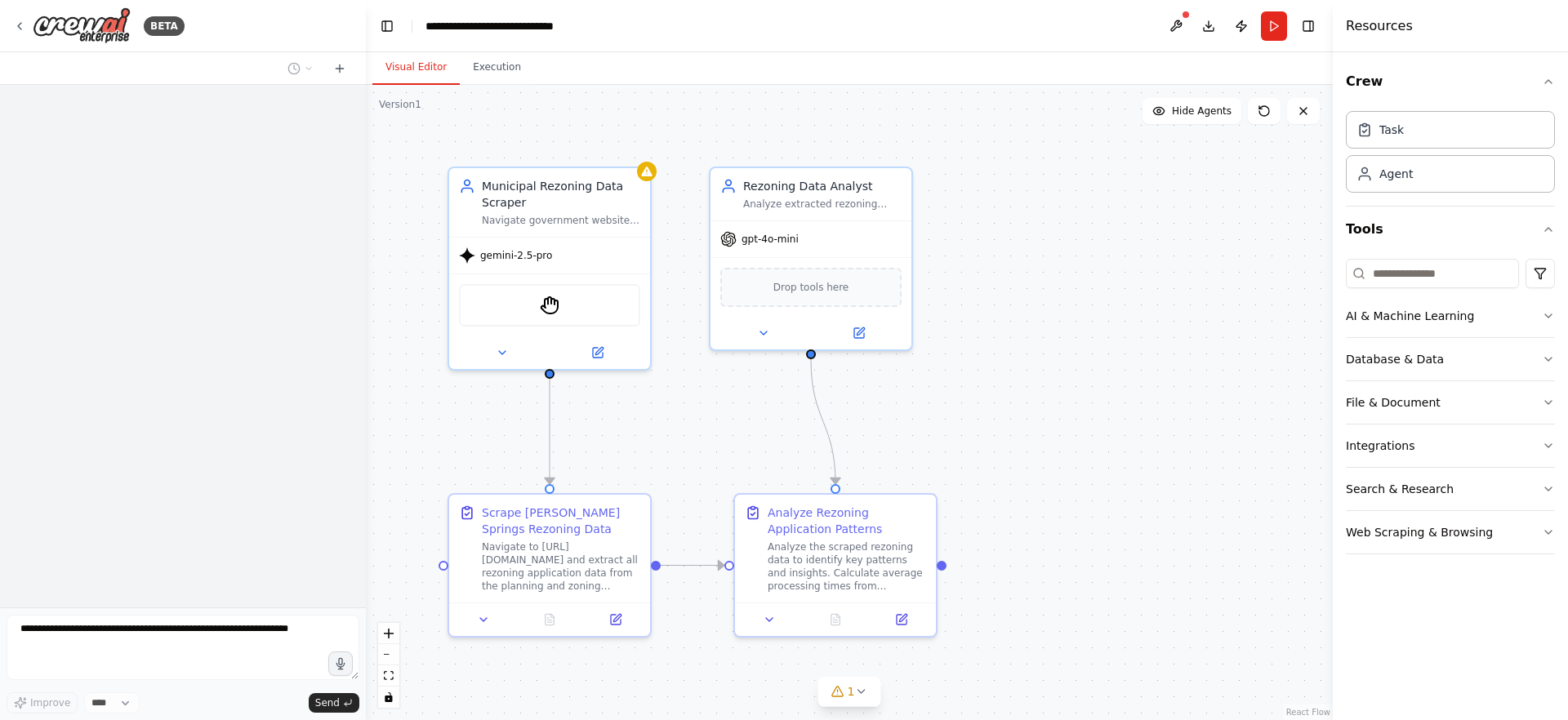
scroll to position [4122, 0]
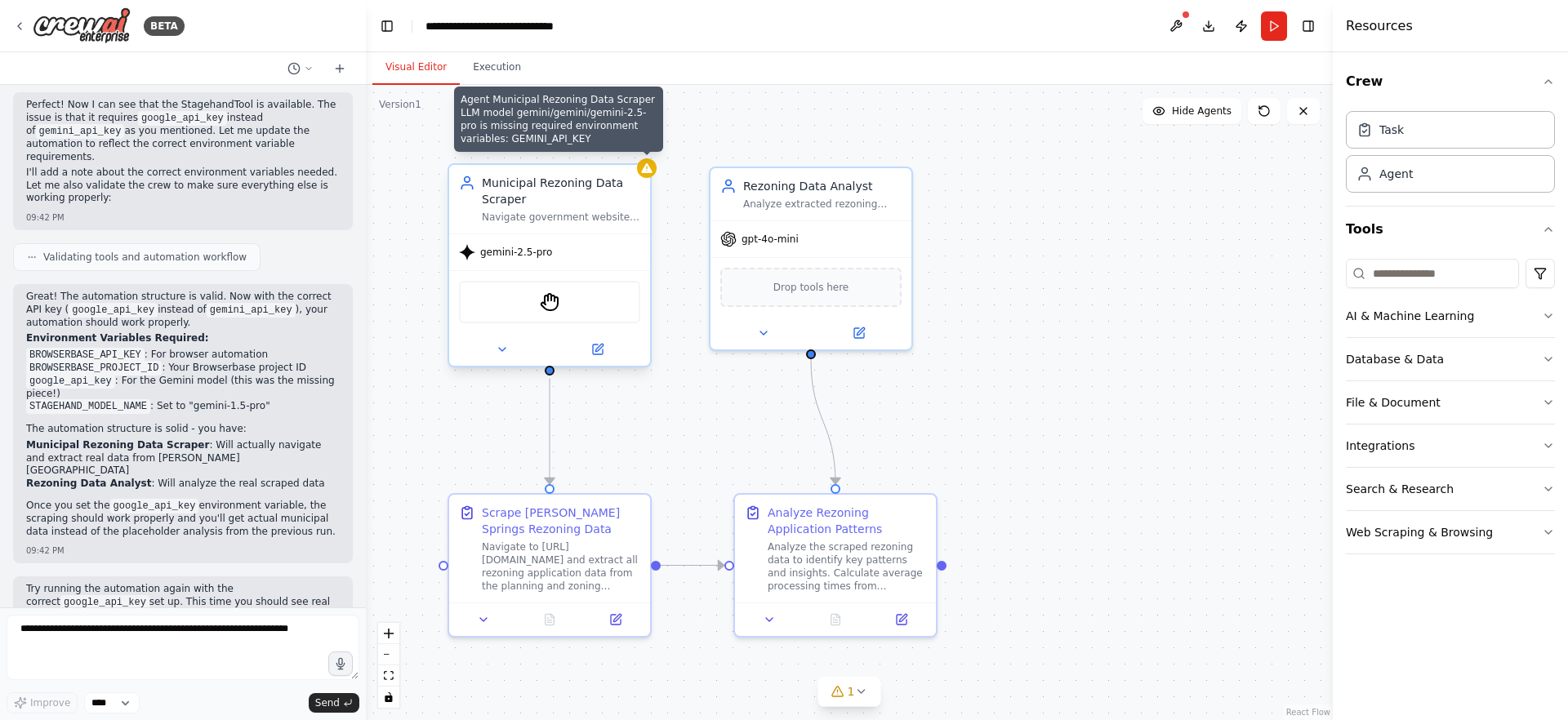
click at [648, 171] on icon at bounding box center [646, 168] width 11 height 10
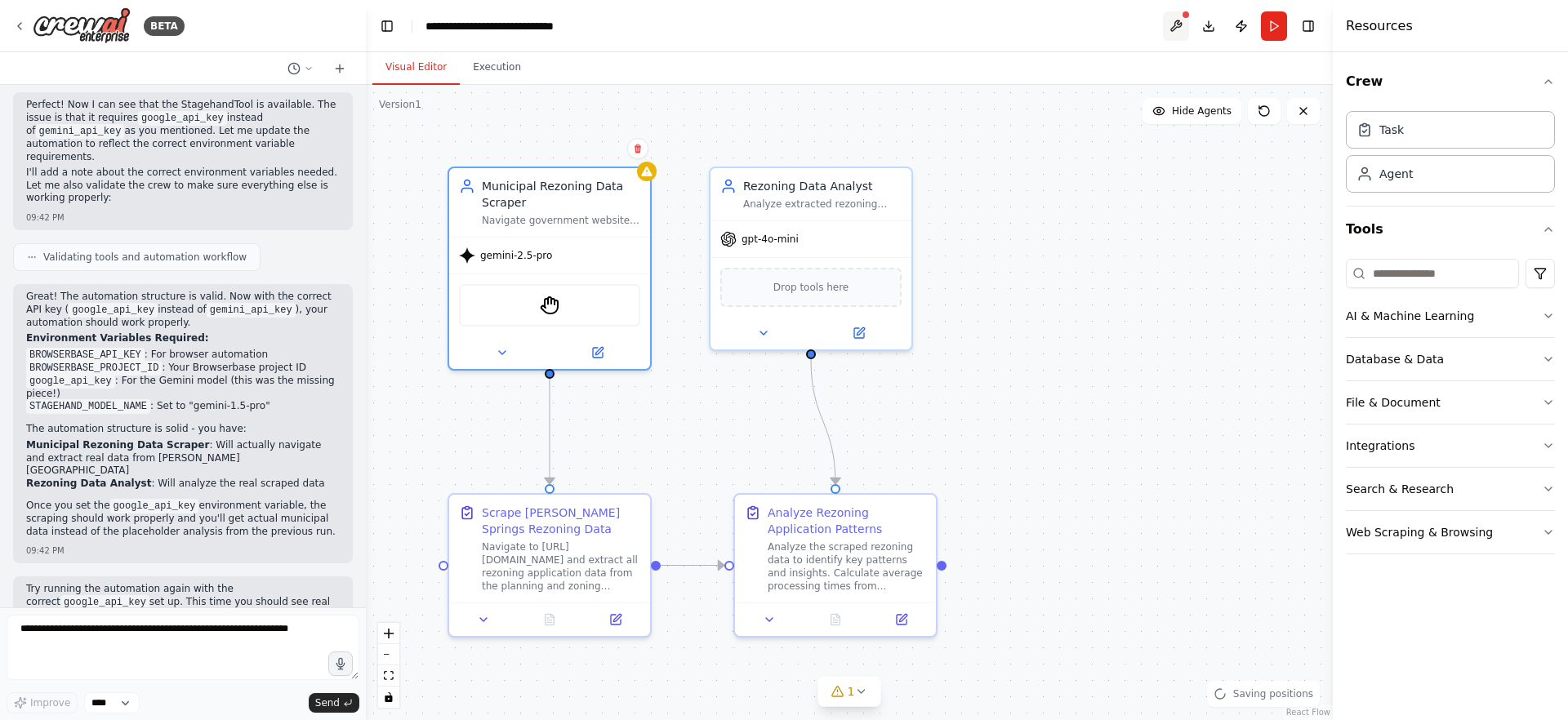
click at [1182, 31] on button at bounding box center [1176, 26] width 26 height 30
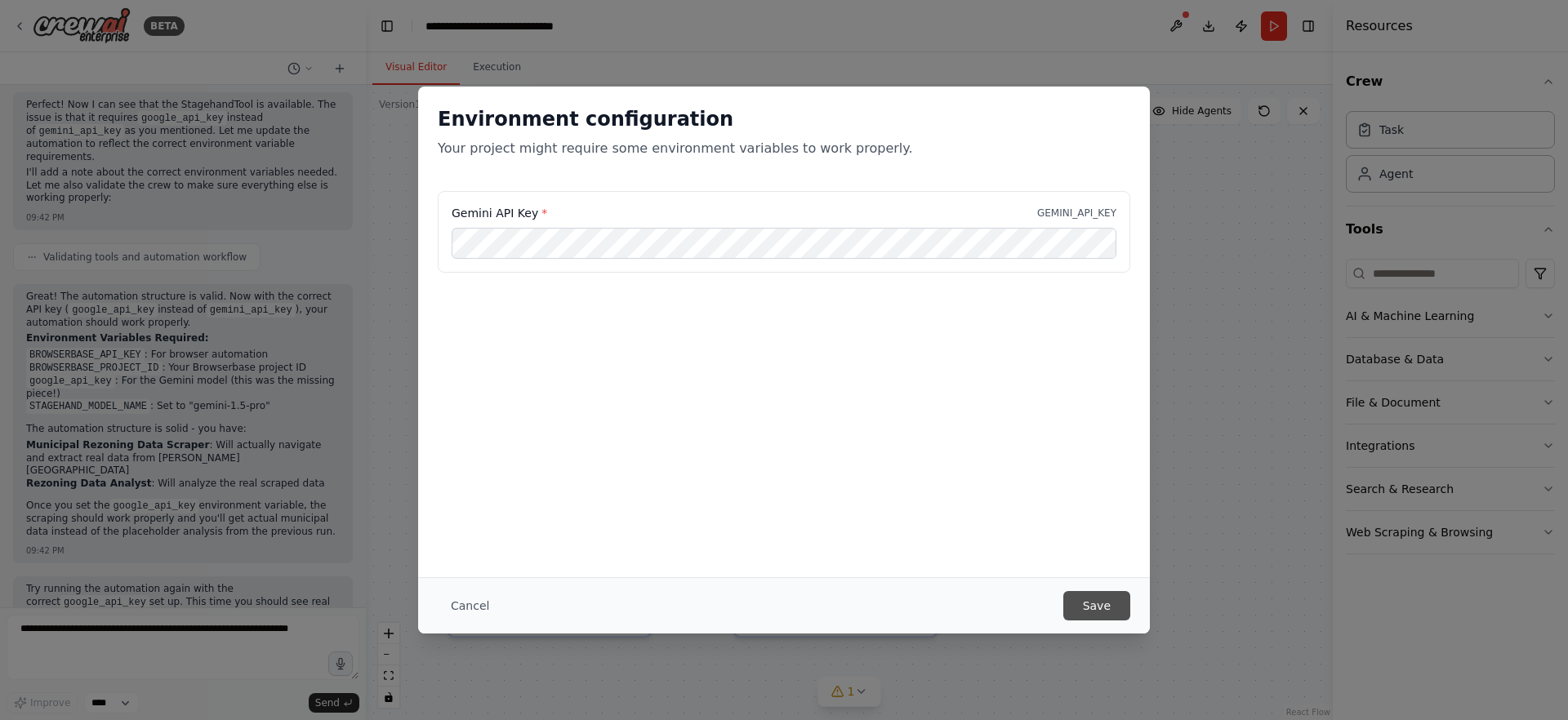
click at [1092, 603] on button "Save" at bounding box center [1096, 606] width 67 height 30
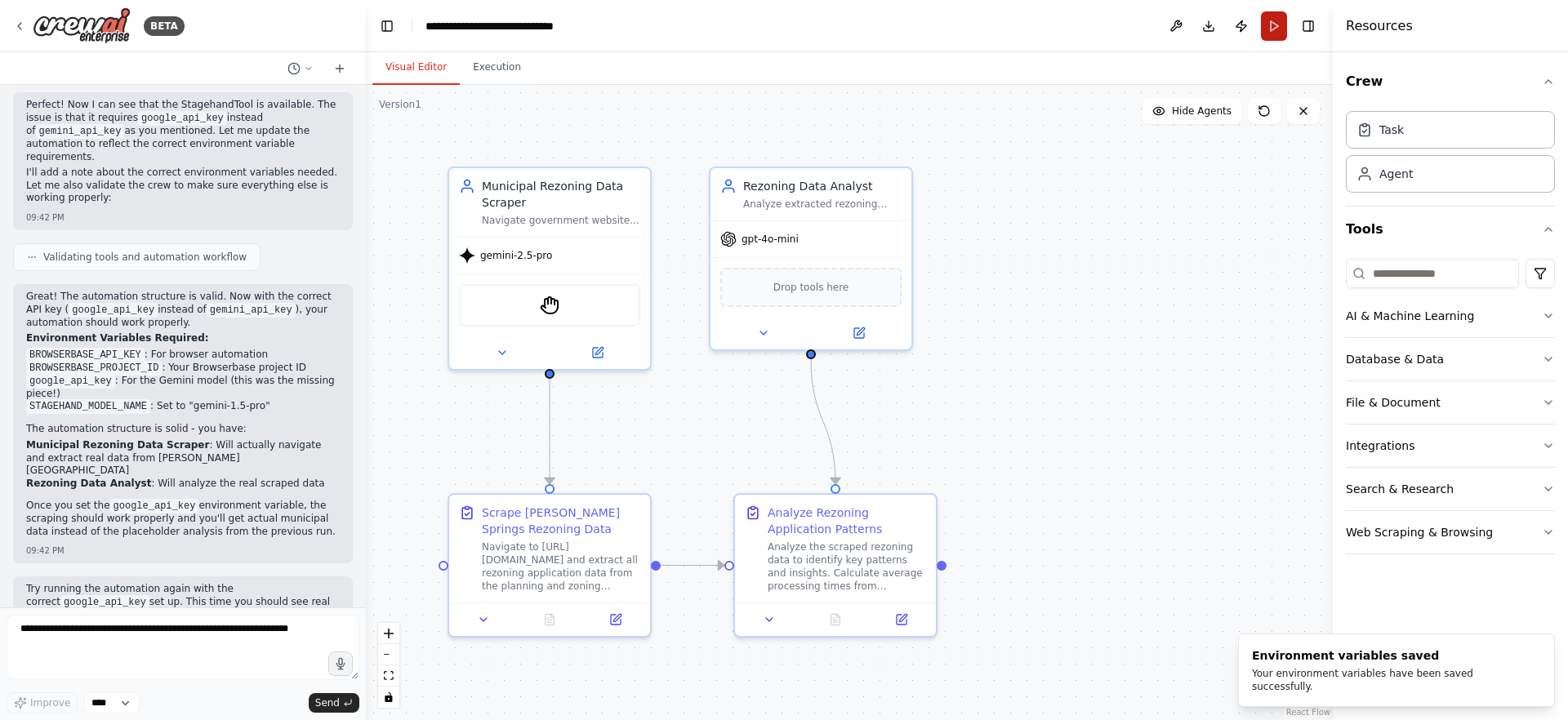
click at [1275, 35] on button "Run" at bounding box center [1274, 26] width 26 height 30
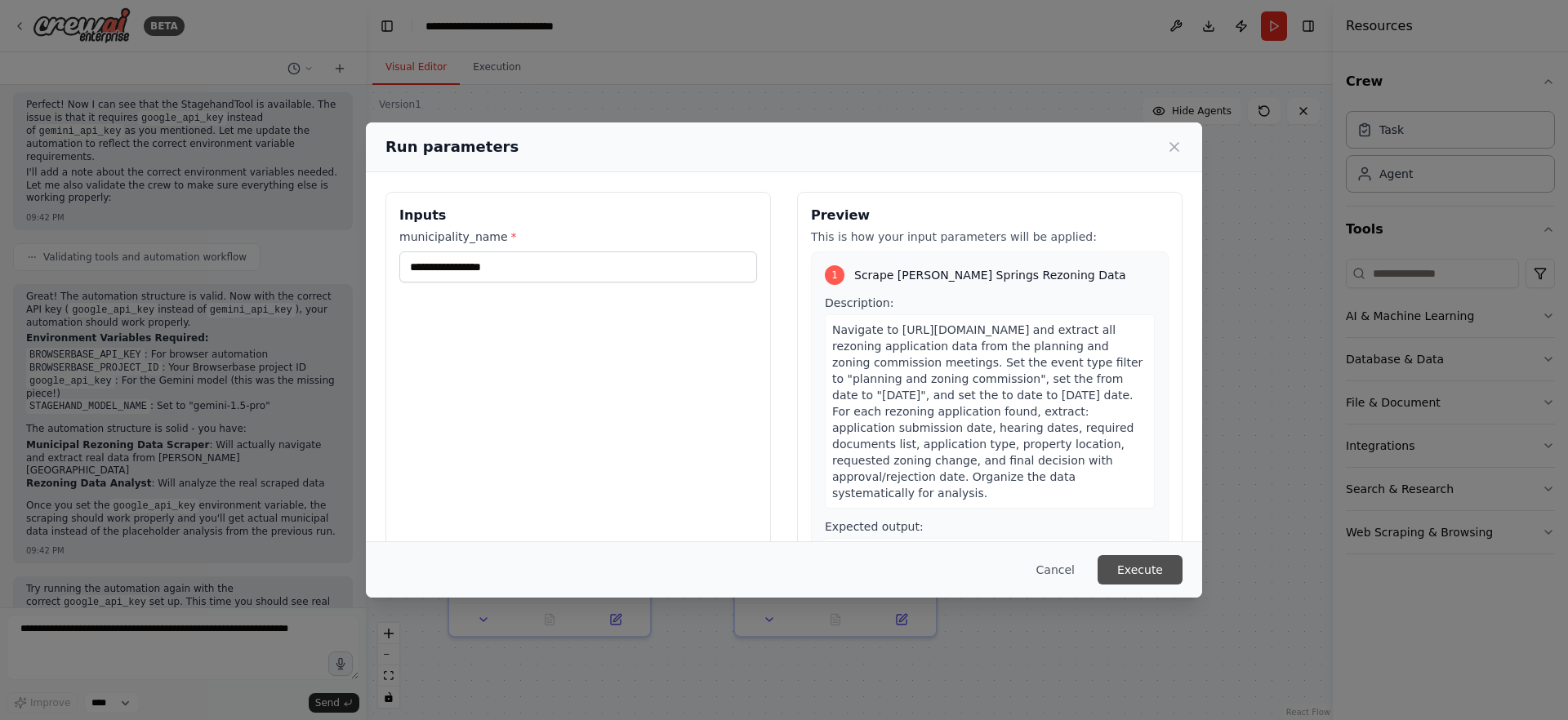
click at [1130, 568] on button "Execute" at bounding box center [1140, 570] width 85 height 30
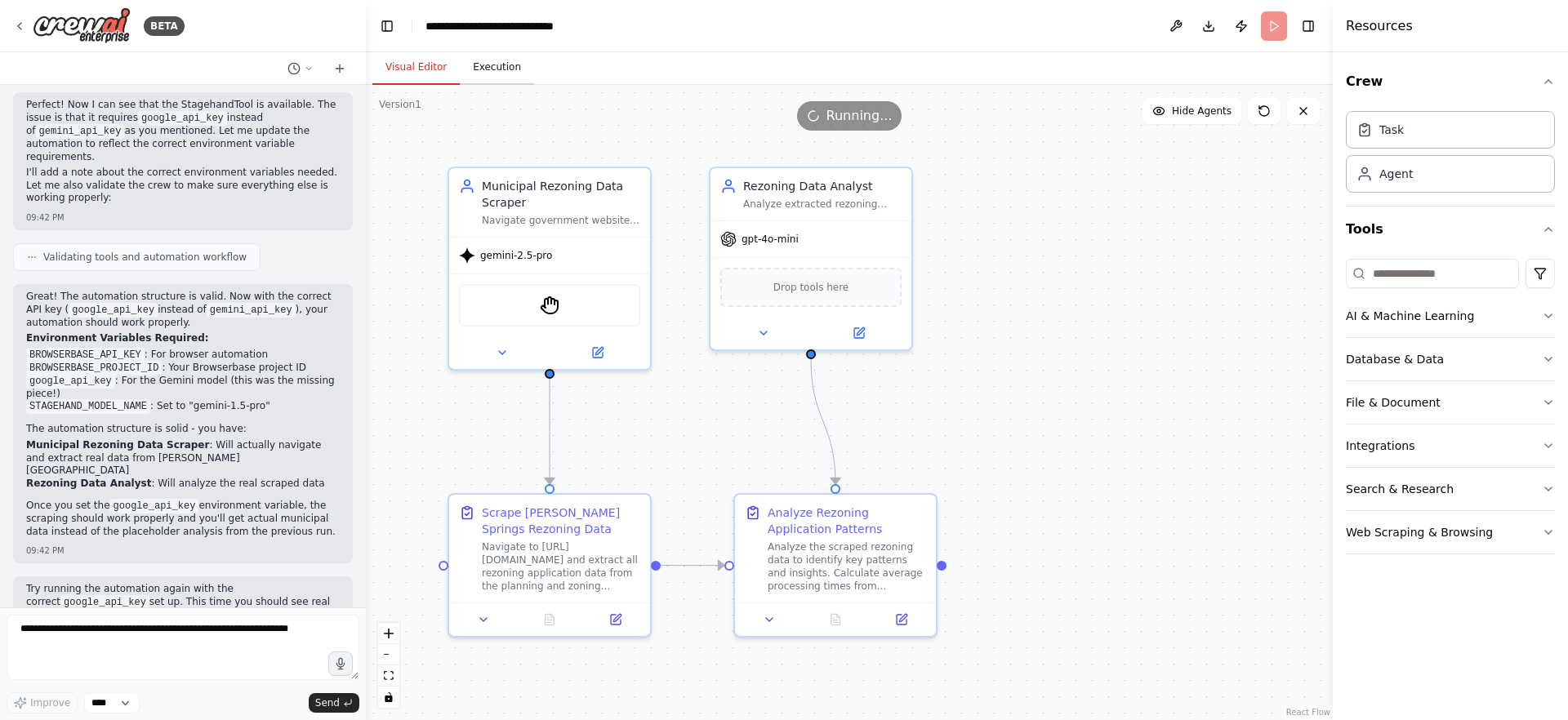
click at [506, 66] on button "Execution" at bounding box center [497, 68] width 74 height 35
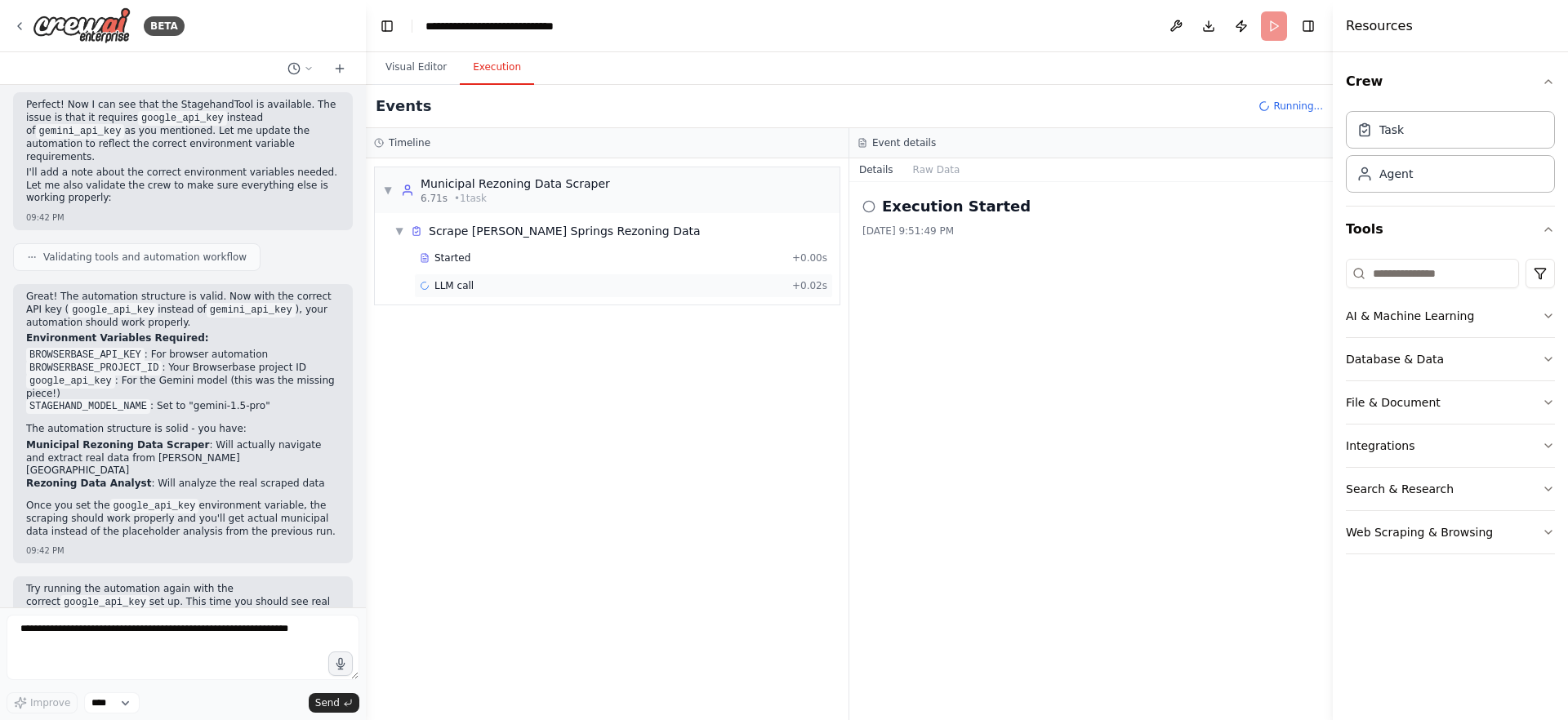
click at [464, 284] on span "LLM call" at bounding box center [454, 286] width 40 height 13
click at [615, 322] on div "Web Automation Tool + 7.62s" at bounding box center [623, 314] width 419 height 25
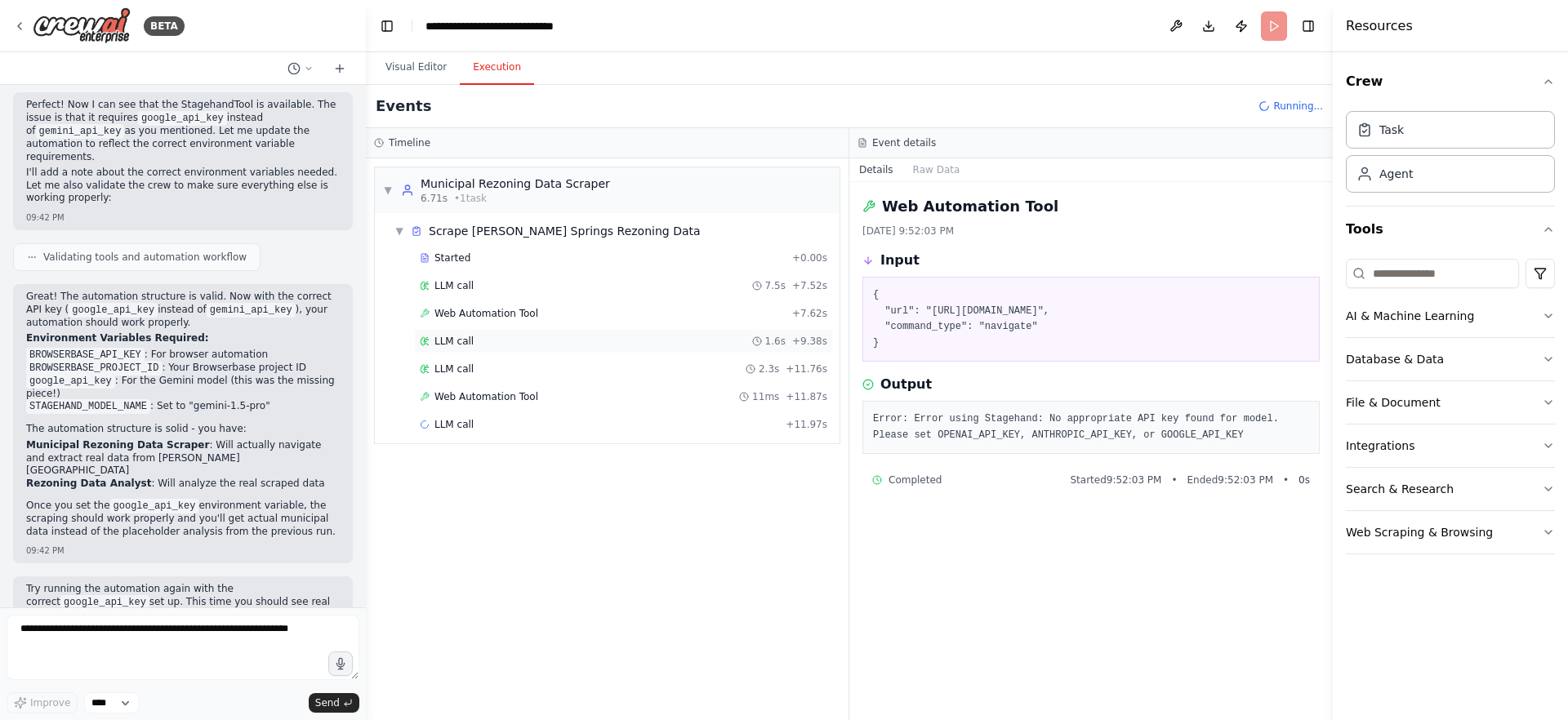
click at [618, 340] on div "LLM call 1.6s + 9.38s" at bounding box center [623, 341] width 408 height 13
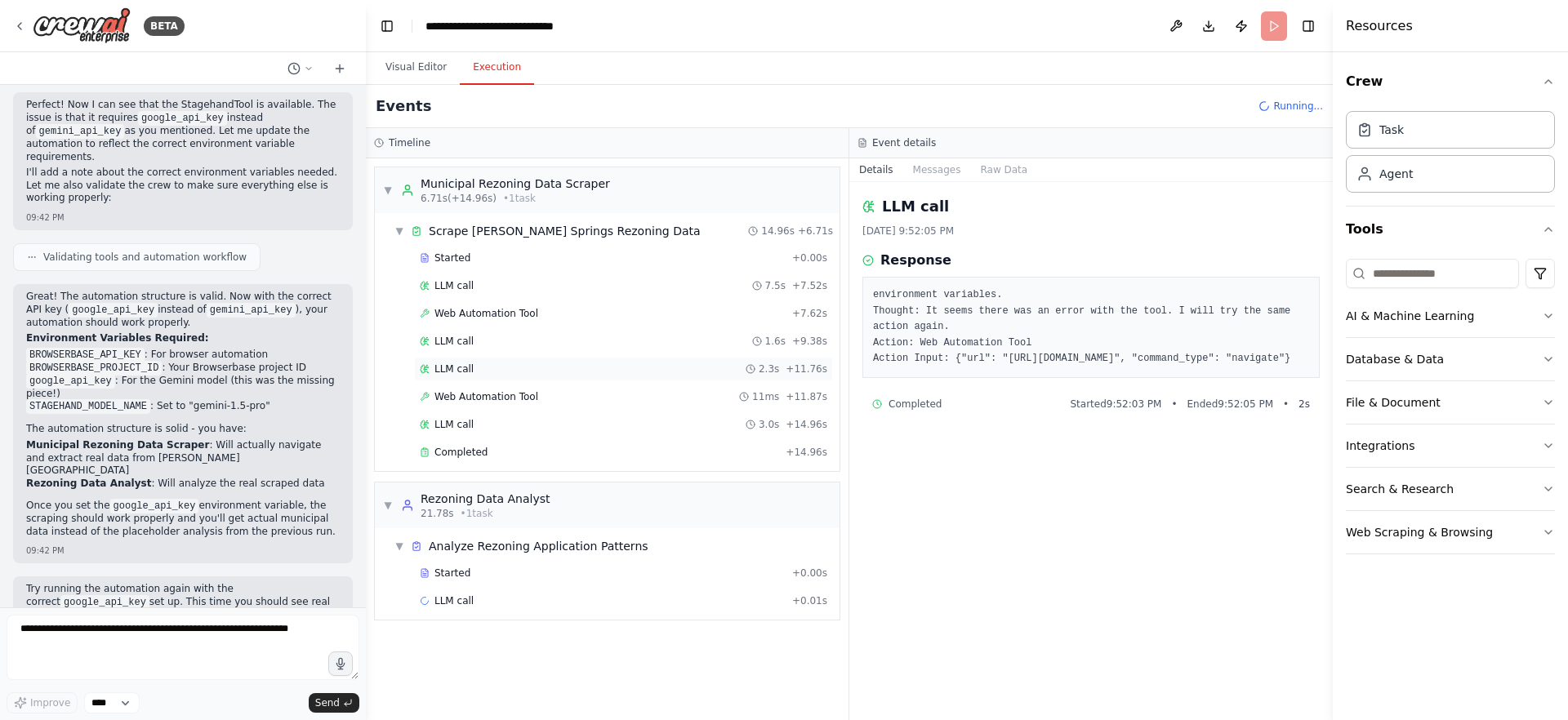
click at [615, 362] on div "LLM call 2.3s + 11.76s" at bounding box center [623, 369] width 408 height 13
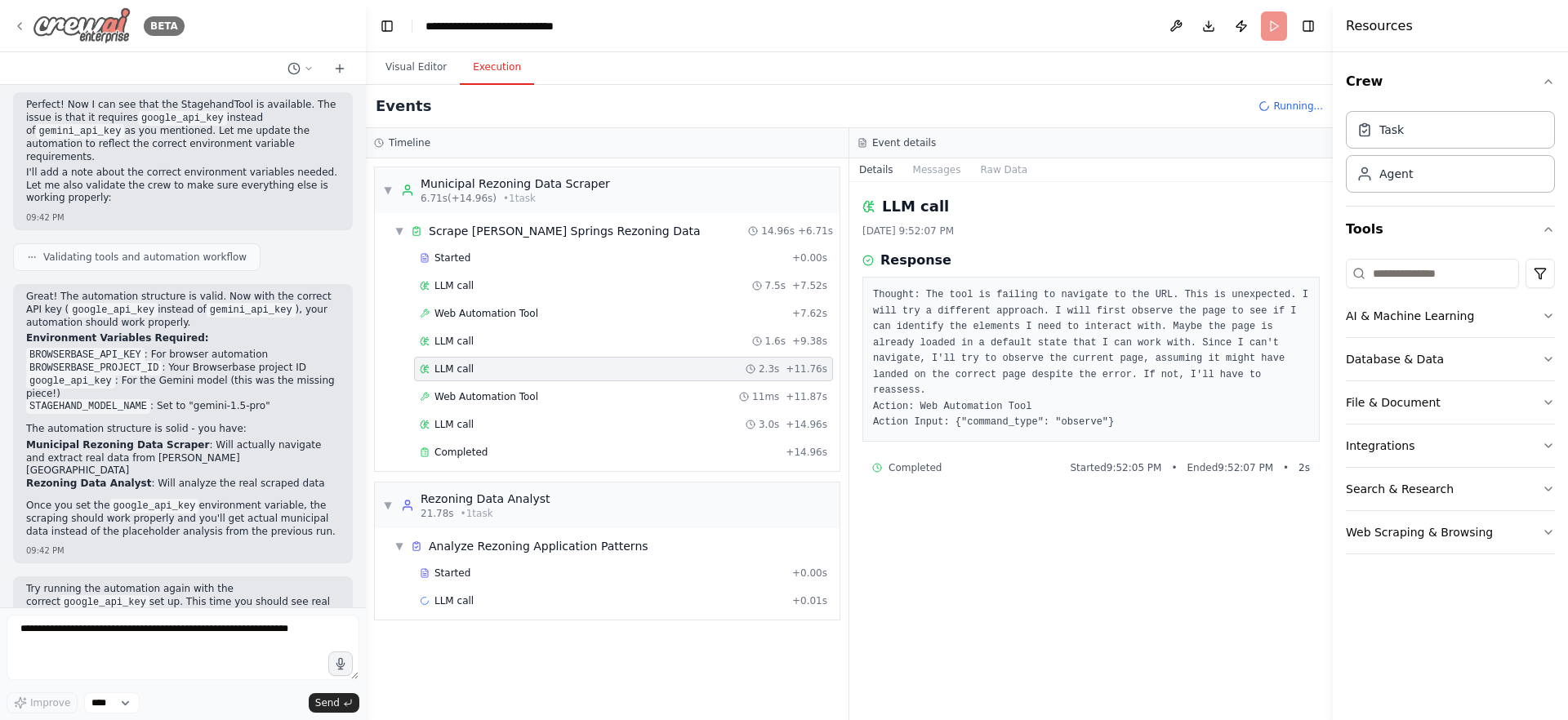
click at [26, 35] on div "BETA" at bounding box center [99, 26] width 171 height 37
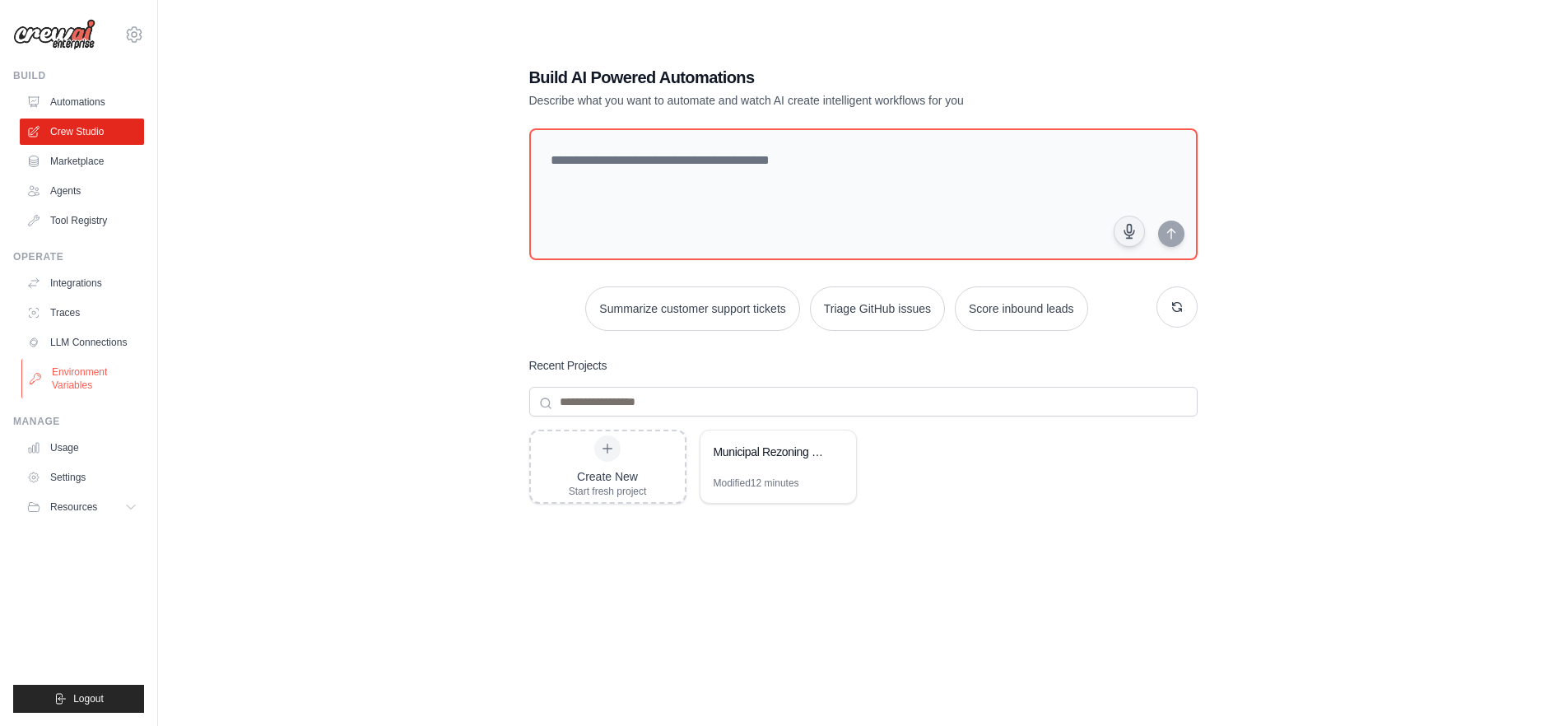
click at [80, 384] on link "Environment Variables" at bounding box center [84, 379] width 125 height 40
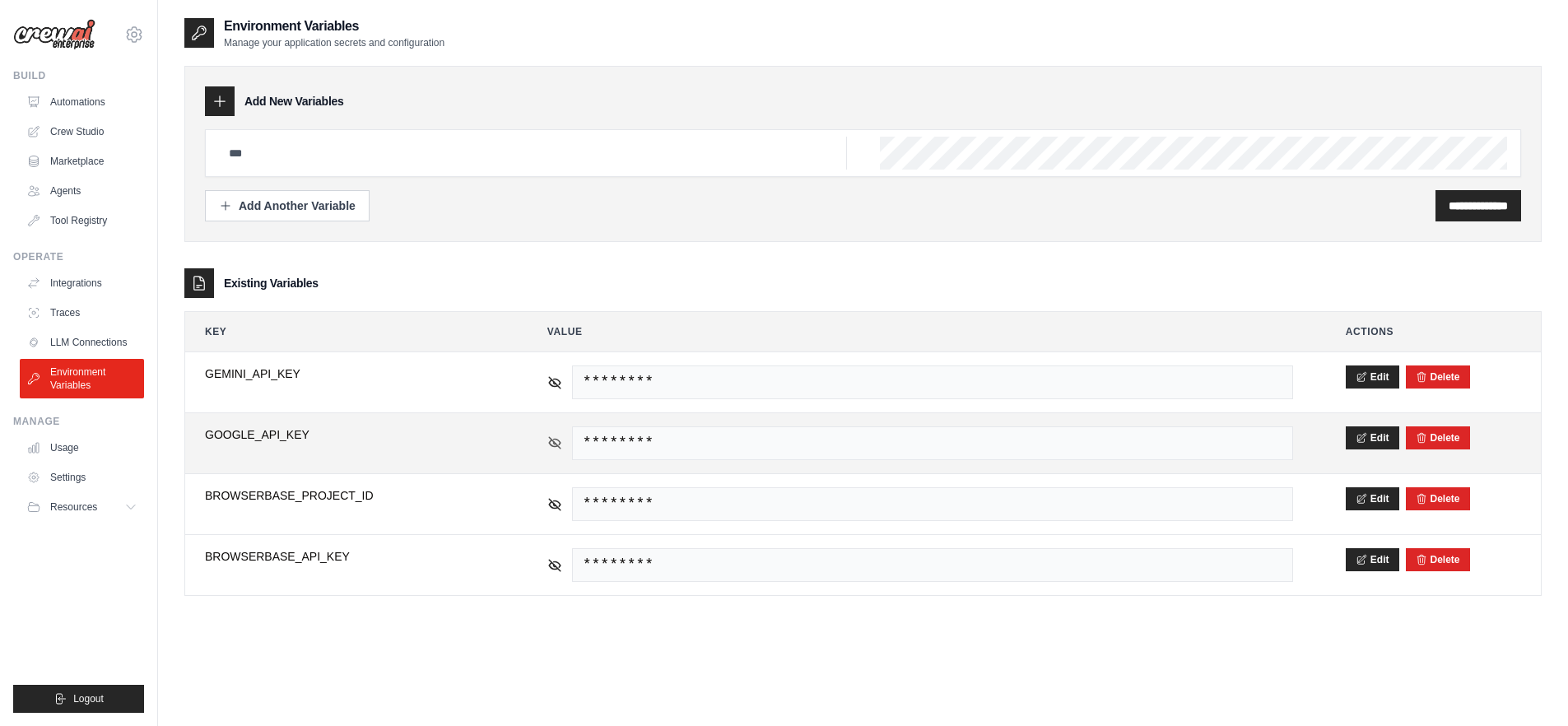
click at [561, 439] on icon at bounding box center [555, 443] width 15 height 15
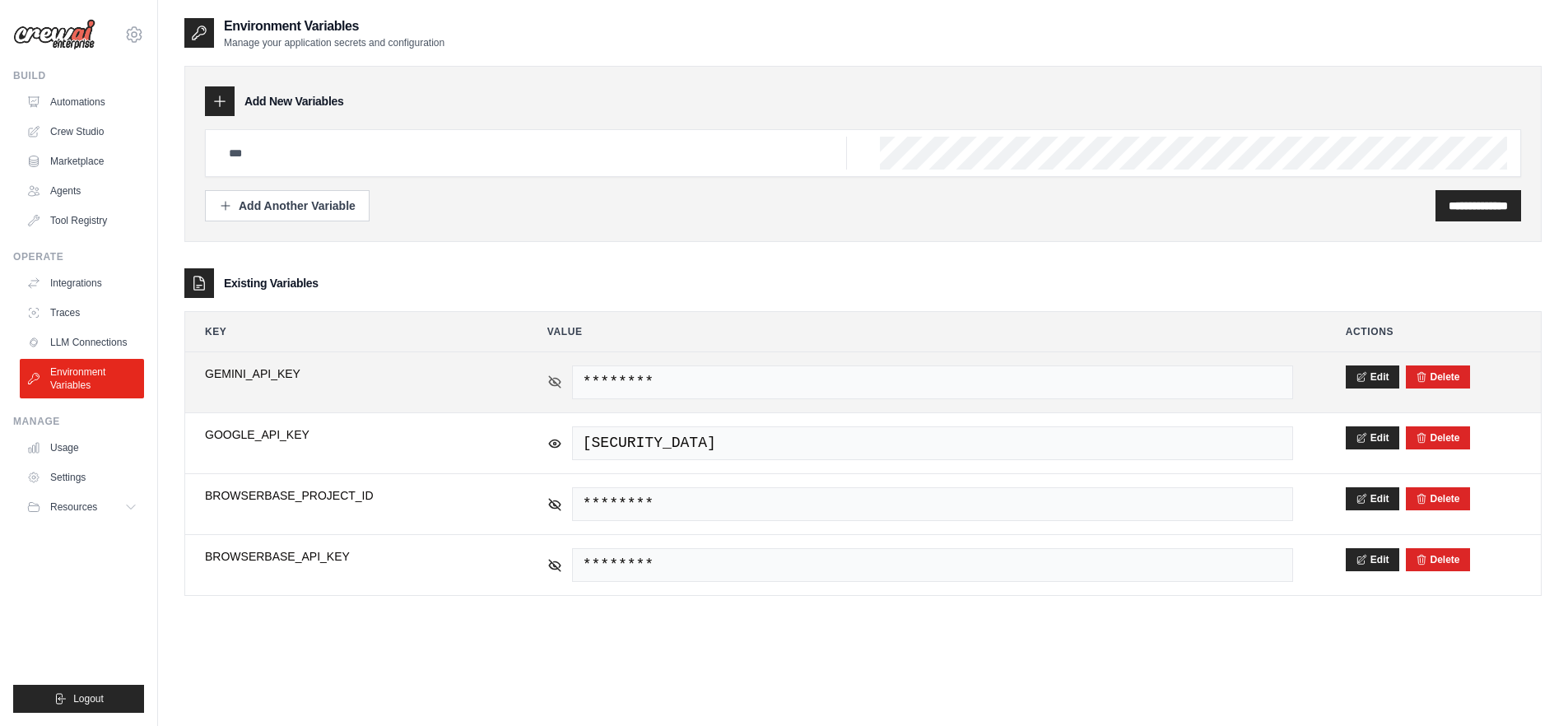
click at [556, 385] on icon at bounding box center [555, 381] width 12 height 7
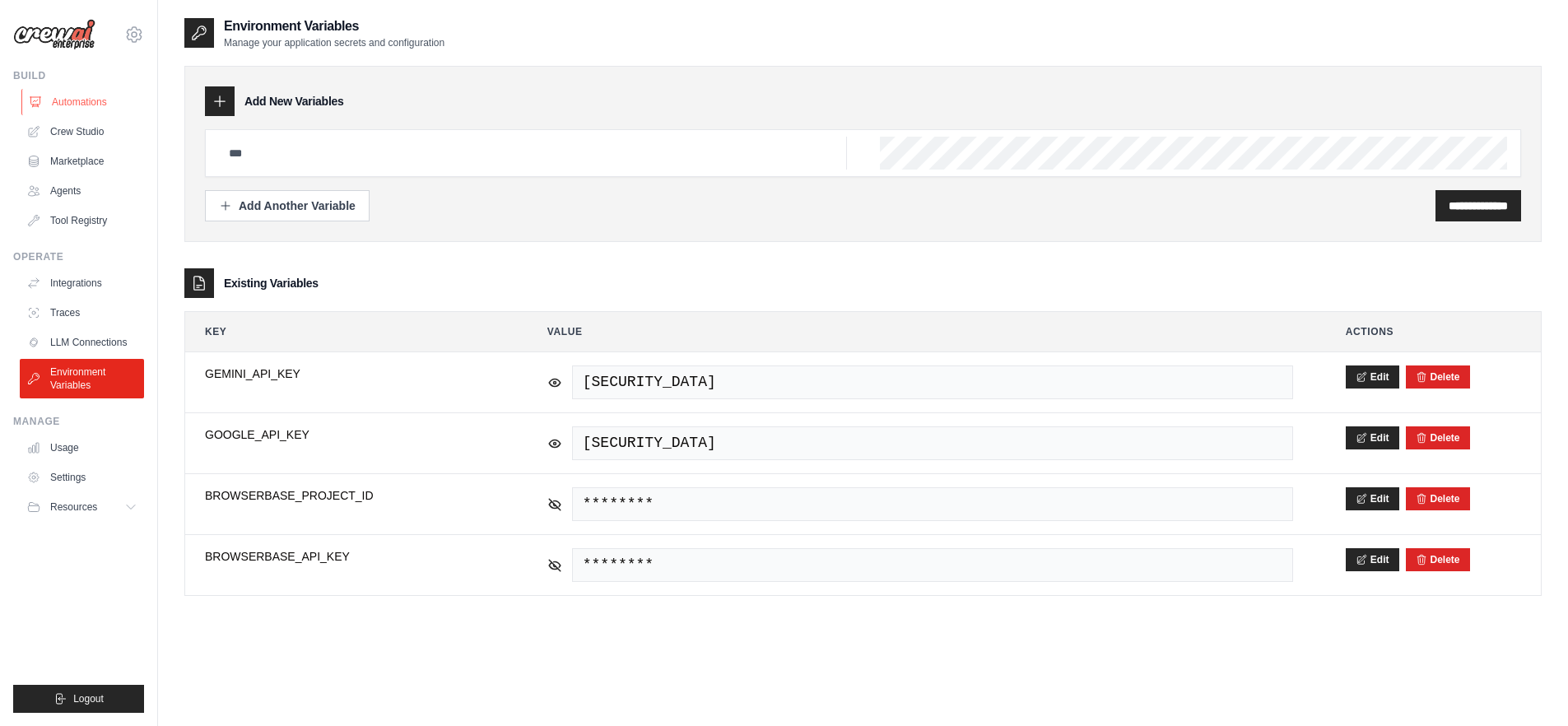
click at [89, 104] on link "Automations" at bounding box center [84, 102] width 125 height 27
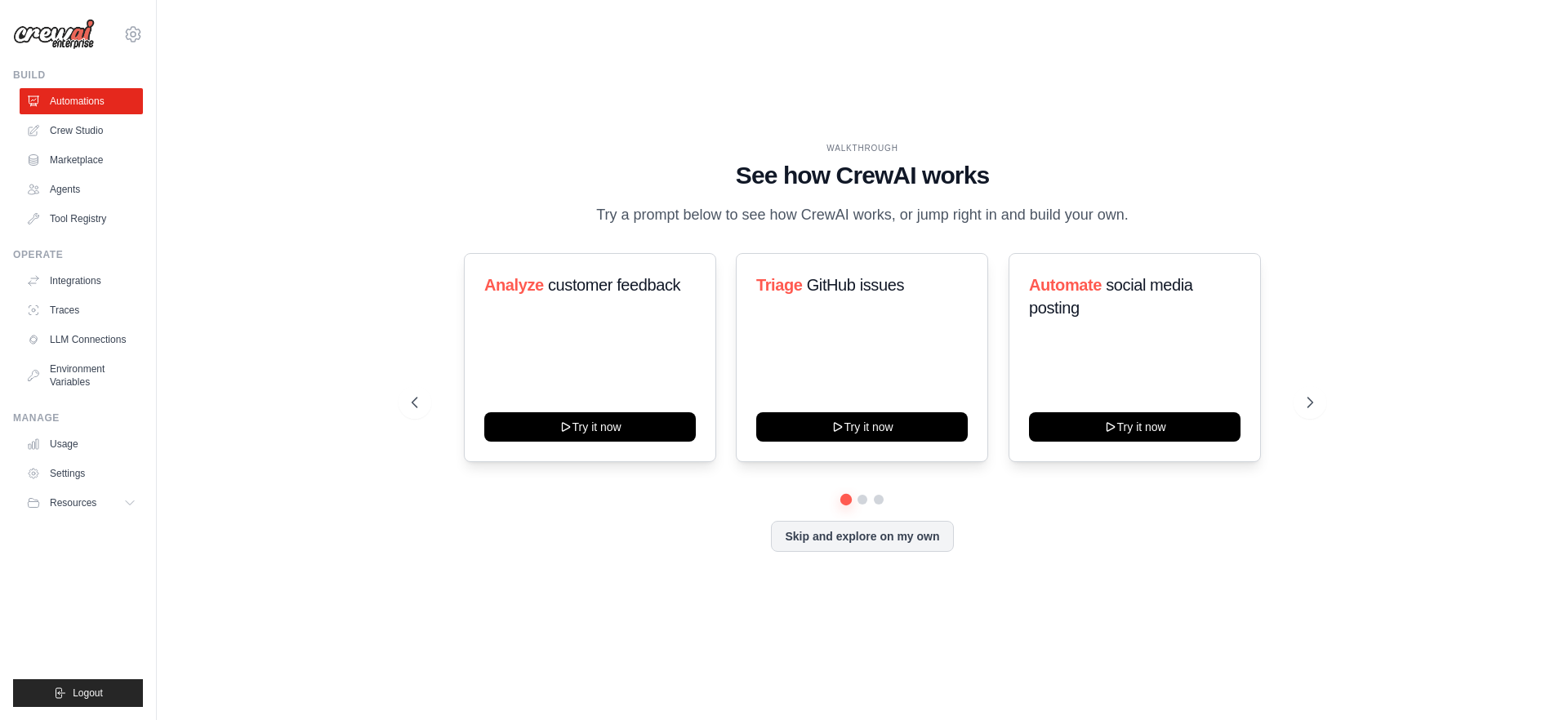
click at [89, 130] on link "Crew Studio" at bounding box center [82, 131] width 124 height 26
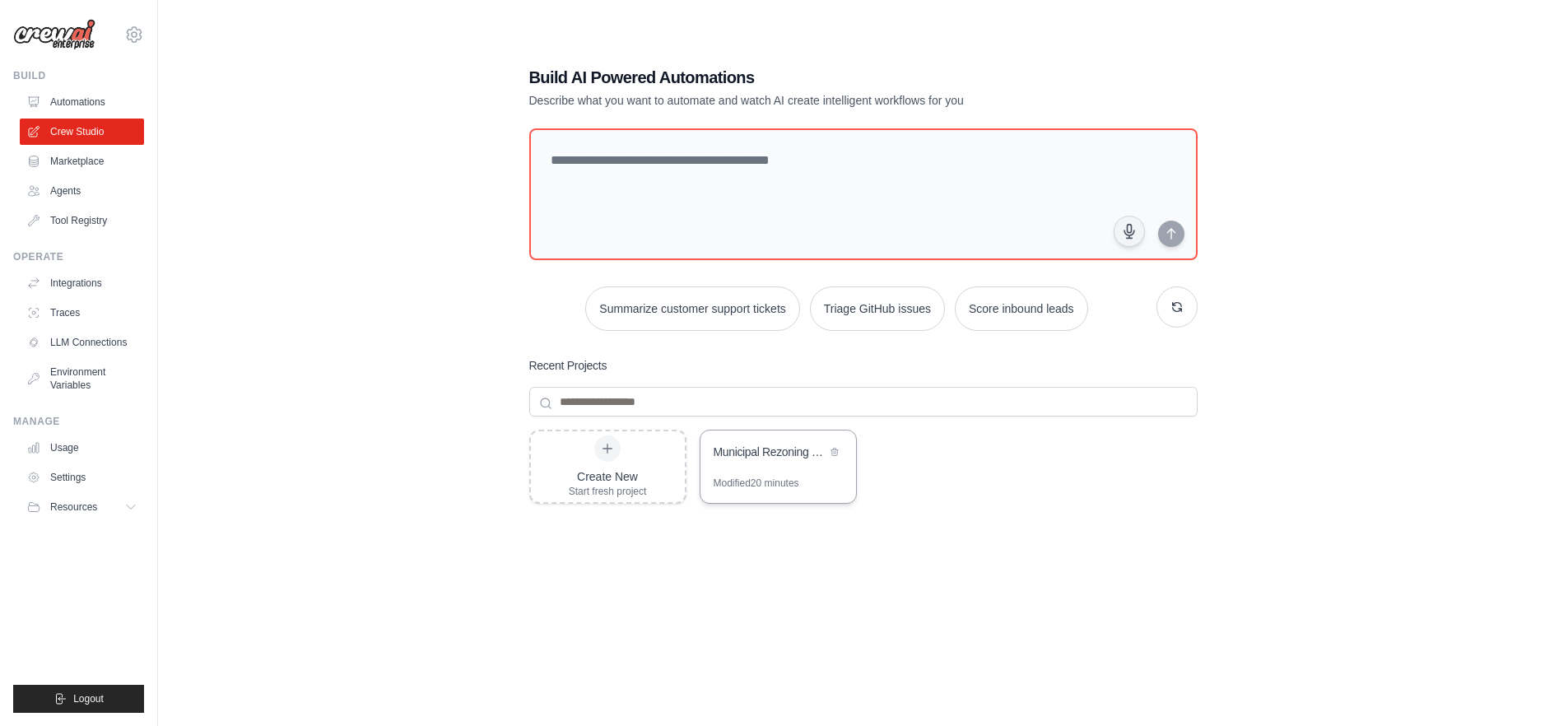
click at [783, 466] on div "Municipal Rezoning Data Scraper" at bounding box center [777, 454] width 155 height 47
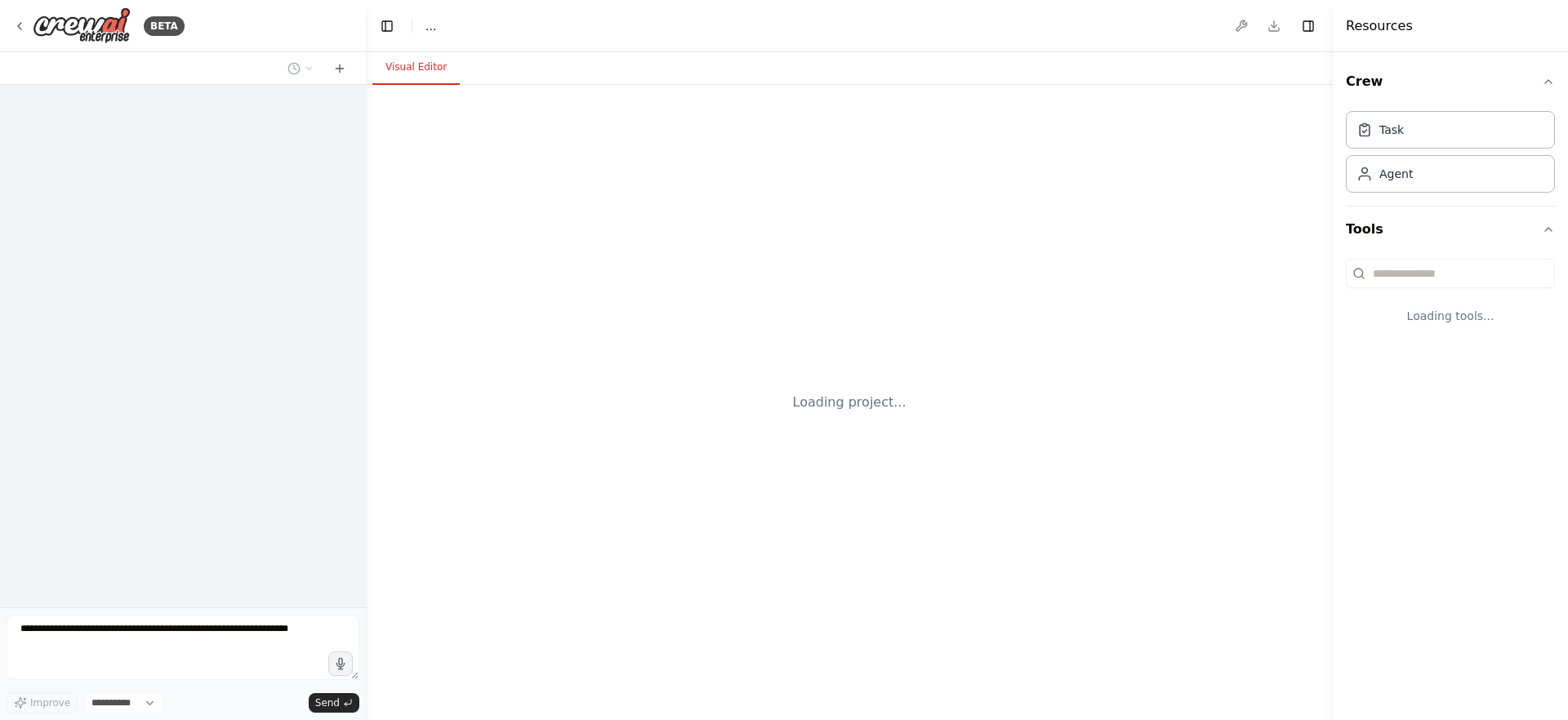
select select "****"
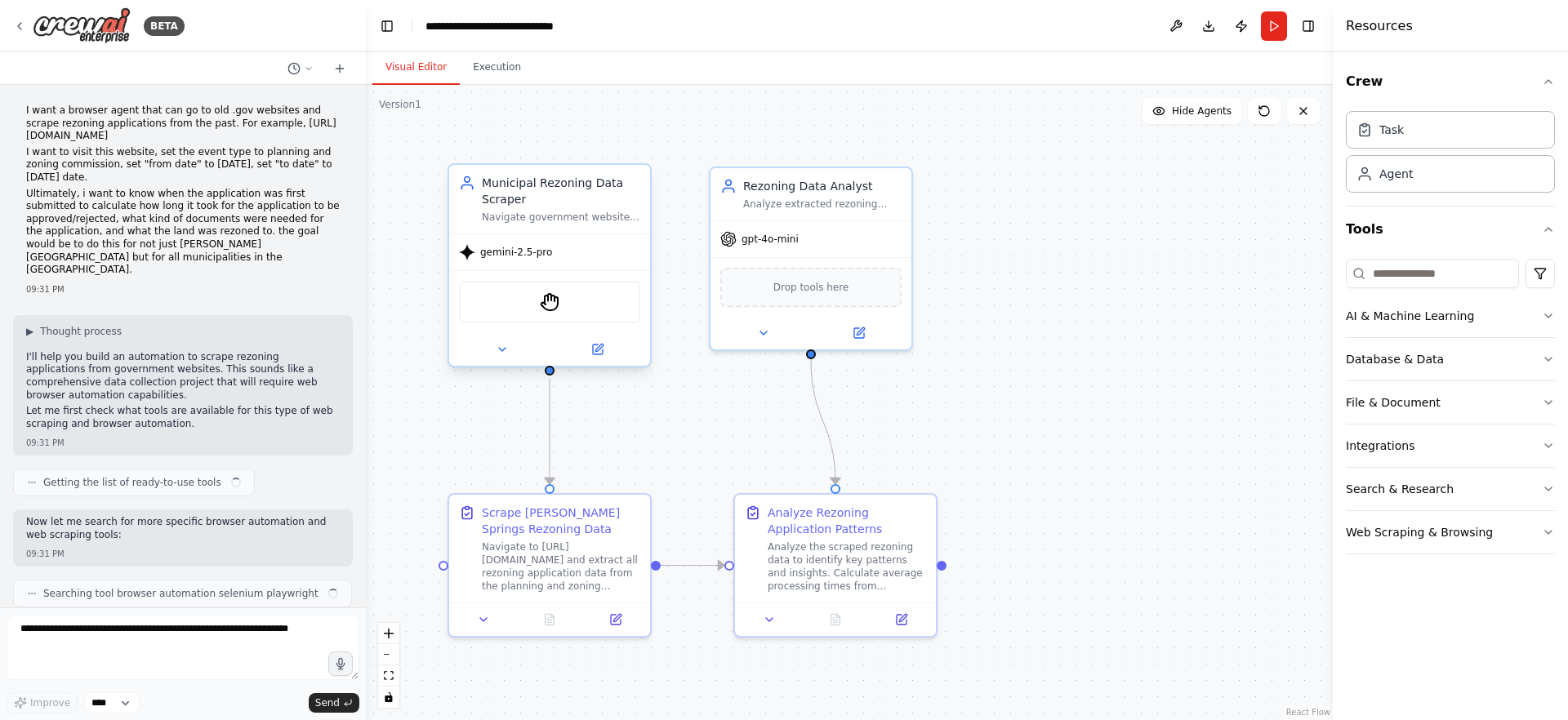
scroll to position [4122, 0]
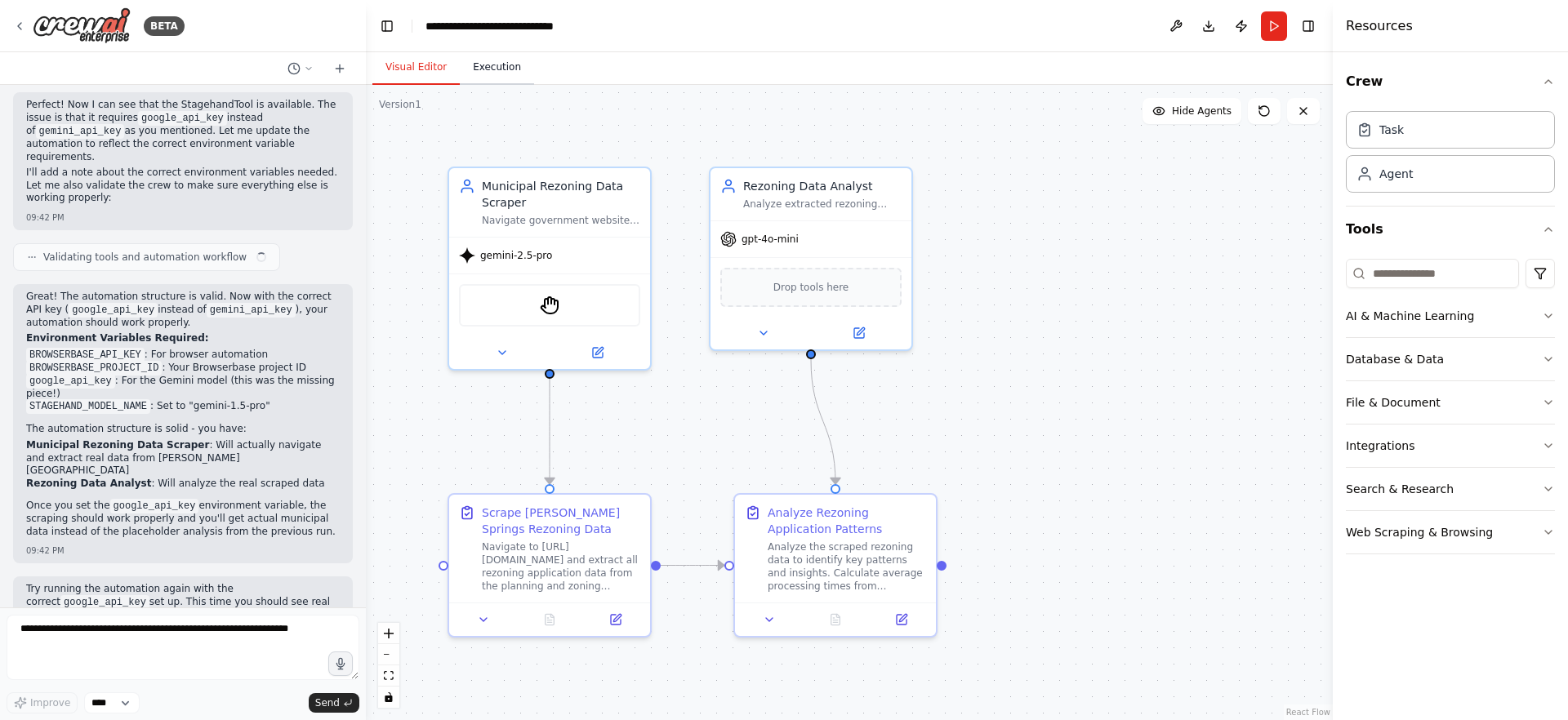
click at [494, 82] on button "Execution" at bounding box center [497, 68] width 74 height 35
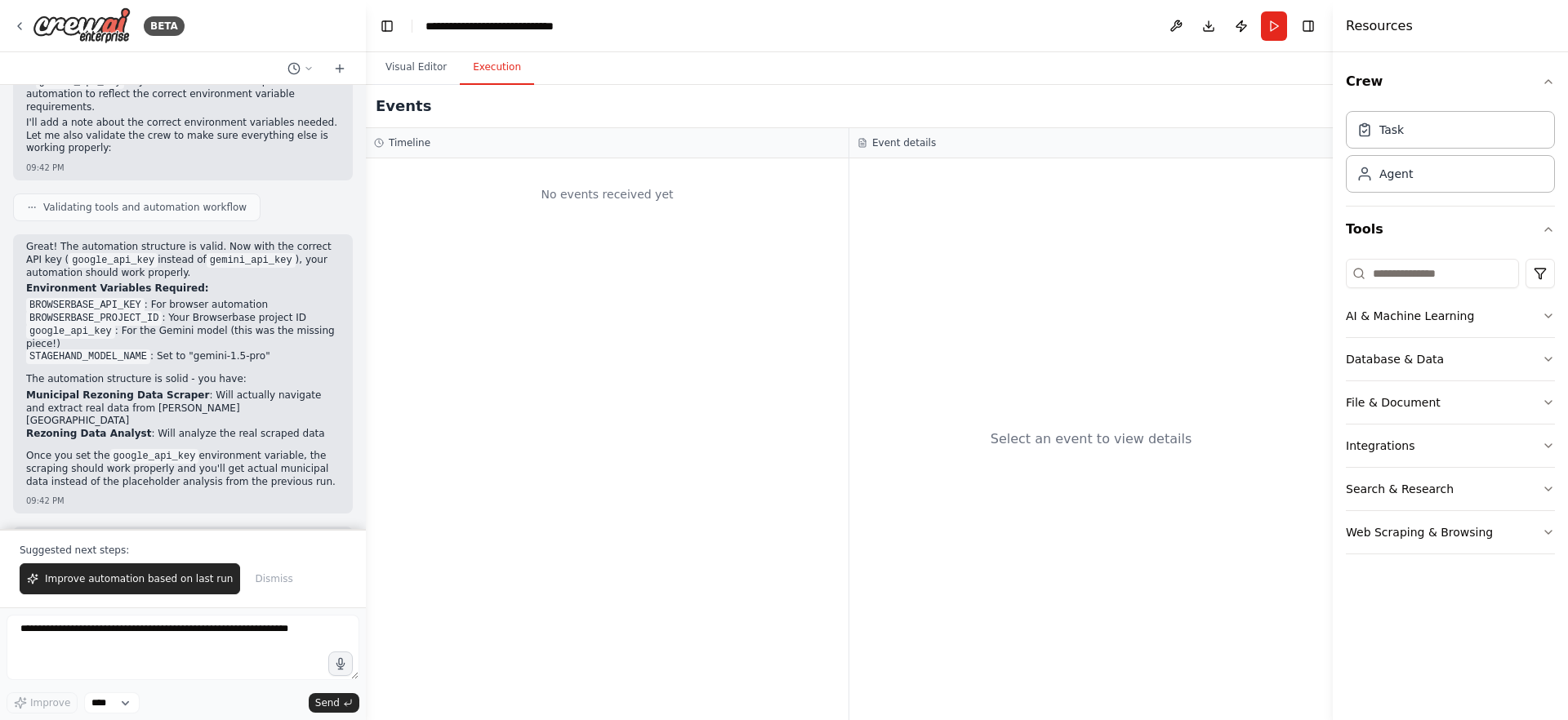
scroll to position [4201, 0]
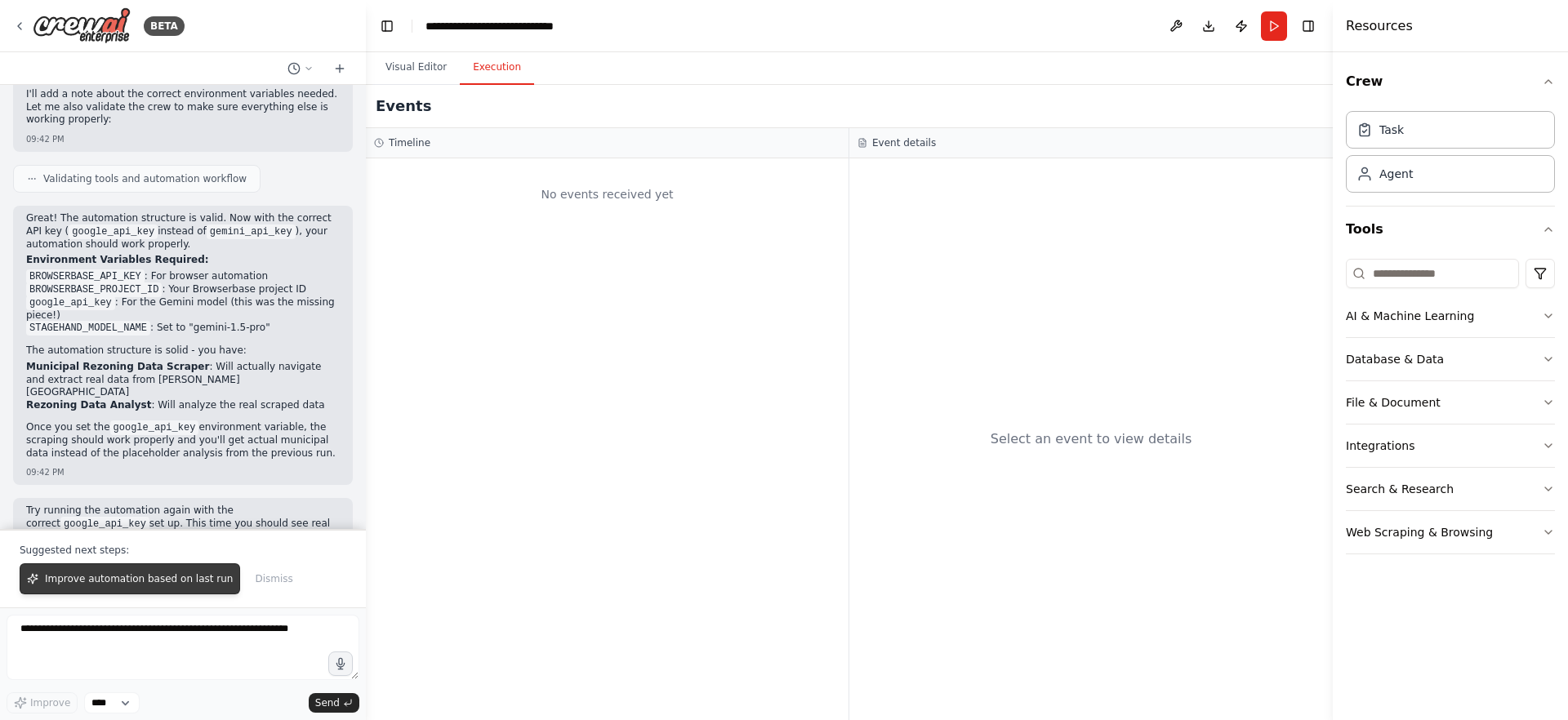
click at [161, 579] on span "Improve automation based on last run" at bounding box center [139, 579] width 188 height 13
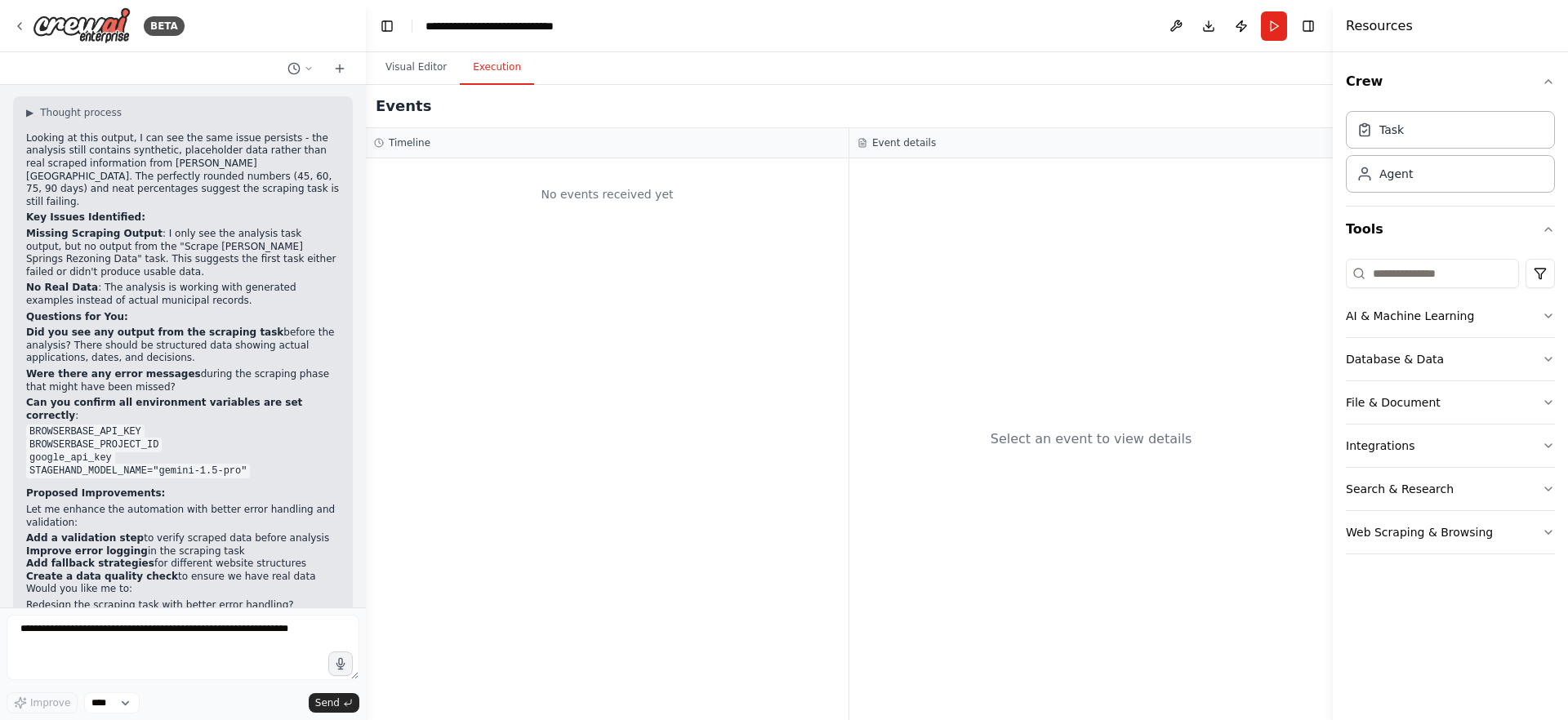
scroll to position [4724, 0]
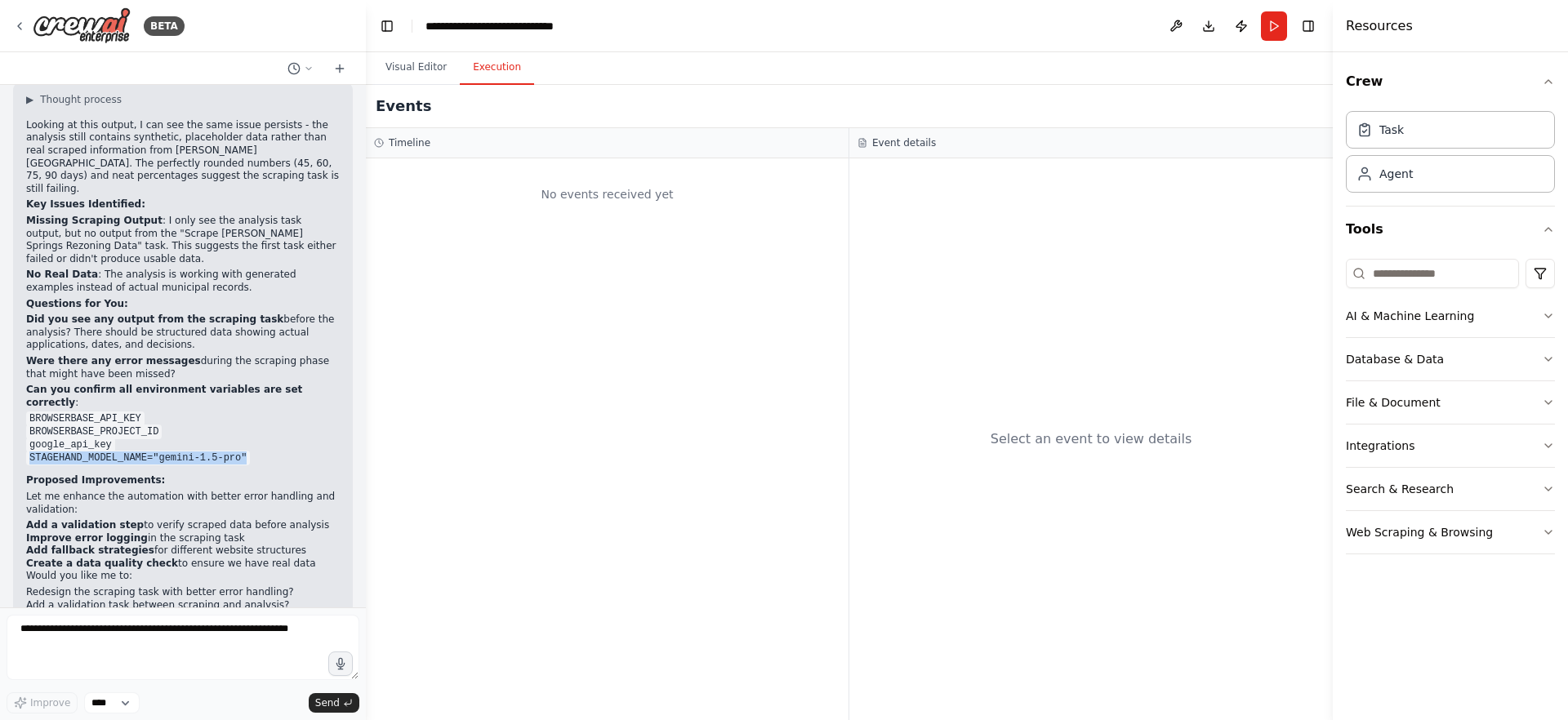
drag, startPoint x: 248, startPoint y: 355, endPoint x: 29, endPoint y: 354, distance: 219.0
click at [29, 451] on code "STAGEHAND_MODEL_NAME="gemini-1.5-pro"" at bounding box center [138, 458] width 224 height 15
copy code "STAGEHAND_MODEL_NAME="gemini-1.5-pro""
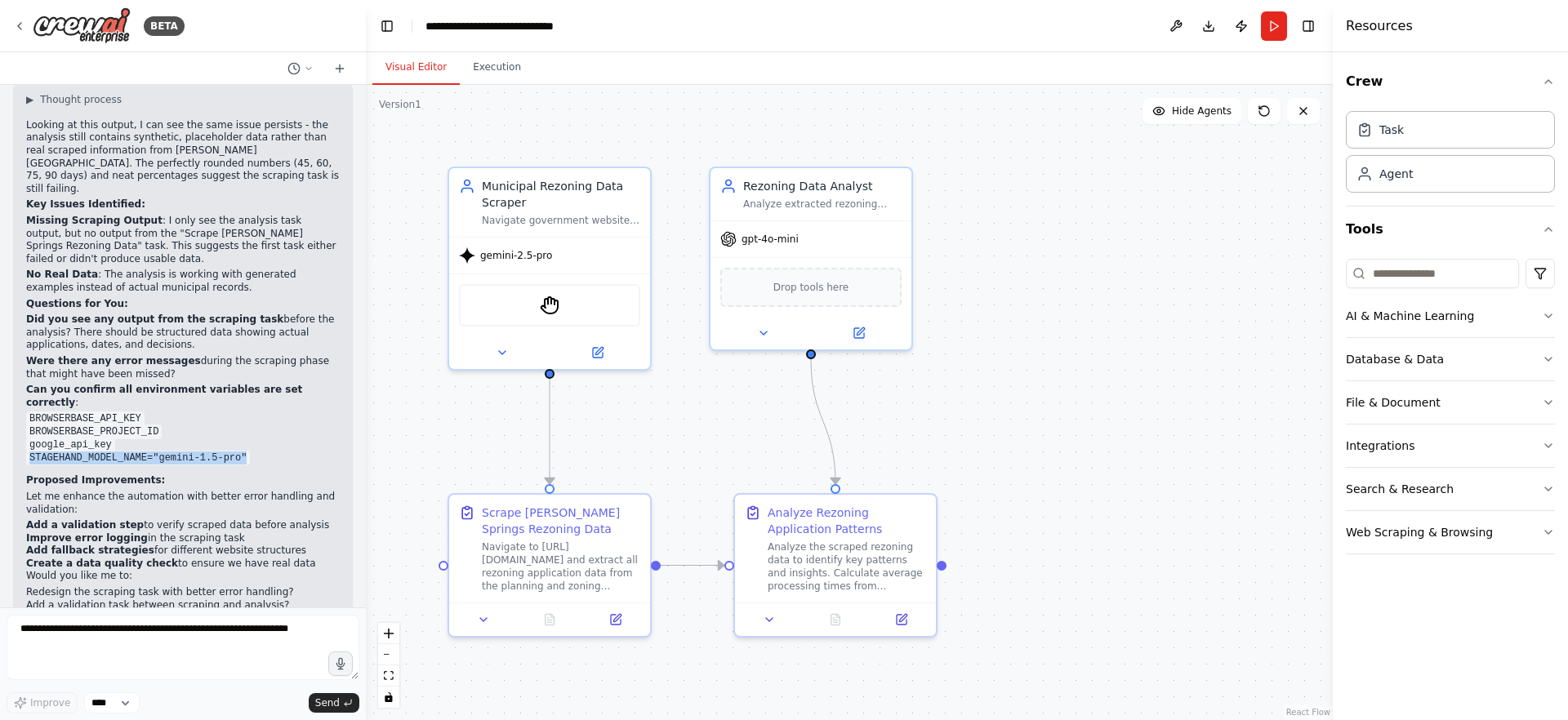
click at [424, 72] on button "Visual Editor" at bounding box center [416, 68] width 87 height 35
click at [27, 23] on div "BETA" at bounding box center [99, 26] width 171 height 37
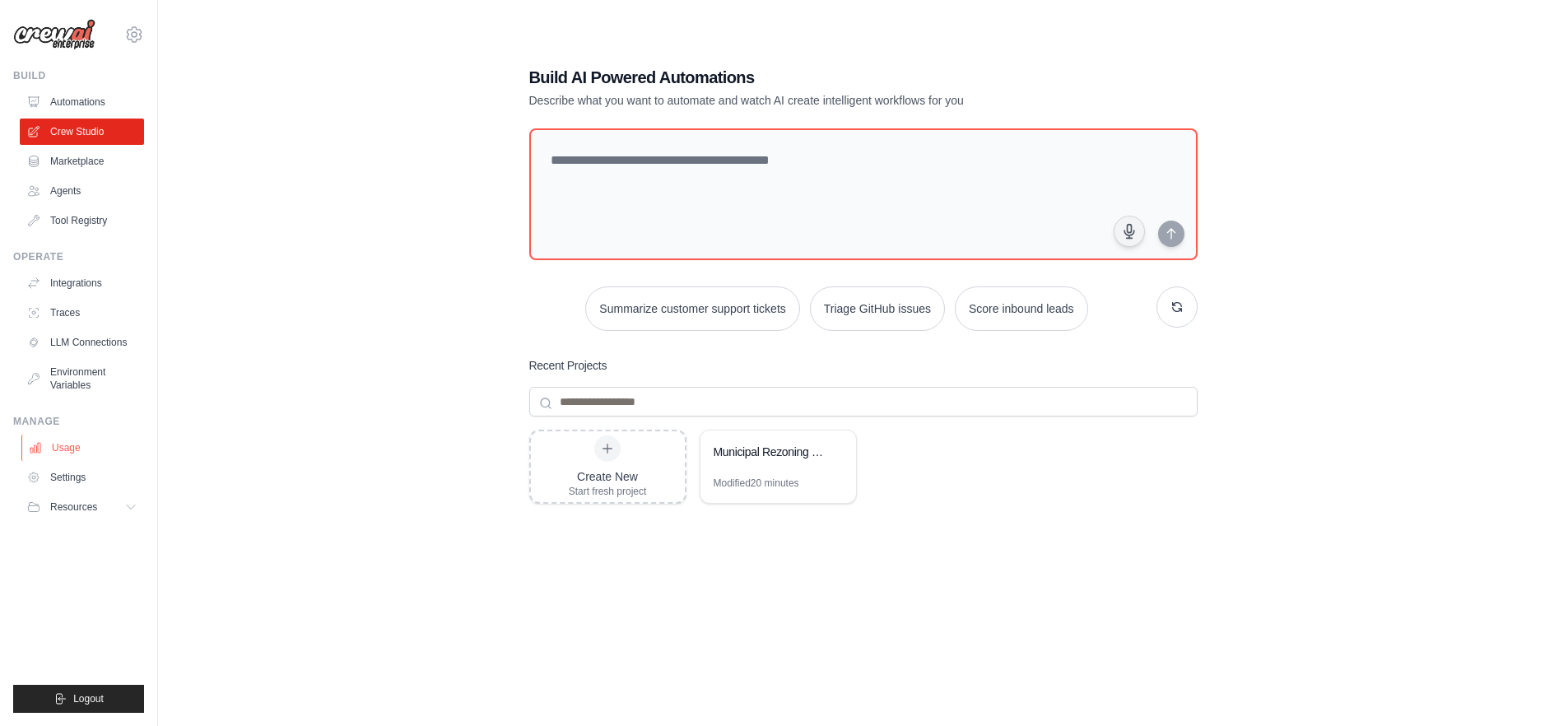
click at [63, 441] on link "Usage" at bounding box center [84, 448] width 125 height 27
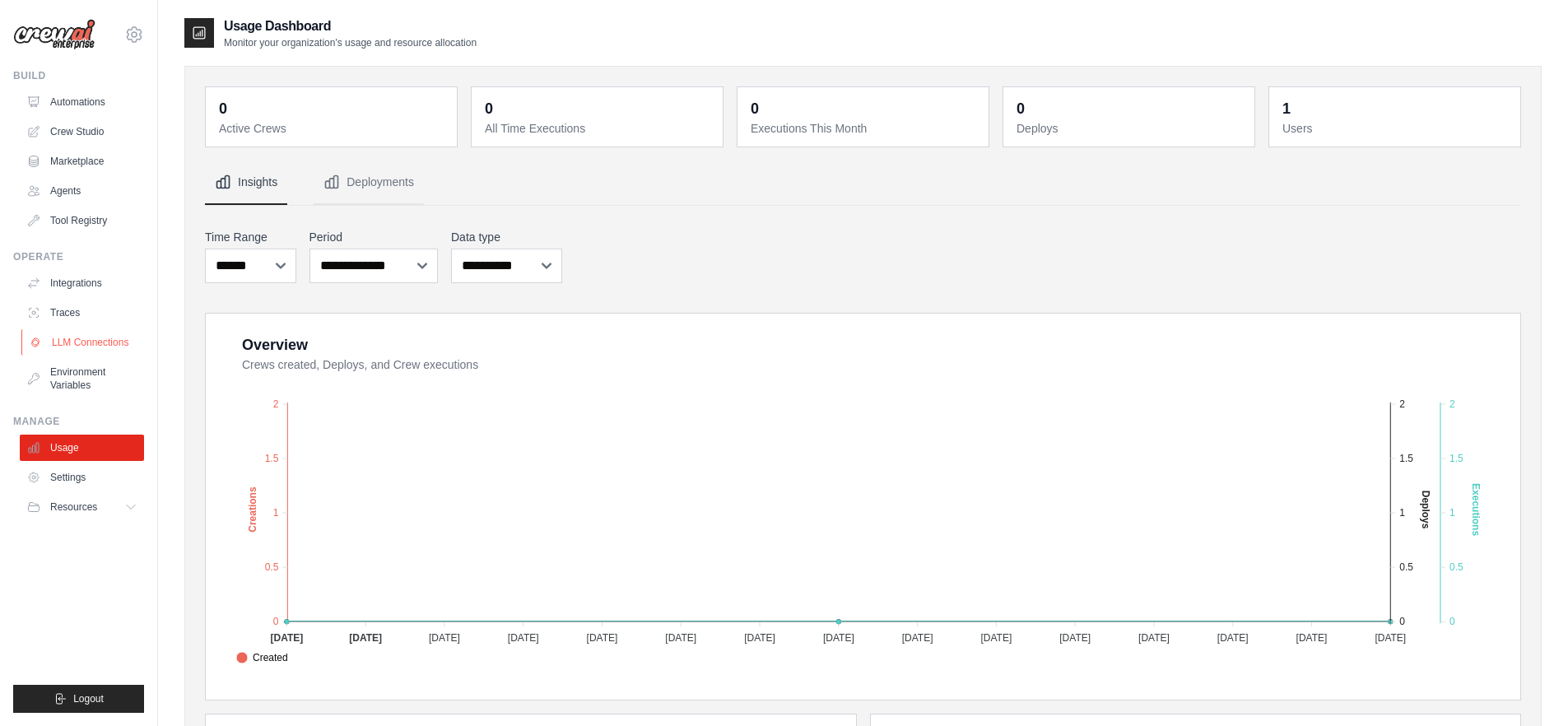
click at [91, 332] on link "LLM Connections" at bounding box center [84, 342] width 125 height 27
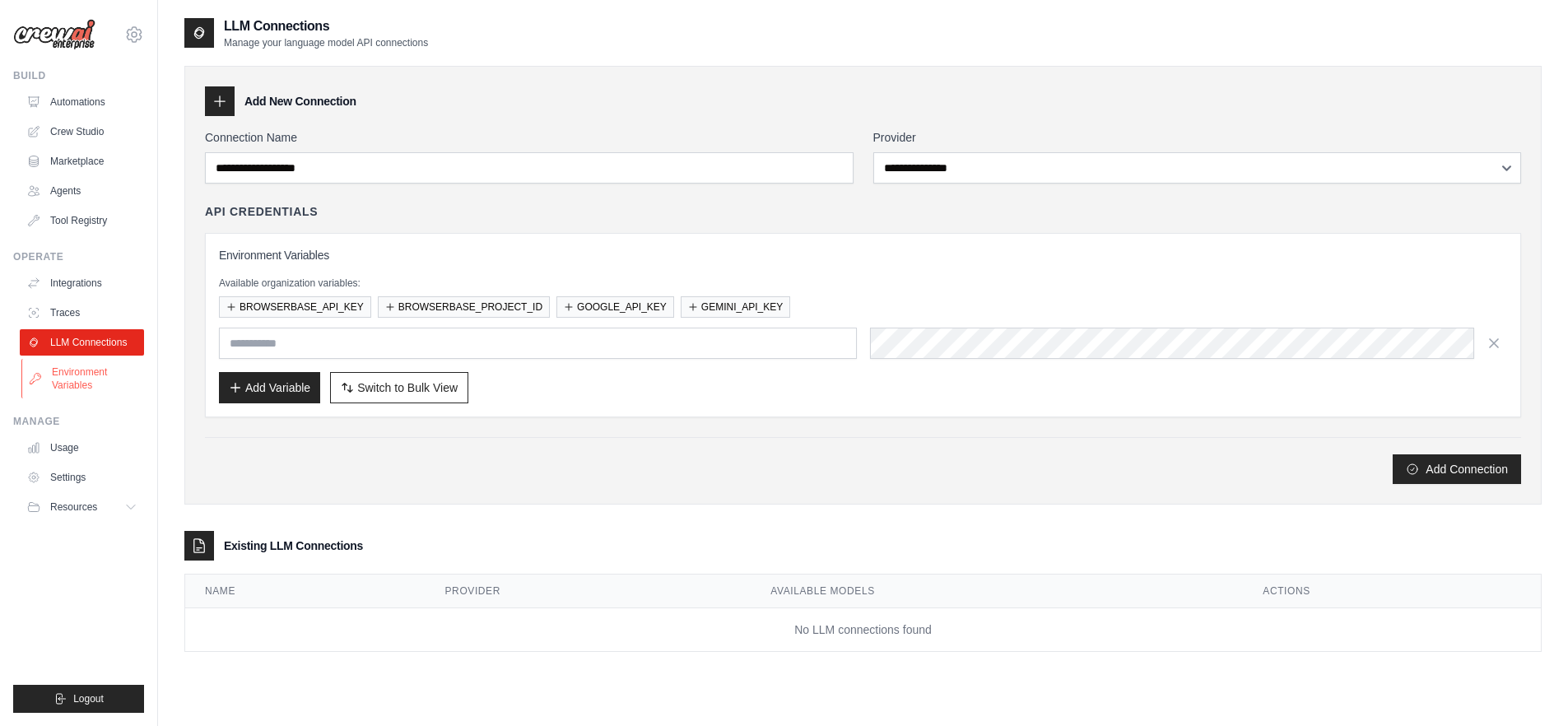
click at [96, 373] on link "Environment Variables" at bounding box center [84, 379] width 125 height 40
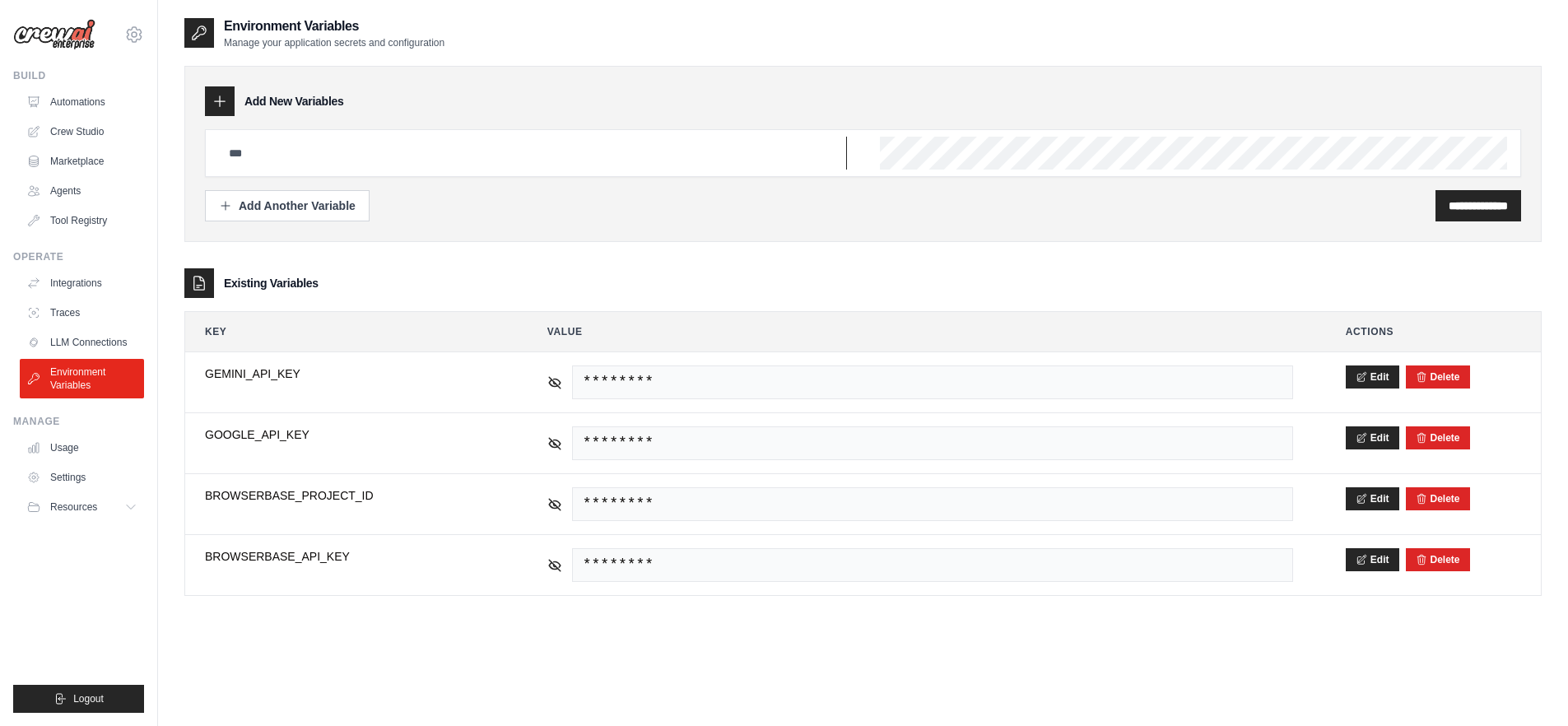
click at [322, 159] on input "text" at bounding box center [533, 154] width 628 height 33
paste input "**********"
drag, startPoint x: 553, startPoint y: 150, endPoint x: 395, endPoint y: 156, distance: 158.1
click at [394, 156] on input "**********" at bounding box center [533, 154] width 628 height 33
click at [405, 162] on input "**********" at bounding box center [533, 154] width 628 height 33
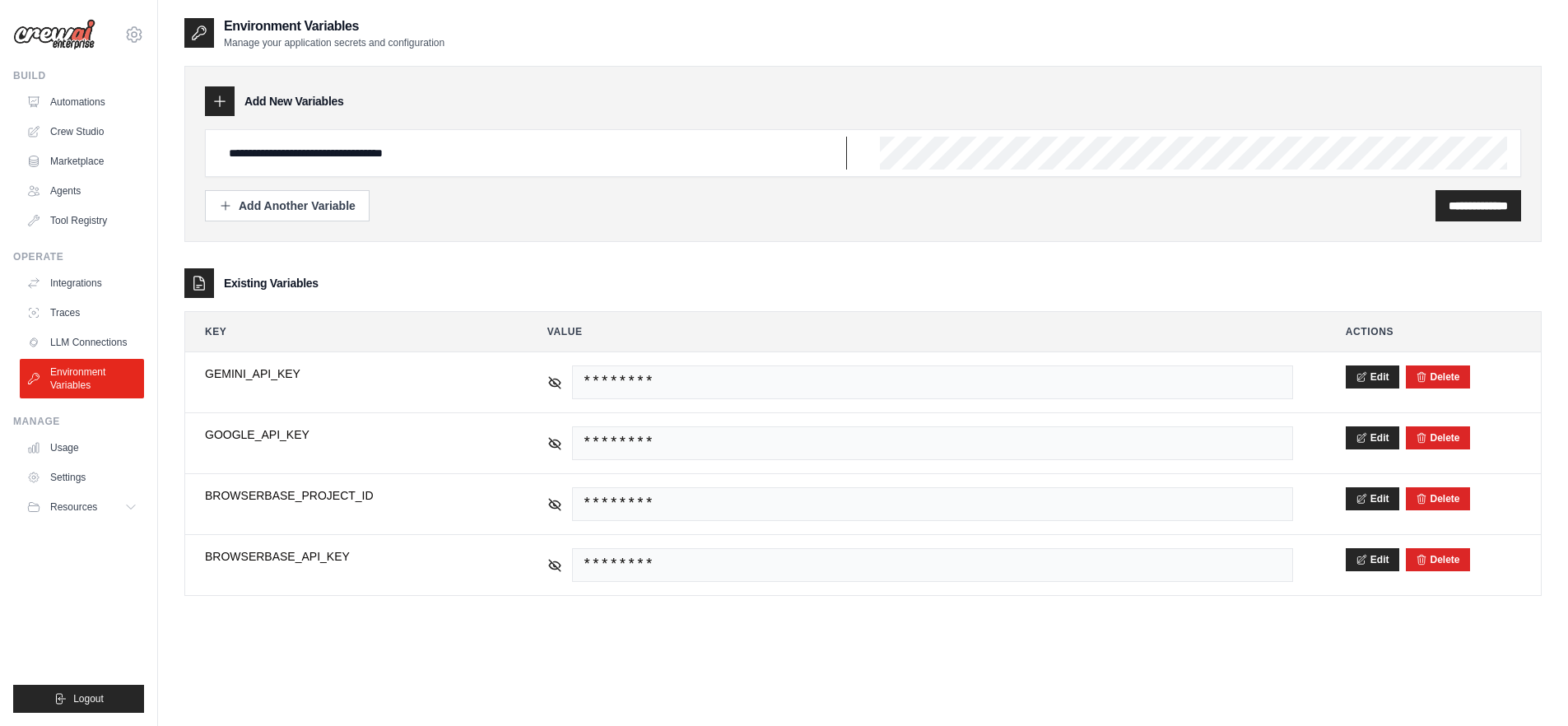
drag, startPoint x: 399, startPoint y: 158, endPoint x: 472, endPoint y: 151, distance: 73.3
click at [472, 151] on input "**********" at bounding box center [533, 154] width 628 height 33
drag, startPoint x: 520, startPoint y: 162, endPoint x: 390, endPoint y: 156, distance: 130.1
click at [390, 156] on input "**********" at bounding box center [533, 154] width 628 height 33
type input "**********"
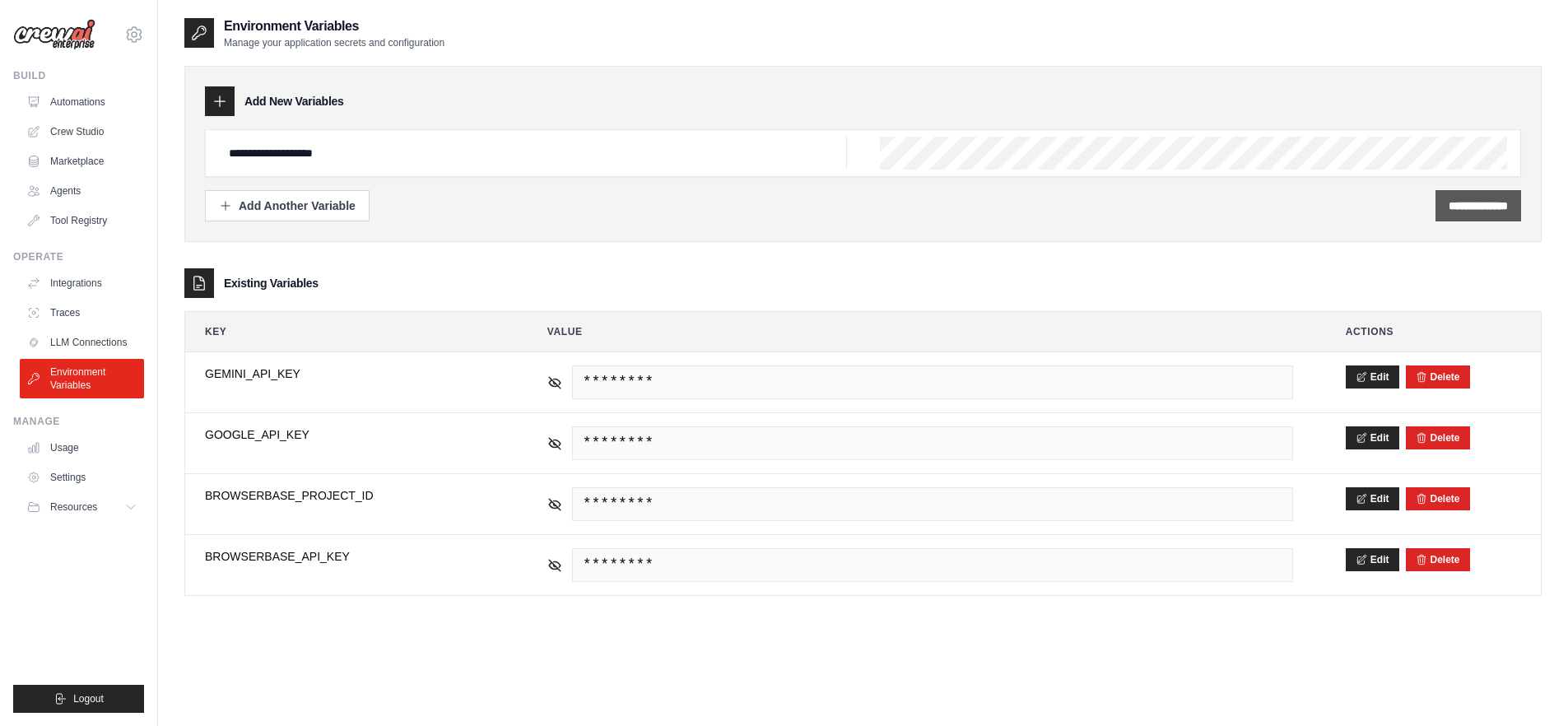
click at [1448, 206] on input "**********" at bounding box center [1477, 206] width 59 height 17
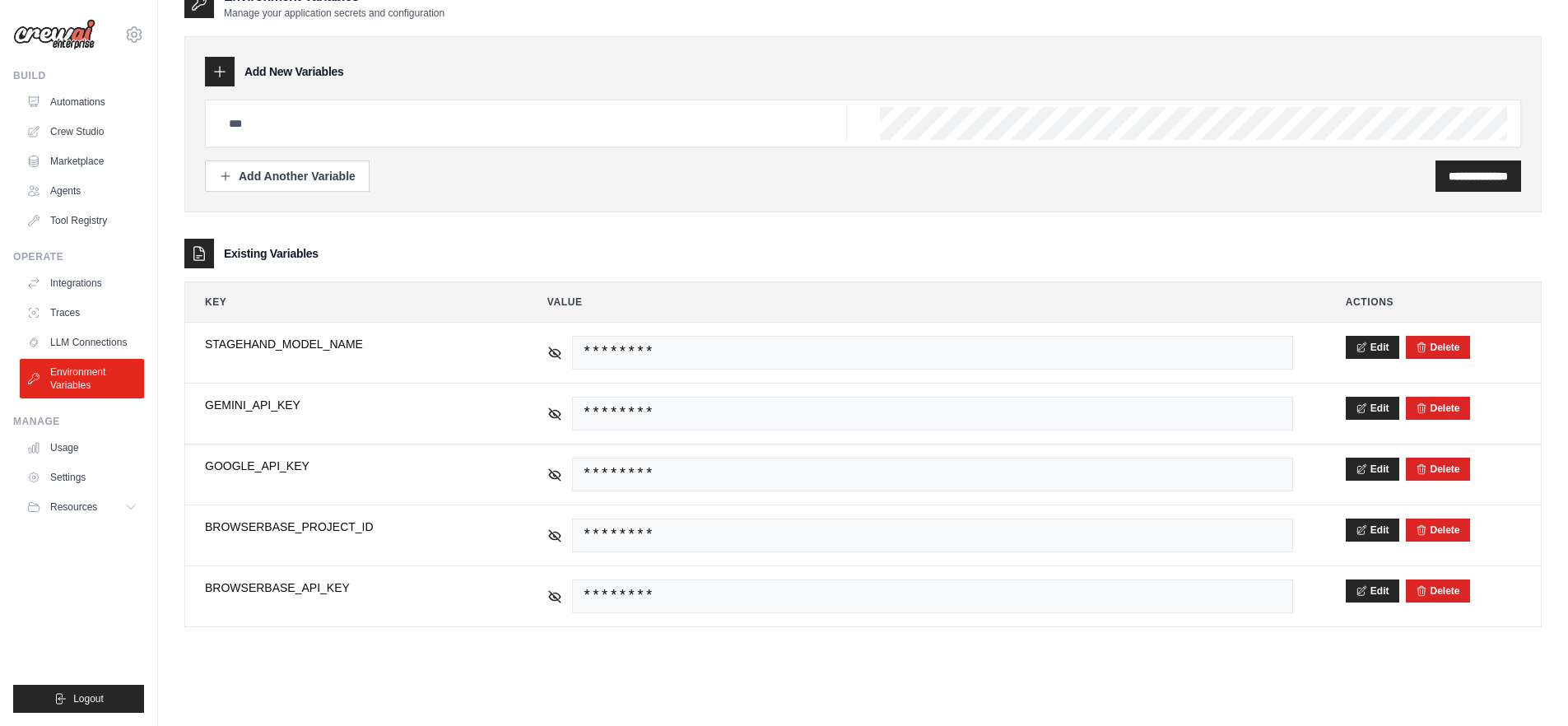
scroll to position [89, 0]
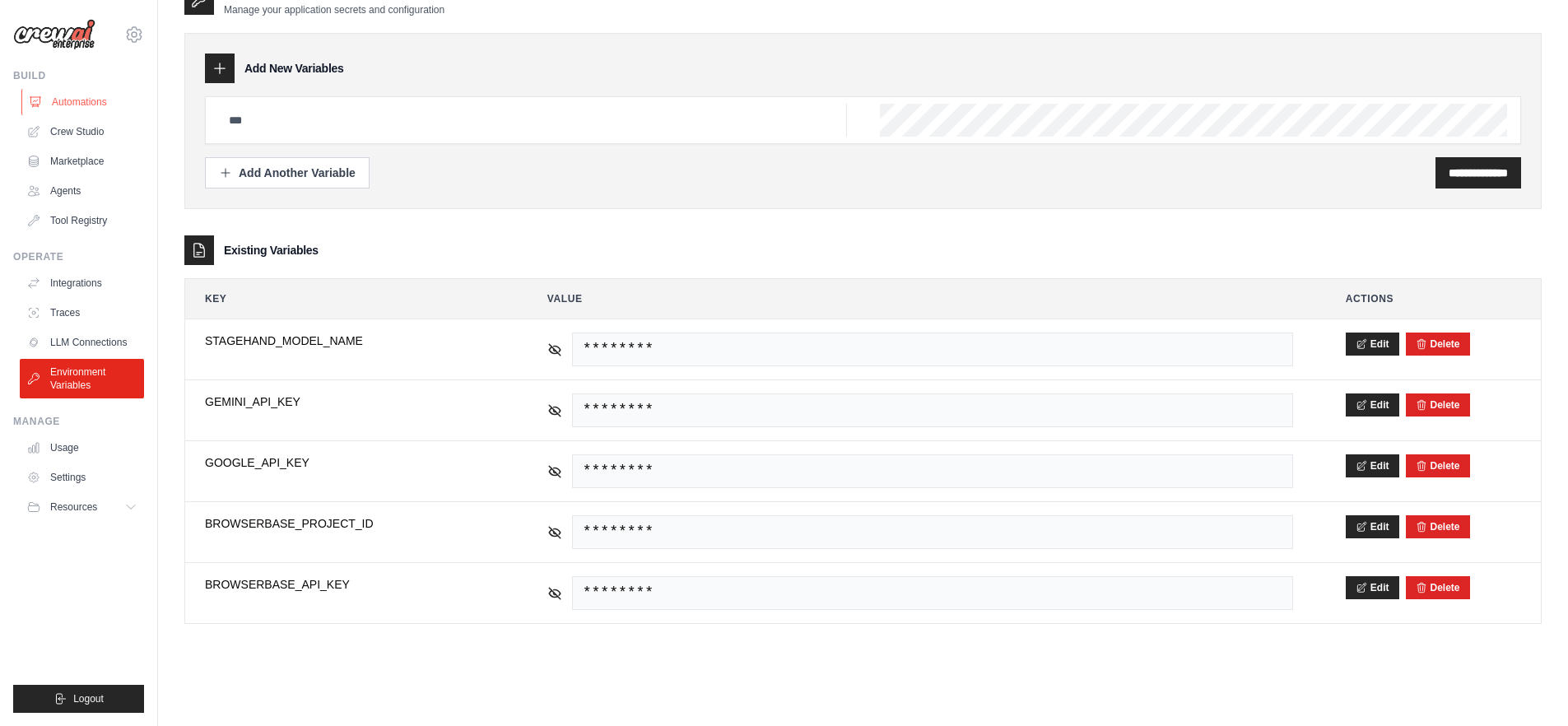
click at [89, 108] on link "Automations" at bounding box center [84, 102] width 125 height 27
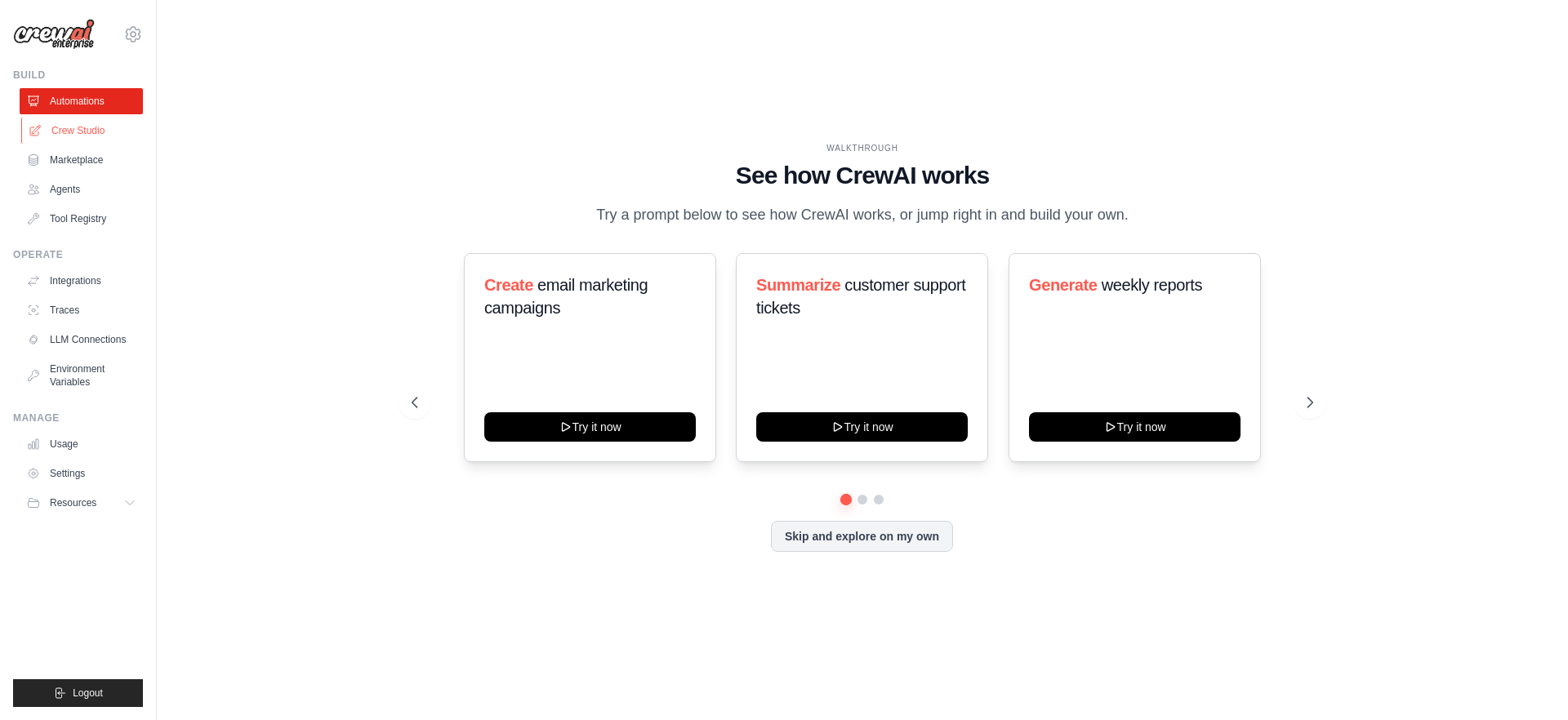
click at [87, 129] on link "Crew Studio" at bounding box center [83, 131] width 124 height 26
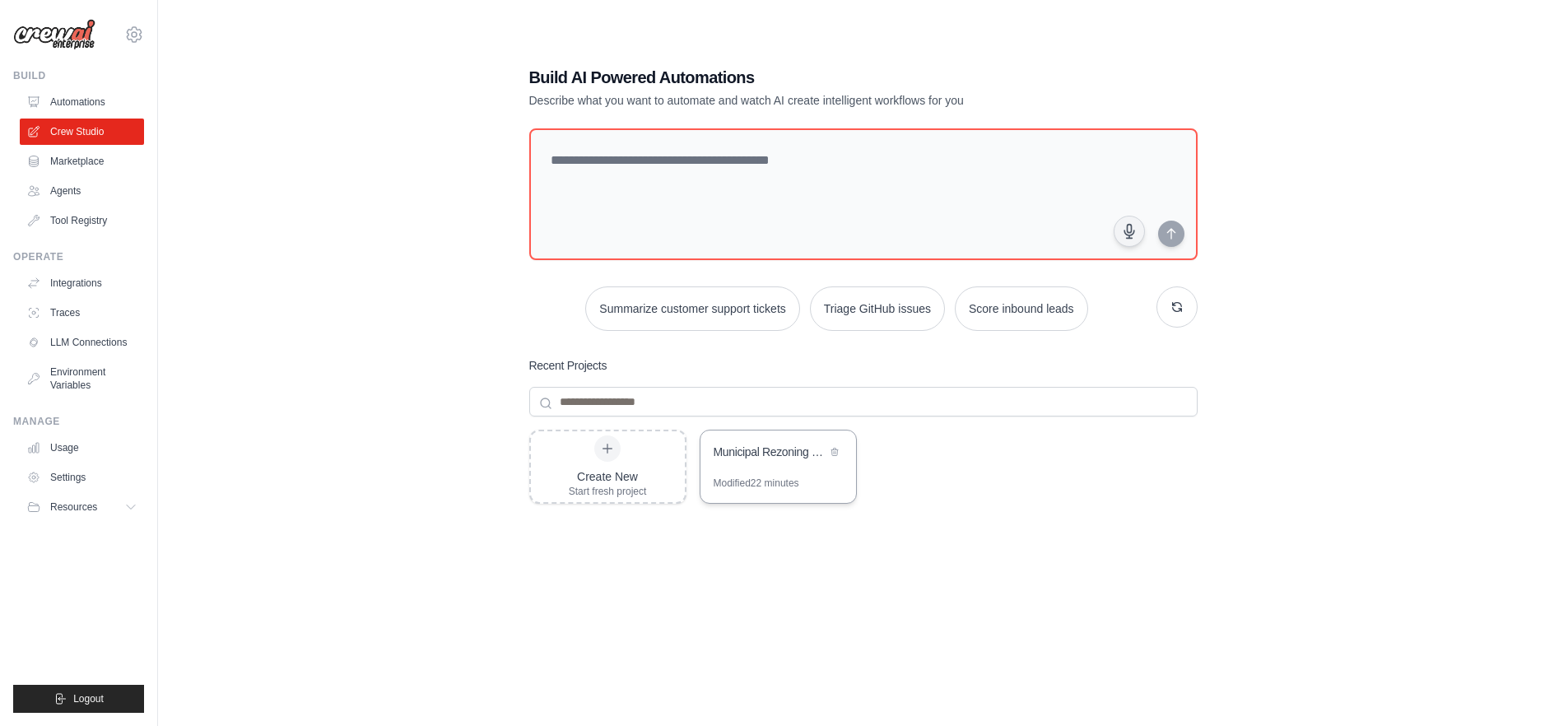
click at [780, 454] on div "Municipal Rezoning Data Scraper" at bounding box center [770, 452] width 113 height 17
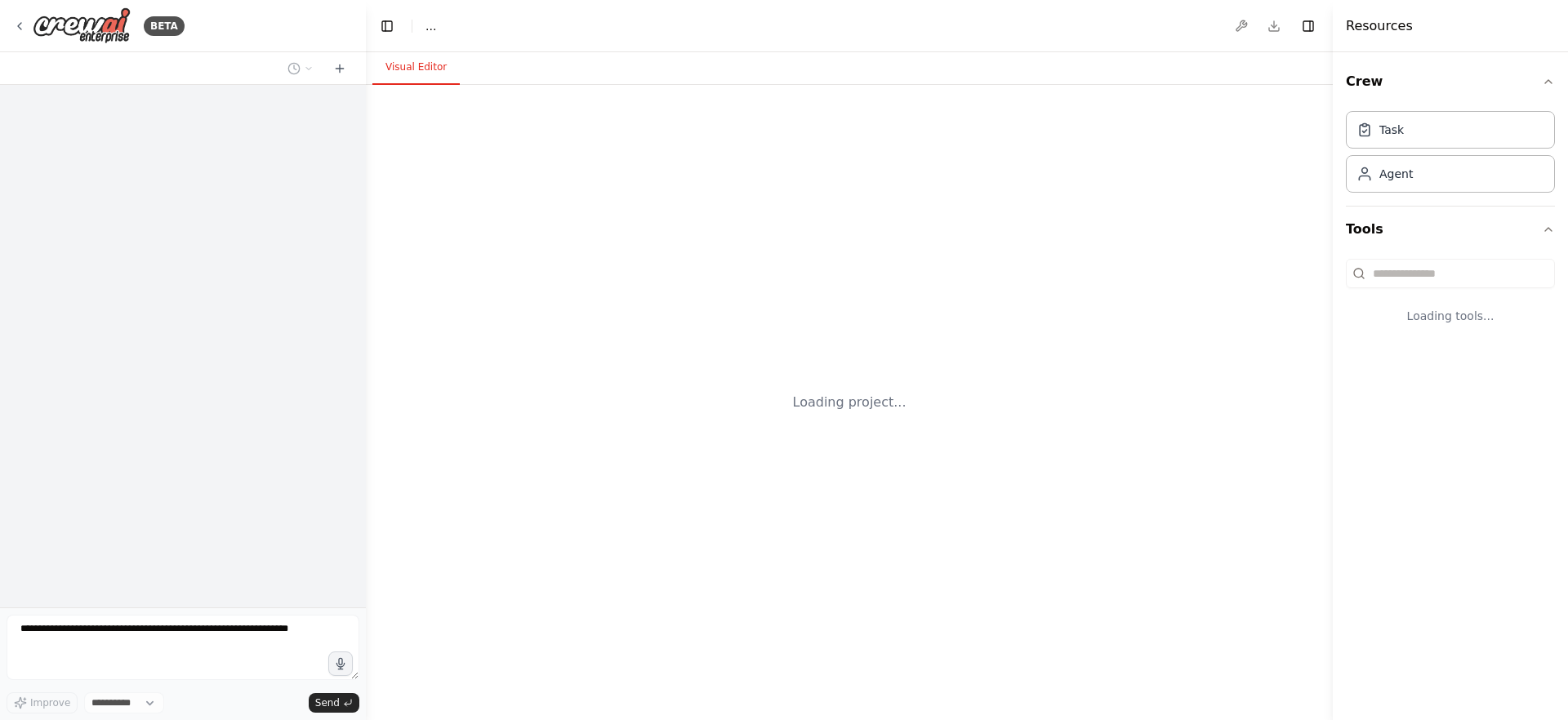
select select "****"
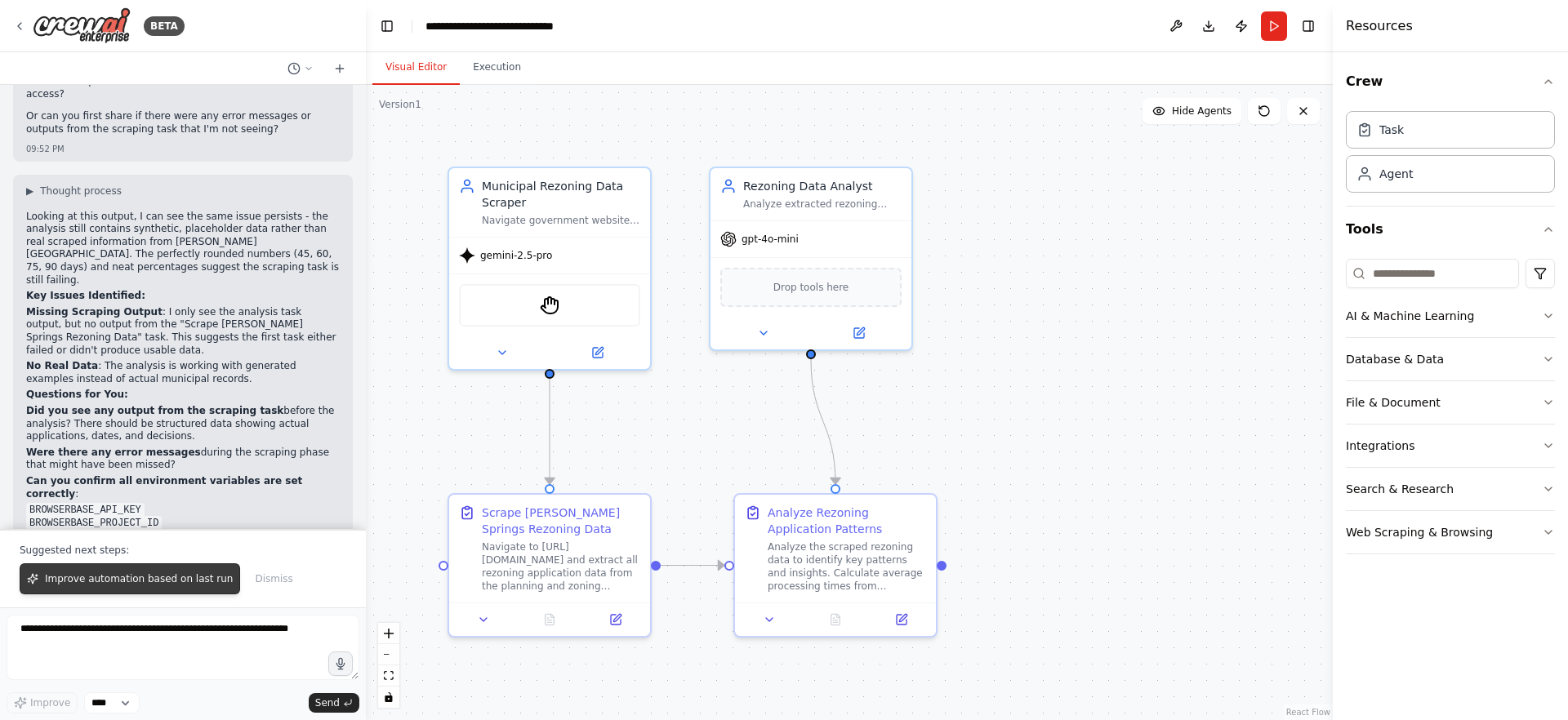
click at [184, 585] on span "Improve automation based on last run" at bounding box center [139, 579] width 188 height 13
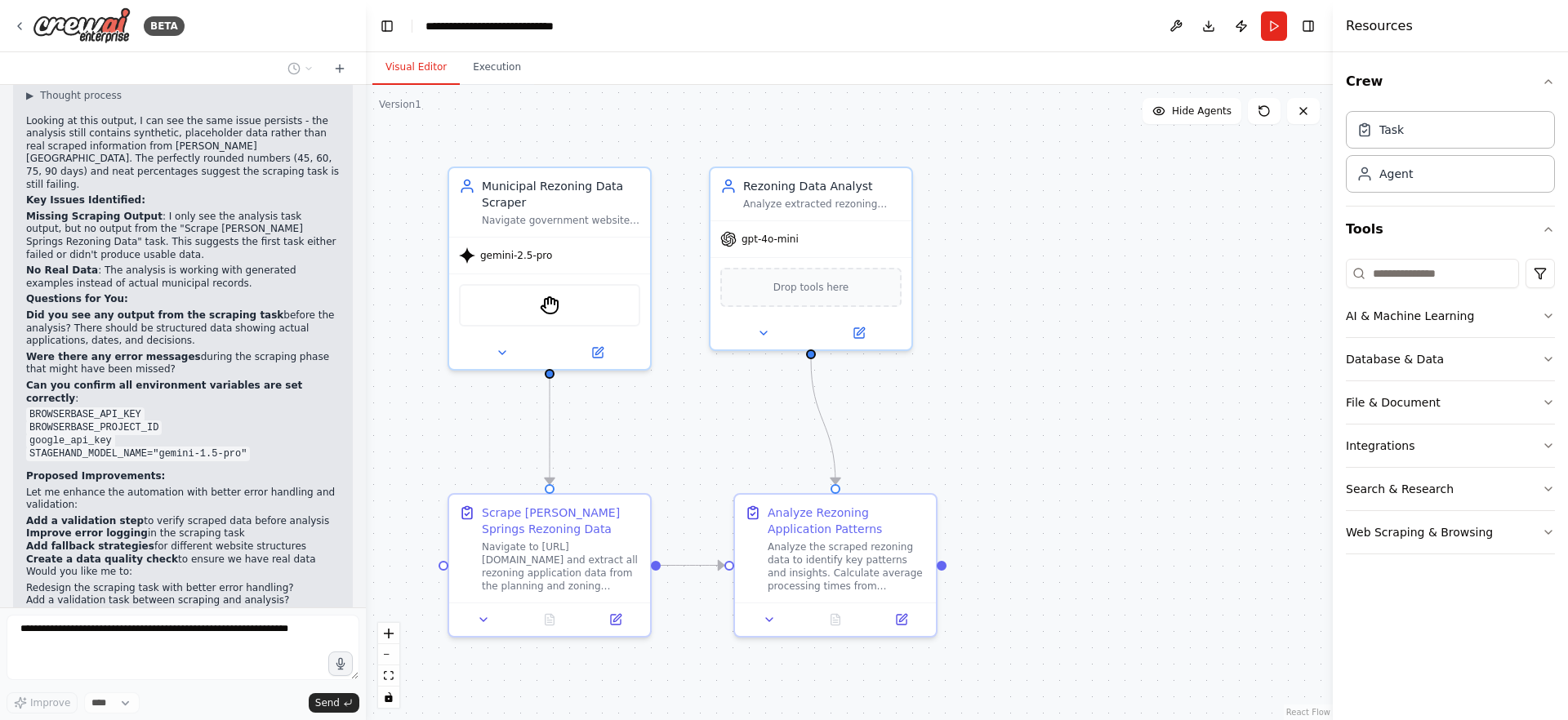
scroll to position [5369, 0]
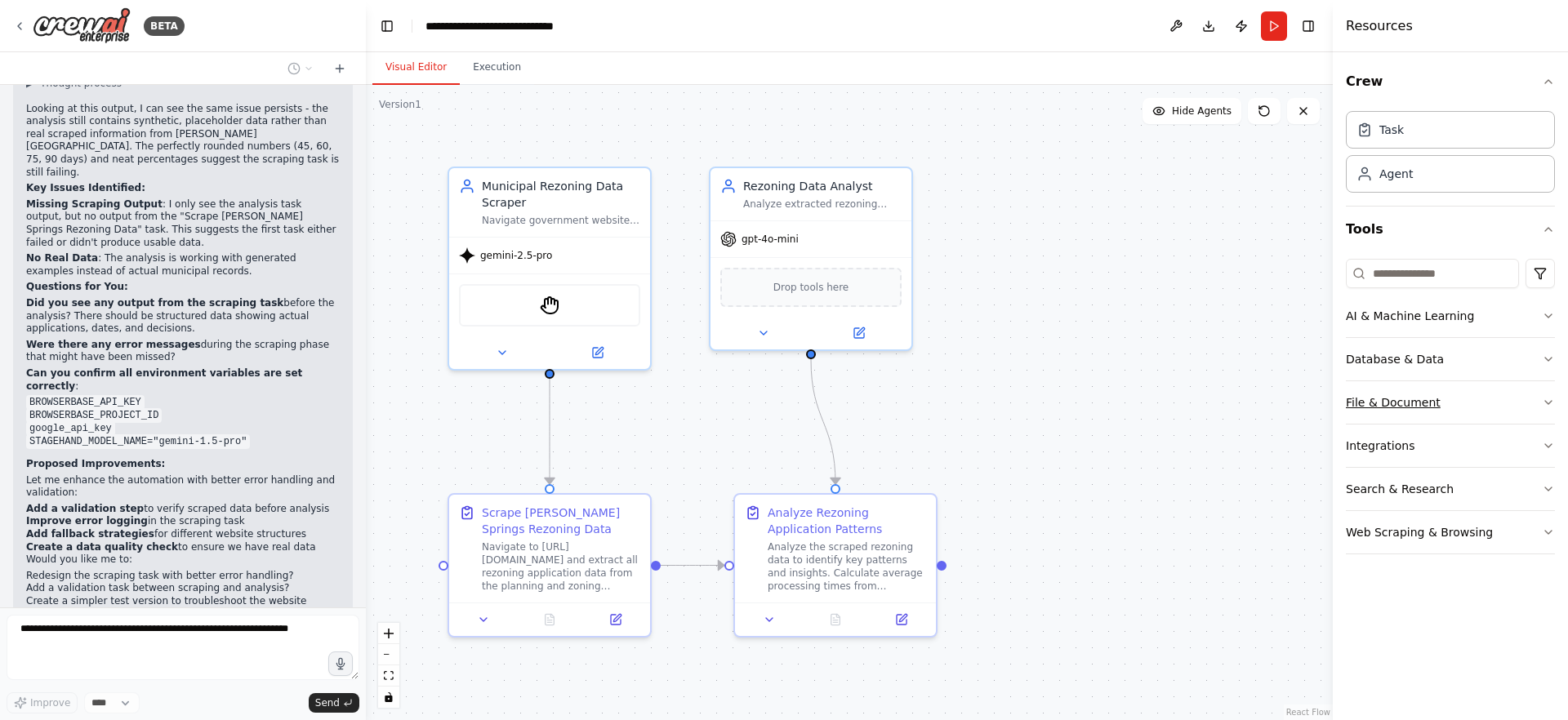
click at [1531, 409] on button "File & Document" at bounding box center [1450, 403] width 209 height 43
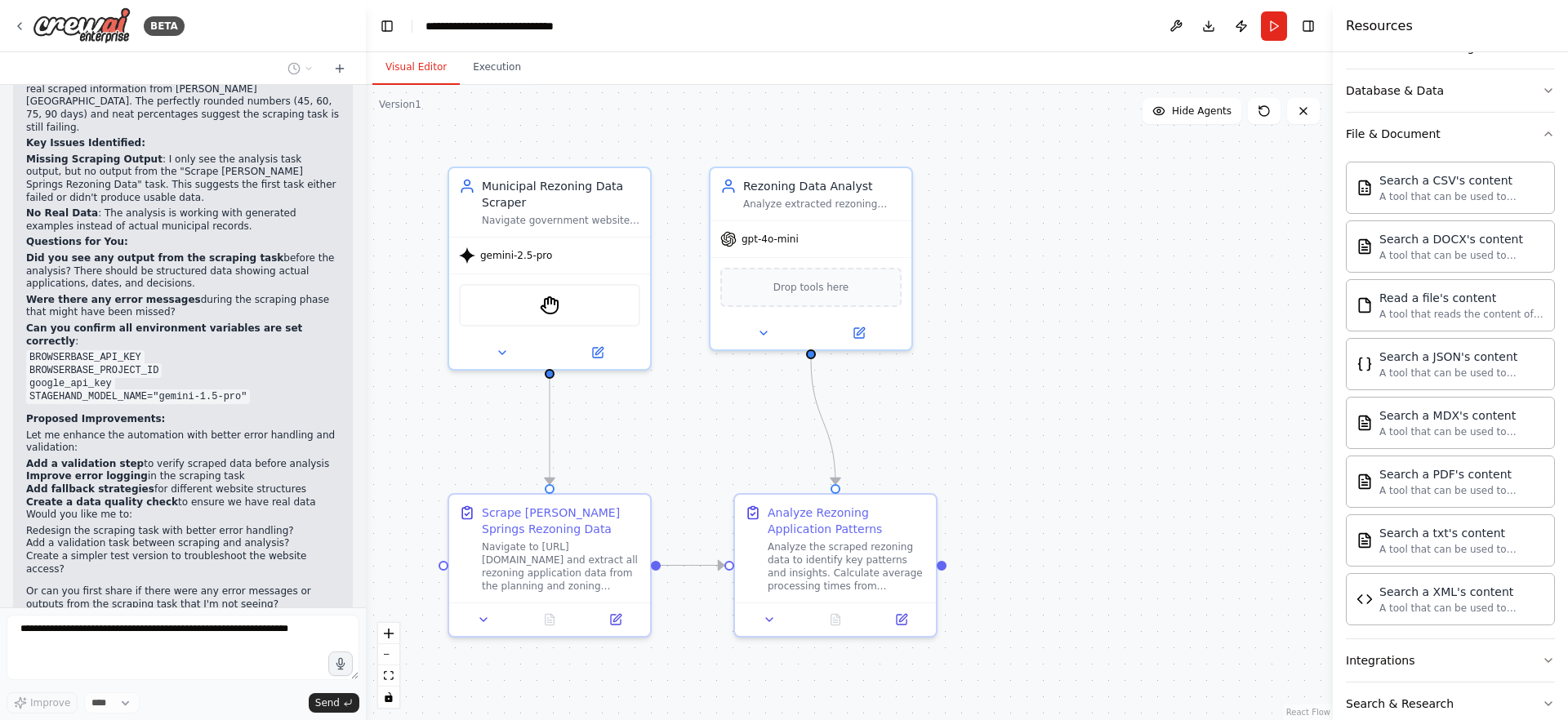
scroll to position [5510, 0]
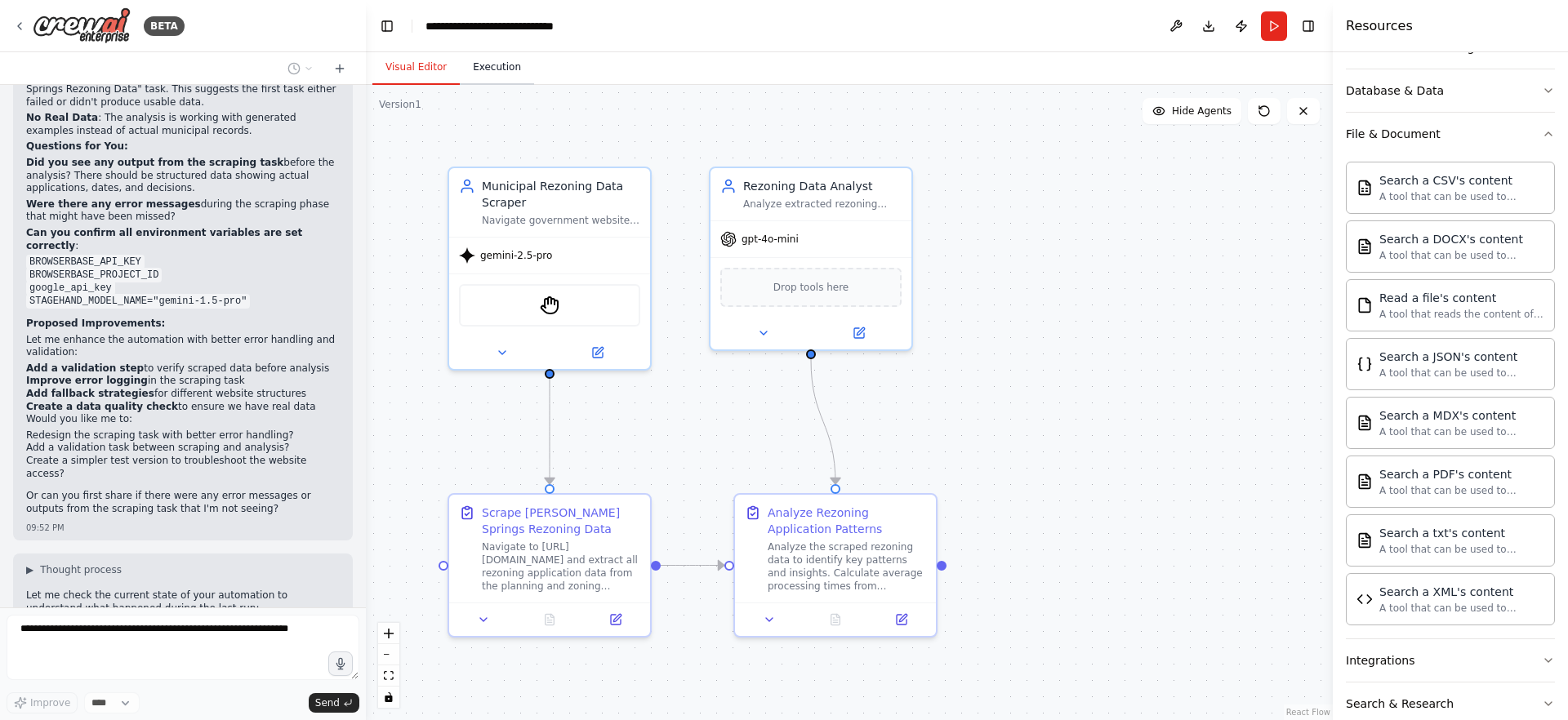
click at [491, 72] on button "Execution" at bounding box center [497, 68] width 74 height 35
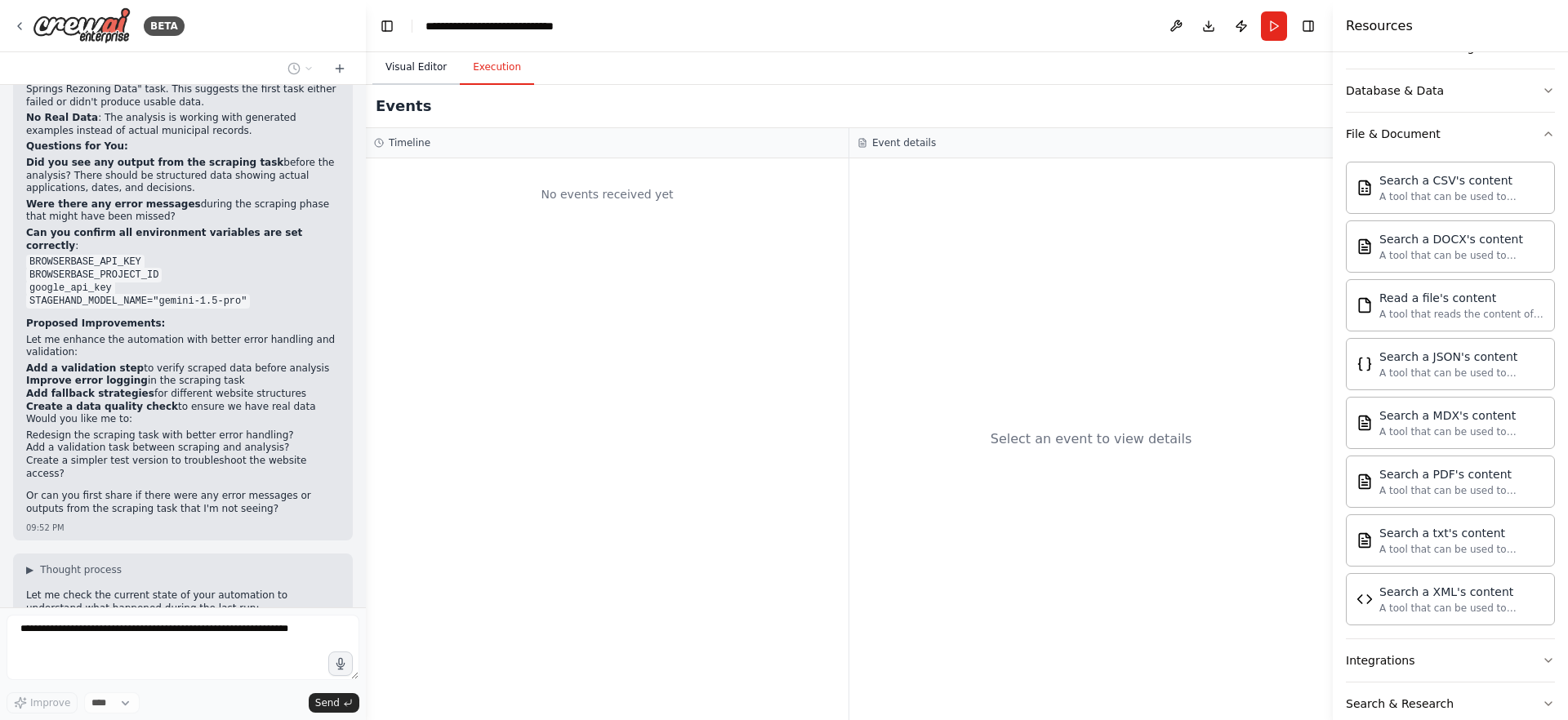
click at [434, 72] on button "Visual Editor" at bounding box center [416, 68] width 87 height 35
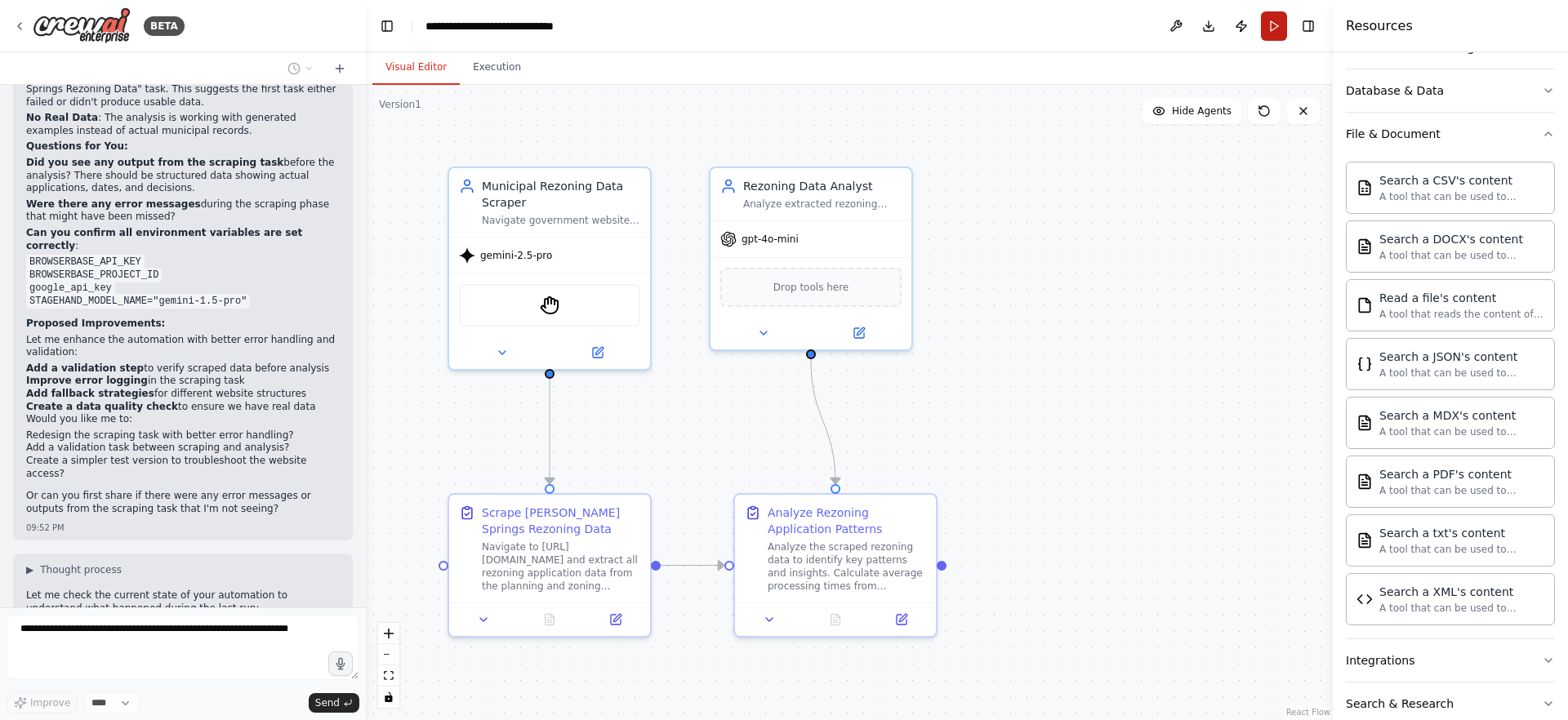
click at [1261, 23] on button "Run" at bounding box center [1274, 26] width 26 height 30
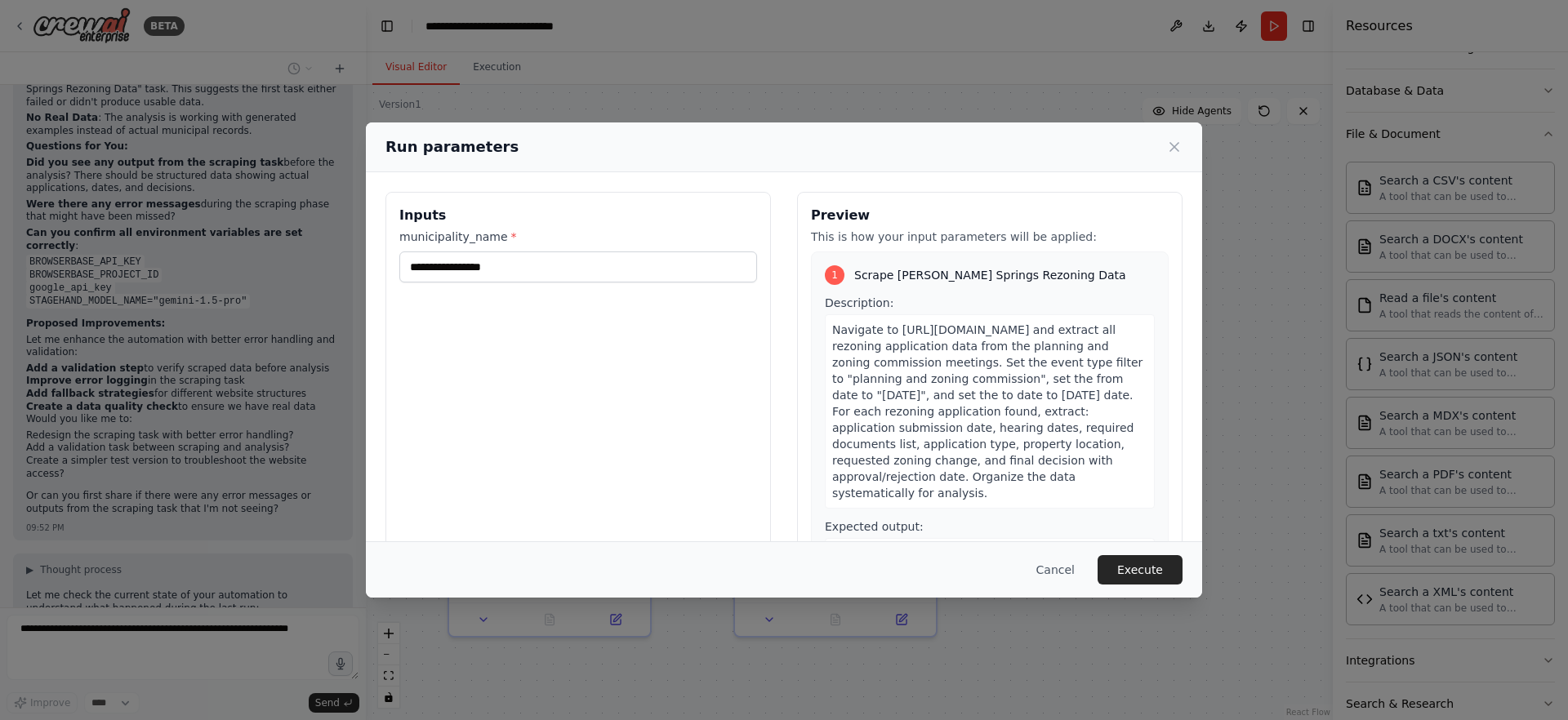
click at [1158, 551] on div "Cancel Execute" at bounding box center [784, 569] width 836 height 56
click at [1159, 561] on button "Execute" at bounding box center [1140, 570] width 85 height 30
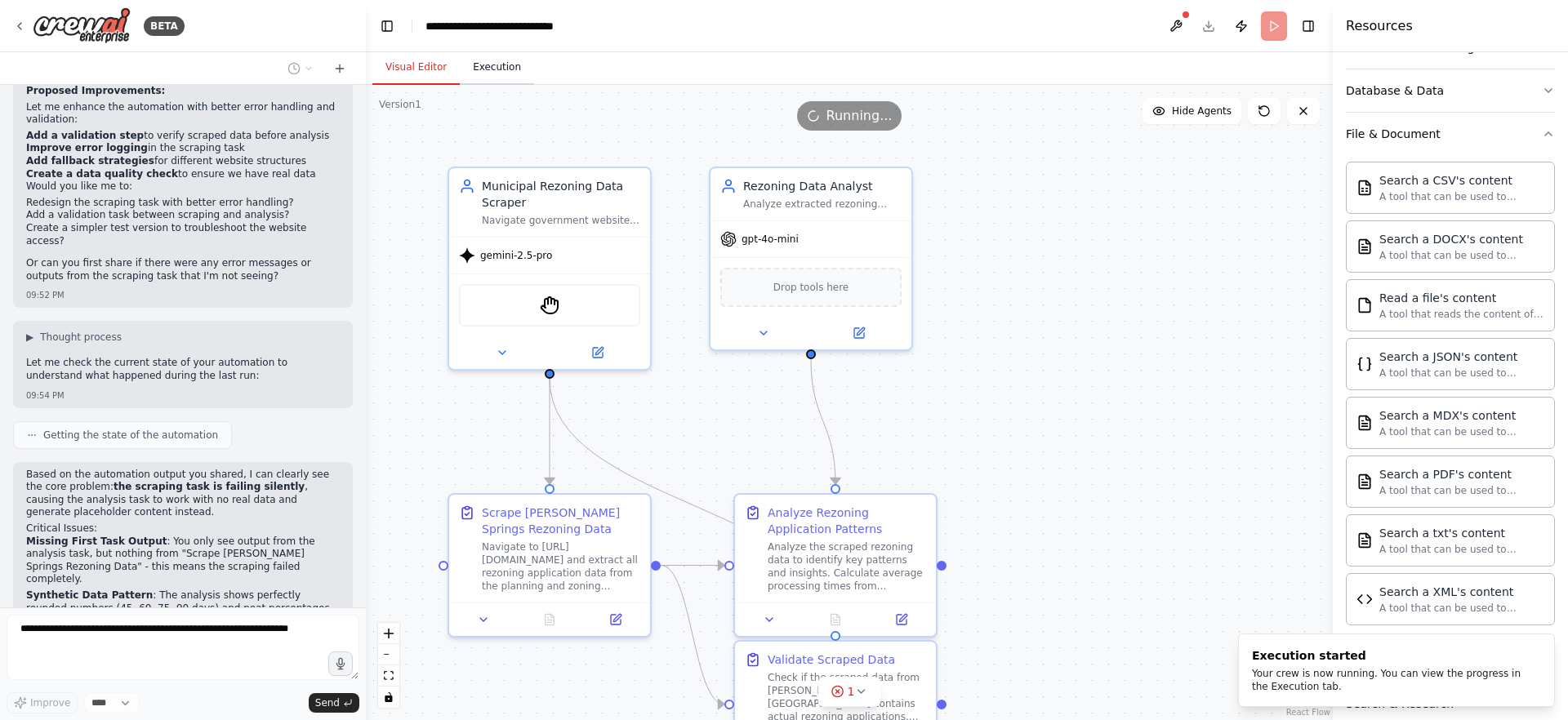
scroll to position [5767, 0]
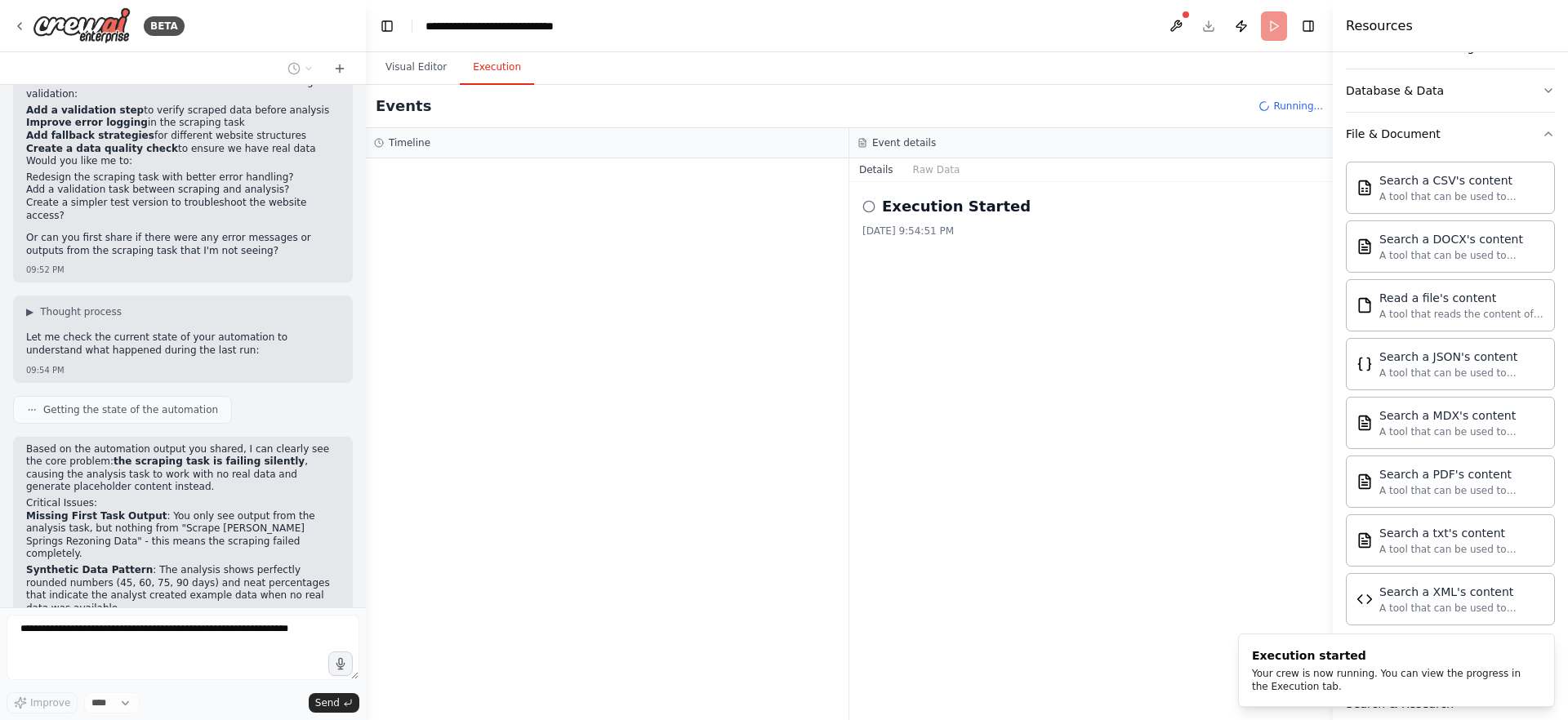
click at [506, 80] on button "Execution" at bounding box center [497, 68] width 74 height 35
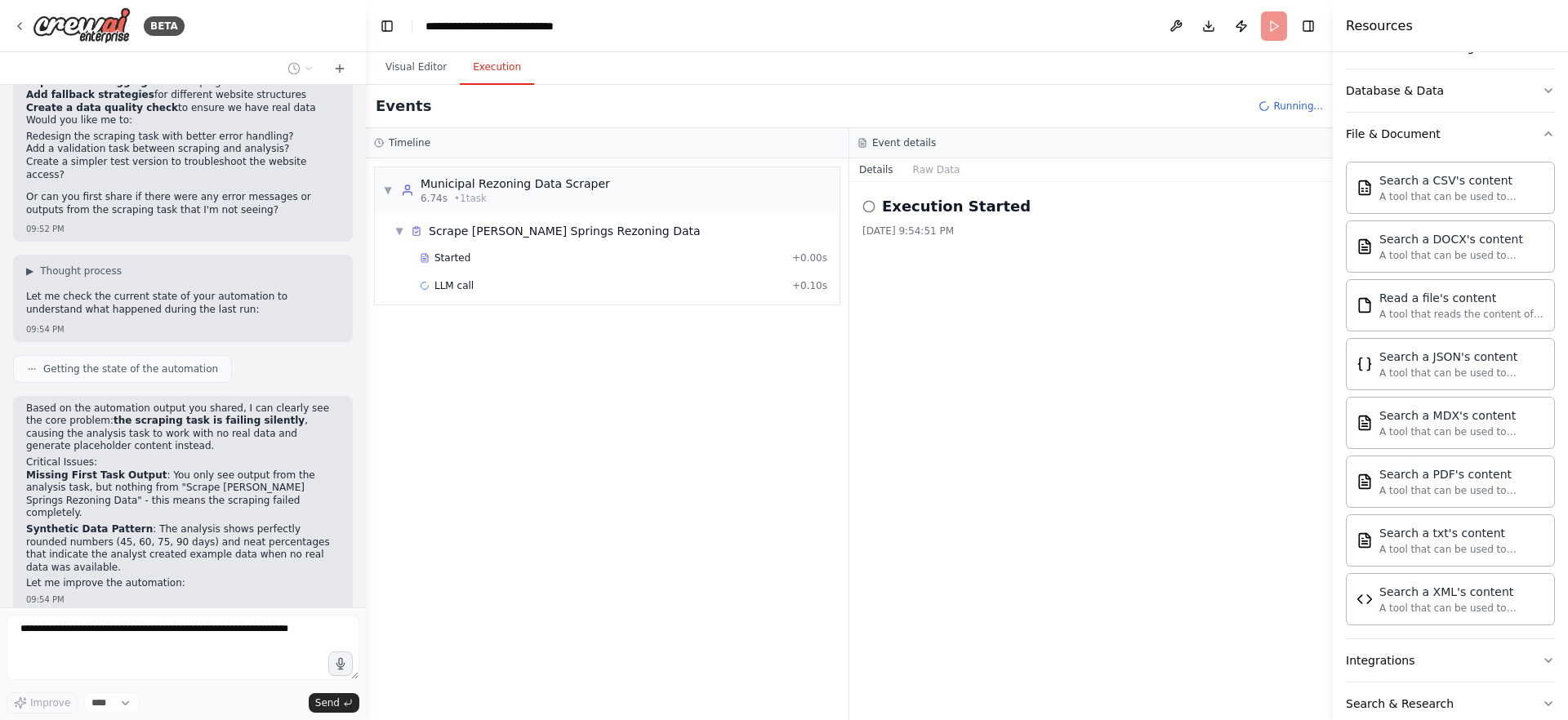
scroll to position [5856, 0]
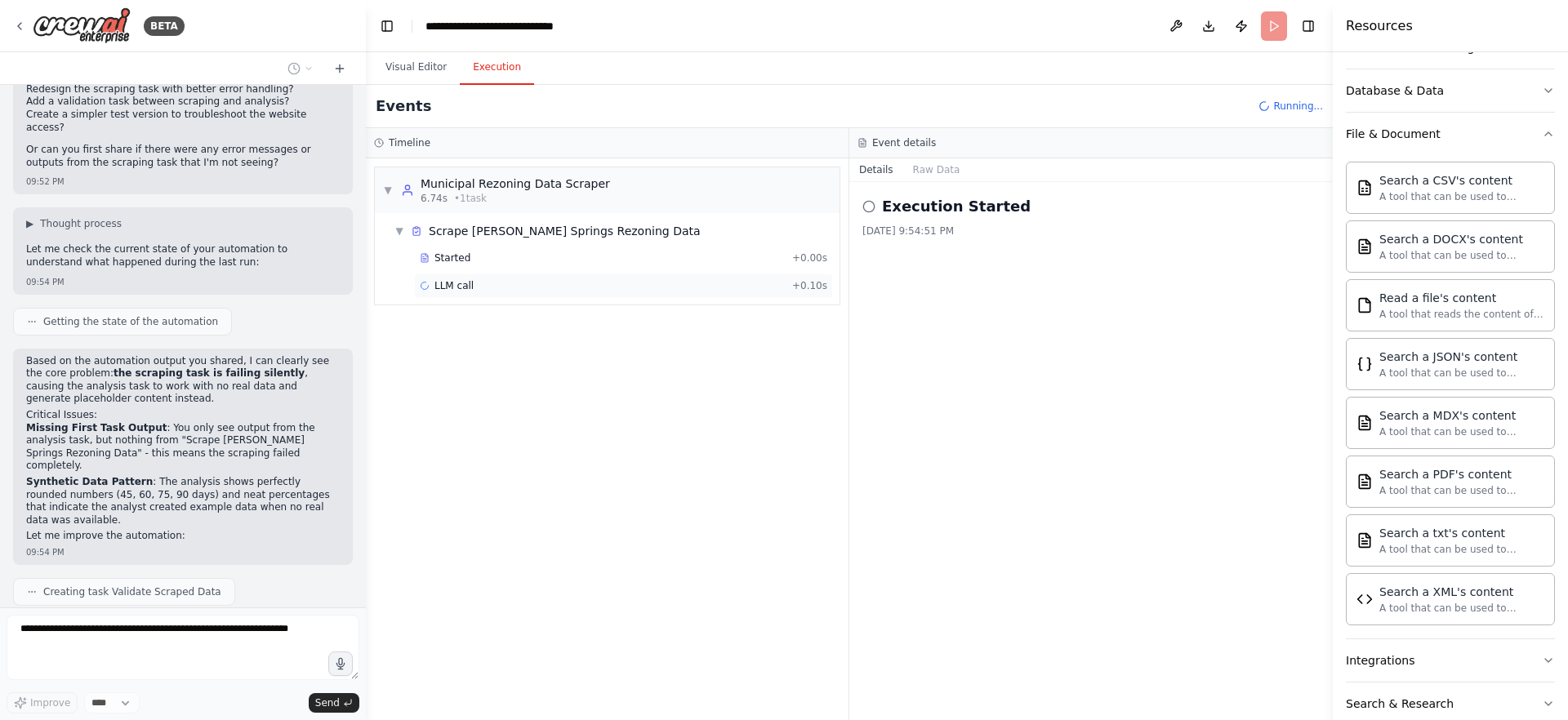
click at [536, 283] on div "LLM call + 0.10s" at bounding box center [623, 286] width 408 height 13
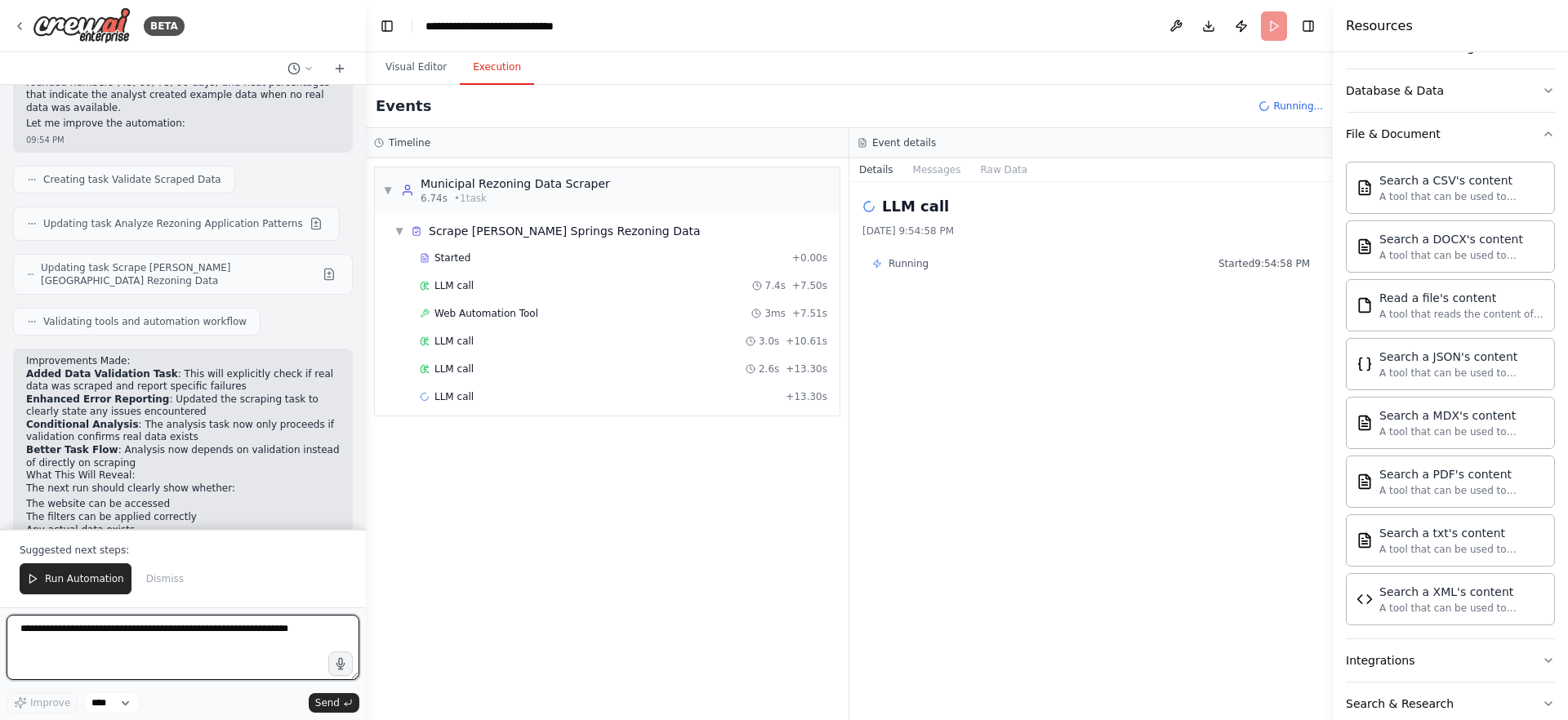
scroll to position [6281, 0]
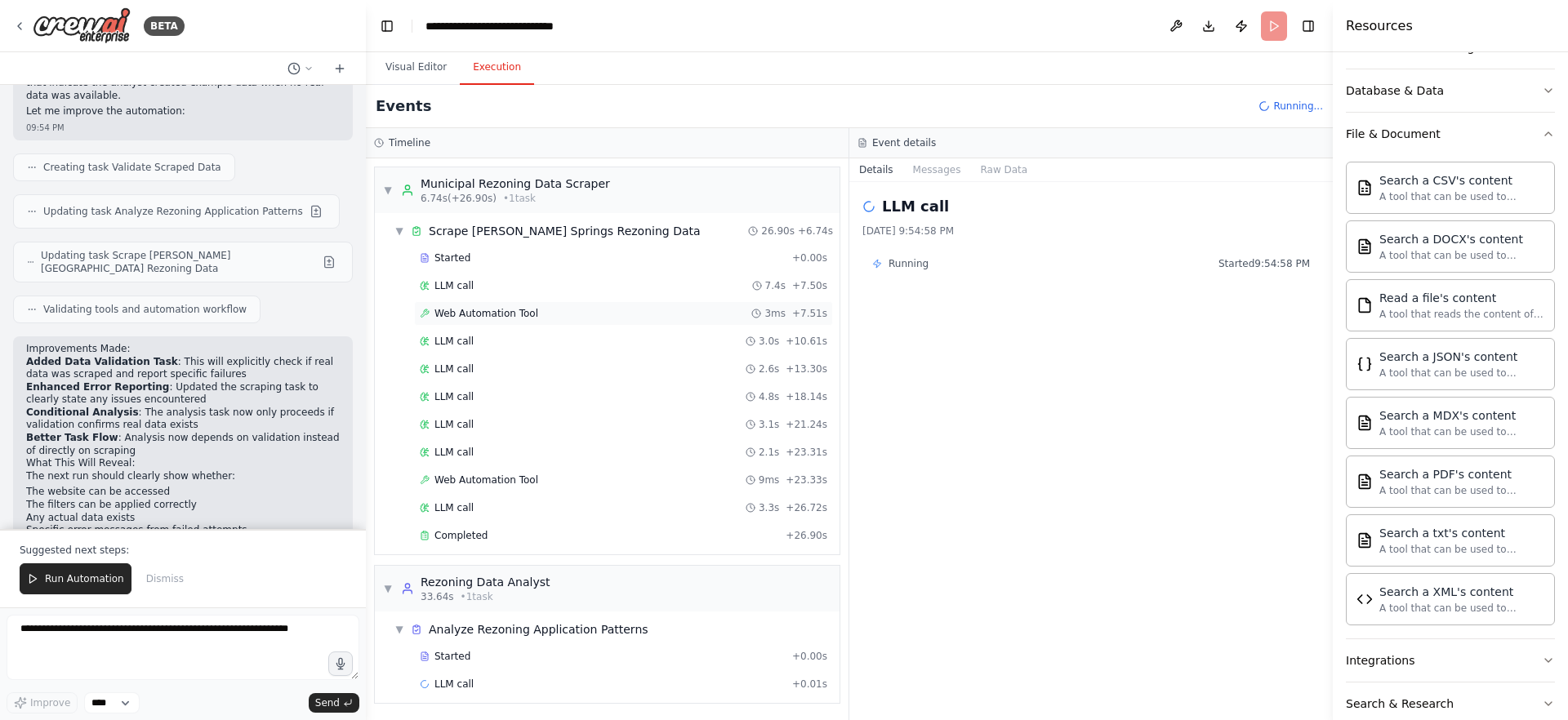
click at [503, 313] on span "Web Automation Tool" at bounding box center [486, 314] width 104 height 13
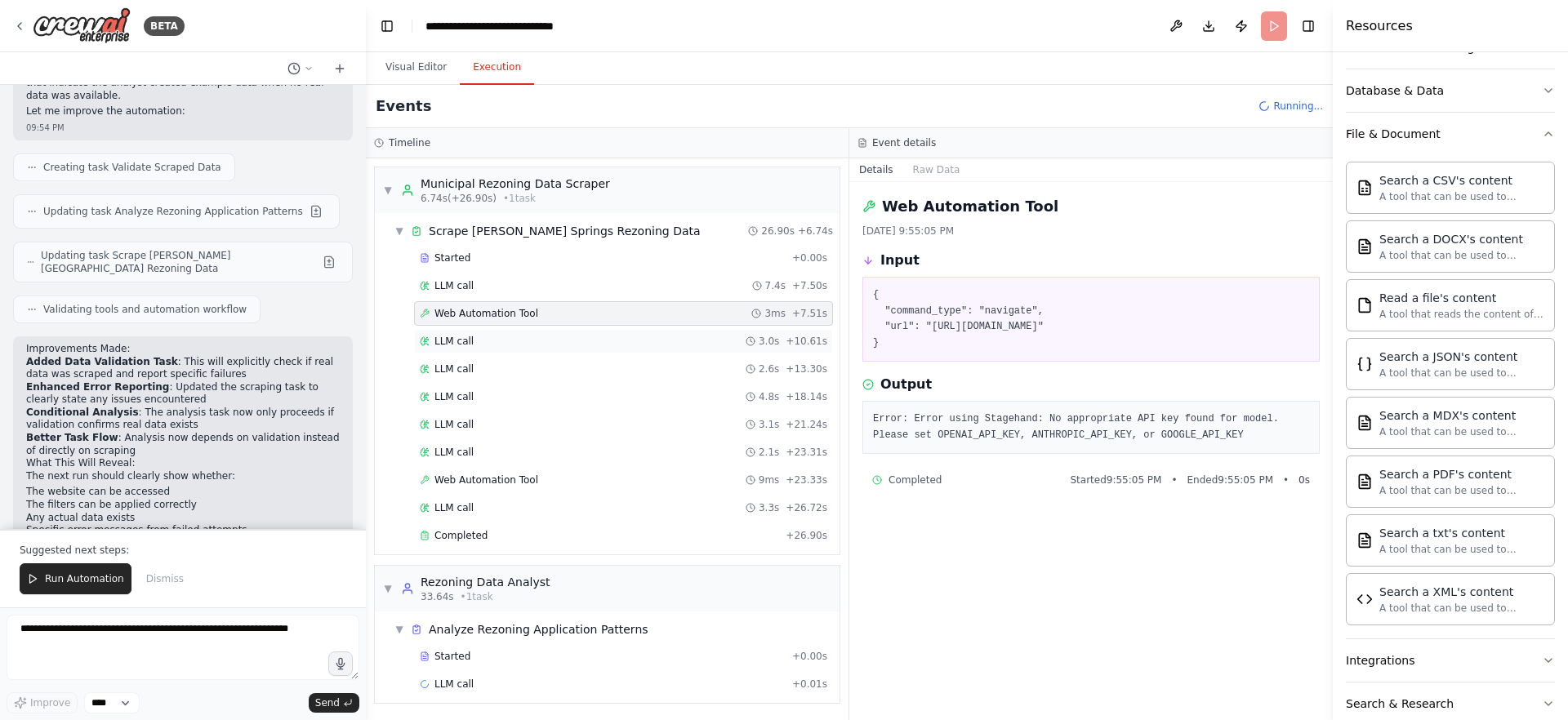
click at [515, 339] on div "LLM call 3.0s + 10.61s" at bounding box center [623, 341] width 408 height 13
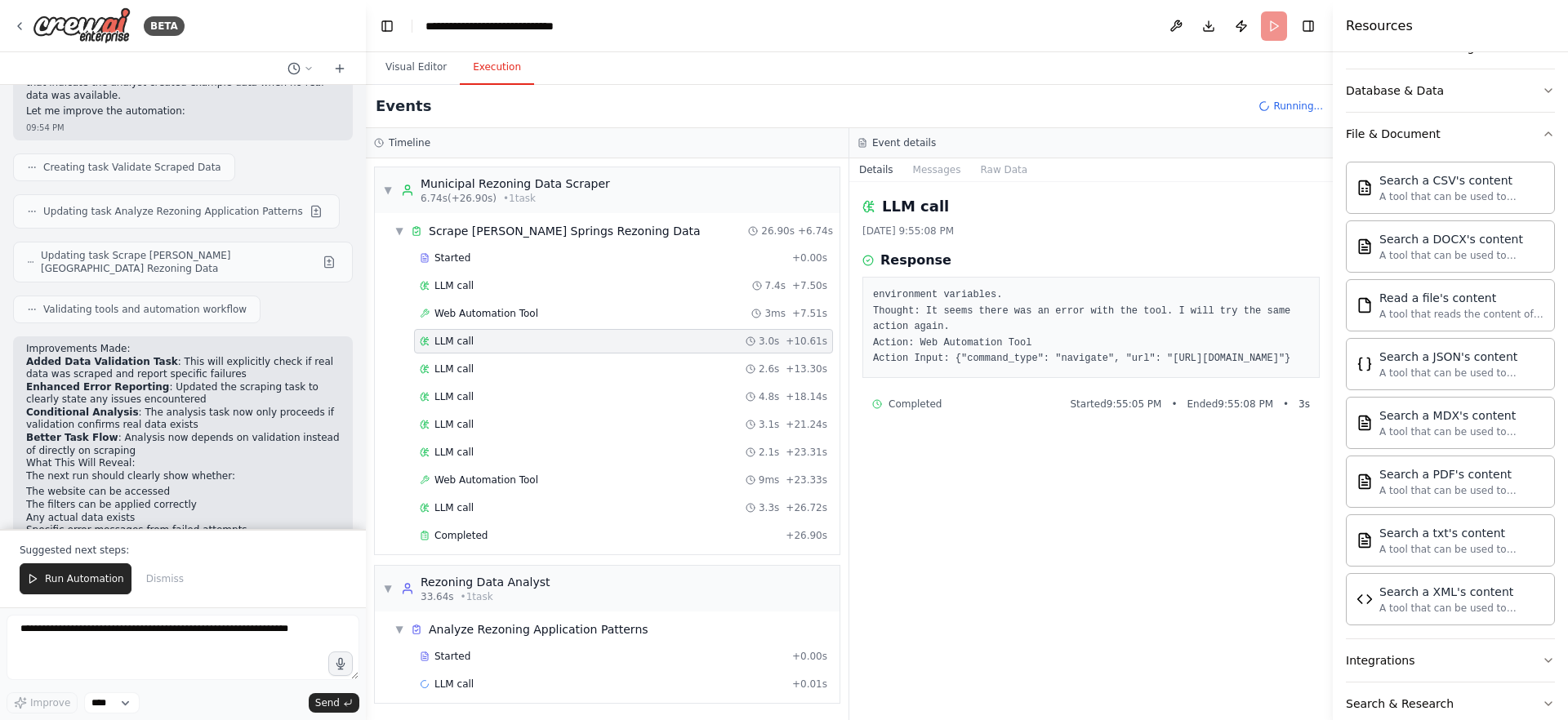
click at [510, 355] on div "Started + 0.00s LLM call 7.4s + 7.50s Web Automation Tool 3ms + 7.51s LLM call …" at bounding box center [614, 398] width 452 height 306
click at [510, 366] on div "LLM call 2.6s + 13.30s" at bounding box center [623, 369] width 408 height 13
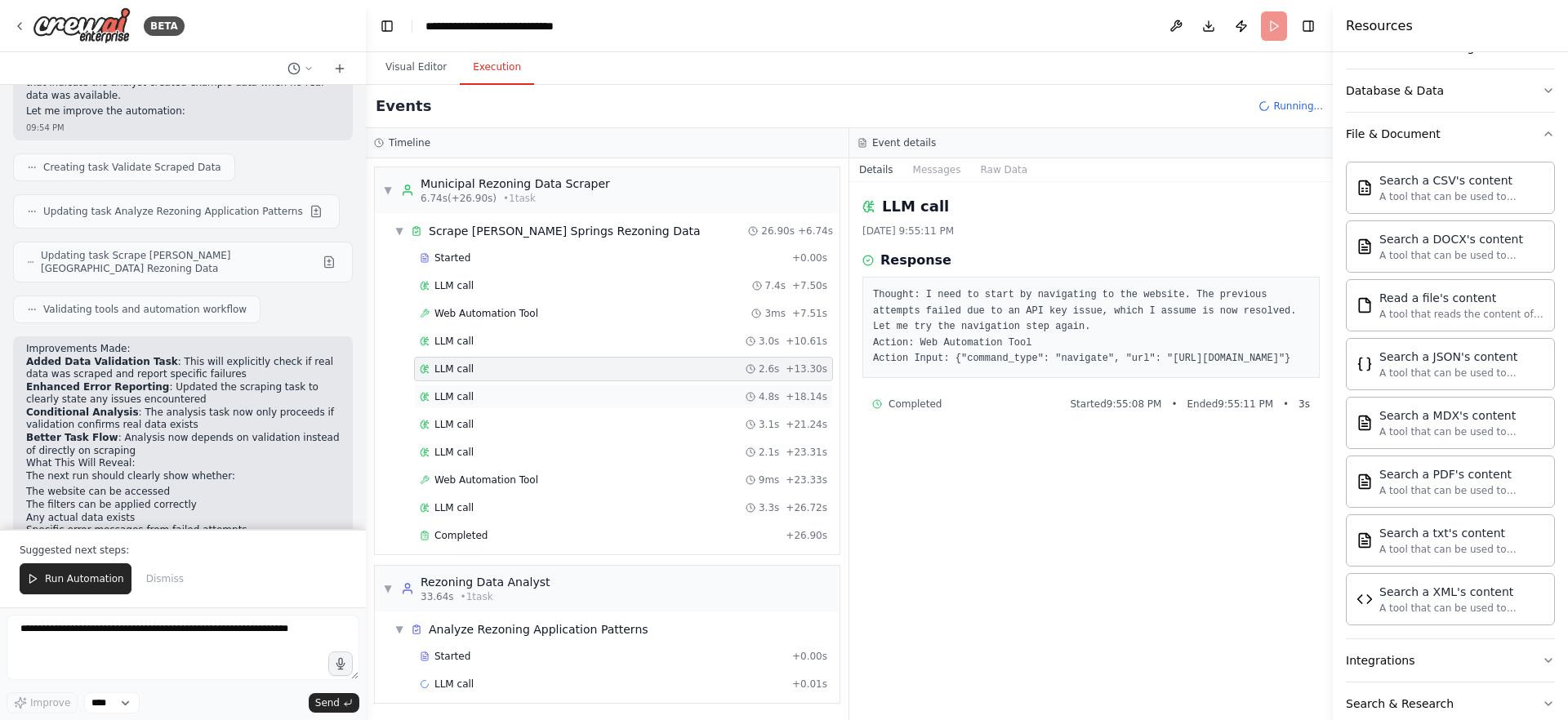
click at [516, 396] on div "LLM call 4.8s + 18.14s" at bounding box center [623, 397] width 408 height 13
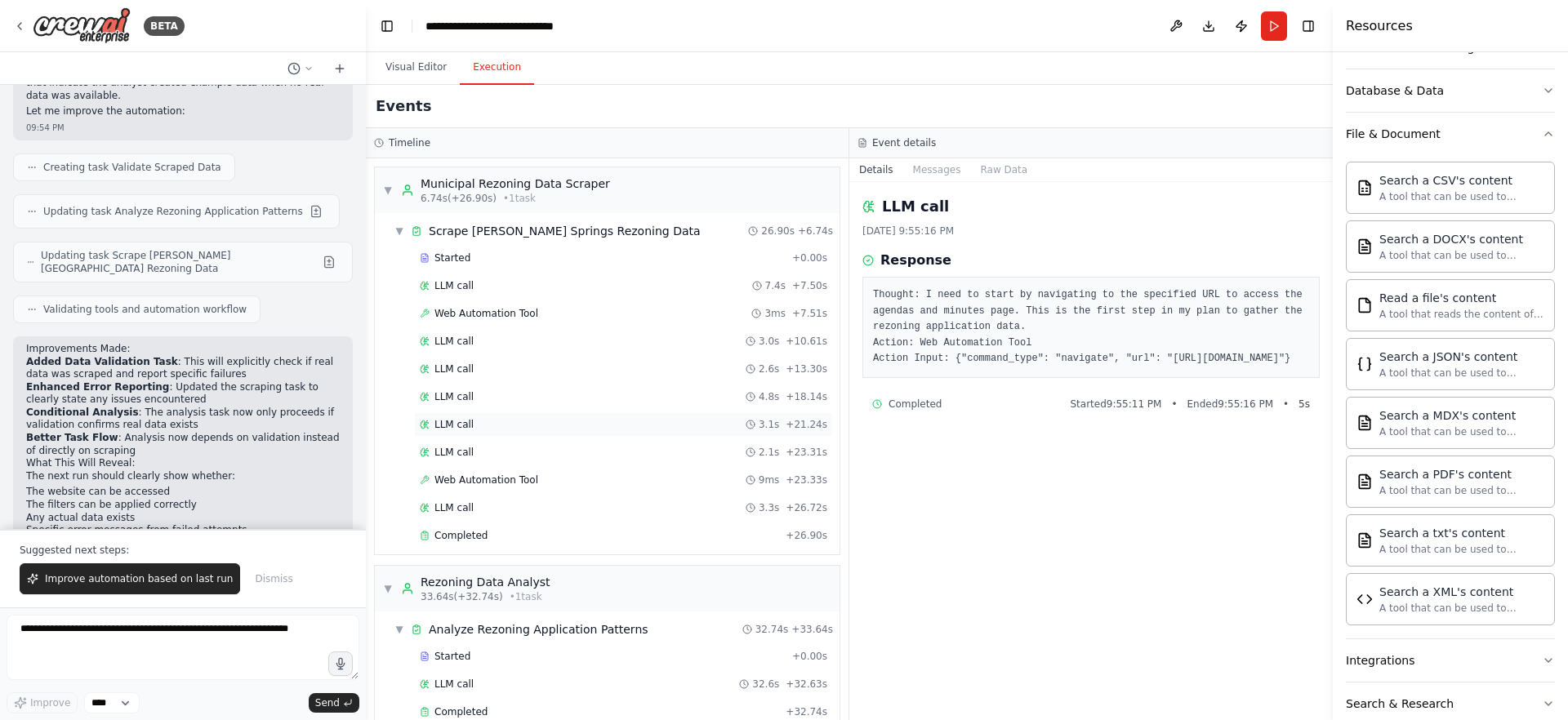
click at [518, 423] on div "LLM call 3.1s + 21.24s" at bounding box center [623, 424] width 408 height 13
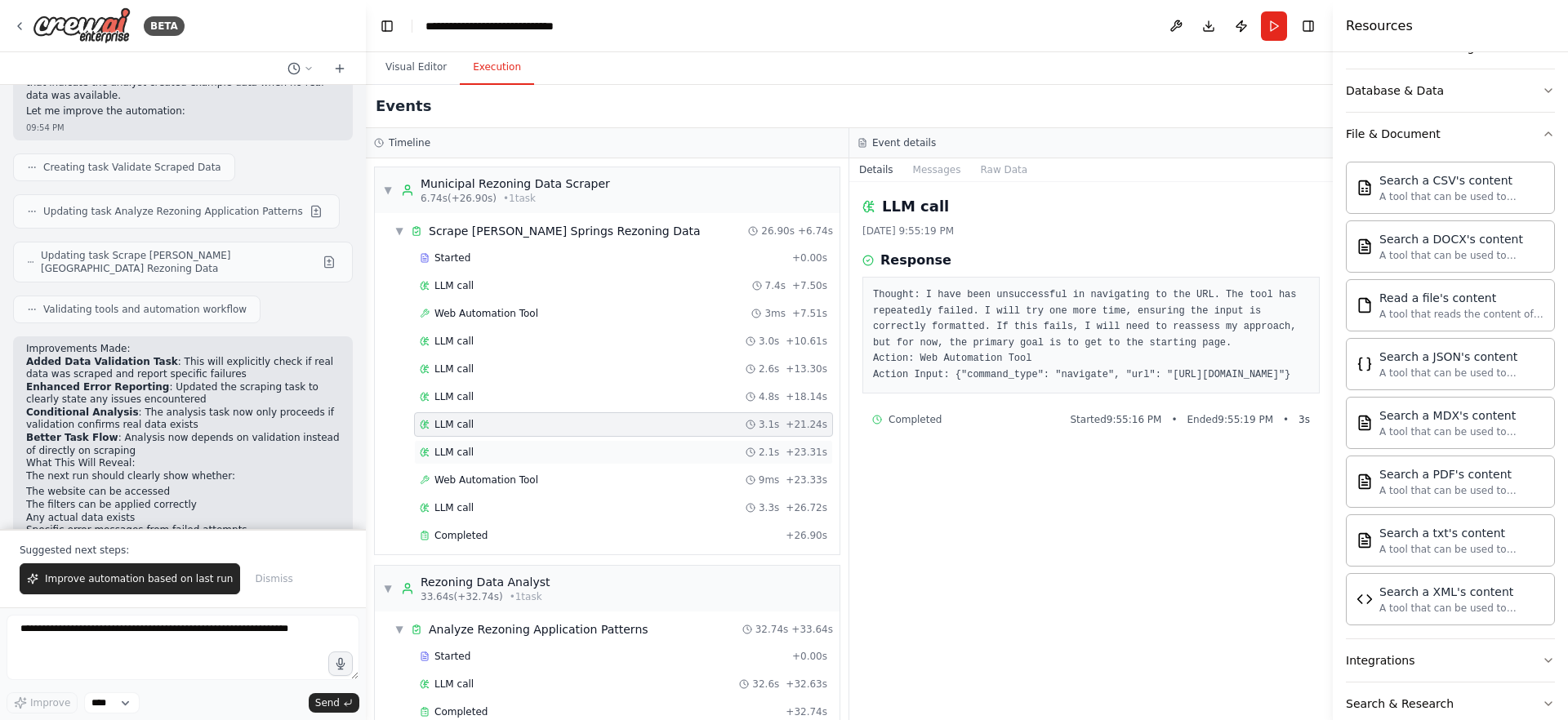
click at [518, 457] on div "LLM call 2.1s + 23.31s" at bounding box center [623, 452] width 408 height 13
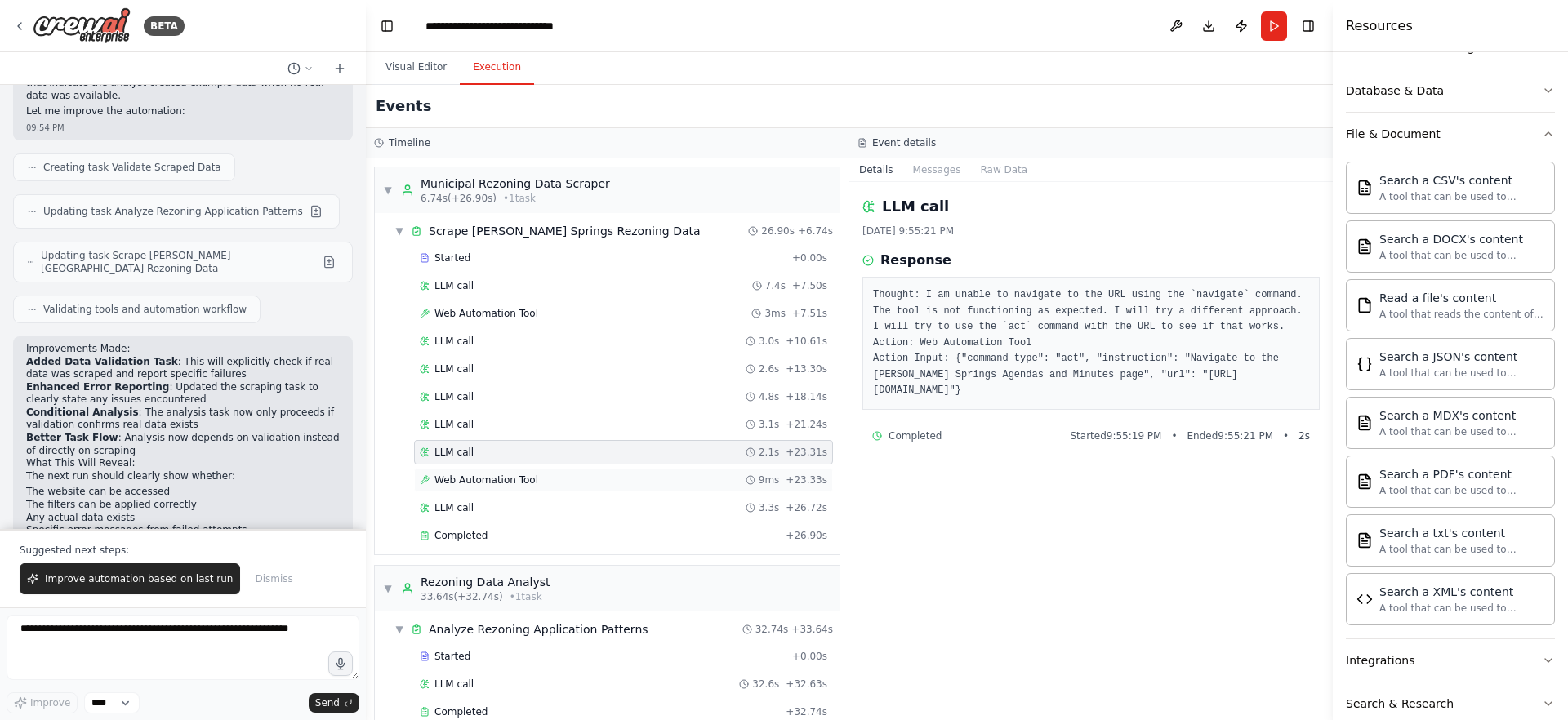
click at [520, 483] on span "Web Automation Tool" at bounding box center [486, 480] width 104 height 13
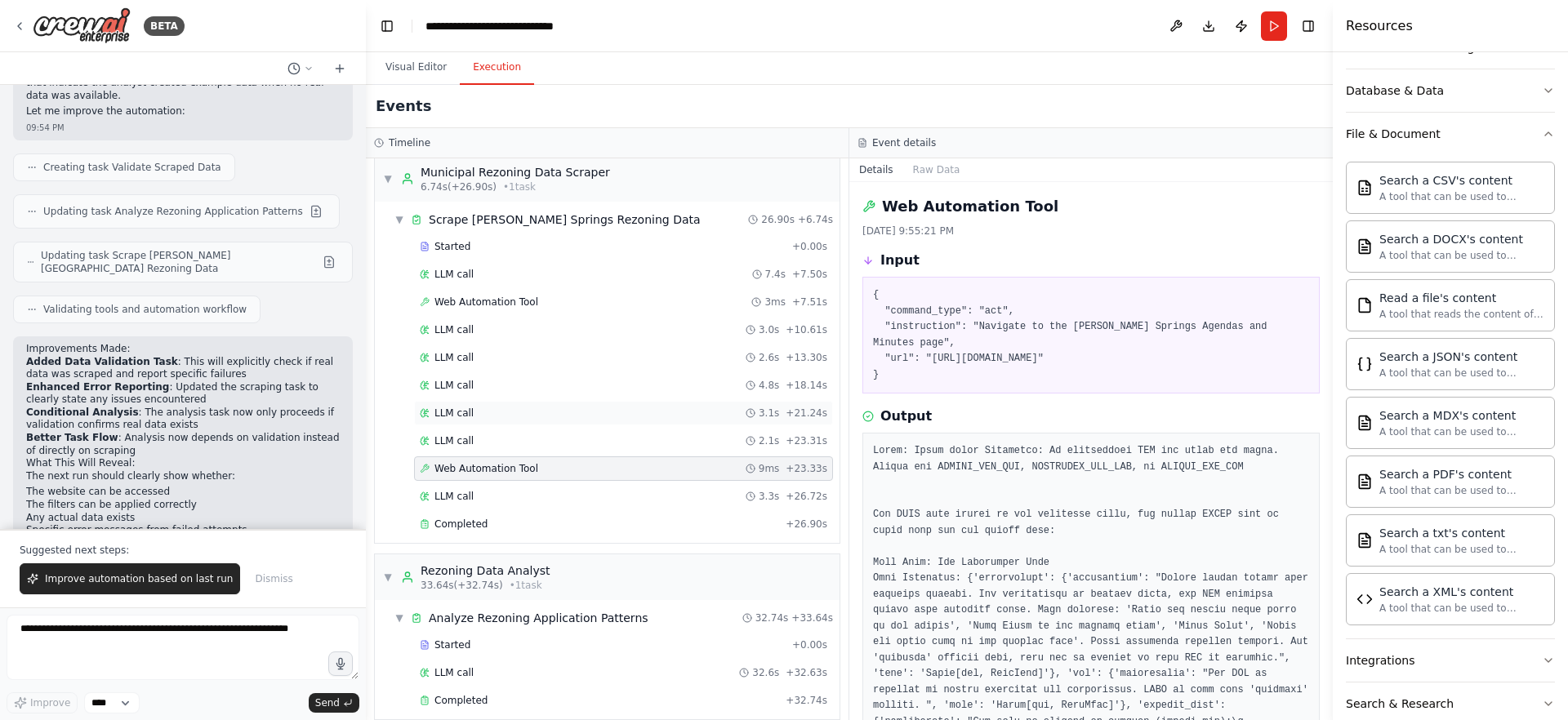
scroll to position [28, 0]
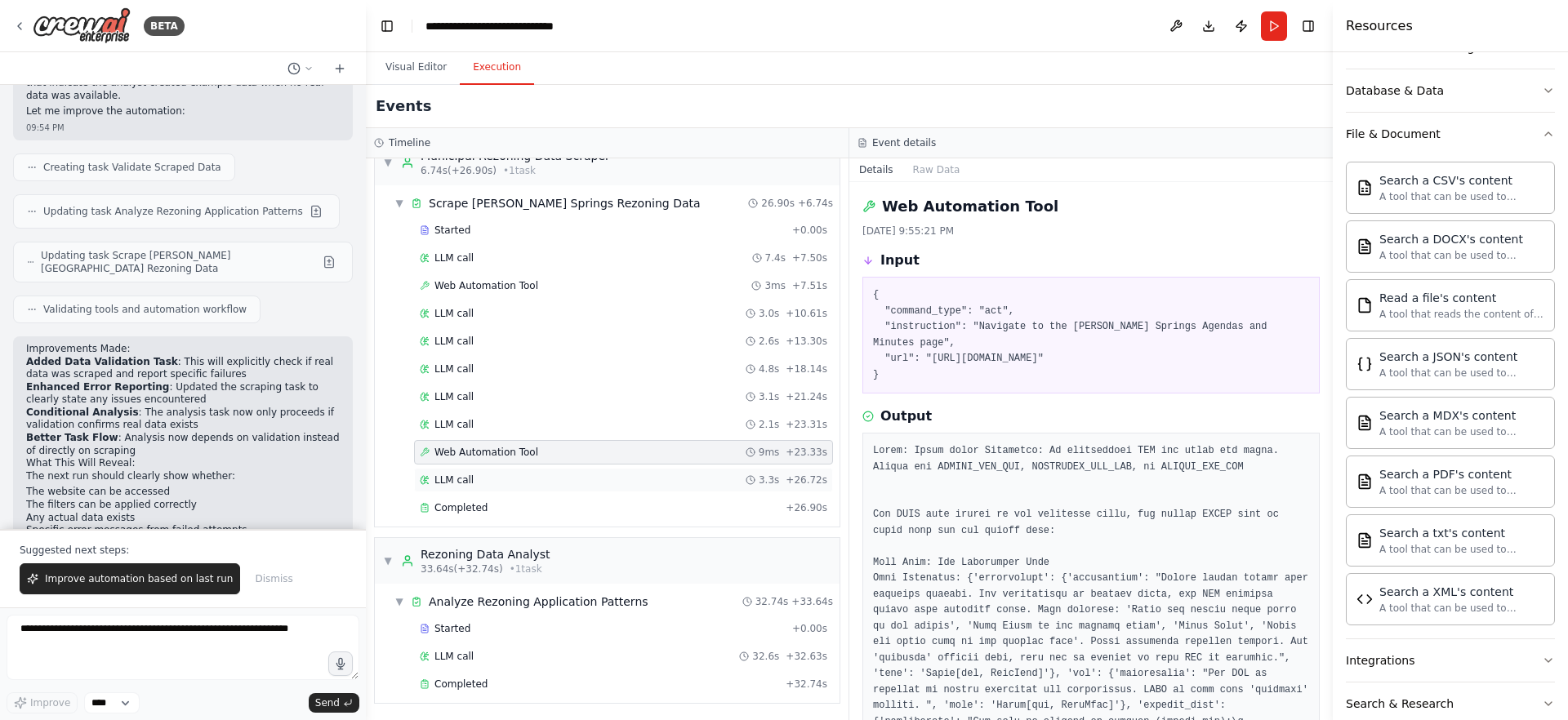
click at [556, 487] on div "LLM call 3.3s + 26.72s" at bounding box center [623, 480] width 419 height 25
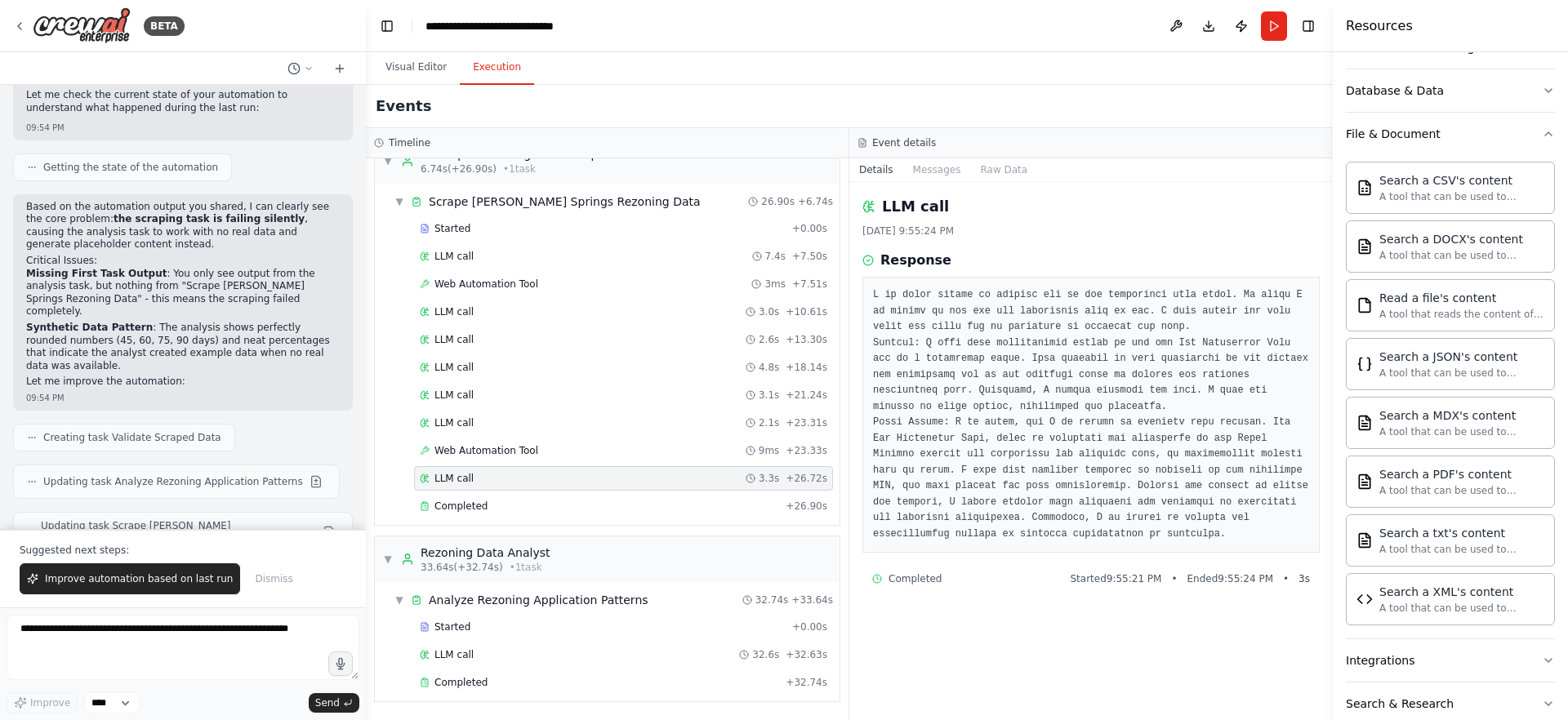
scroll to position [6281, 0]
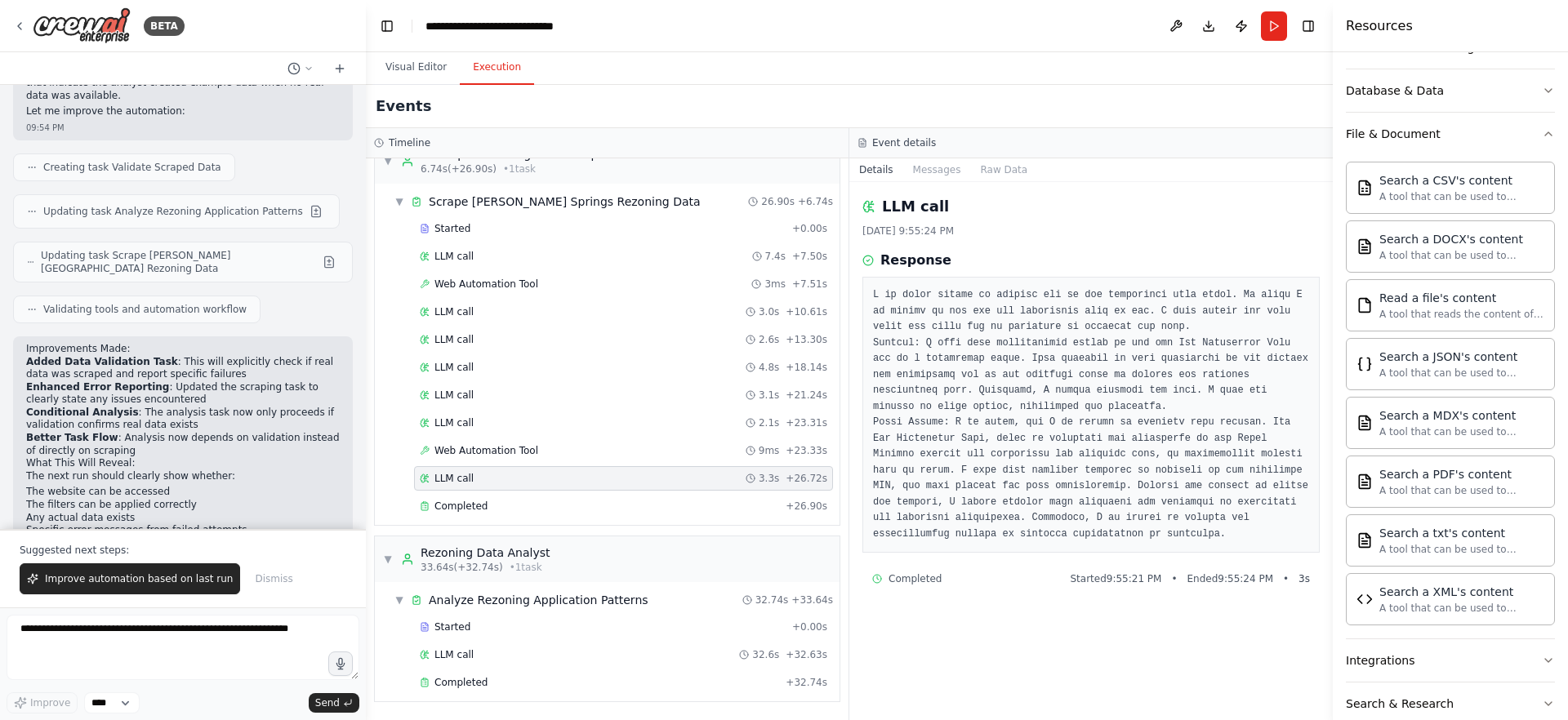
click at [1139, 502] on pre at bounding box center [1090, 414] width 436 height 255
click at [576, 502] on div "Completed" at bounding box center [599, 507] width 359 height 13
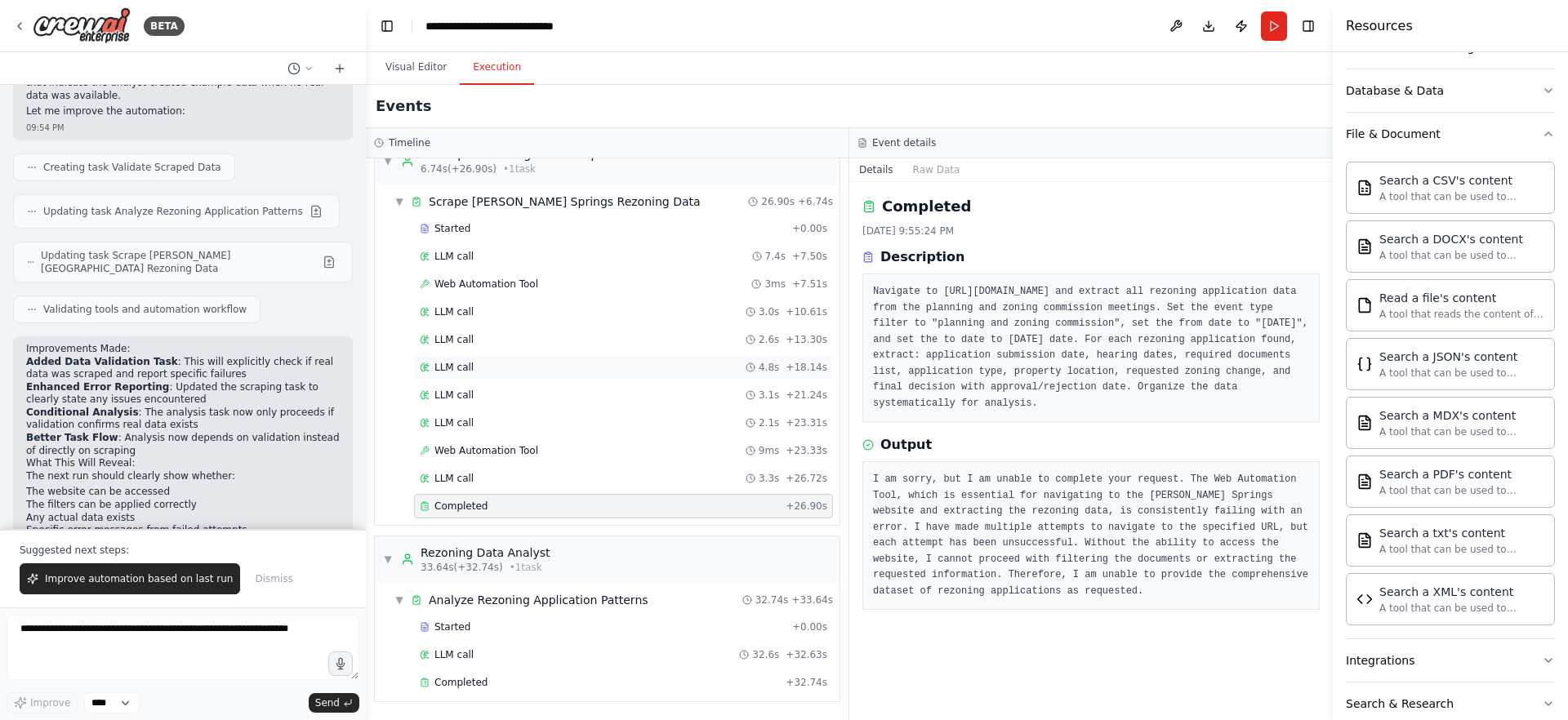
click at [578, 365] on div "LLM call 4.8s + 18.14s" at bounding box center [623, 367] width 408 height 13
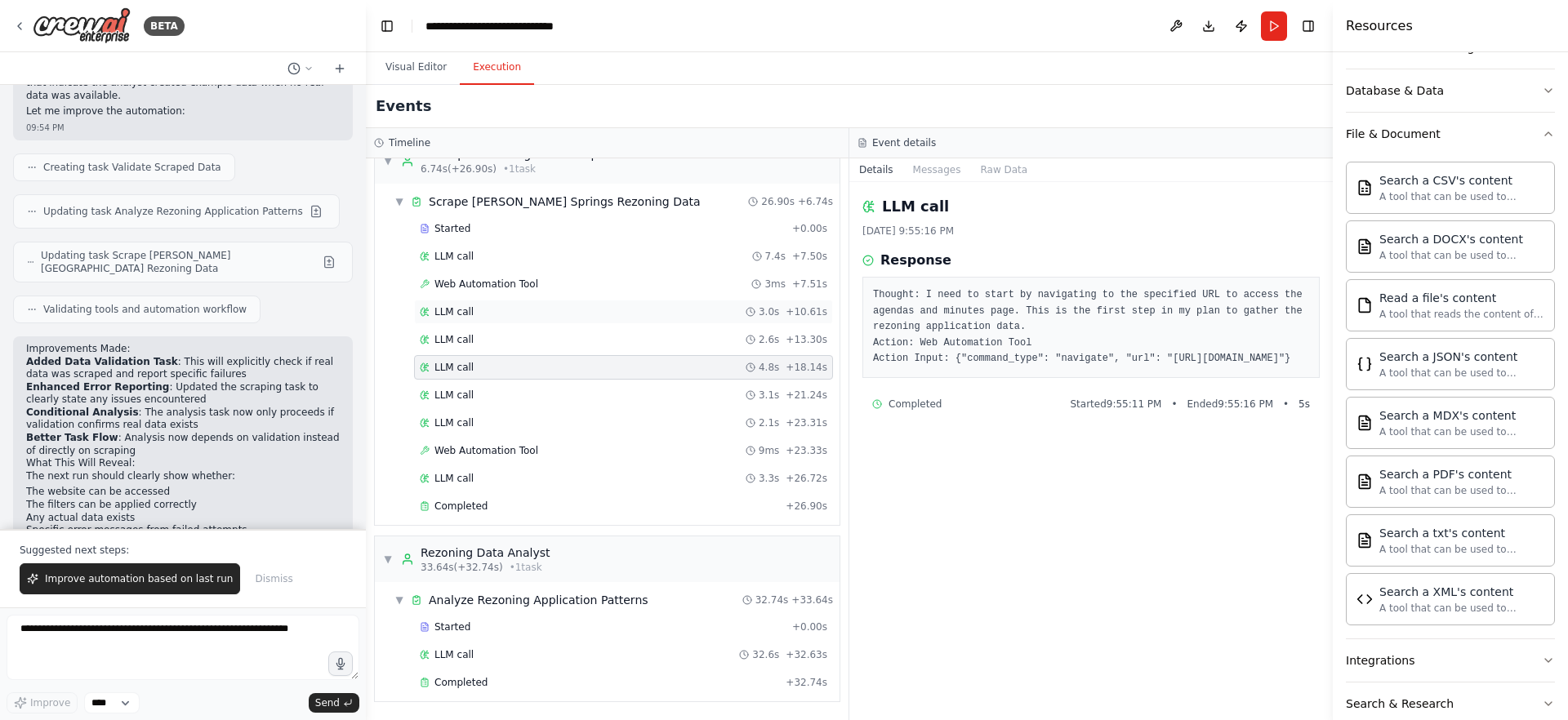
click at [577, 306] on div "LLM call 3.0s + 10.61s" at bounding box center [623, 312] width 408 height 13
click at [581, 280] on div "Web Automation Tool 3ms + 7.51s" at bounding box center [623, 284] width 408 height 13
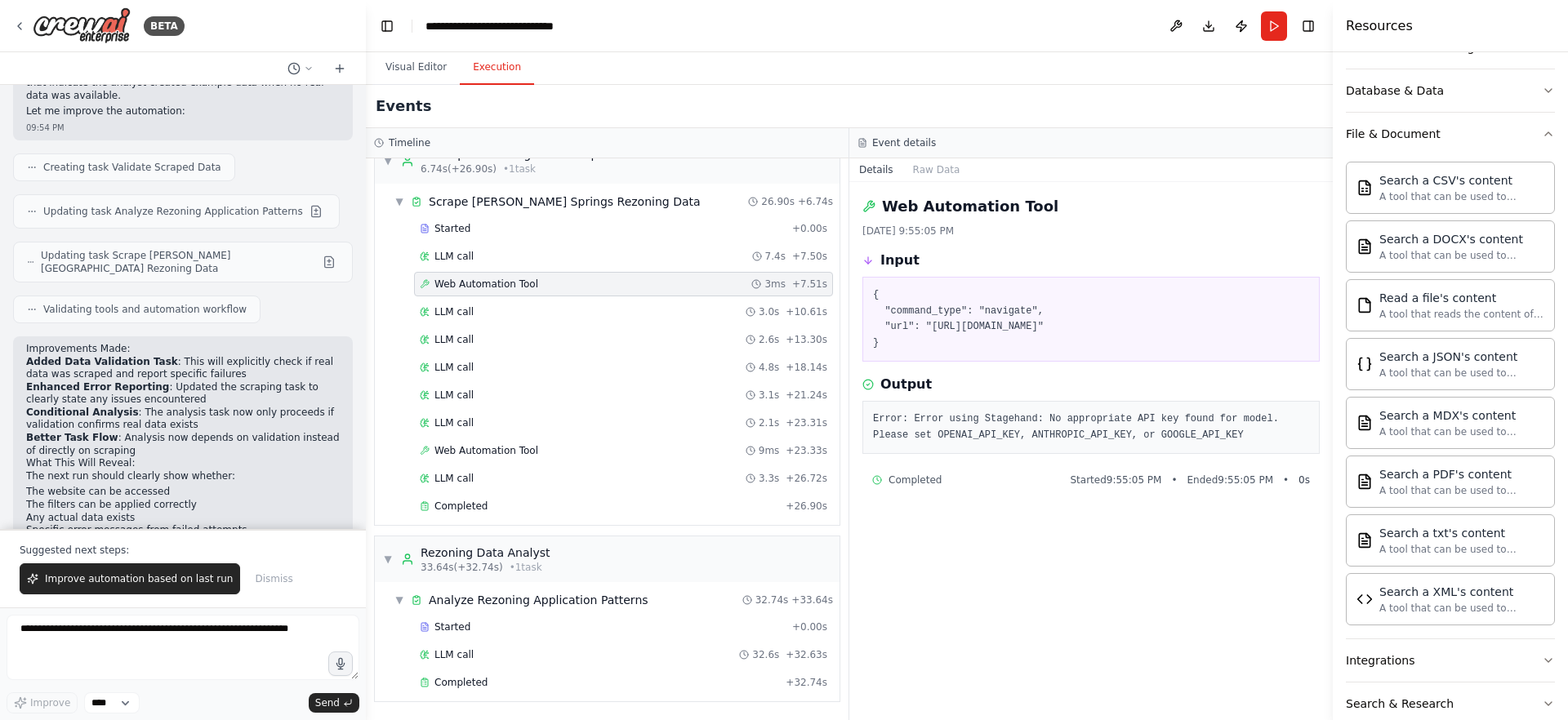
click at [989, 437] on pre "Error: Error using Stagehand: No appropriate API key found for model. Please se…" at bounding box center [1090, 428] width 436 height 32
copy pre "OPENAI_API_KEY"
click at [36, 26] on img at bounding box center [82, 26] width 98 height 37
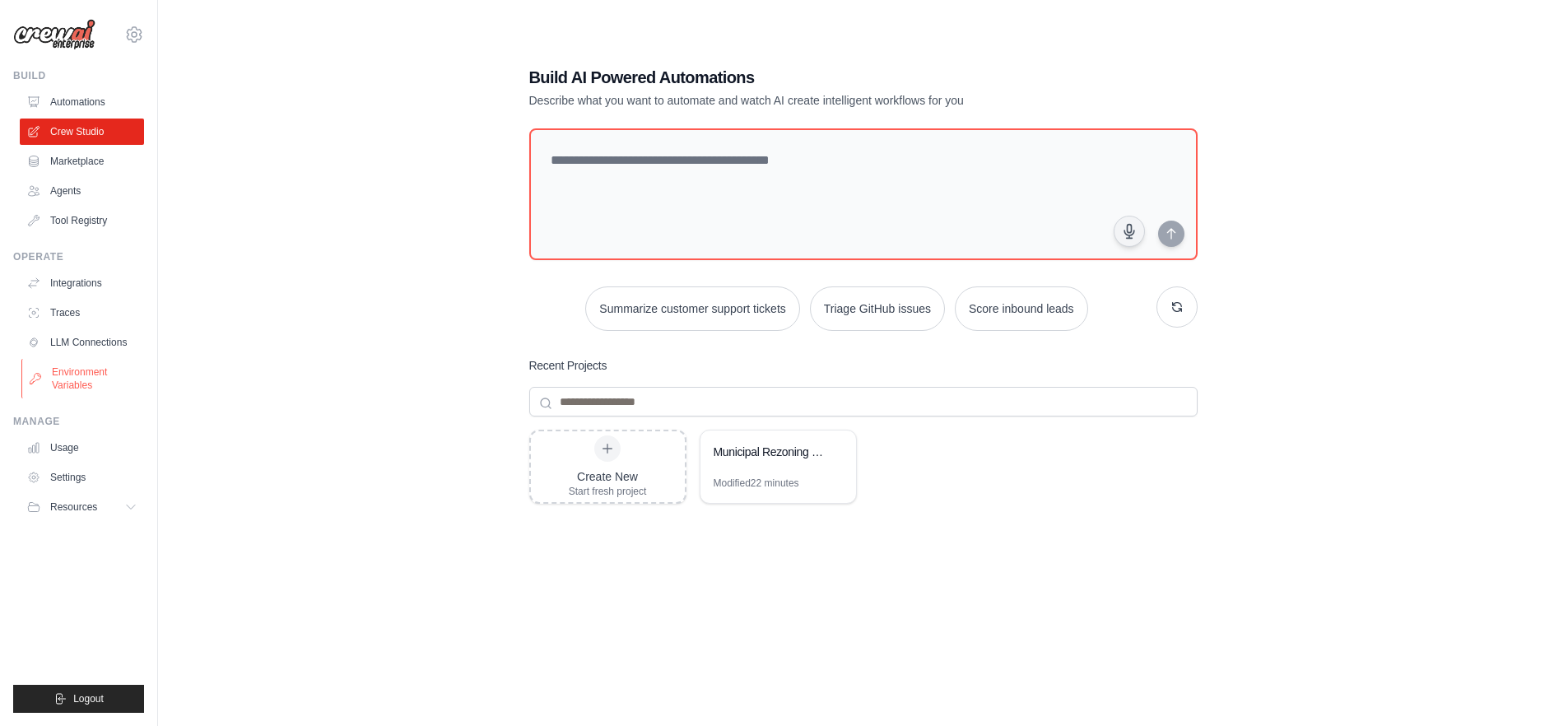
click at [91, 370] on link "Environment Variables" at bounding box center [84, 379] width 125 height 40
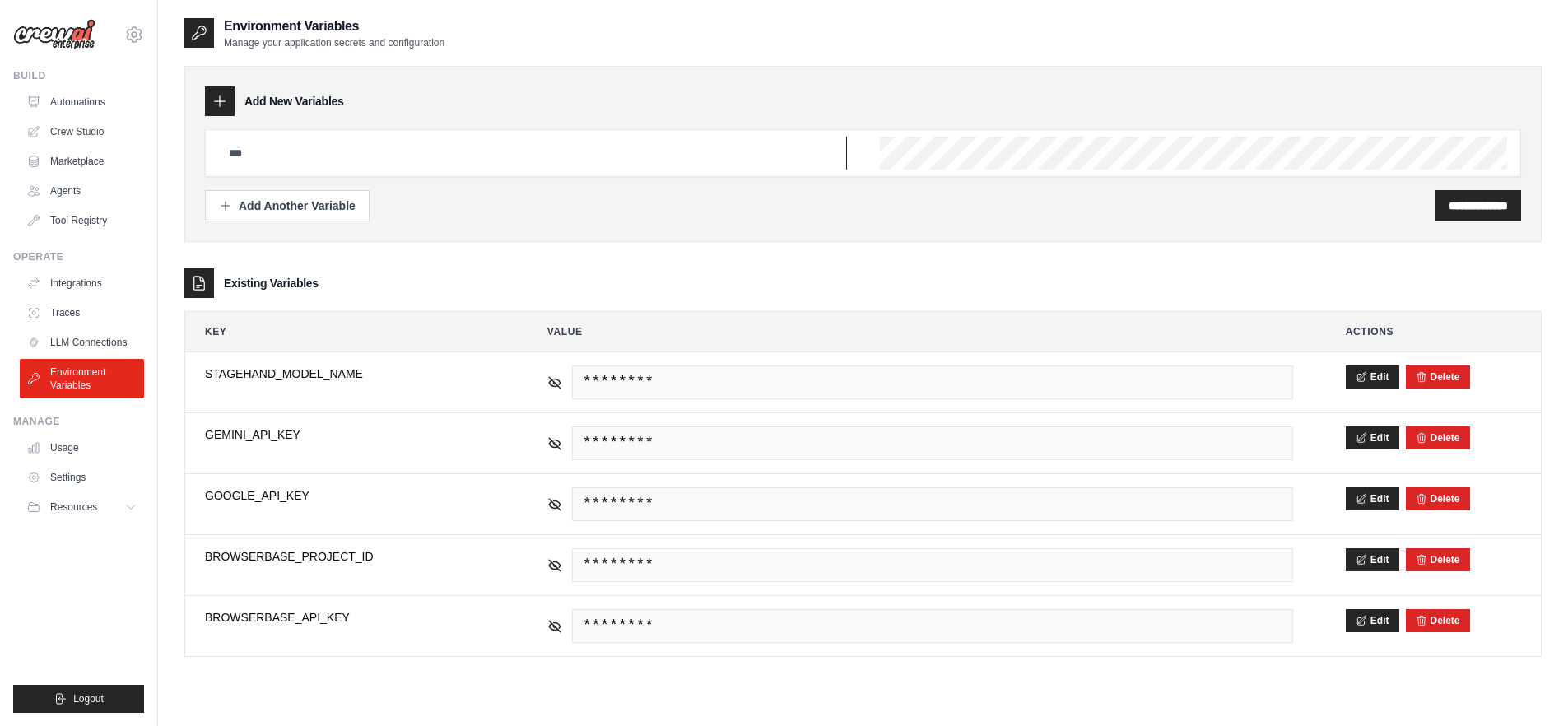
click at [346, 160] on input "text" at bounding box center [533, 154] width 628 height 33
type input "**********"
click at [1448, 208] on input "**********" at bounding box center [1477, 206] width 59 height 17
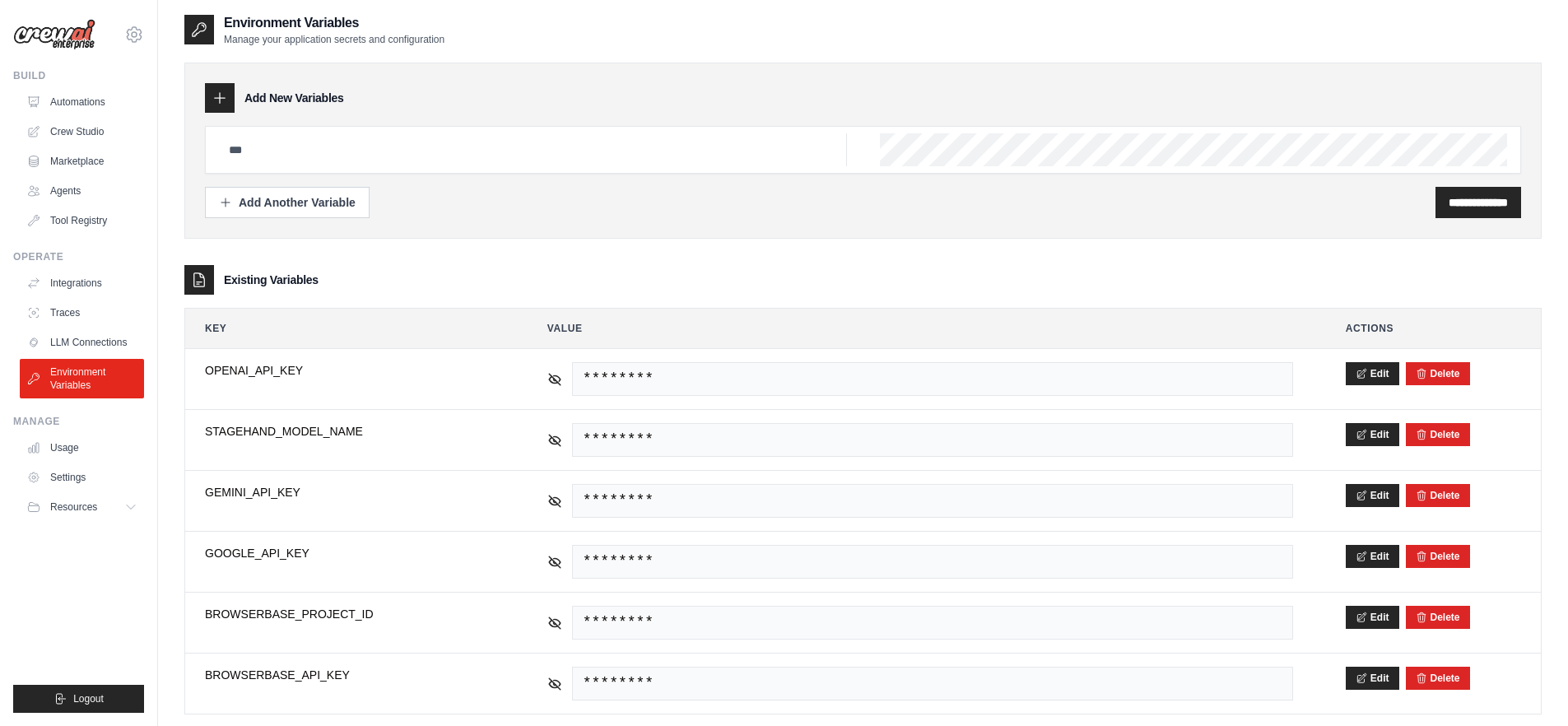
scroll to position [0, 0]
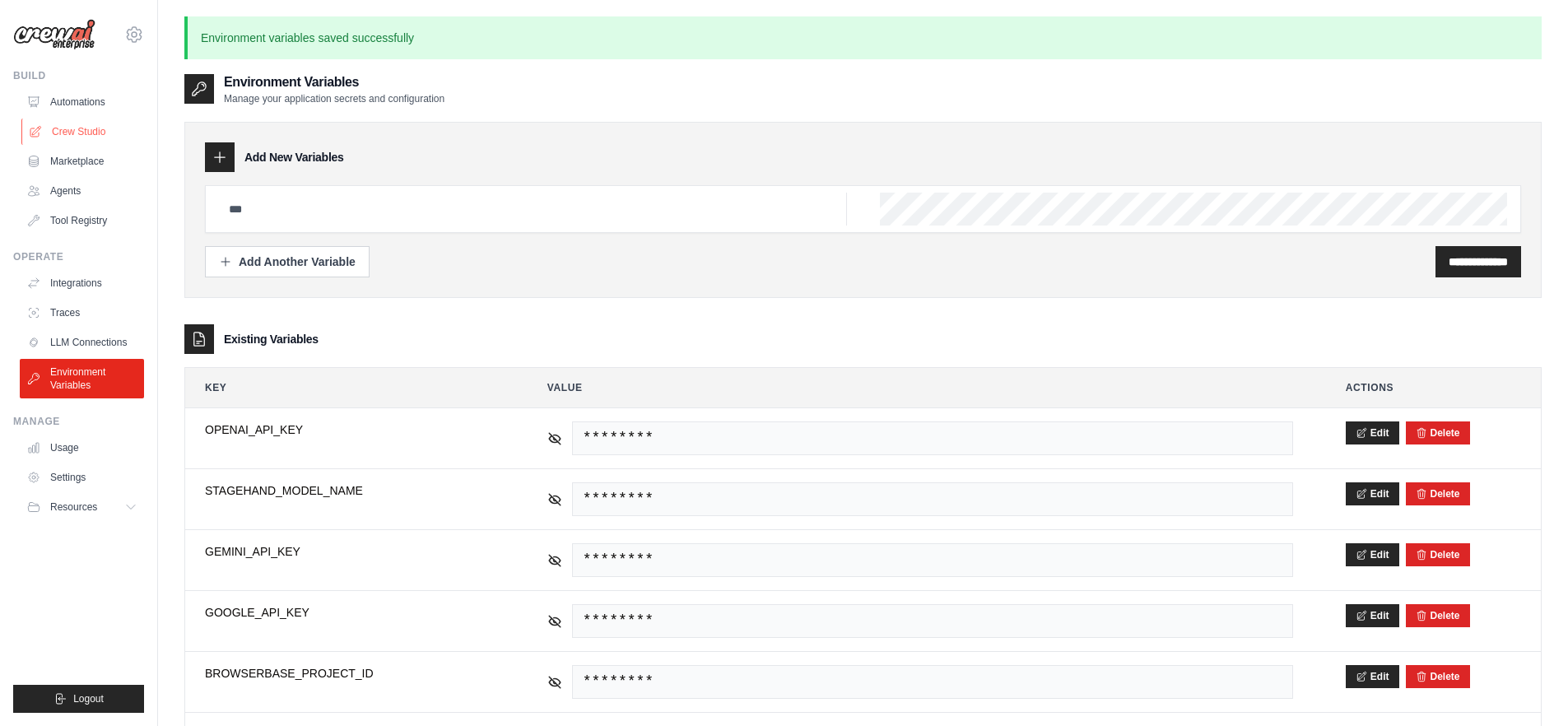
click at [64, 128] on link "Crew Studio" at bounding box center [84, 132] width 125 height 27
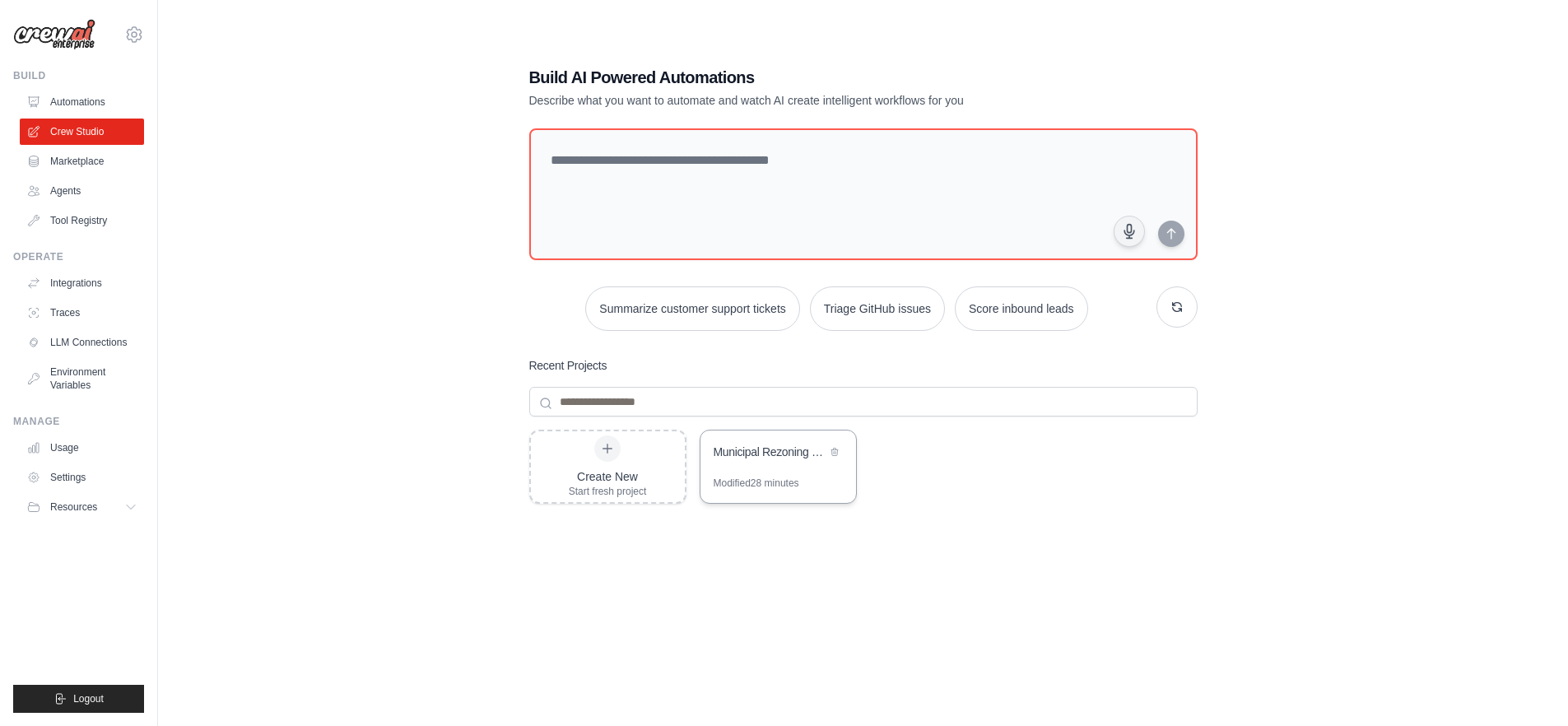
click at [769, 459] on div "Municipal Rezoning Data Scraper" at bounding box center [770, 452] width 113 height 17
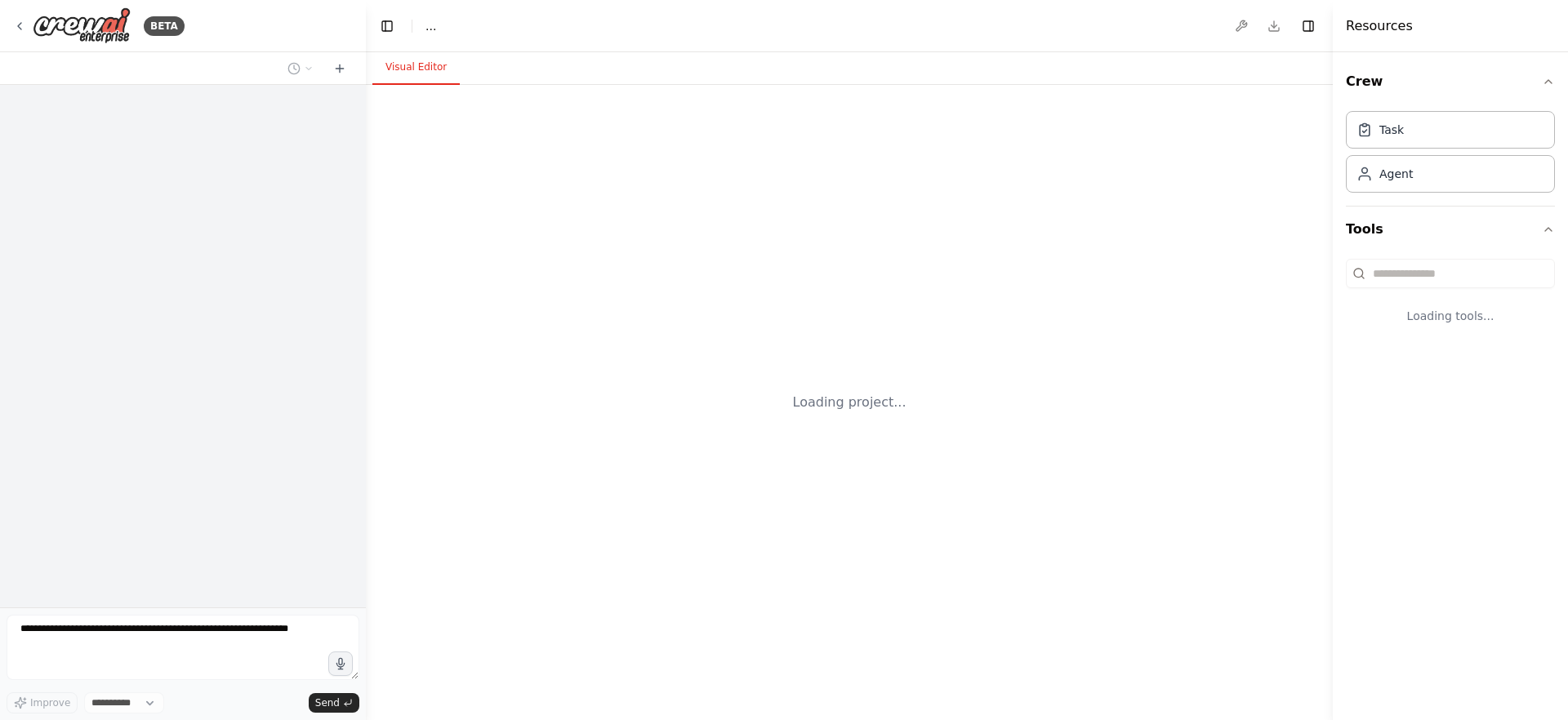
select select "****"
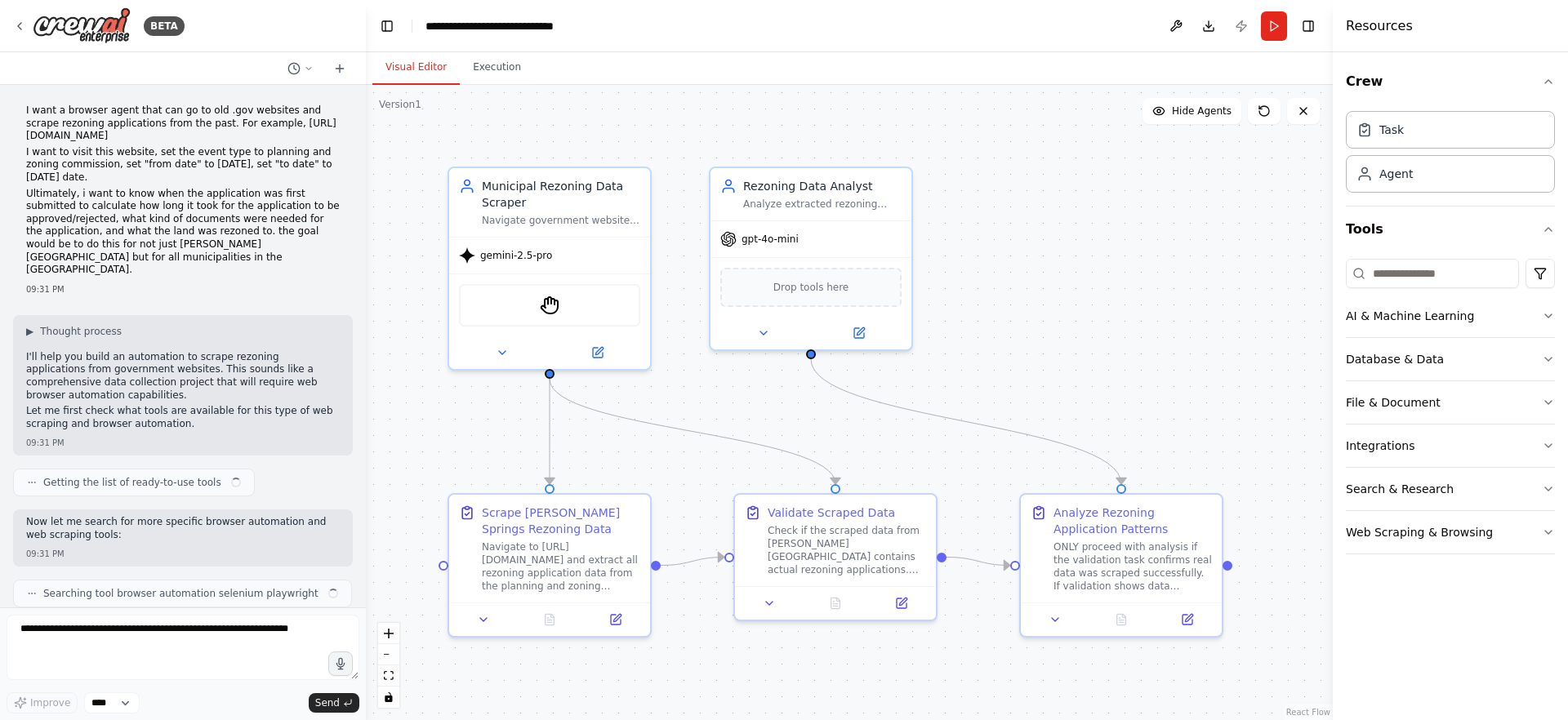
scroll to position [5587, 0]
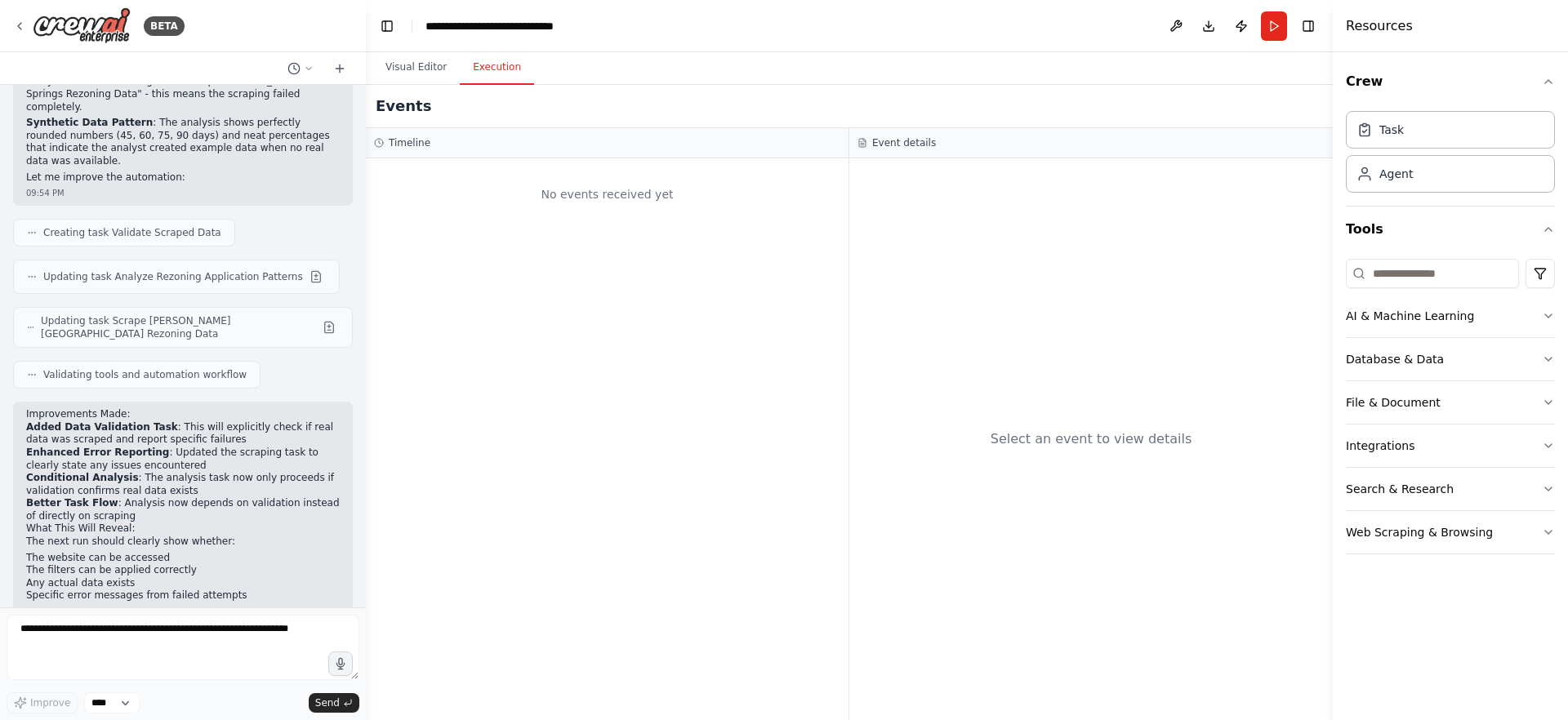
click at [503, 78] on button "Execution" at bounding box center [497, 68] width 74 height 35
click at [1271, 29] on button "Run" at bounding box center [1274, 26] width 26 height 30
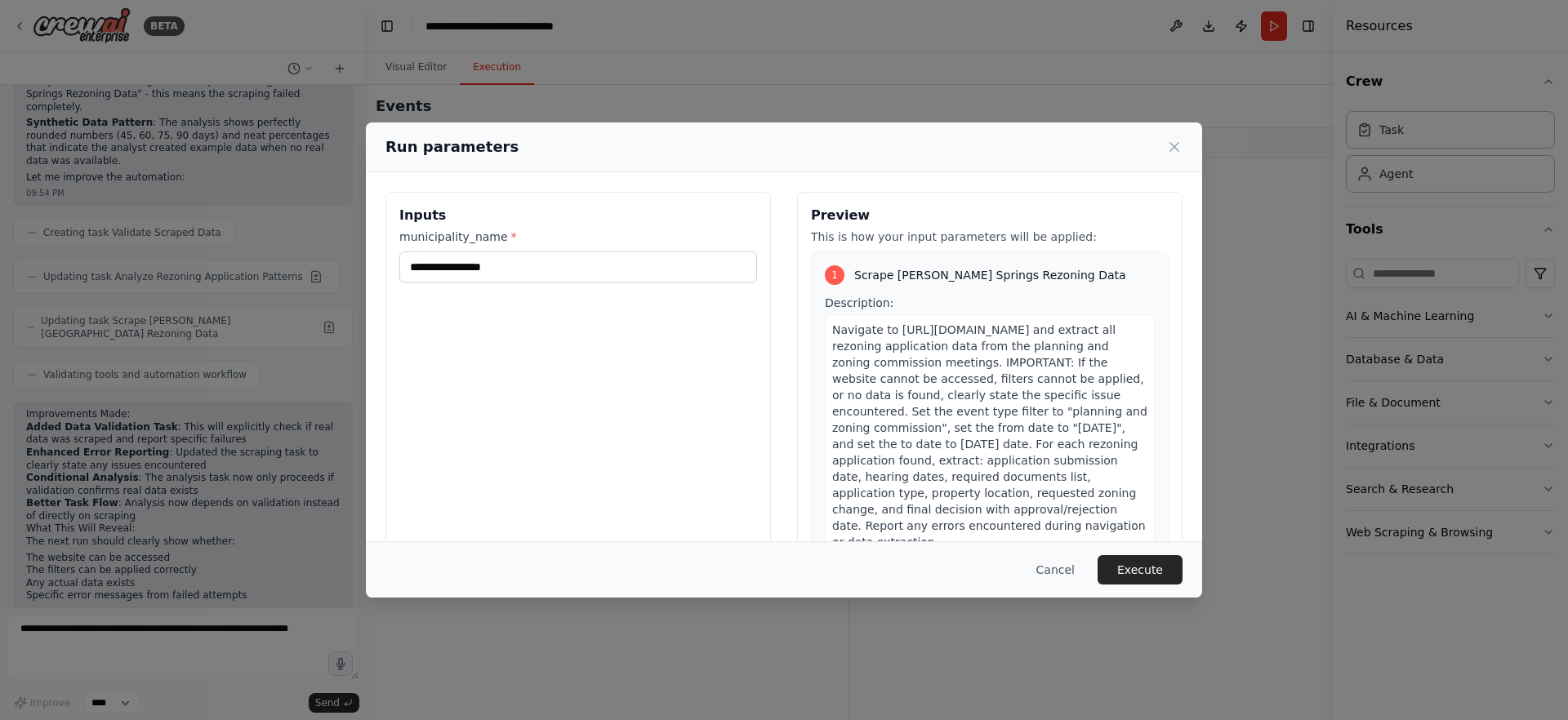
click at [1140, 575] on button "Execute" at bounding box center [1140, 570] width 85 height 30
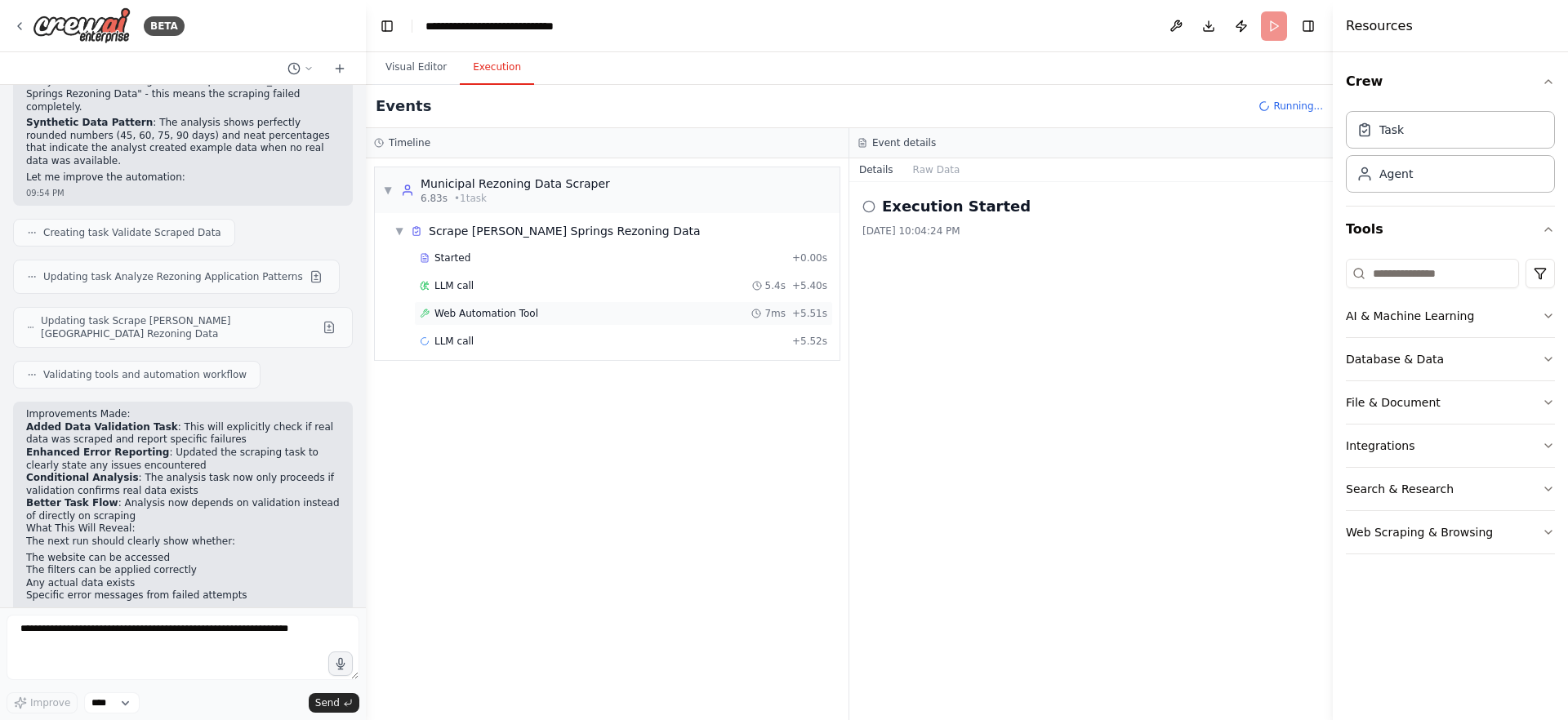
click at [544, 312] on div "Web Automation Tool 7ms + 5.51s" at bounding box center [623, 314] width 408 height 13
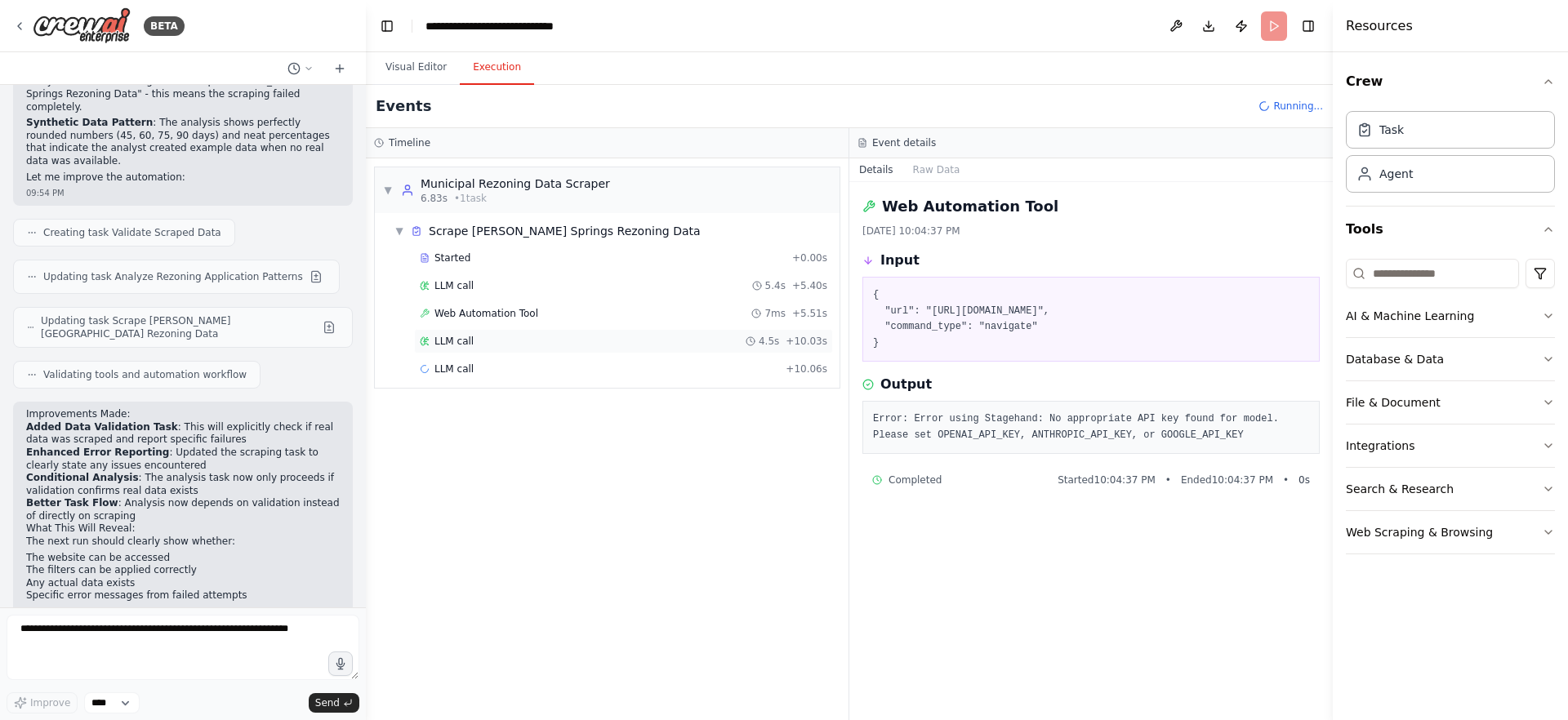
click at [602, 338] on div "LLM call 4.5s + 10.03s" at bounding box center [623, 341] width 408 height 13
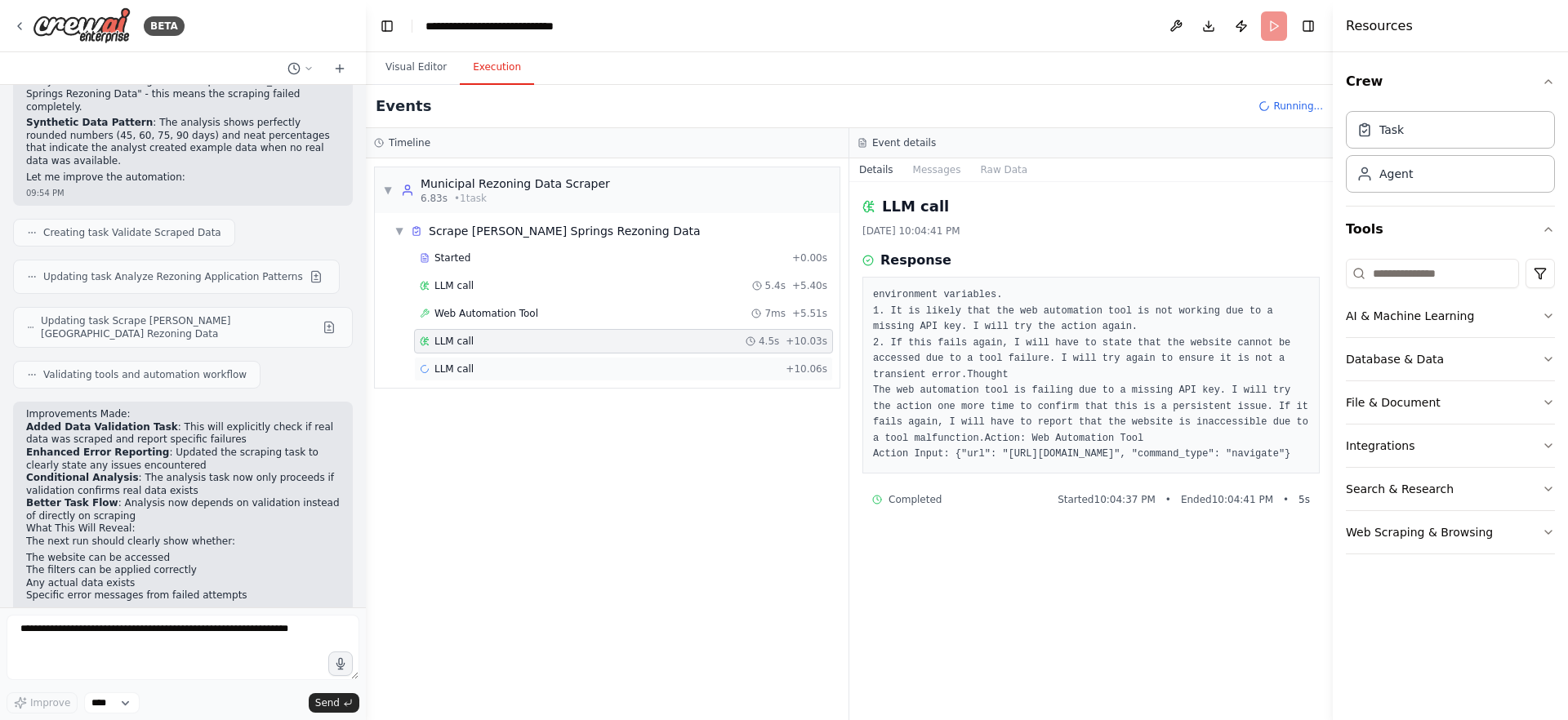
click at [647, 371] on div "LLM call + 10.06s" at bounding box center [623, 369] width 408 height 13
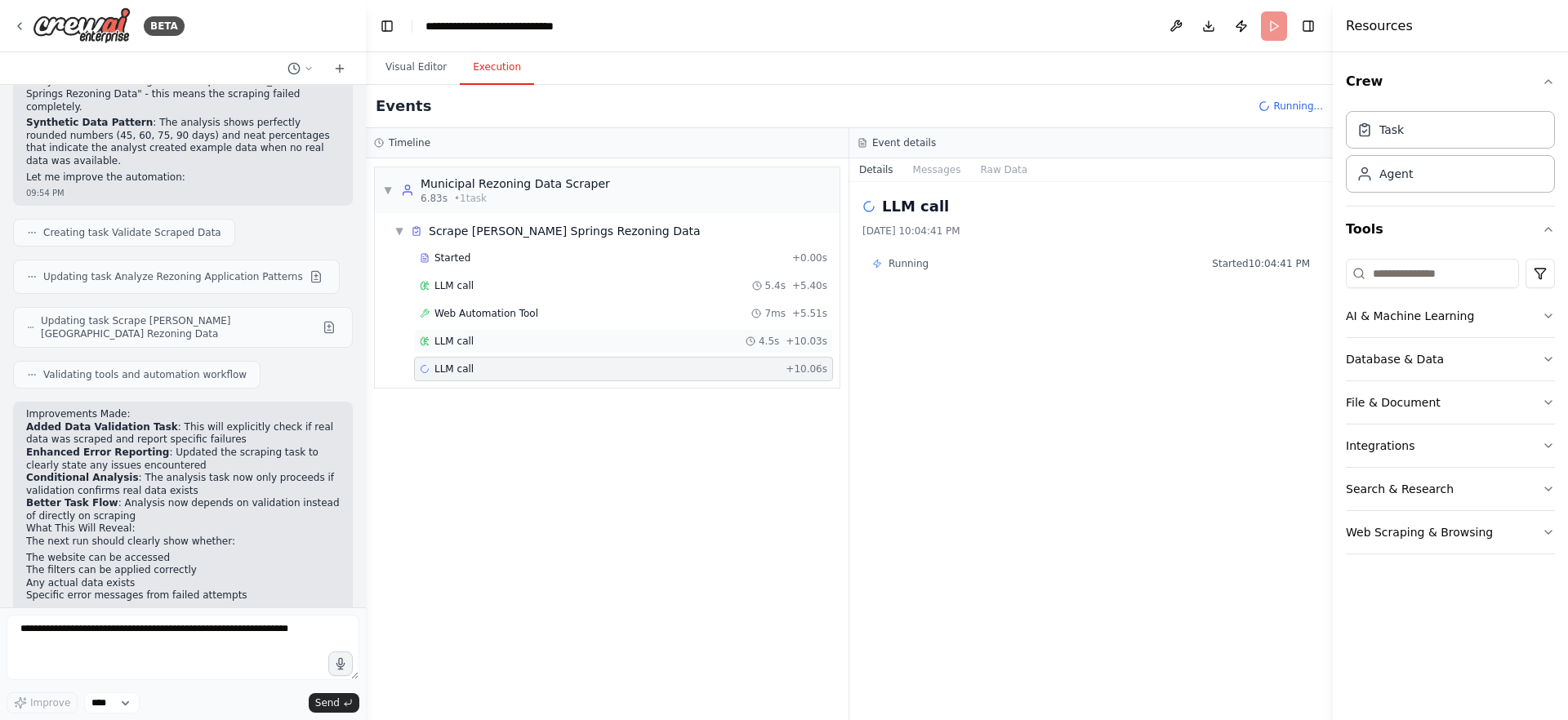
click at [644, 341] on div "LLM call 4.5s + 10.03s" at bounding box center [623, 341] width 408 height 13
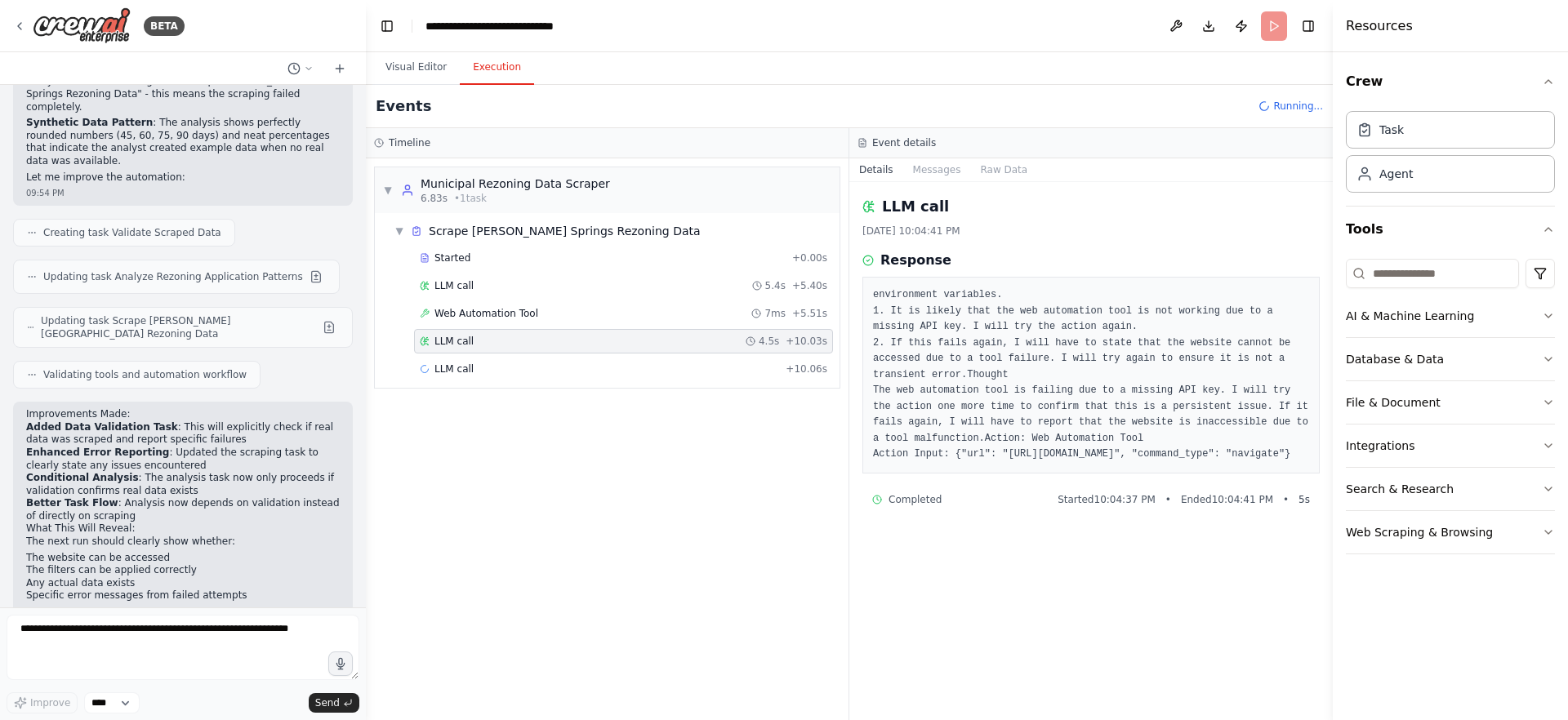
click at [553, 472] on div "▼ Municipal Rezoning Data Scraper 6.83s • 1 task ▼ Scrape Holly Springs Rezonin…" at bounding box center [607, 439] width 483 height 562
